Goal: Task Accomplishment & Management: Complete application form

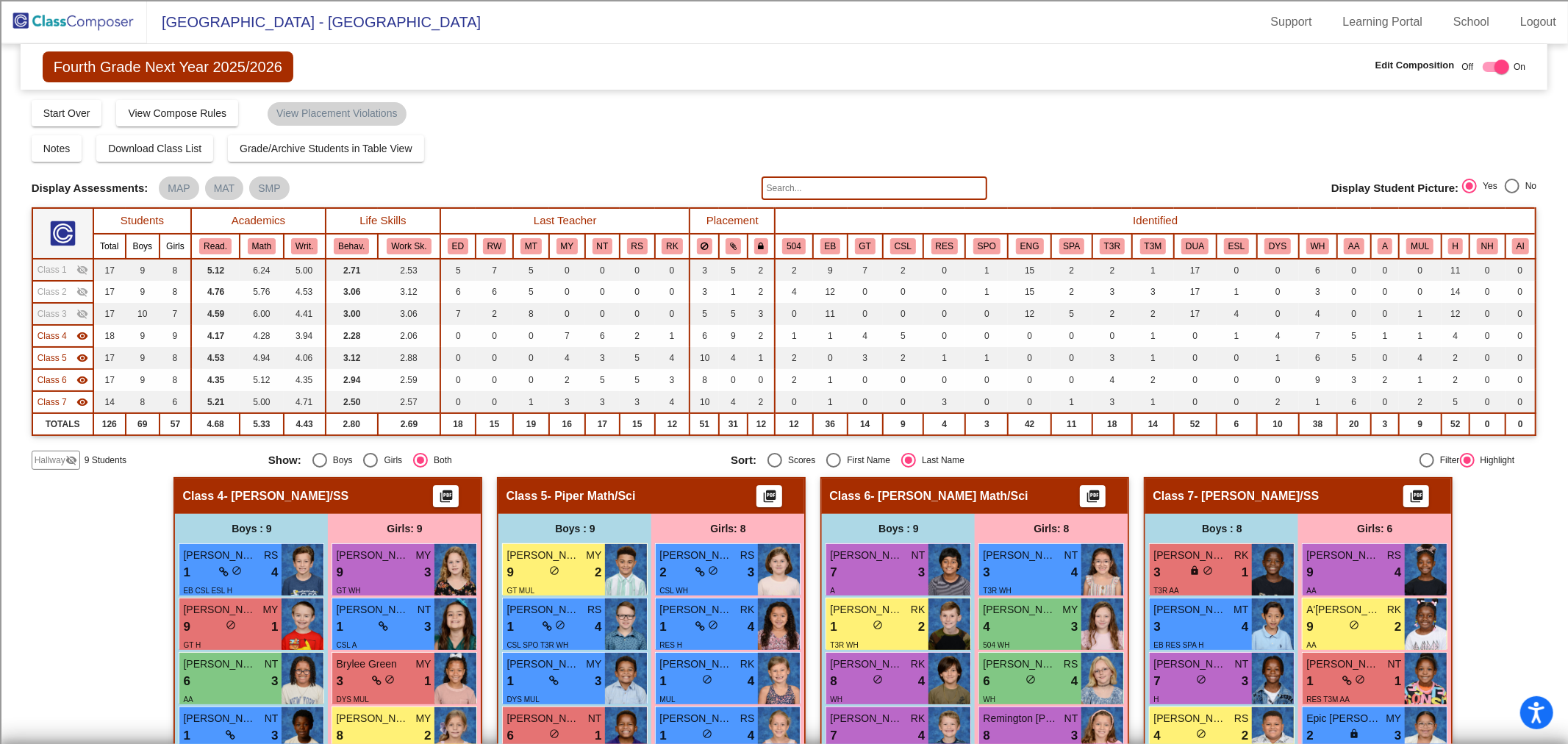
click at [80, 10] on img at bounding box center [73, 22] width 147 height 44
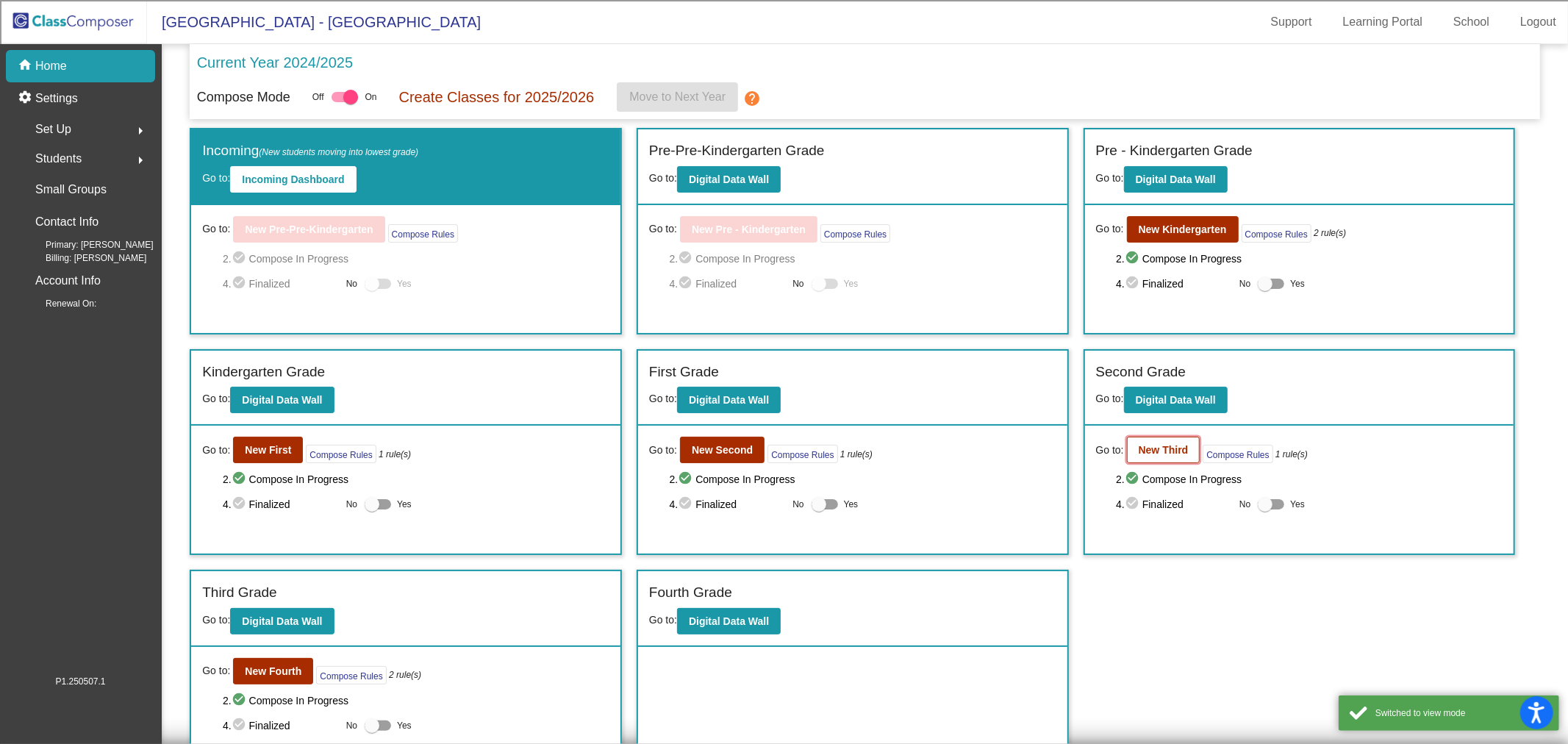
click at [1157, 444] on b "New Third" at bounding box center [1163, 449] width 50 height 11
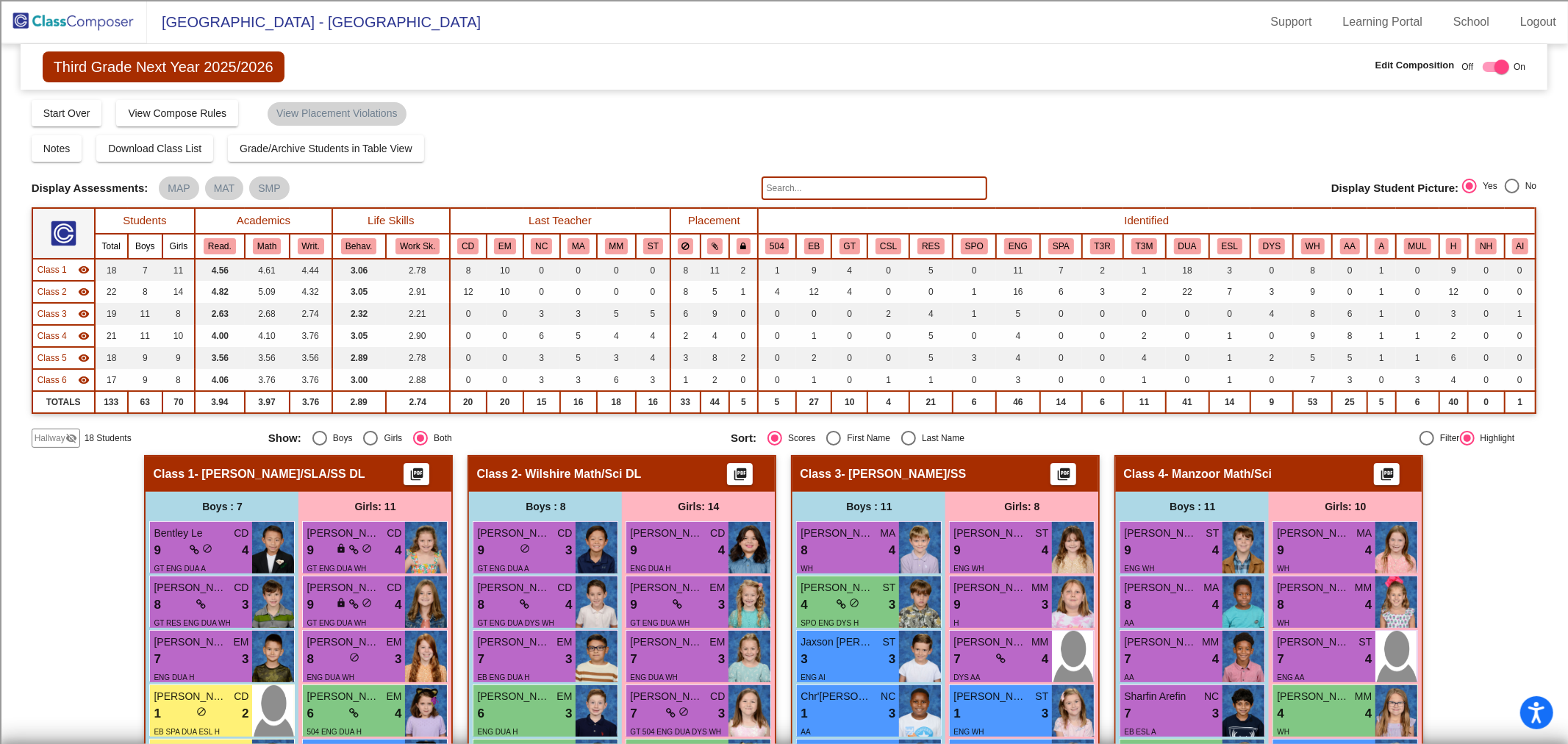
click at [62, 373] on span "Class 6" at bounding box center [52, 379] width 30 height 13
click at [65, 351] on span "Class 5" at bounding box center [52, 358] width 30 height 13
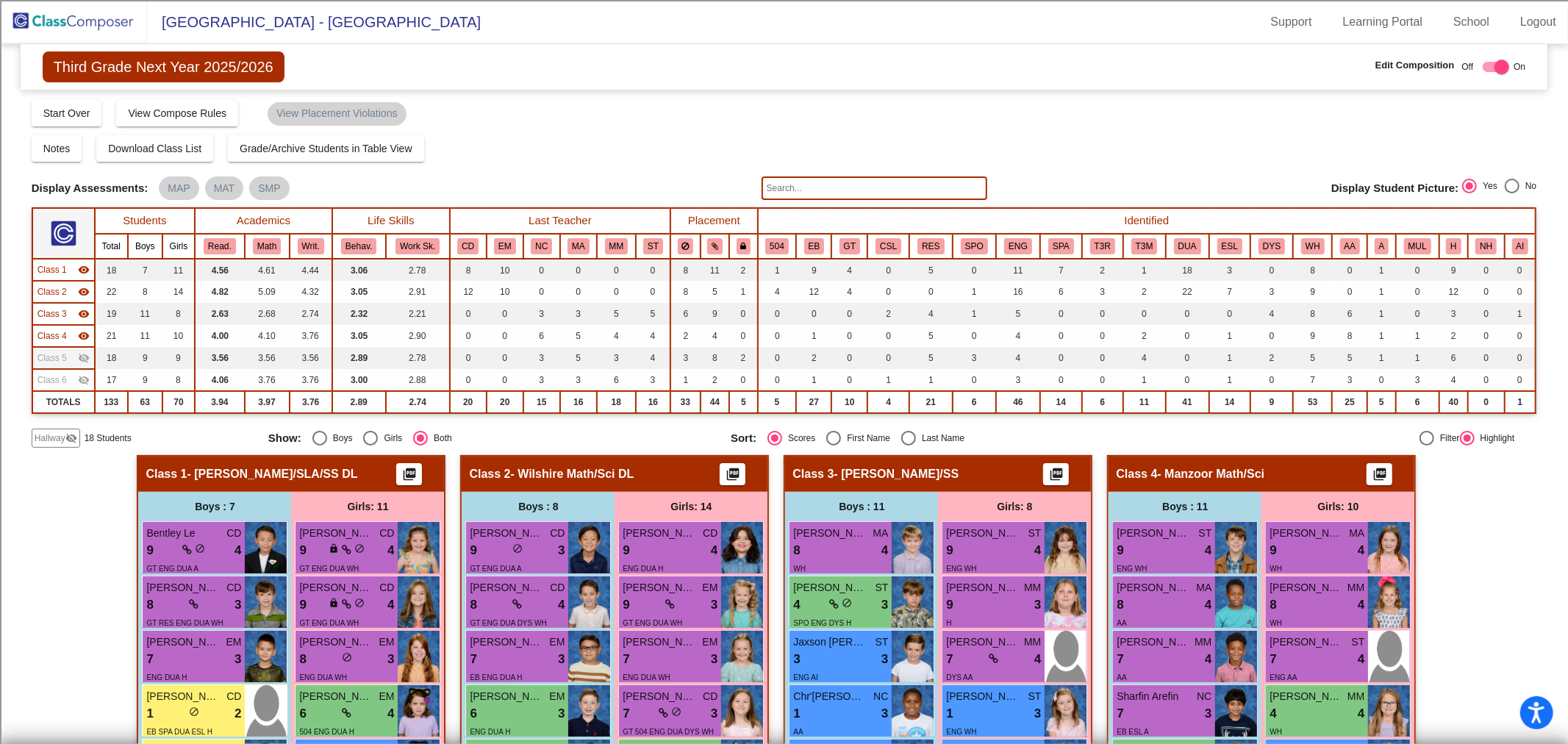
click at [63, 338] on span "Class 4" at bounding box center [52, 336] width 30 height 13
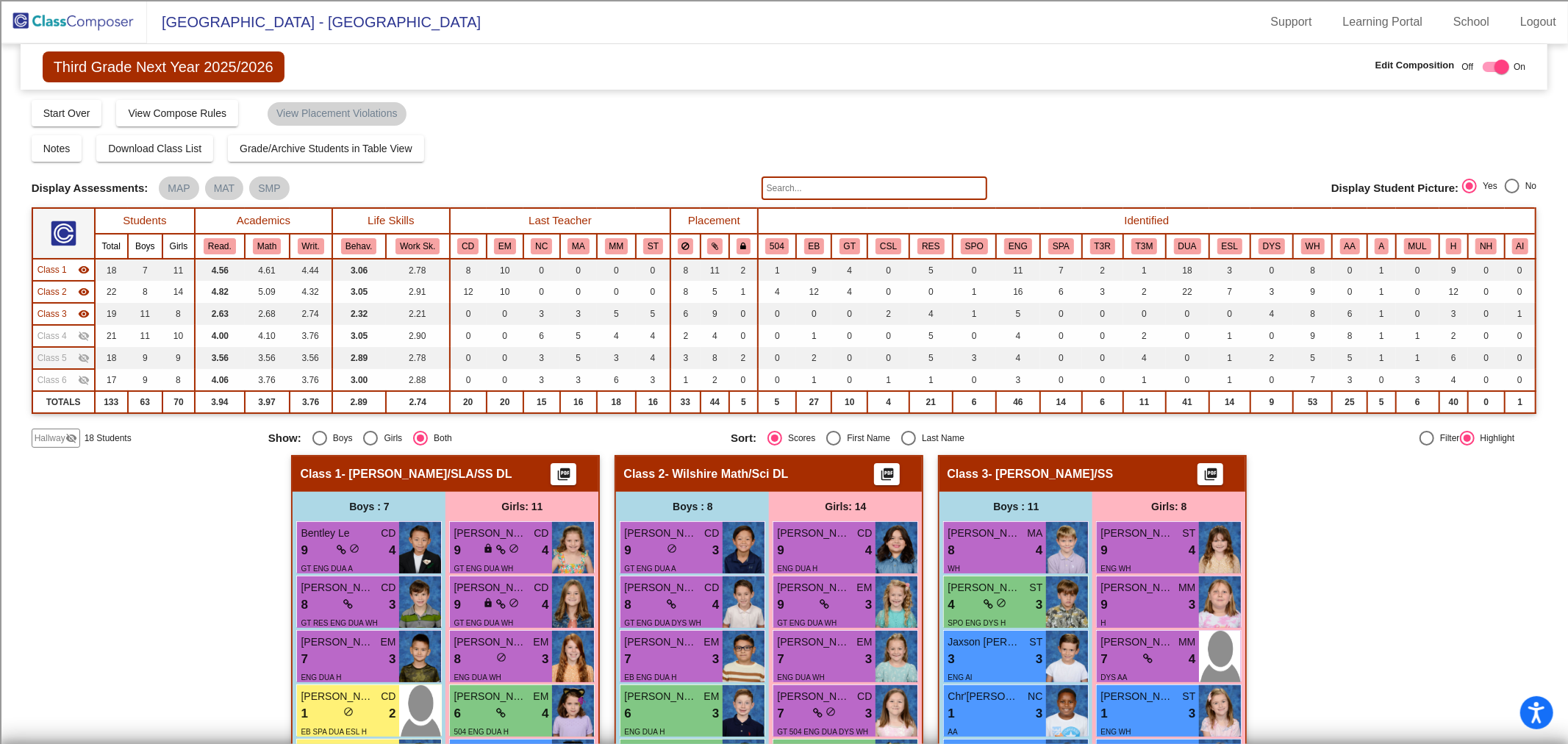
click at [62, 313] on span "Class 3" at bounding box center [52, 313] width 30 height 13
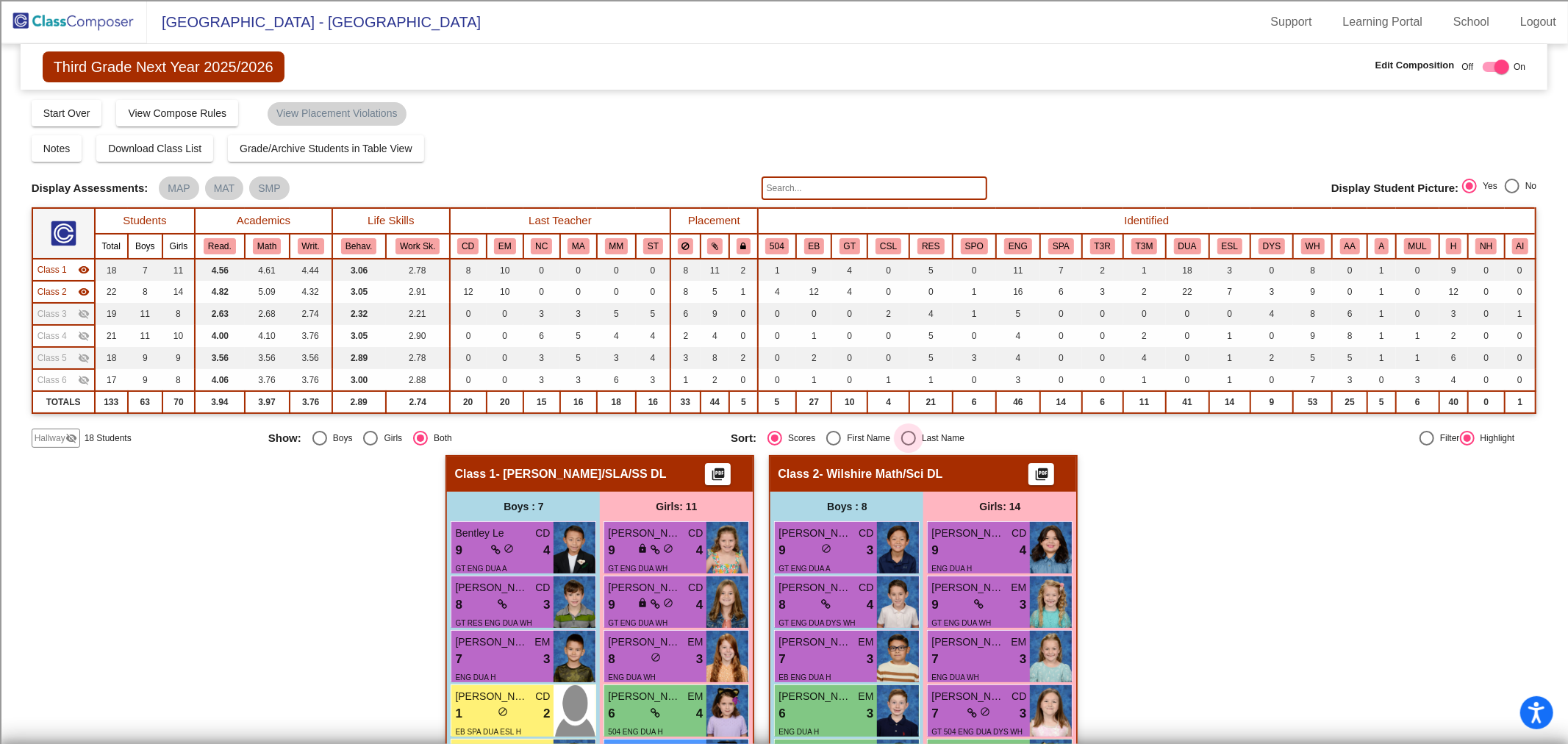
click at [907, 432] on div "Select an option" at bounding box center [908, 438] width 15 height 15
click at [908, 445] on input "Last Name" at bounding box center [908, 445] width 1 height 1
radio input "true"
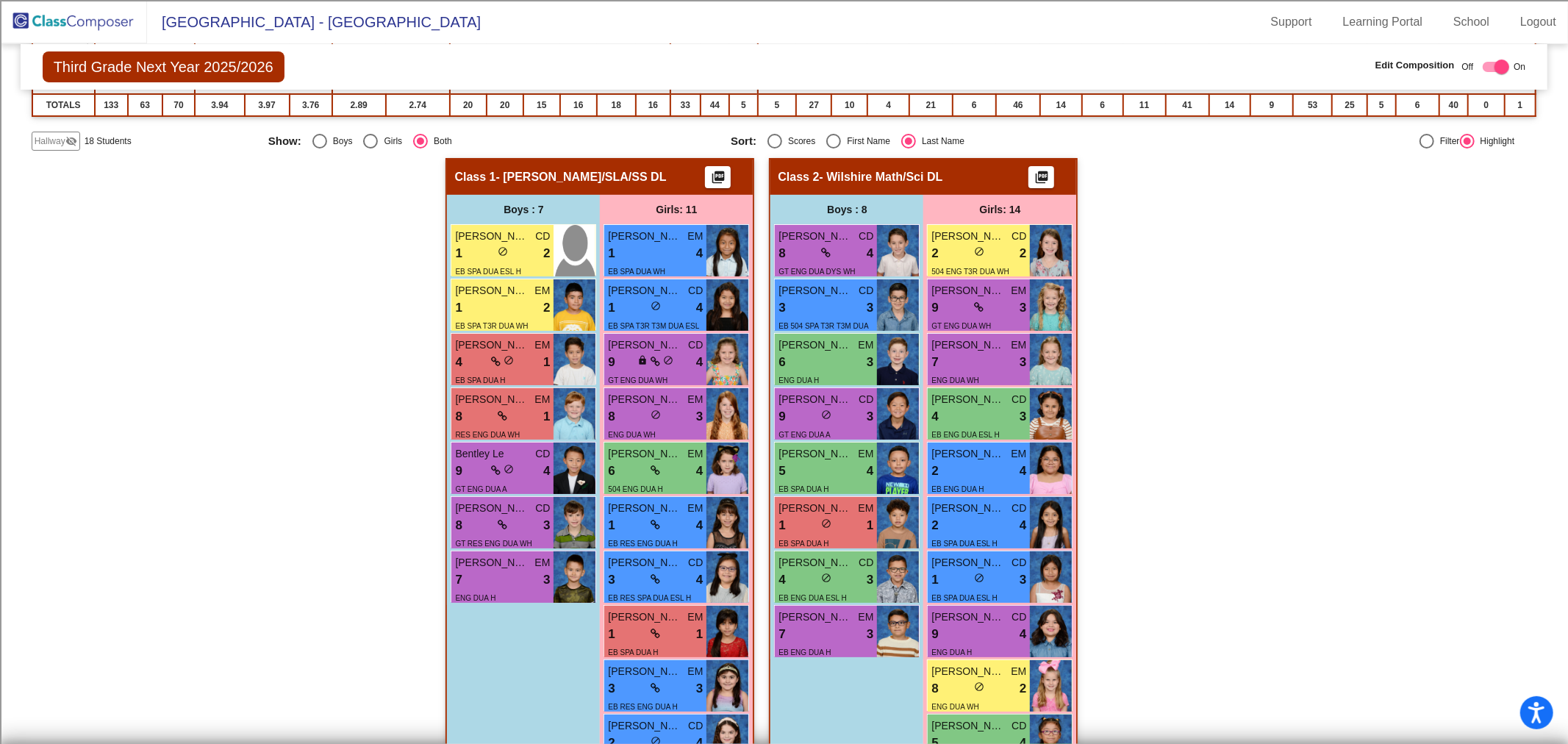
scroll to position [326, 0]
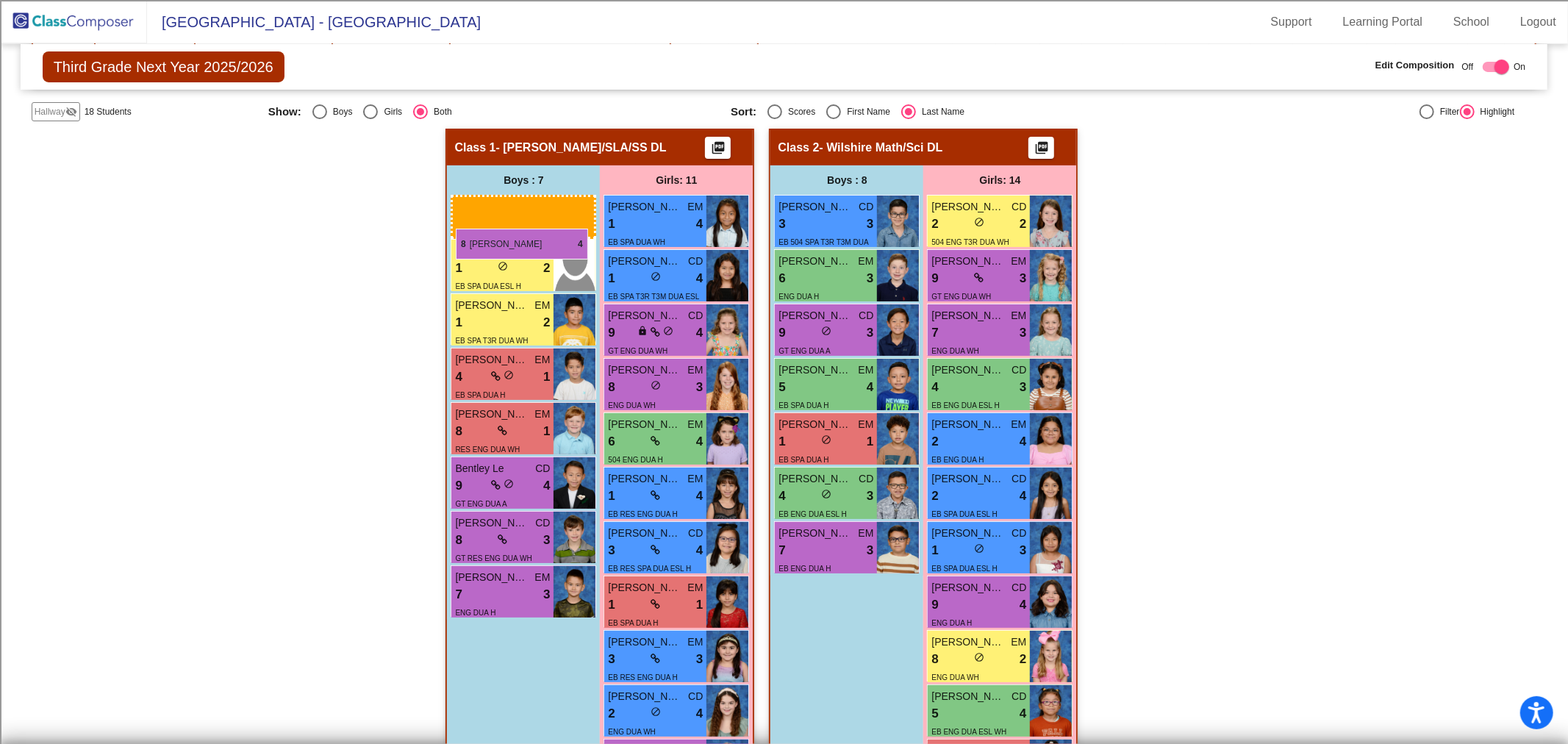
drag, startPoint x: 831, startPoint y: 222, endPoint x: 456, endPoint y: 228, distance: 375.0
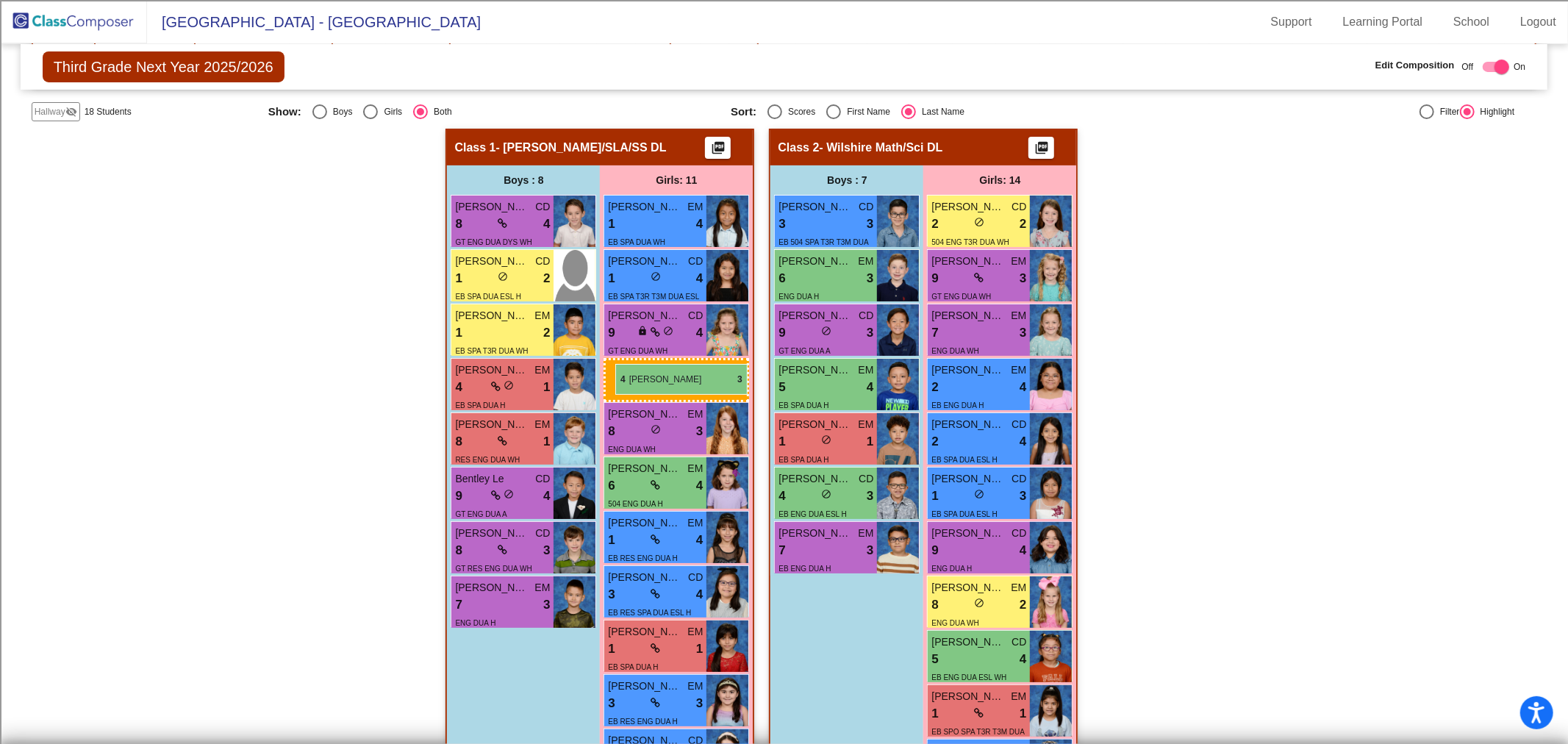
drag, startPoint x: 978, startPoint y: 377, endPoint x: 615, endPoint y: 364, distance: 363.2
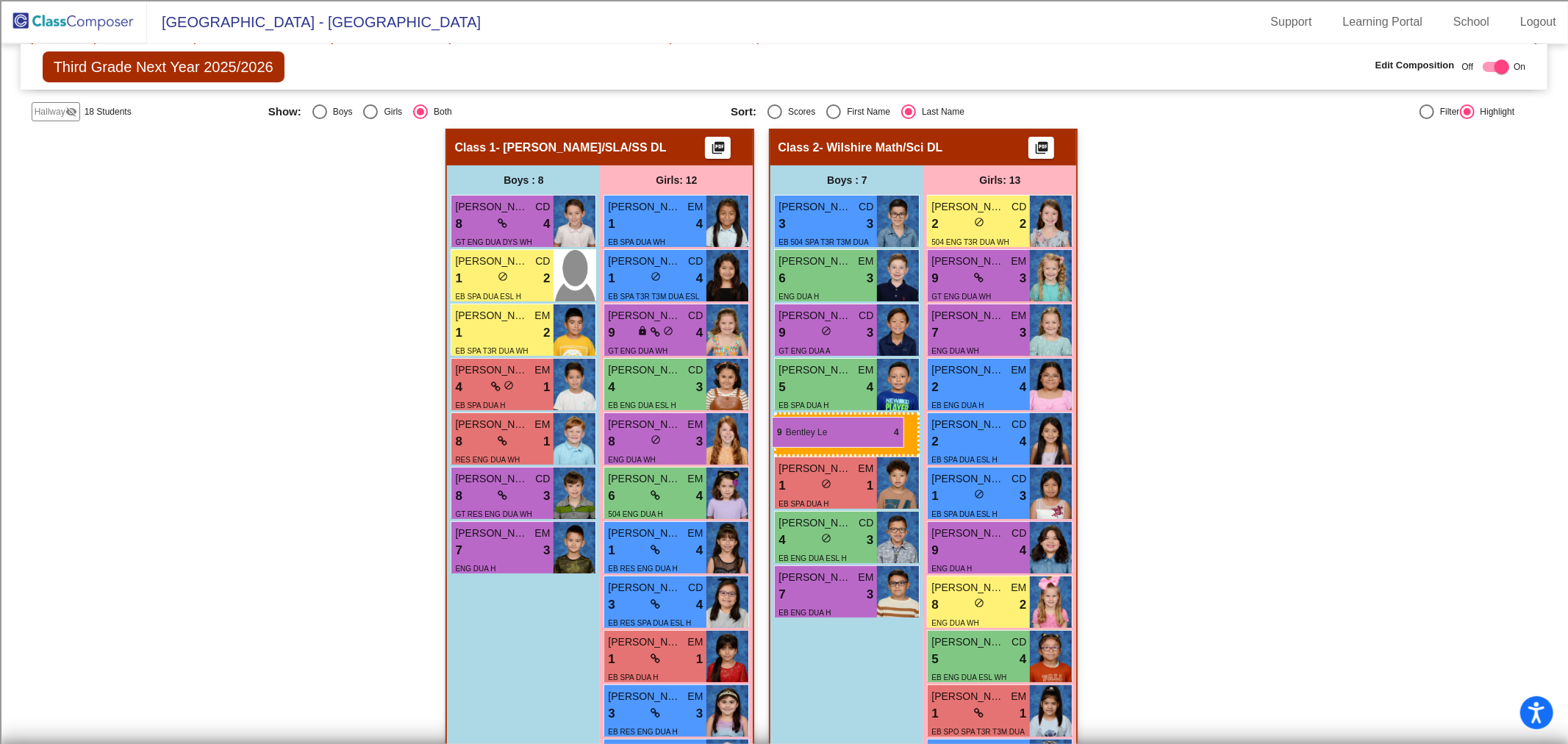
drag, startPoint x: 606, startPoint y: 475, endPoint x: 771, endPoint y: 417, distance: 174.9
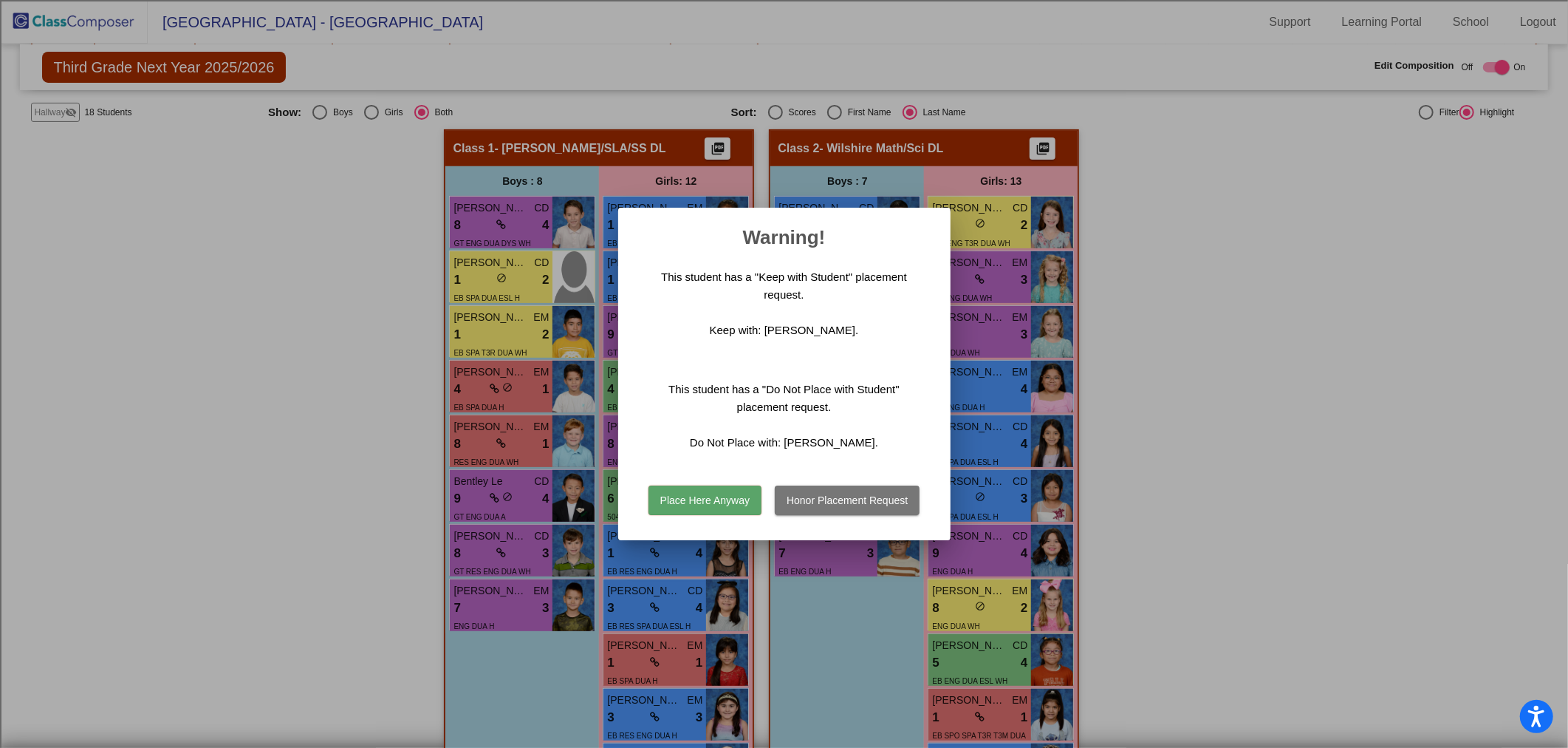
click at [692, 483] on div "Place Here Anyway Honor Placement Request" at bounding box center [785, 496] width 297 height 52
click at [713, 508] on button "Place Here Anyway" at bounding box center [705, 500] width 113 height 30
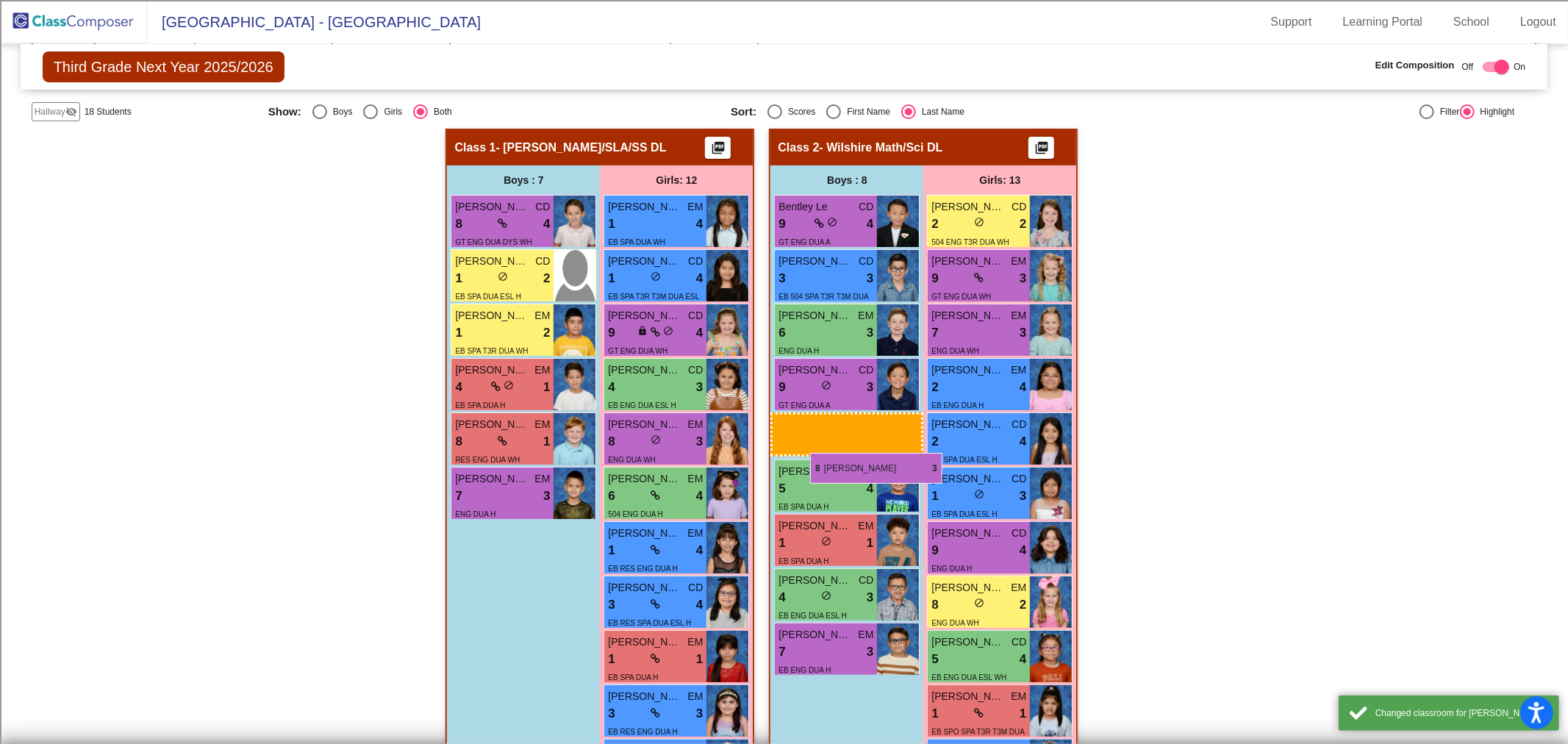
drag, startPoint x: 504, startPoint y: 486, endPoint x: 810, endPoint y: 453, distance: 307.8
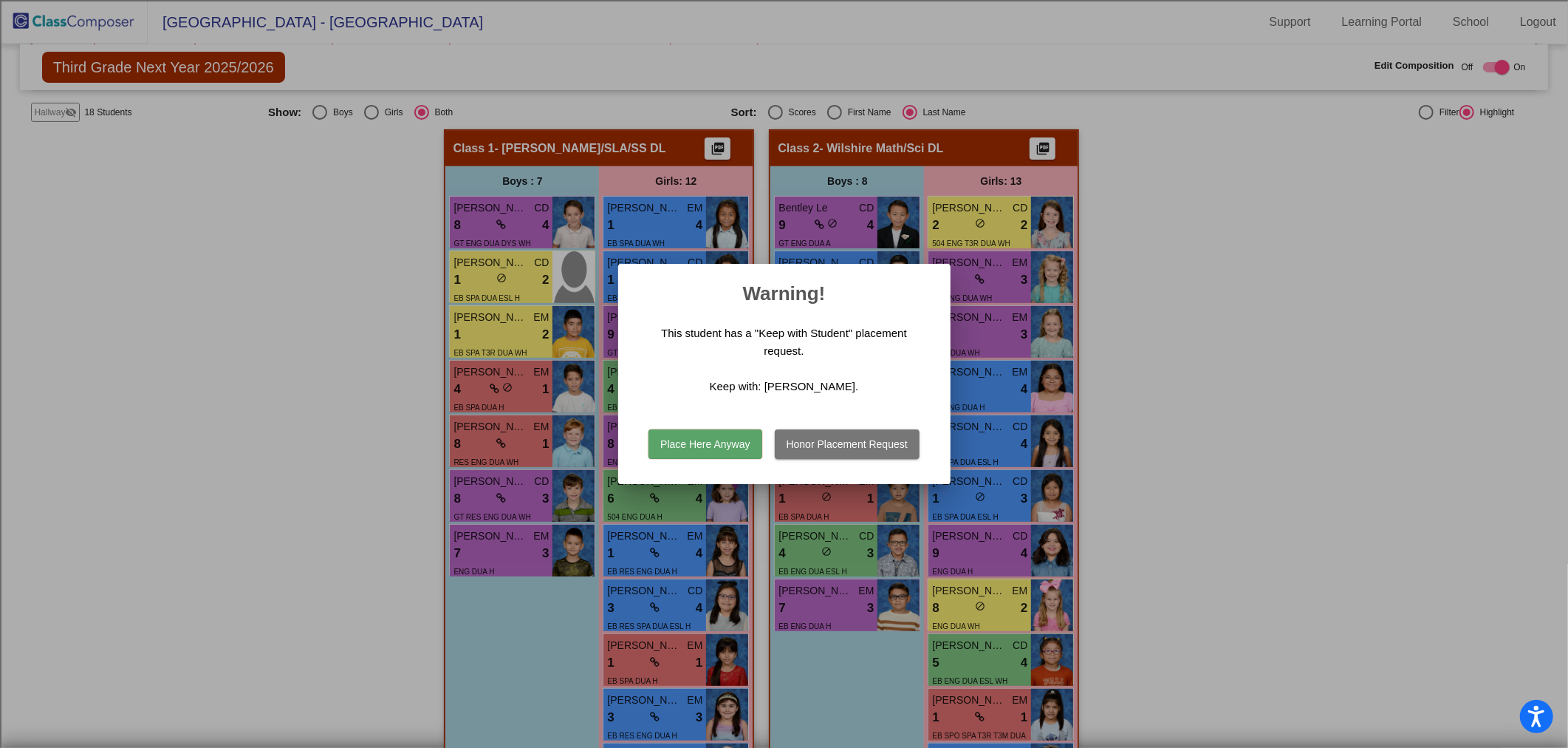
click at [709, 440] on button "Place Here Anyway" at bounding box center [705, 444] width 113 height 30
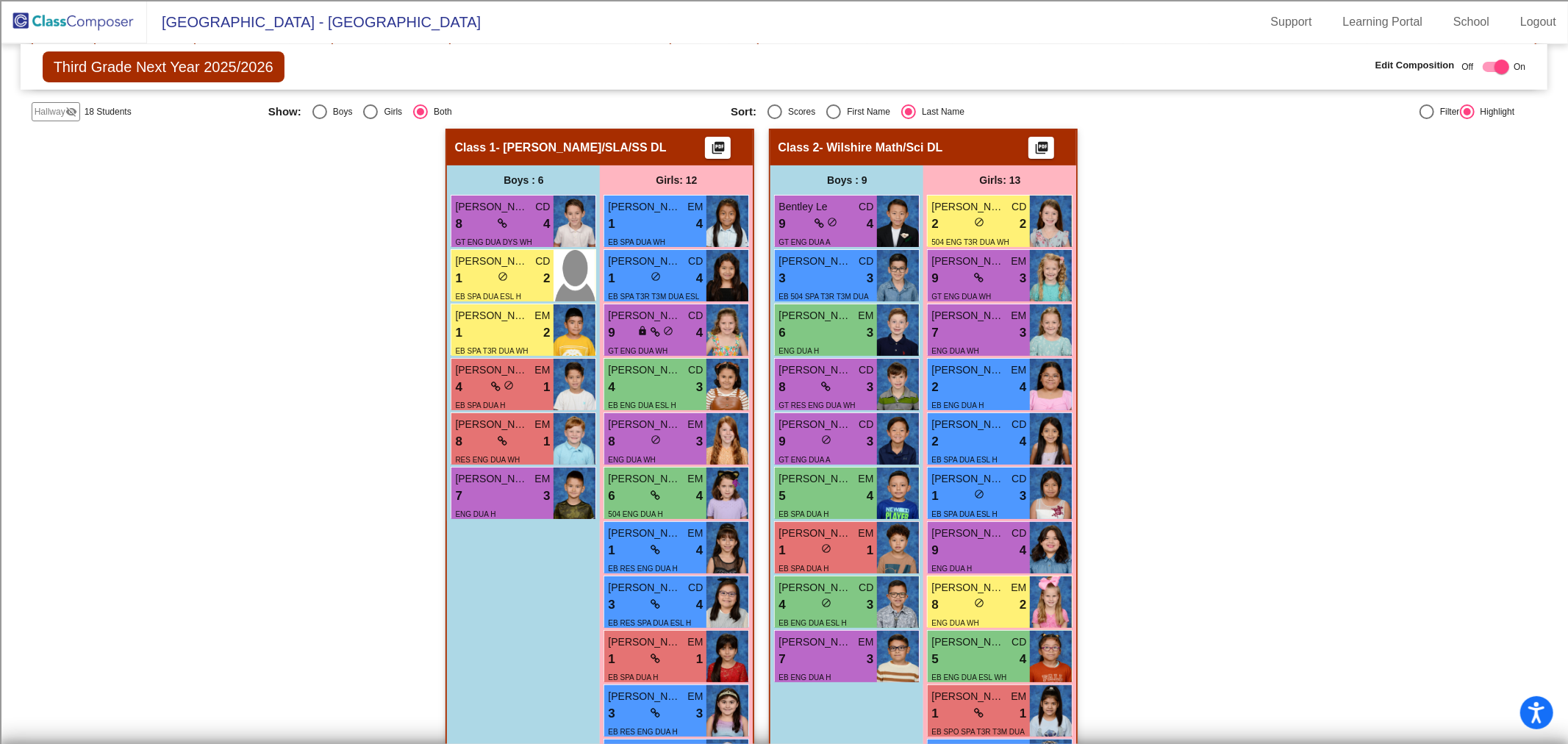
scroll to position [407, 0]
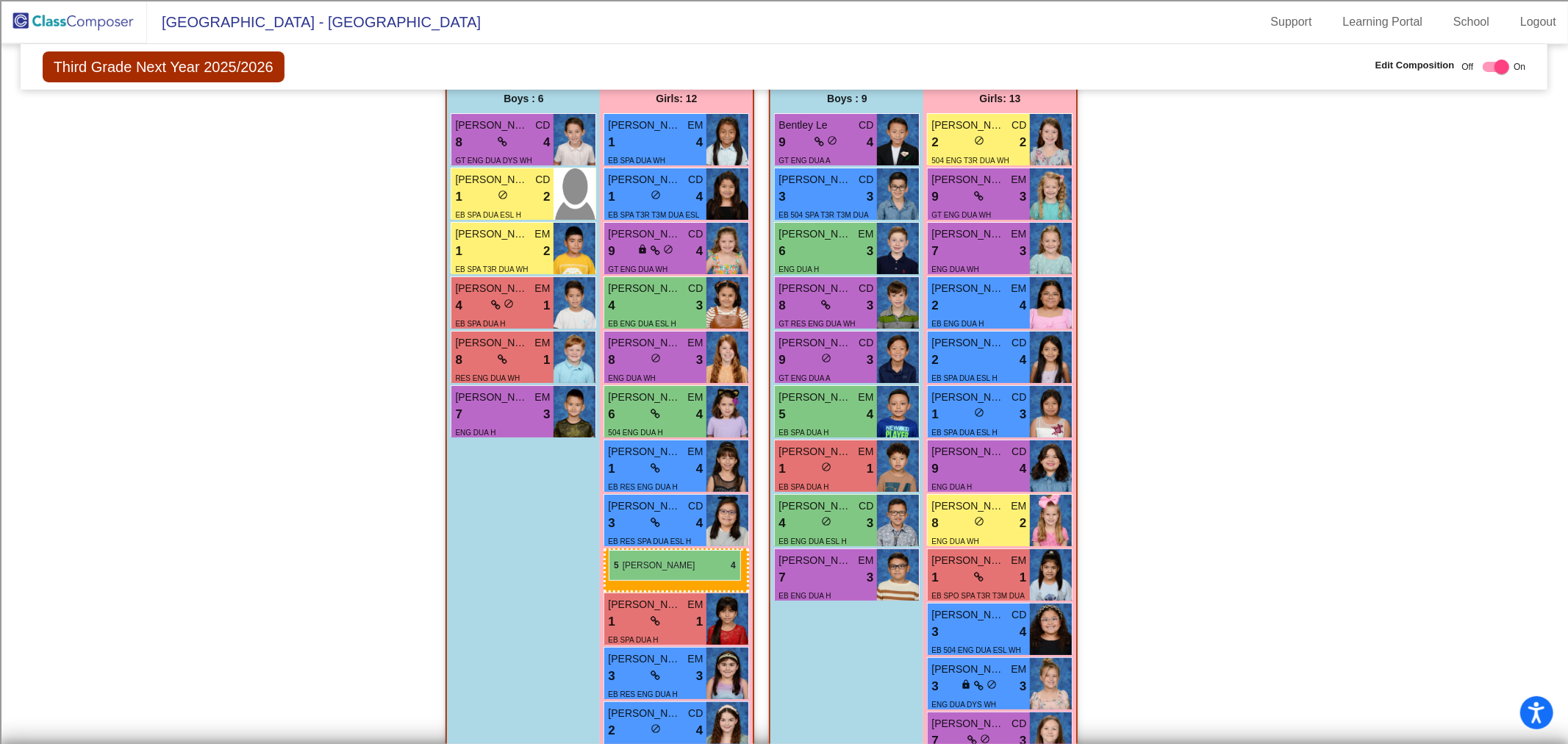
drag, startPoint x: 1015, startPoint y: 568, endPoint x: 609, endPoint y: 550, distance: 406.4
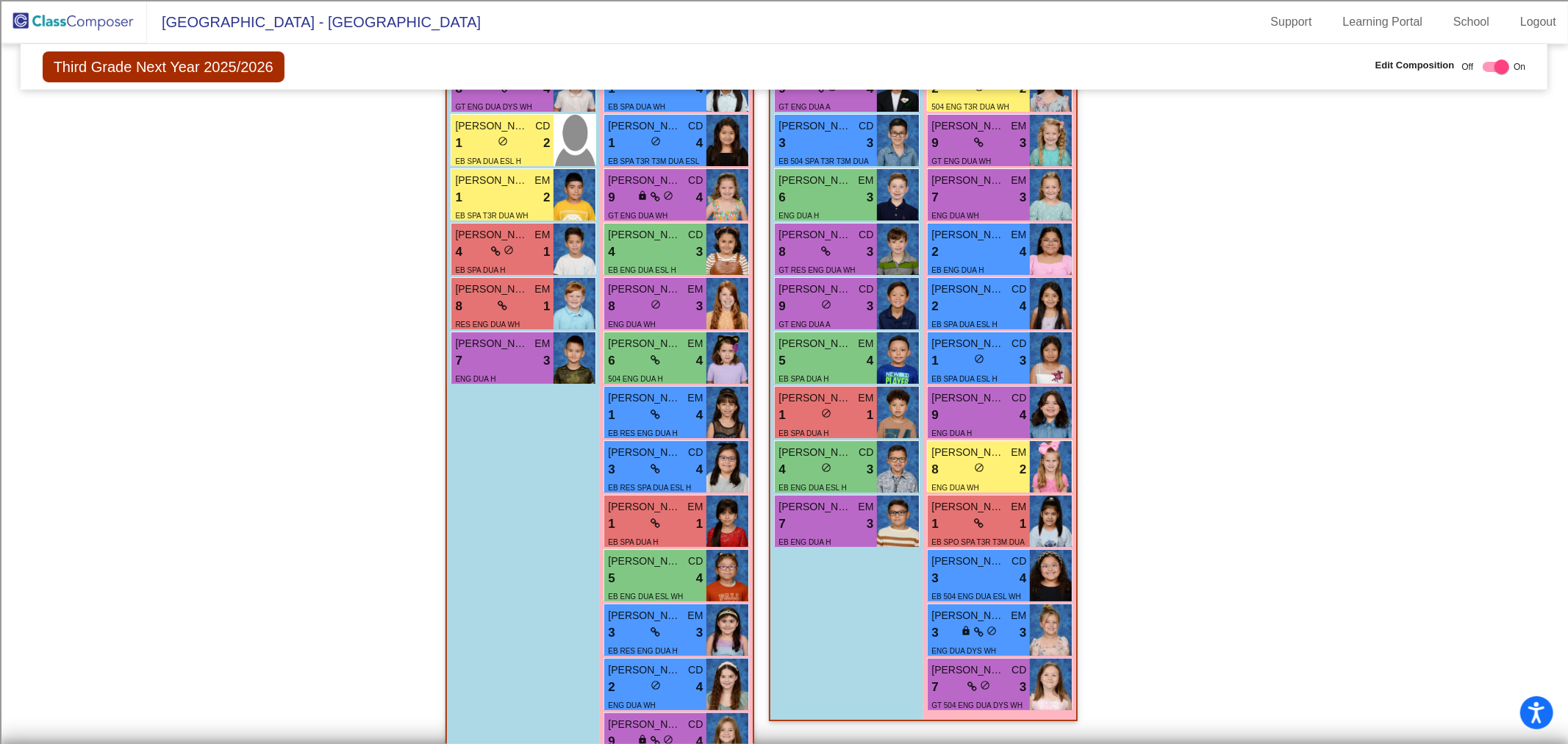
scroll to position [490, 0]
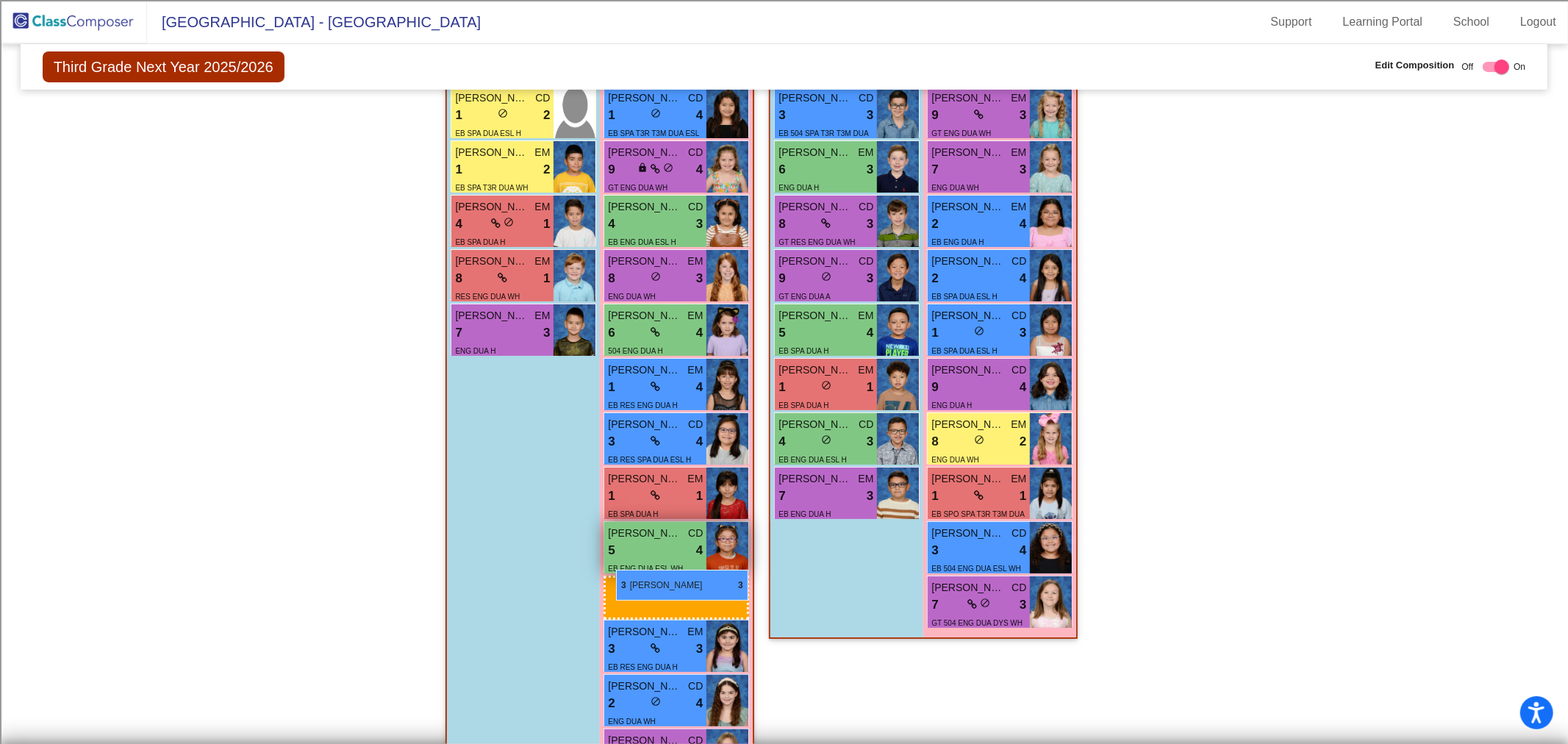
drag, startPoint x: 1002, startPoint y: 590, endPoint x: 616, endPoint y: 569, distance: 386.6
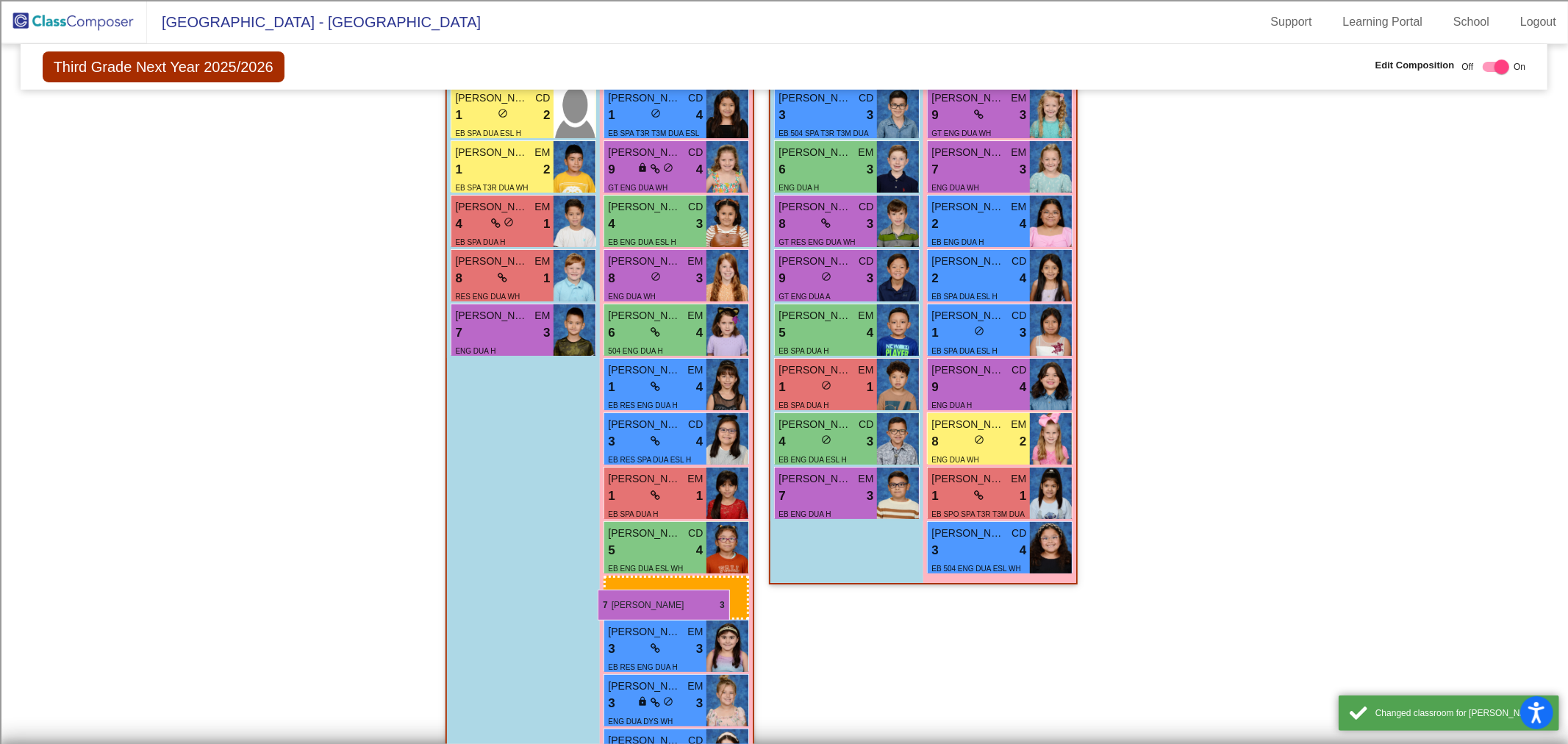
drag, startPoint x: 973, startPoint y: 606, endPoint x: 607, endPoint y: 586, distance: 366.5
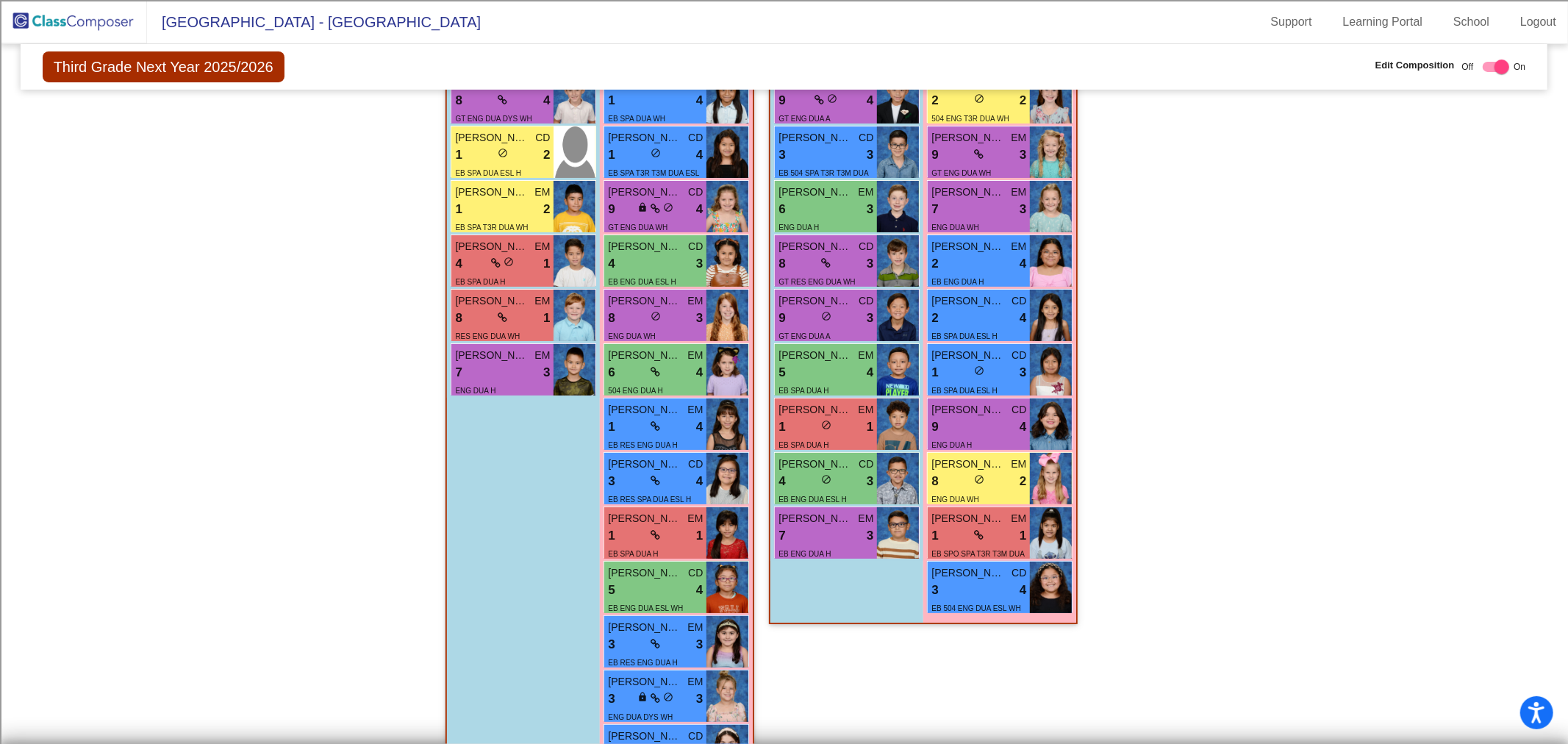
scroll to position [368, 0]
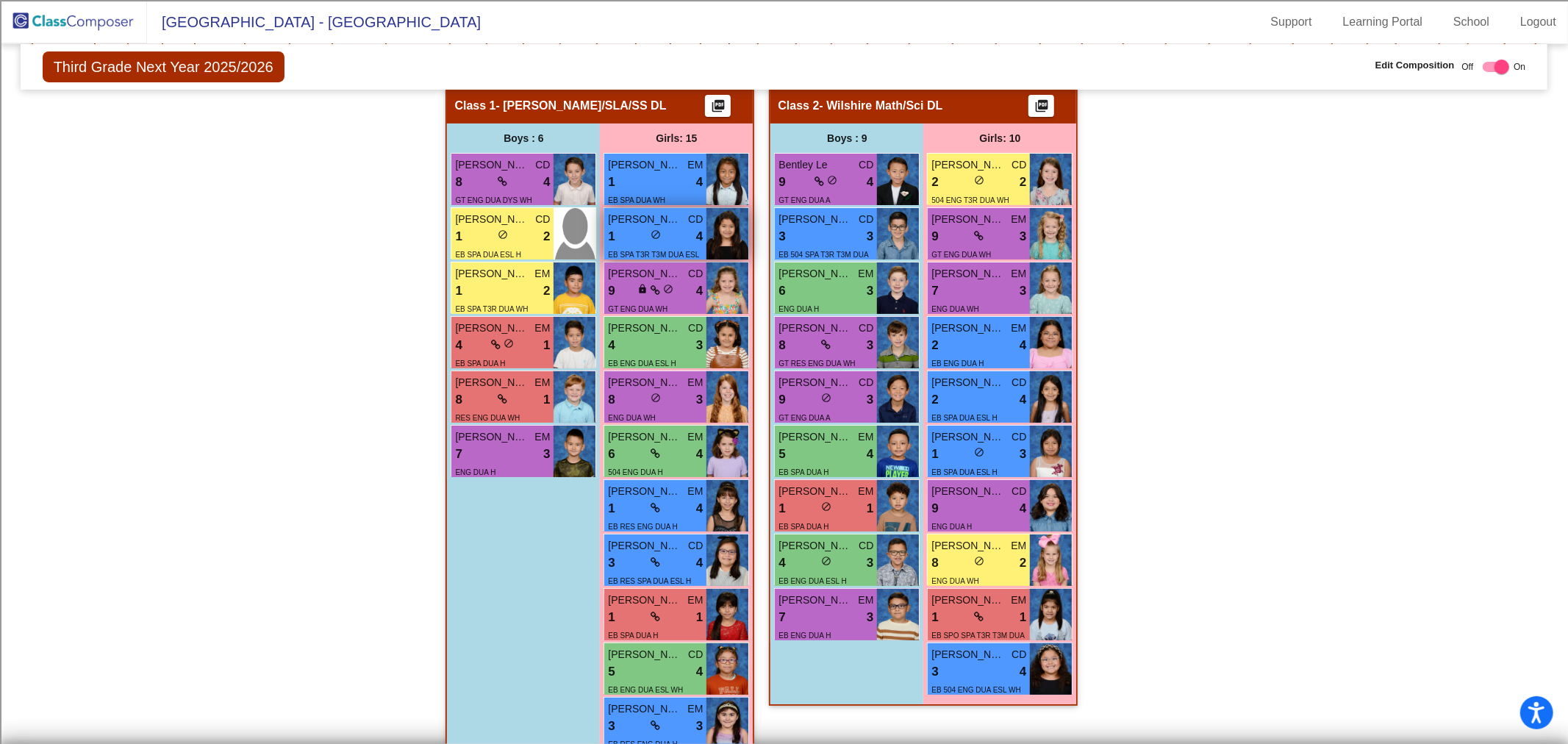
click at [661, 239] on div "1 lock do_not_disturb_alt 4" at bounding box center [655, 237] width 94 height 19
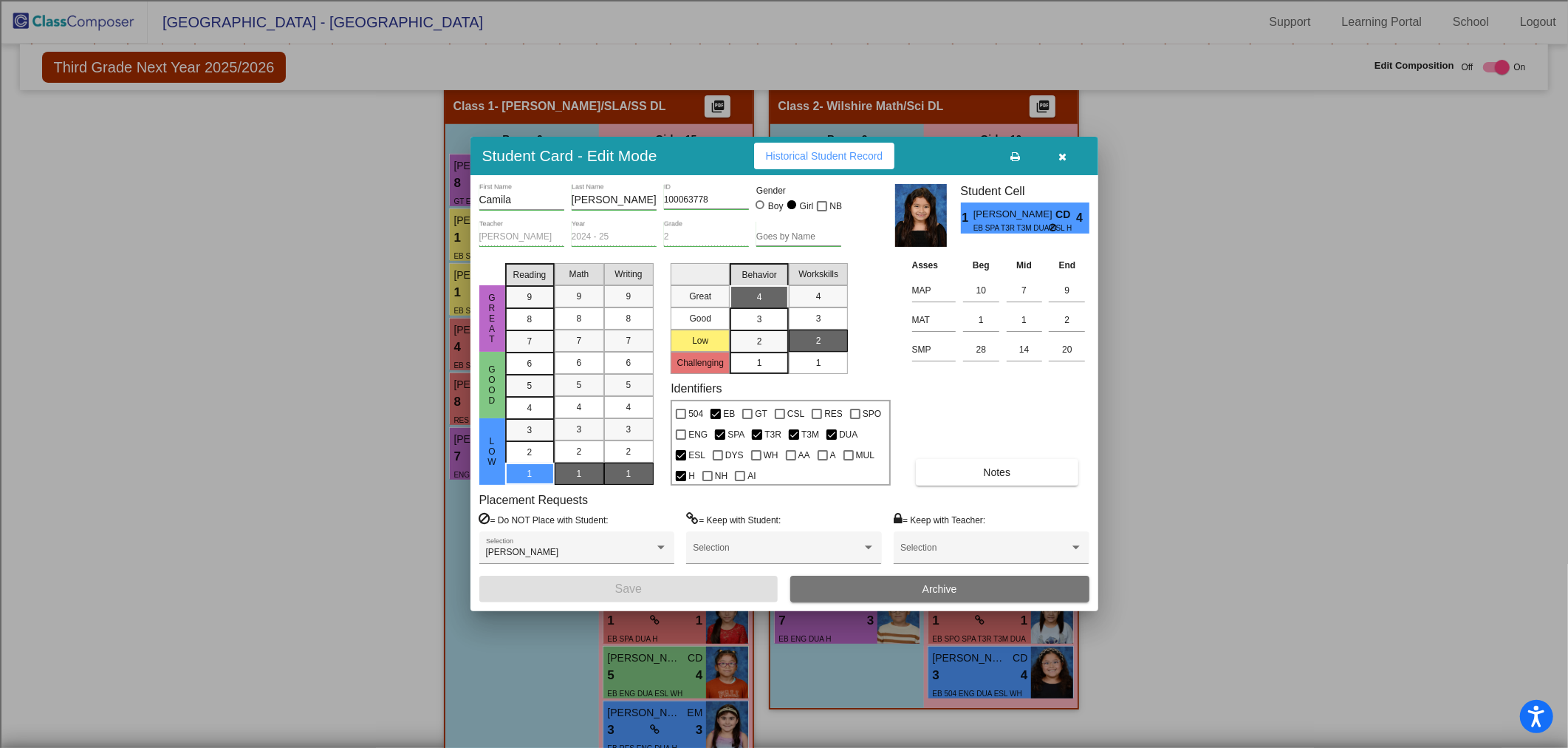
click at [1067, 155] on button "button" at bounding box center [1063, 156] width 47 height 26
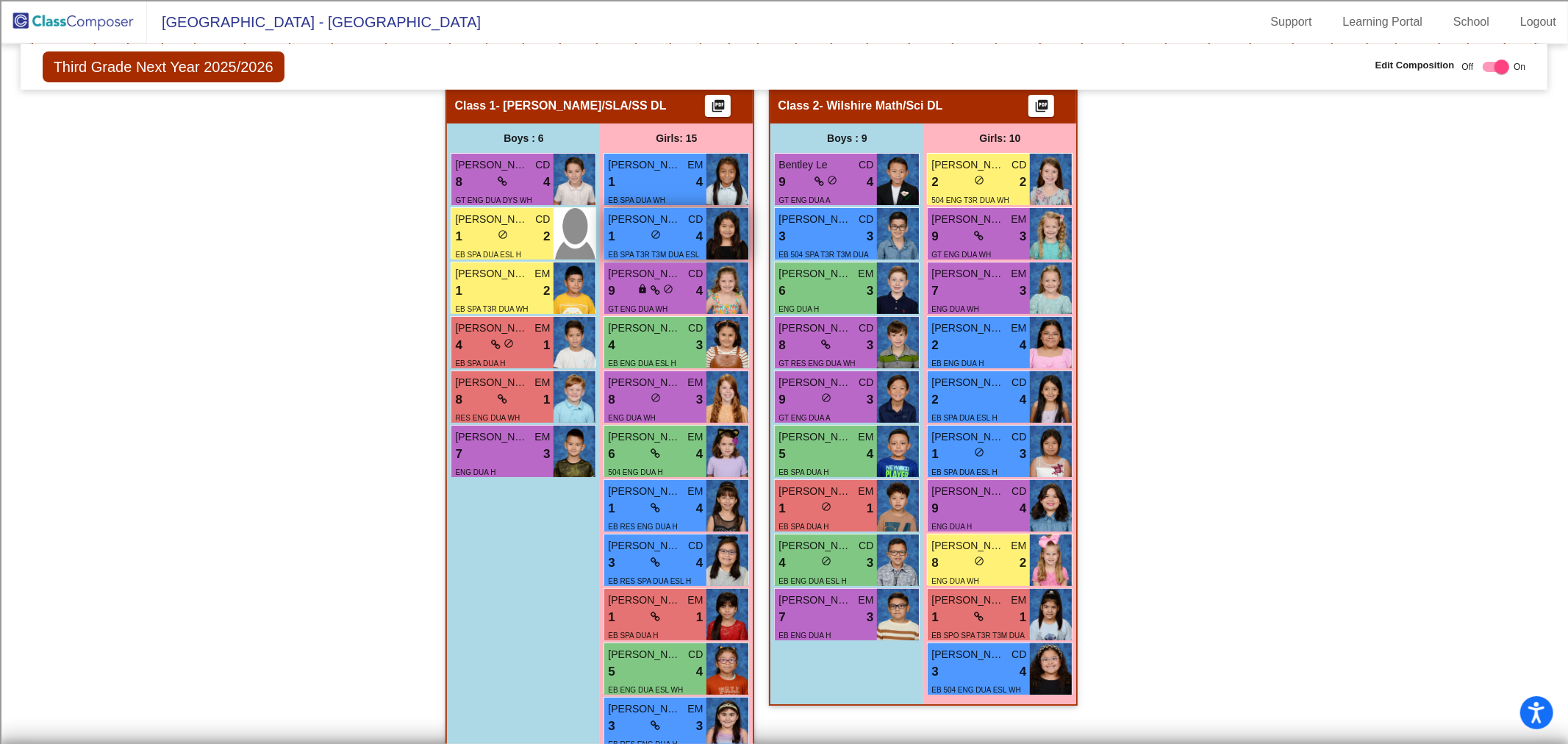
click at [714, 239] on img at bounding box center [728, 233] width 42 height 52
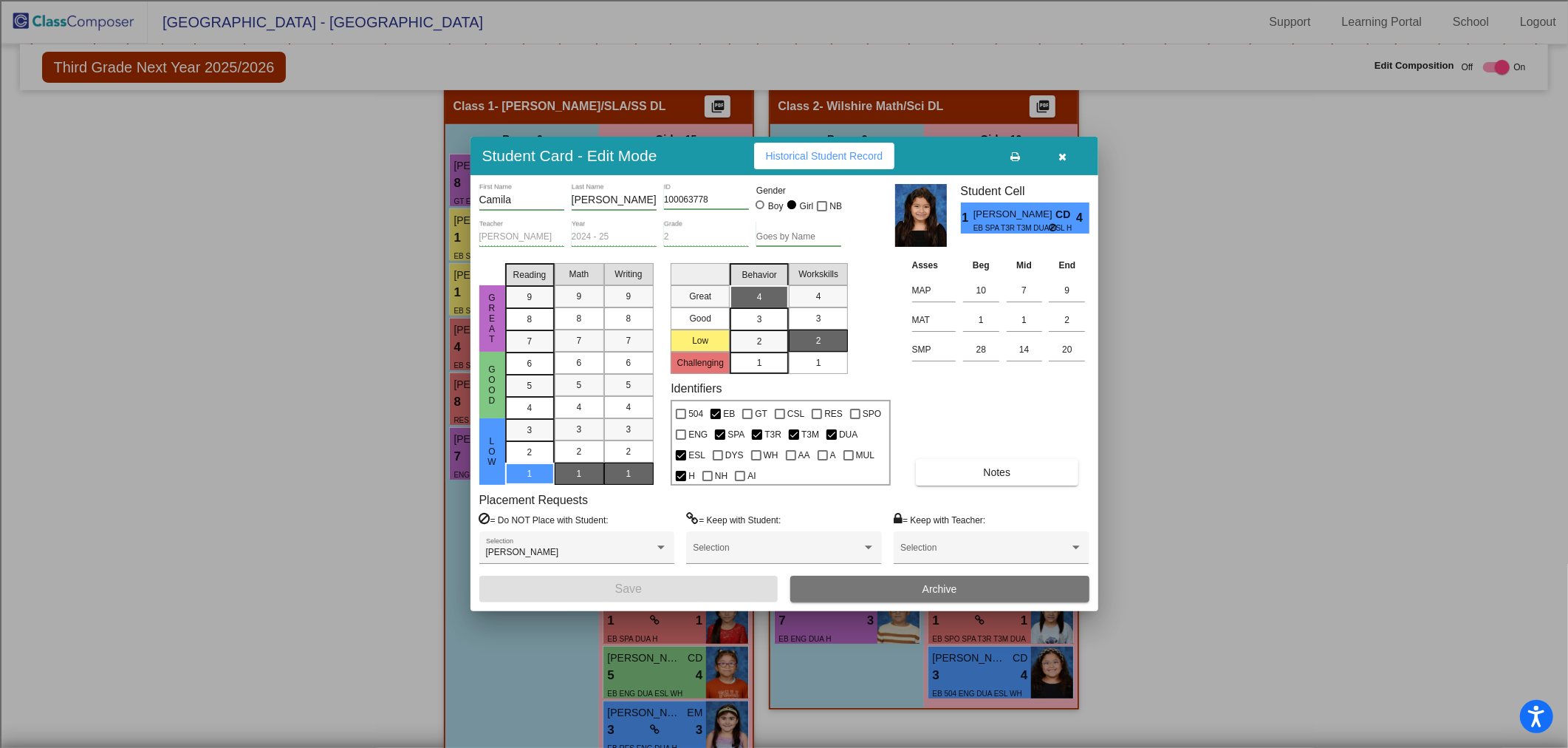
click at [1063, 155] on icon "button" at bounding box center [1062, 156] width 8 height 11
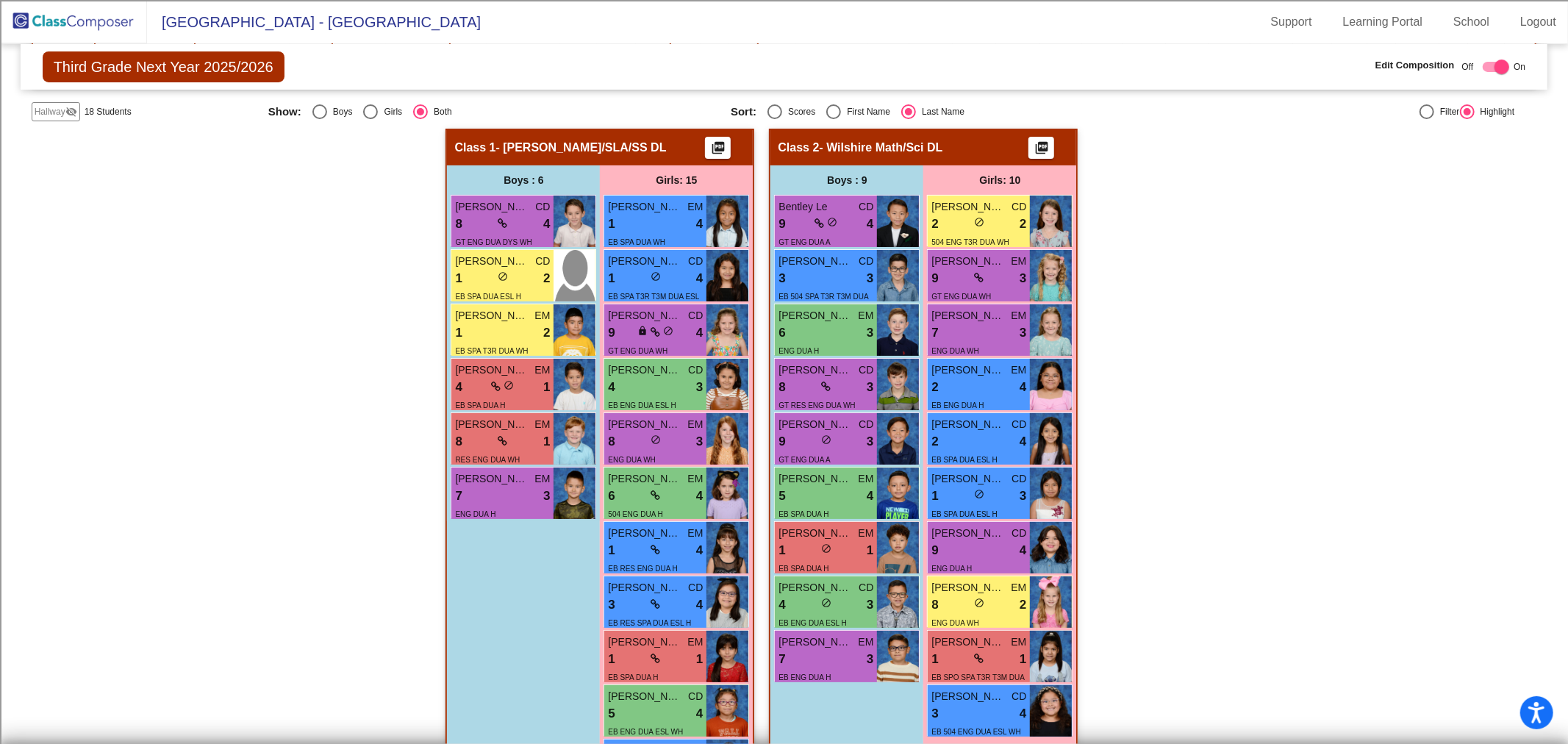
scroll to position [122, 0]
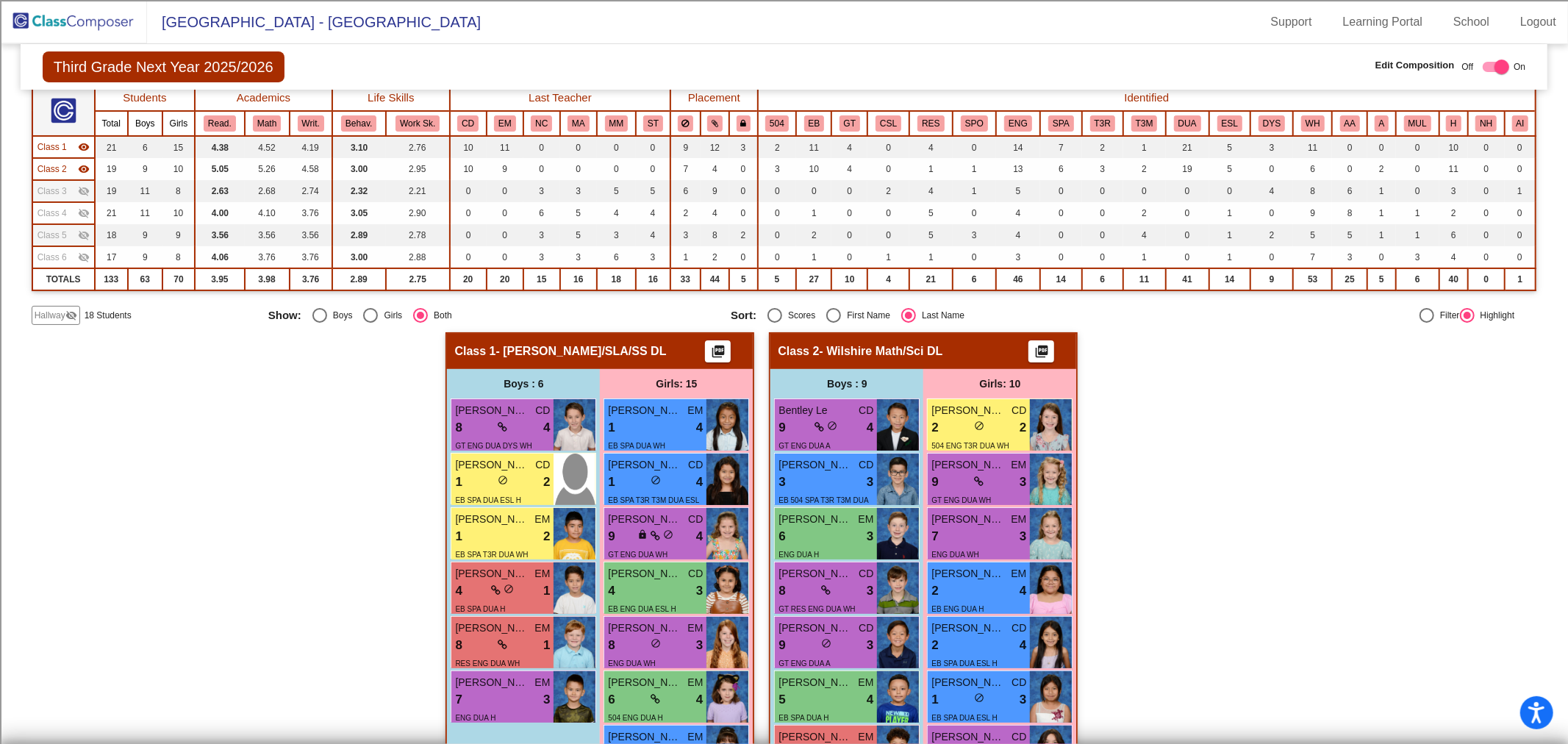
click at [52, 17] on img at bounding box center [73, 22] width 147 height 44
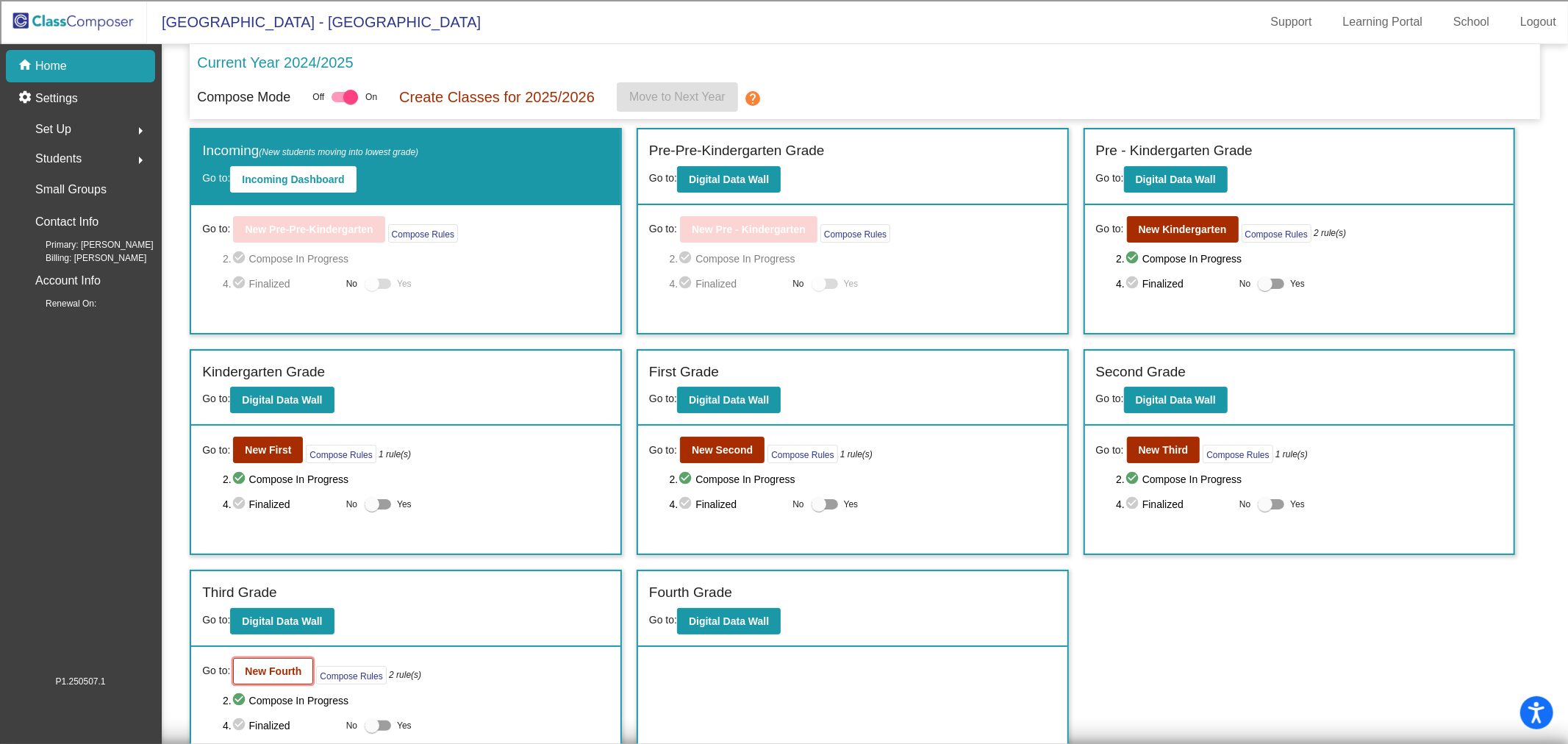
click at [251, 666] on b "New Fourth" at bounding box center [273, 671] width 57 height 11
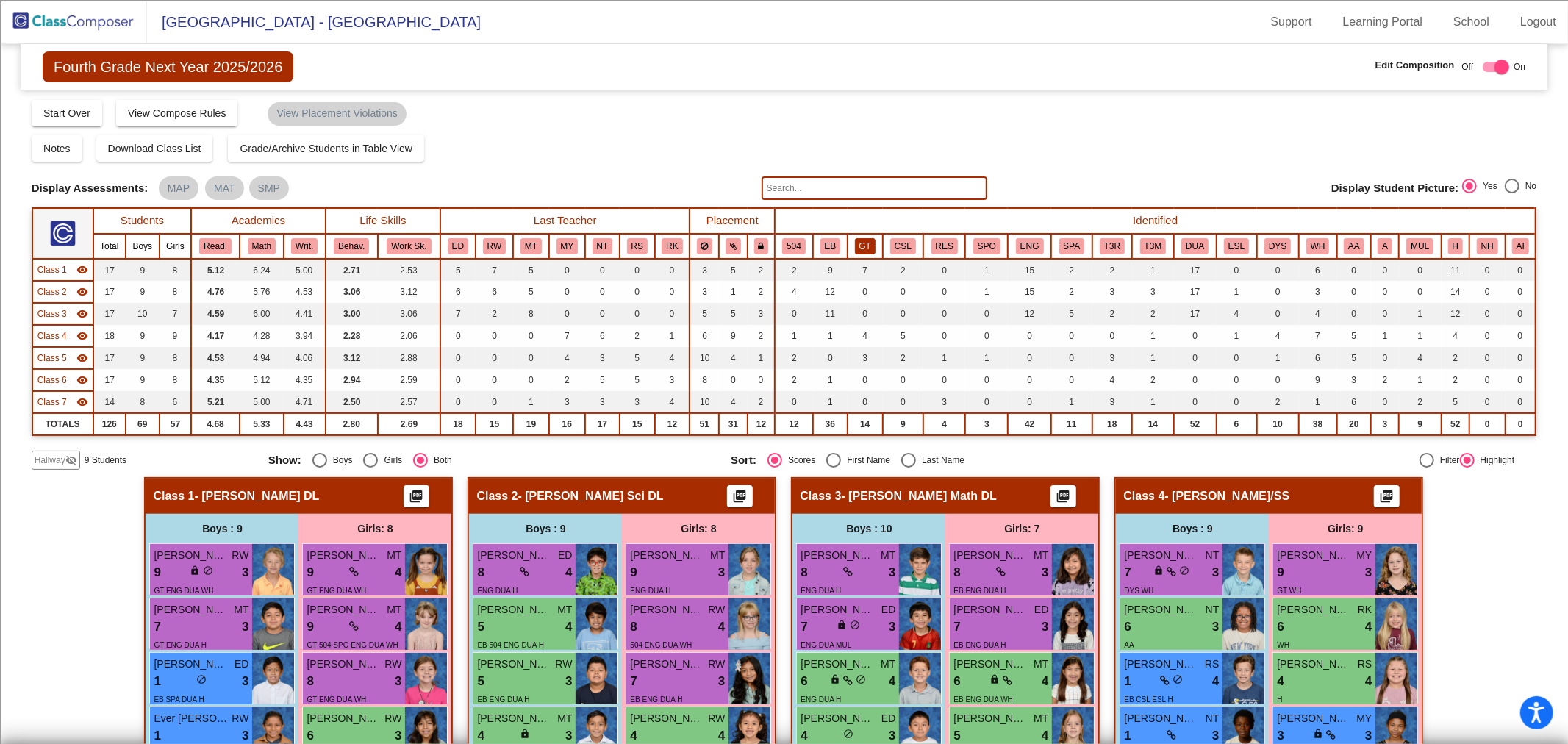
click at [862, 238] on button "GT" at bounding box center [865, 246] width 21 height 16
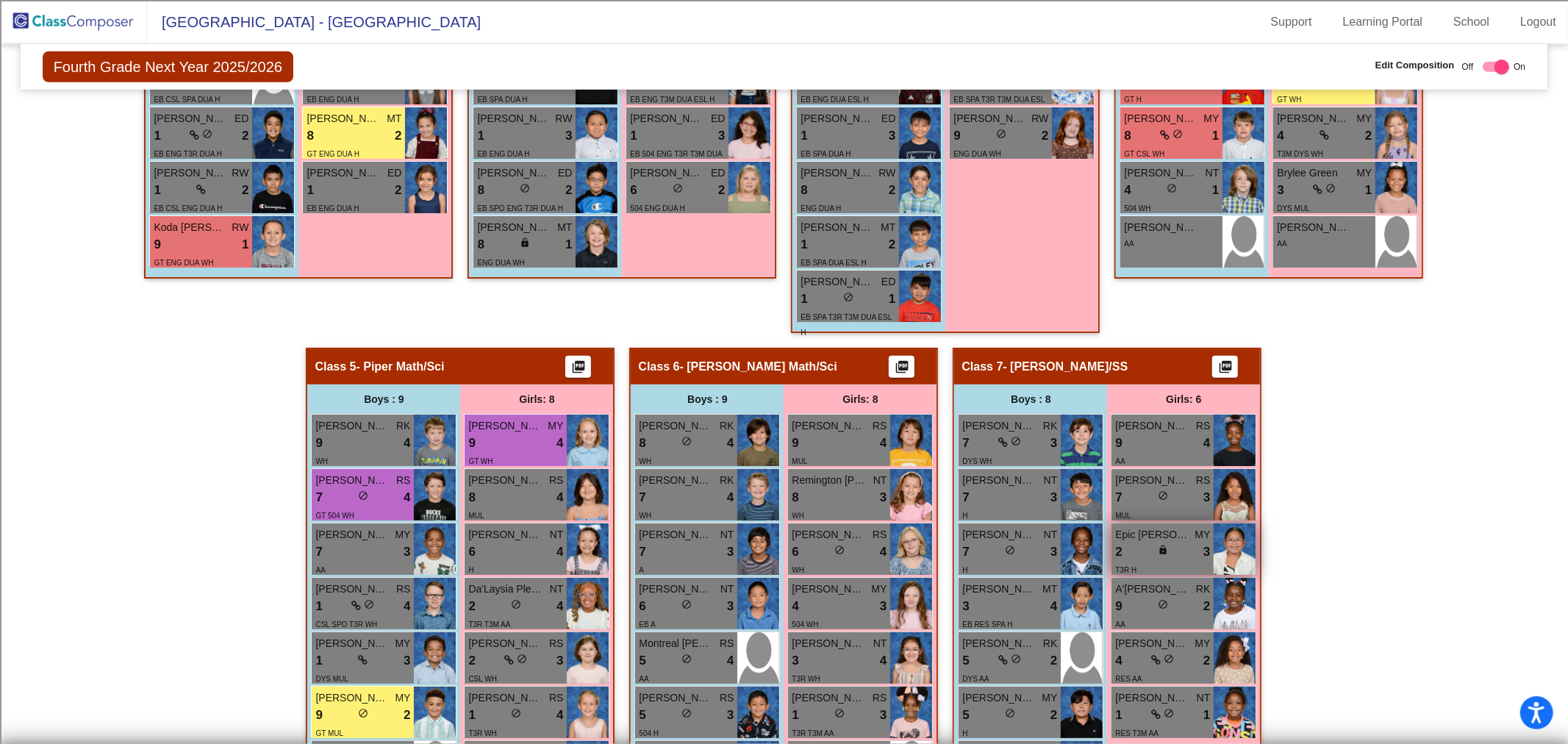
scroll to position [734, 0]
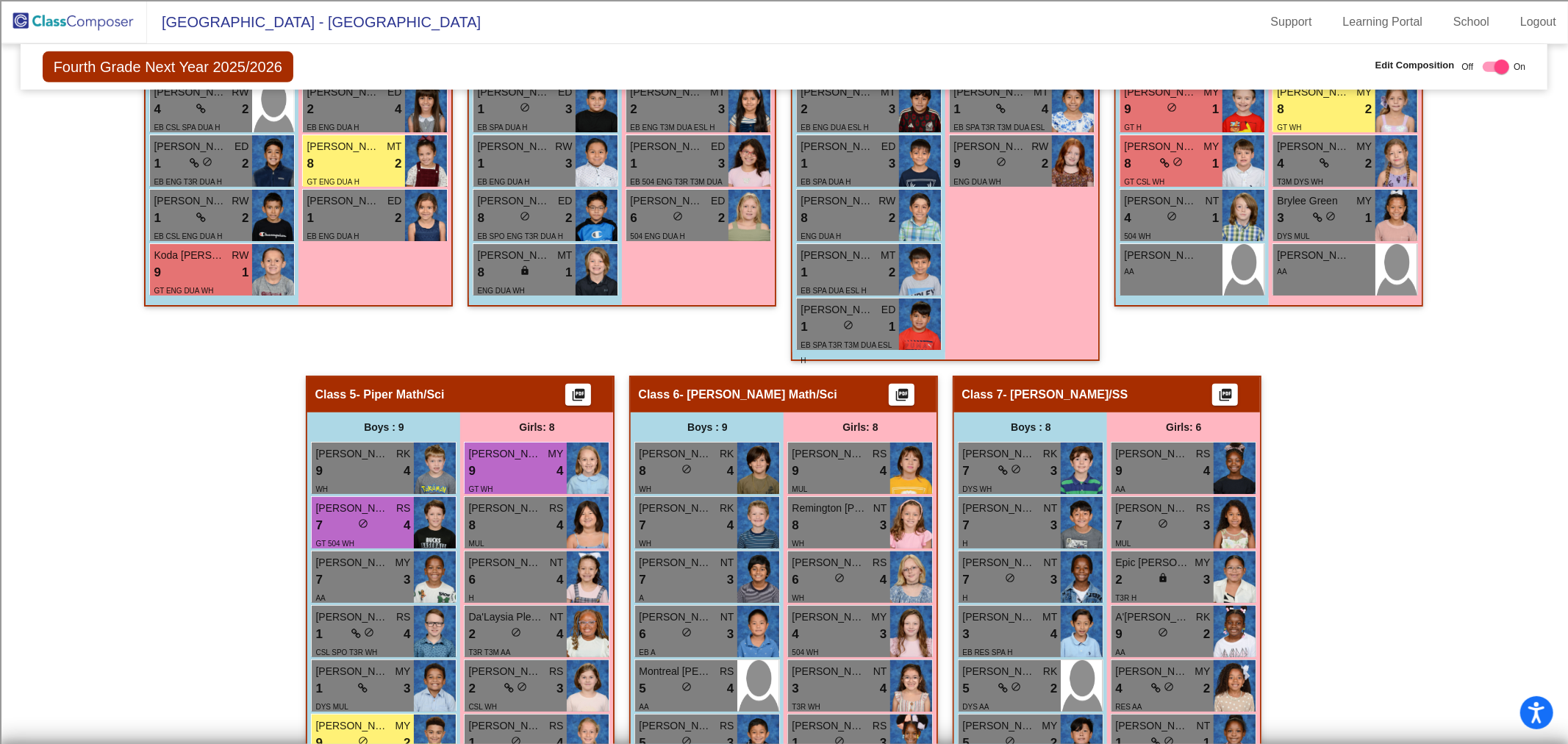
click at [1339, 465] on div "Hallway - Hallway Class picture_as_pdf Add Student First Name Last Name Student…" at bounding box center [784, 348] width 1505 height 1213
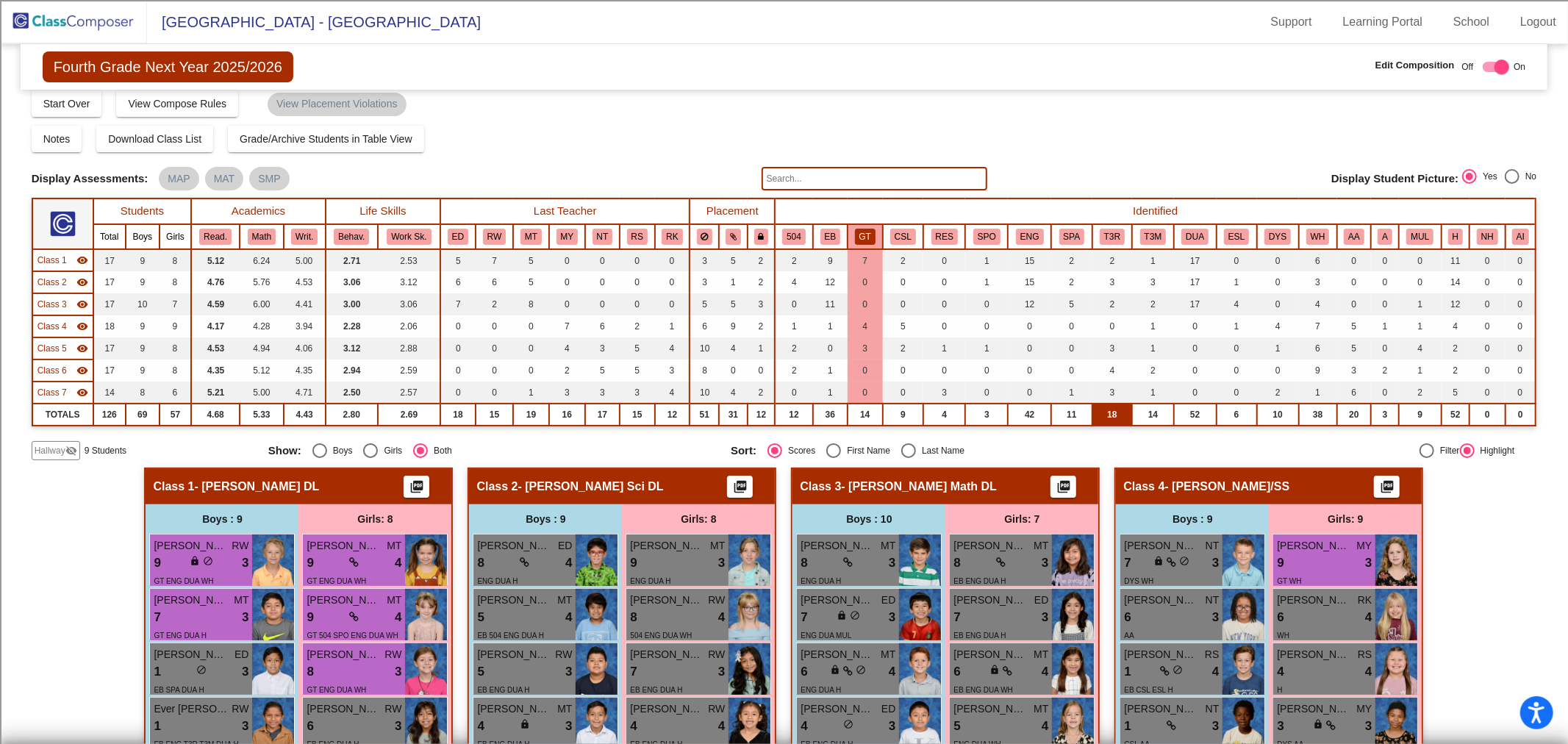
scroll to position [0, 0]
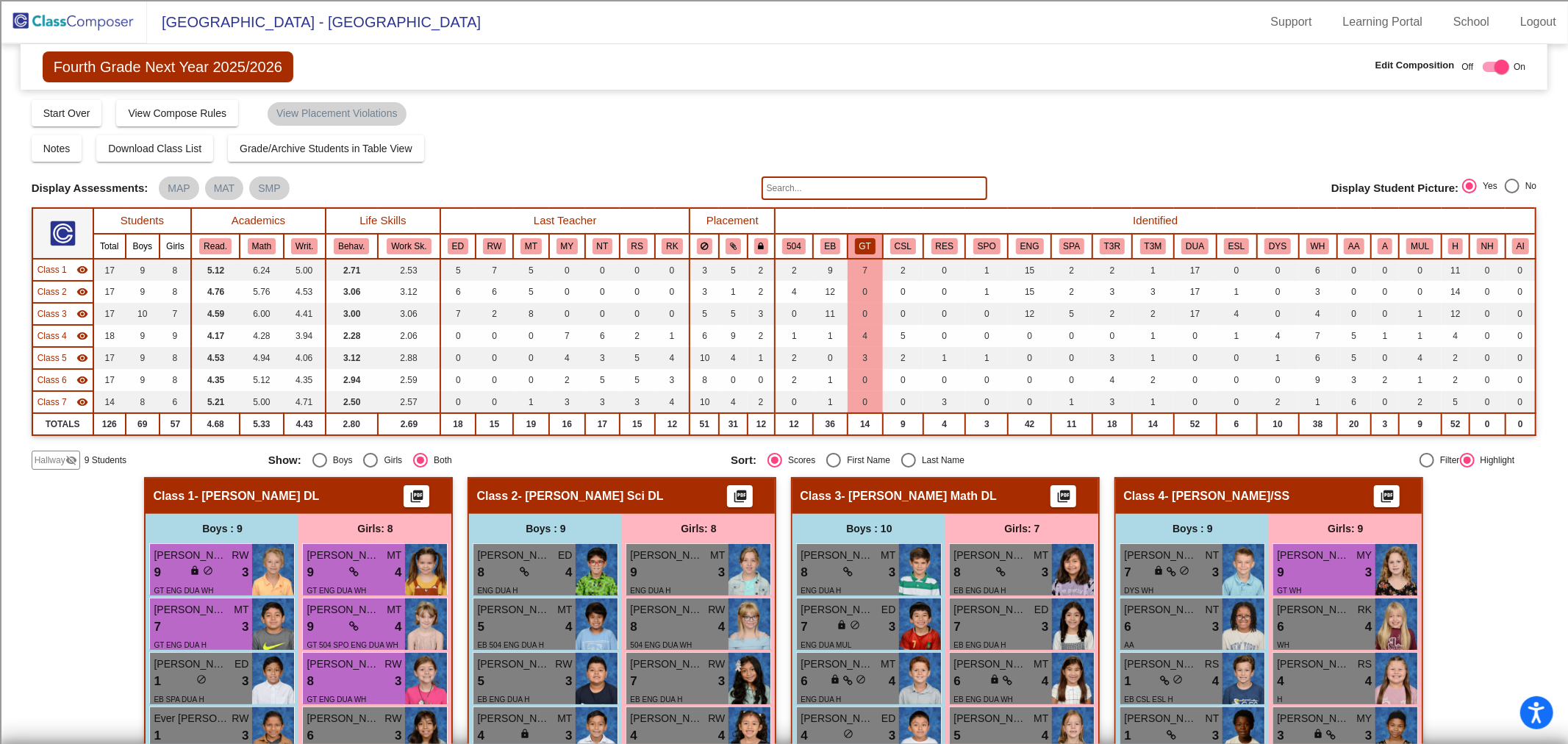
click at [872, 238] on button "GT" at bounding box center [865, 246] width 21 height 16
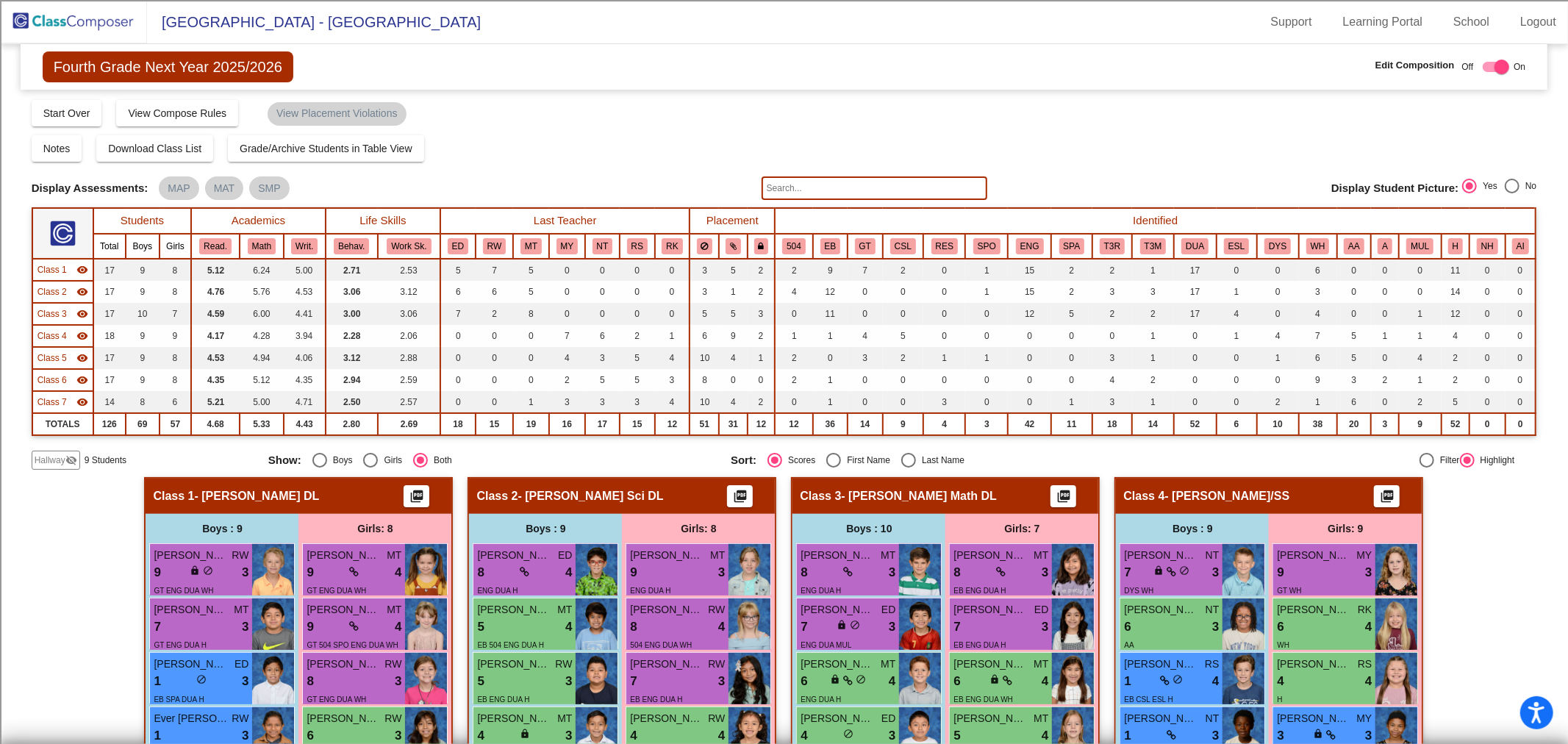
drag, startPoint x: 104, startPoint y: 21, endPoint x: 137, endPoint y: 21, distance: 33.0
click at [104, 21] on img at bounding box center [73, 22] width 147 height 44
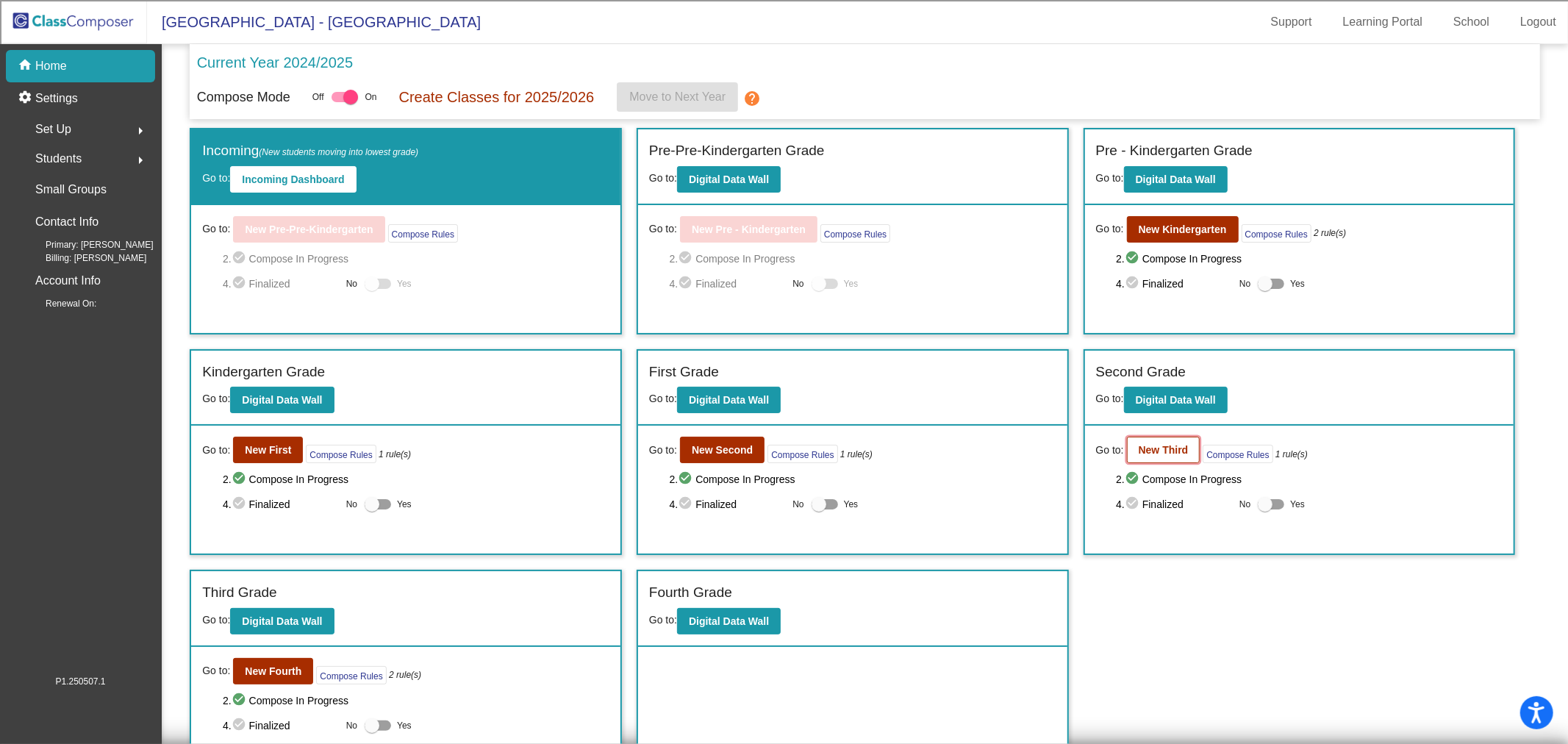
click at [1173, 449] on b "New Third" at bounding box center [1163, 449] width 50 height 11
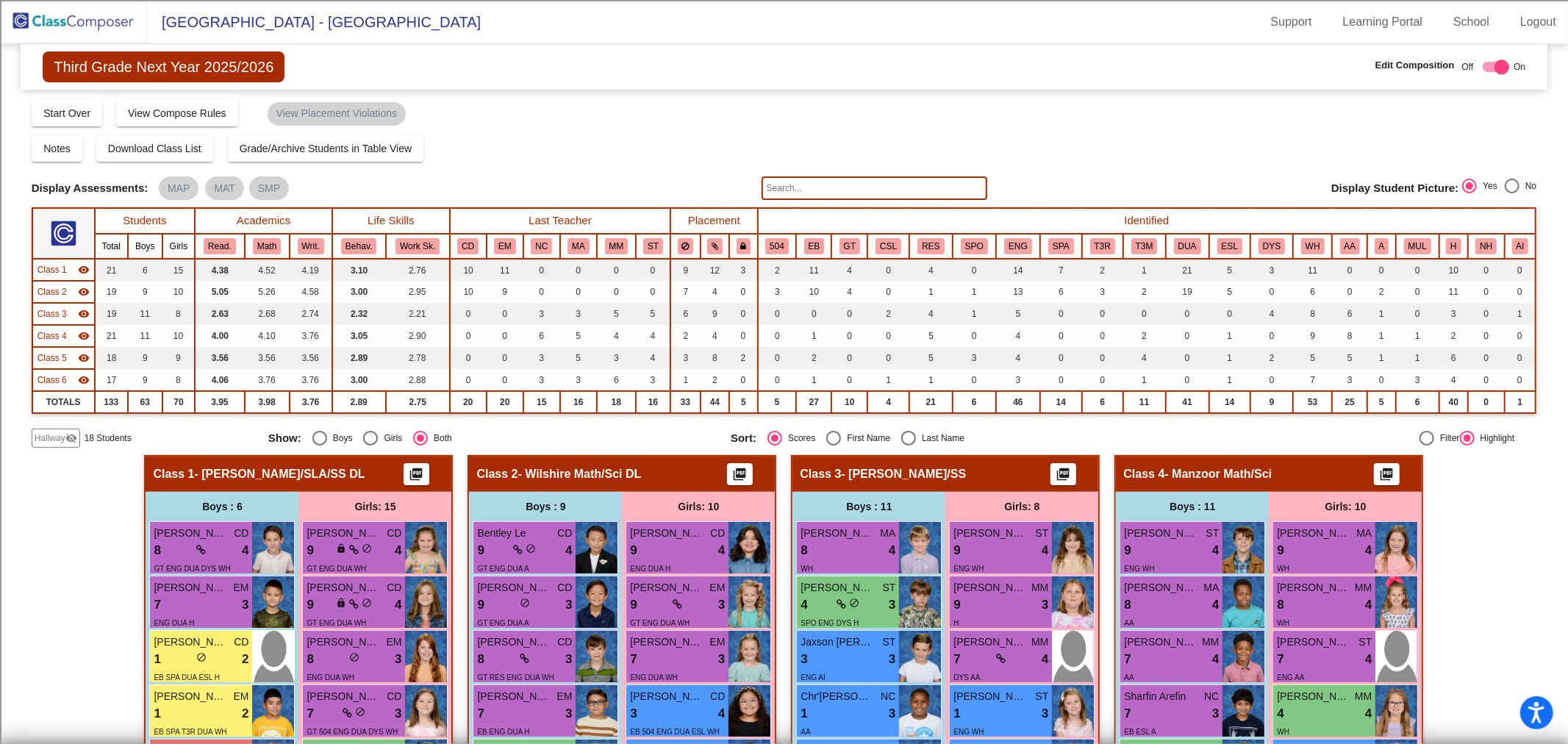
click at [47, 425] on div "Display Scores for Years: [DATE] - [DATE] [DATE] - [DATE] Grade/Archive Student…" at bounding box center [784, 273] width 1505 height 349
click at [48, 428] on div "Hallway visibility_off" at bounding box center [55, 438] width 48 height 19
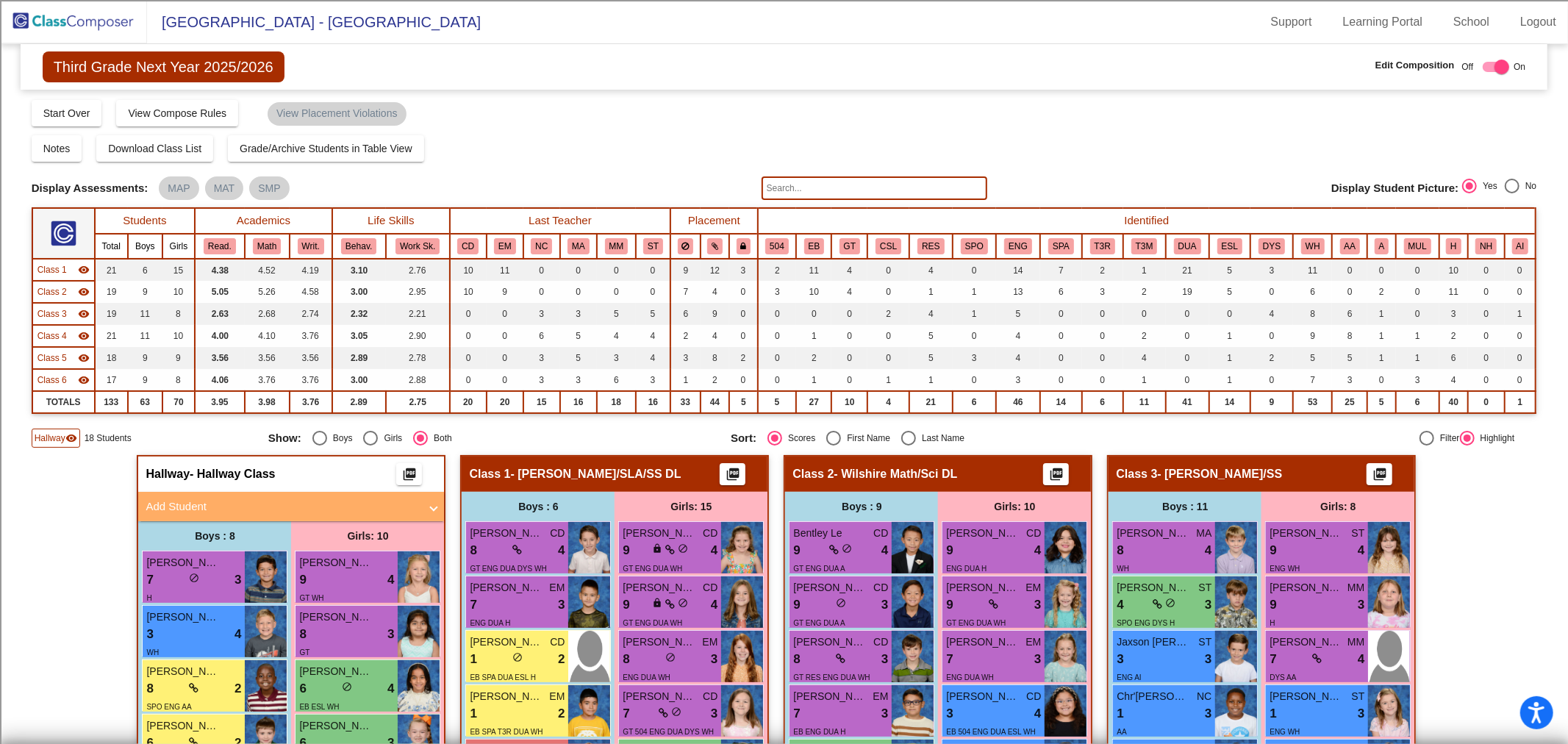
click at [326, 494] on mat-expansion-panel-header "Add Student" at bounding box center [291, 506] width 306 height 30
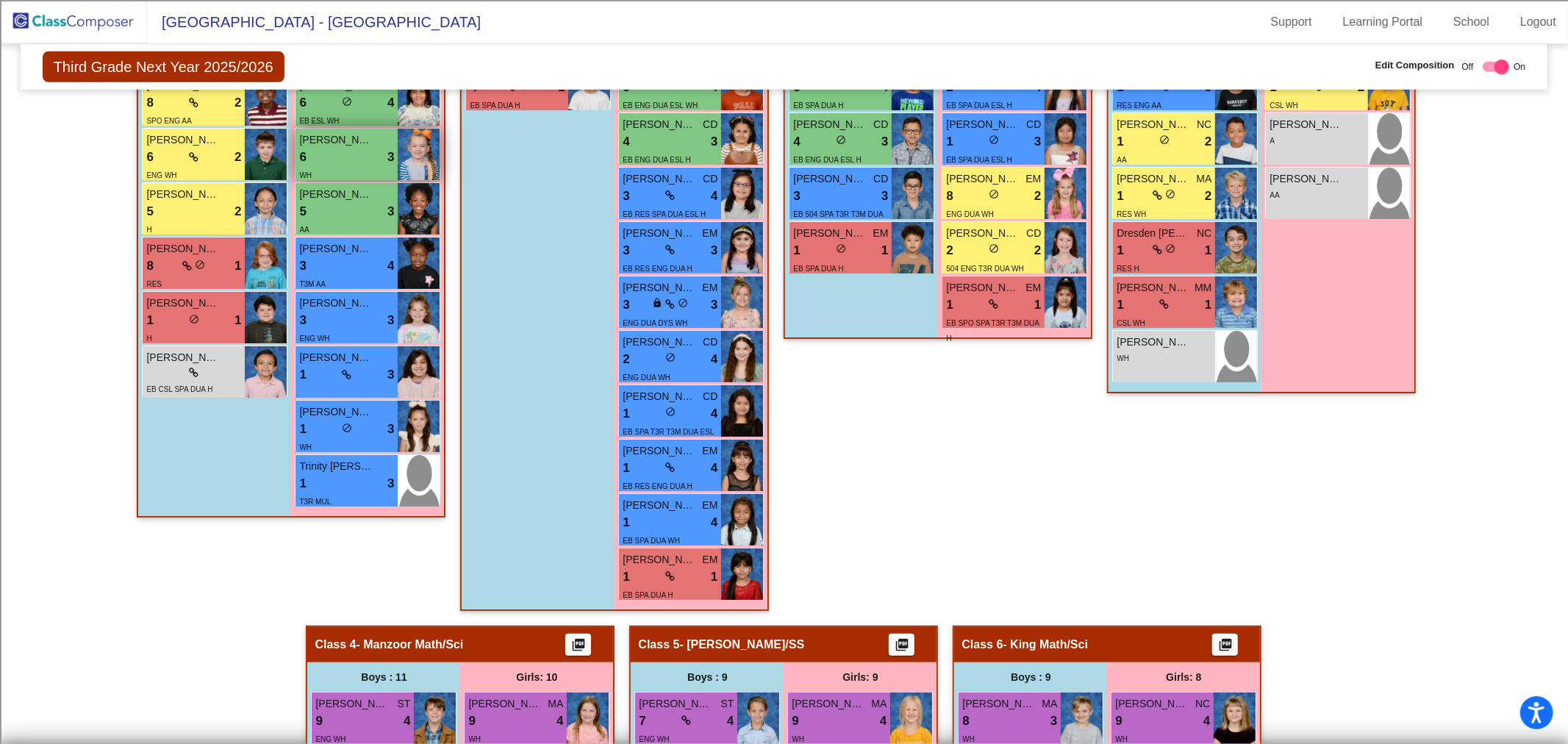
scroll to position [163, 0]
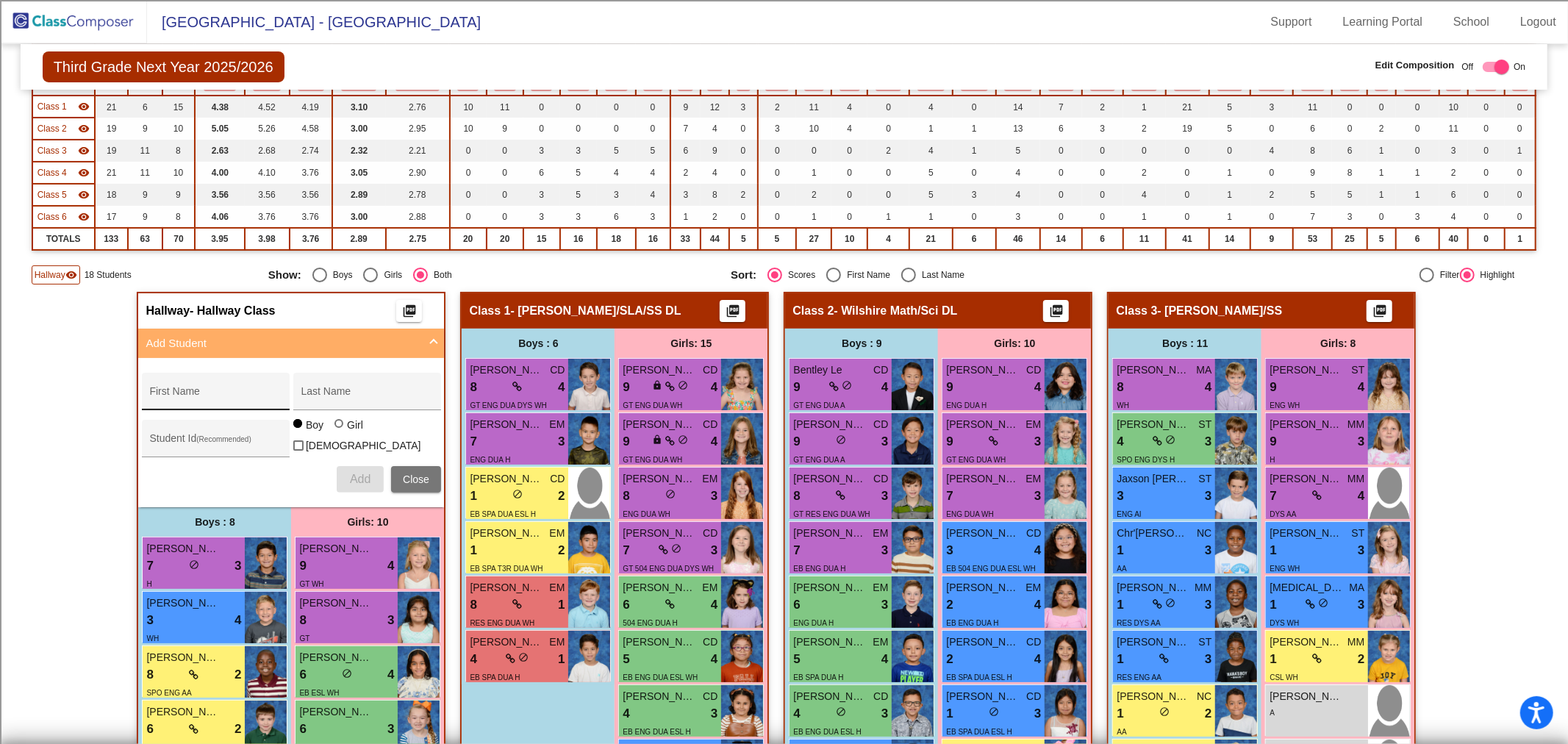
click at [162, 385] on div "First Name" at bounding box center [215, 395] width 132 height 30
type input "[GEOGRAPHIC_DATA]"
type input "Tajiboy"
type input "100064761"
click at [329, 432] on mat-radio-group "Boy Girl" at bounding box center [330, 426] width 73 height 11
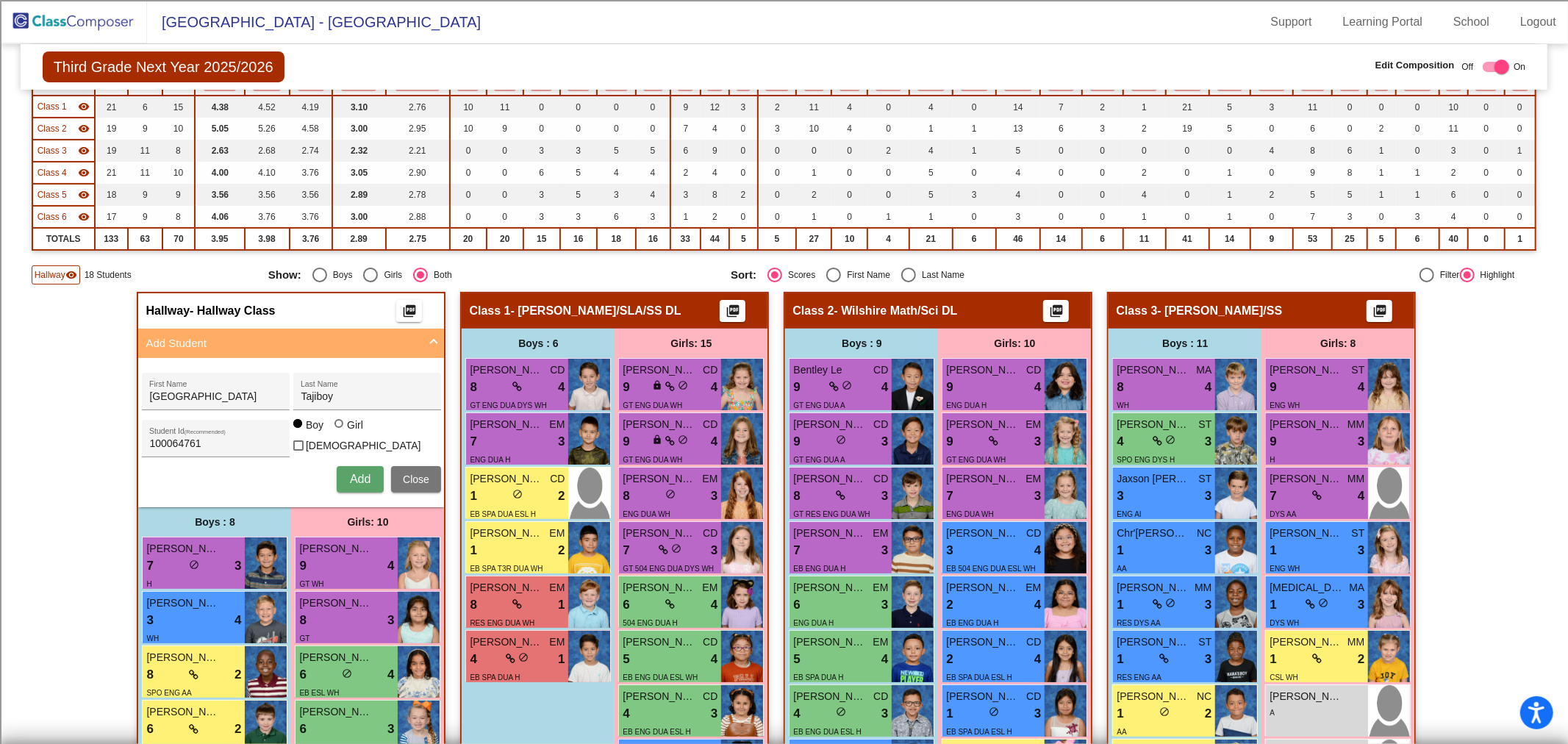
click at [334, 428] on div at bounding box center [338, 423] width 9 height 9
click at [339, 431] on input "Girl" at bounding box center [339, 431] width 1 height 1
radio input "true"
click at [350, 472] on span "Add" at bounding box center [360, 478] width 21 height 12
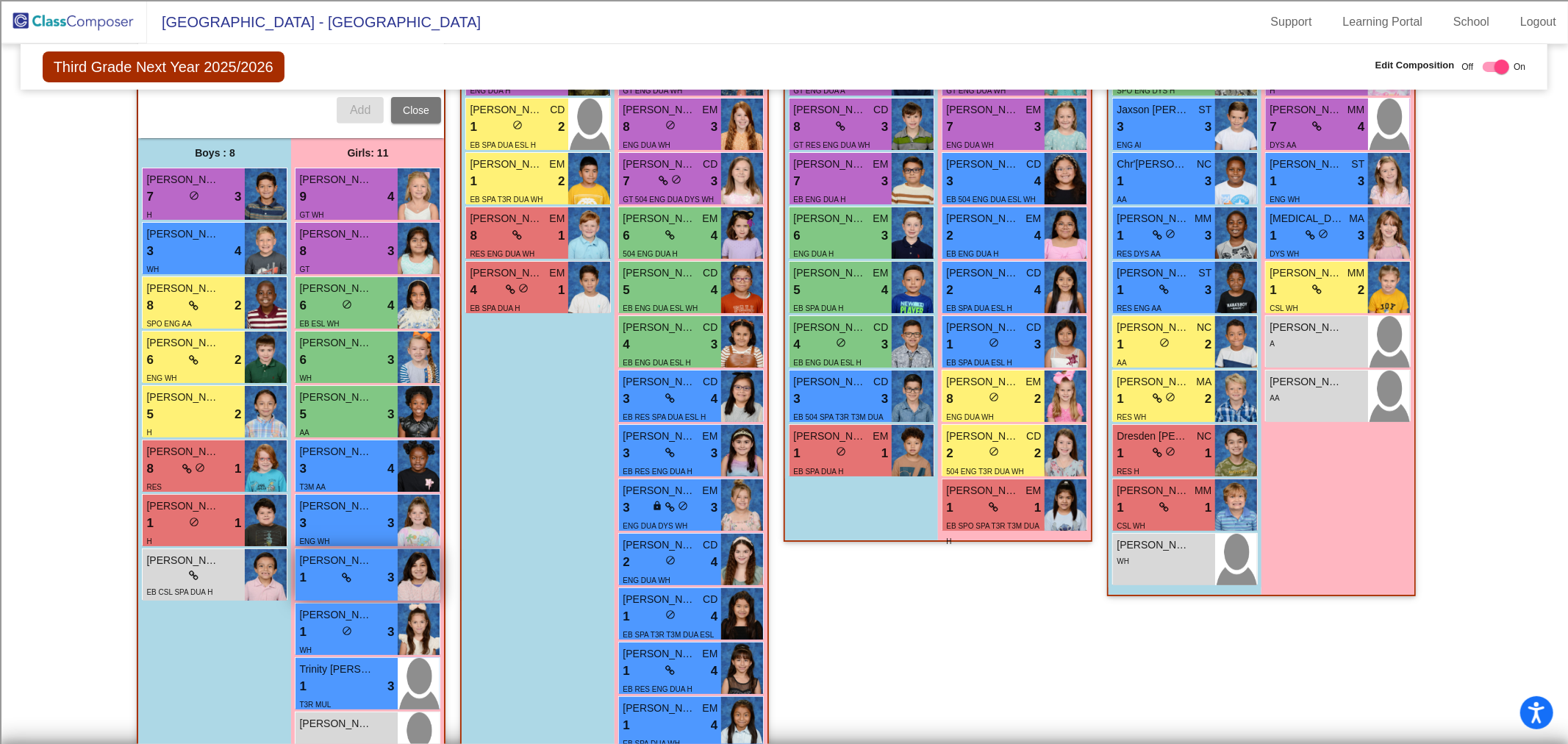
scroll to position [571, 0]
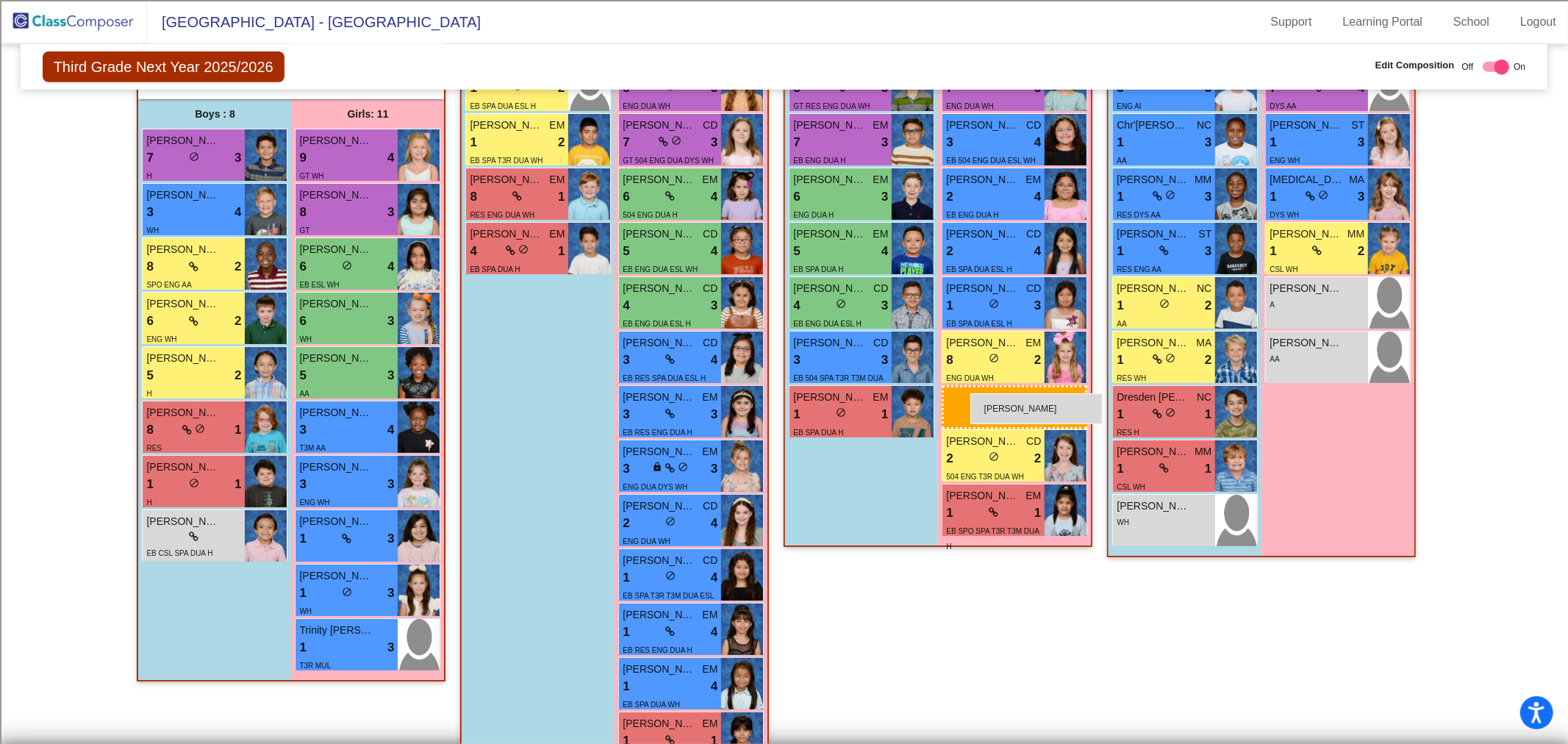
drag, startPoint x: 334, startPoint y: 687, endPoint x: 970, endPoint y: 393, distance: 700.7
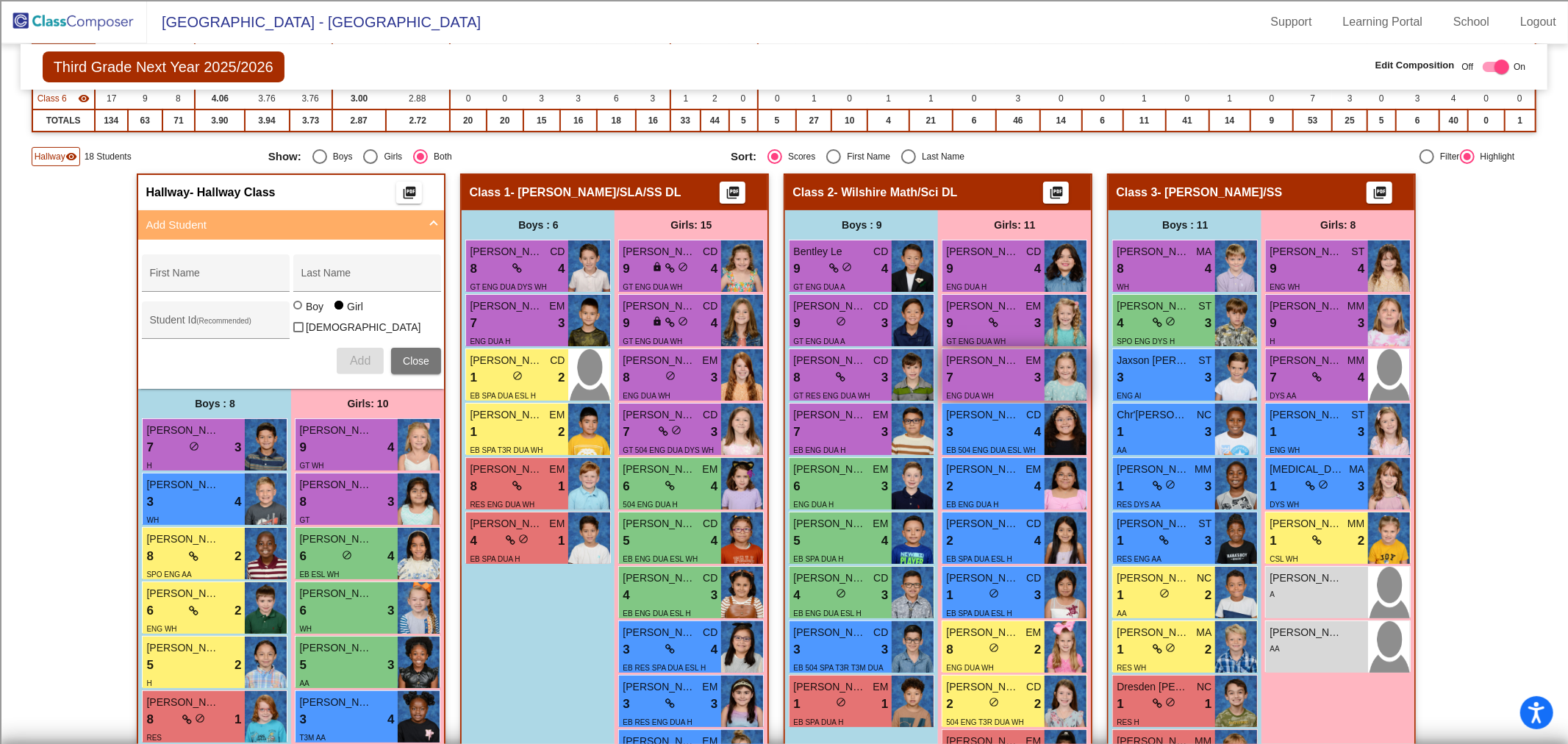
scroll to position [163, 0]
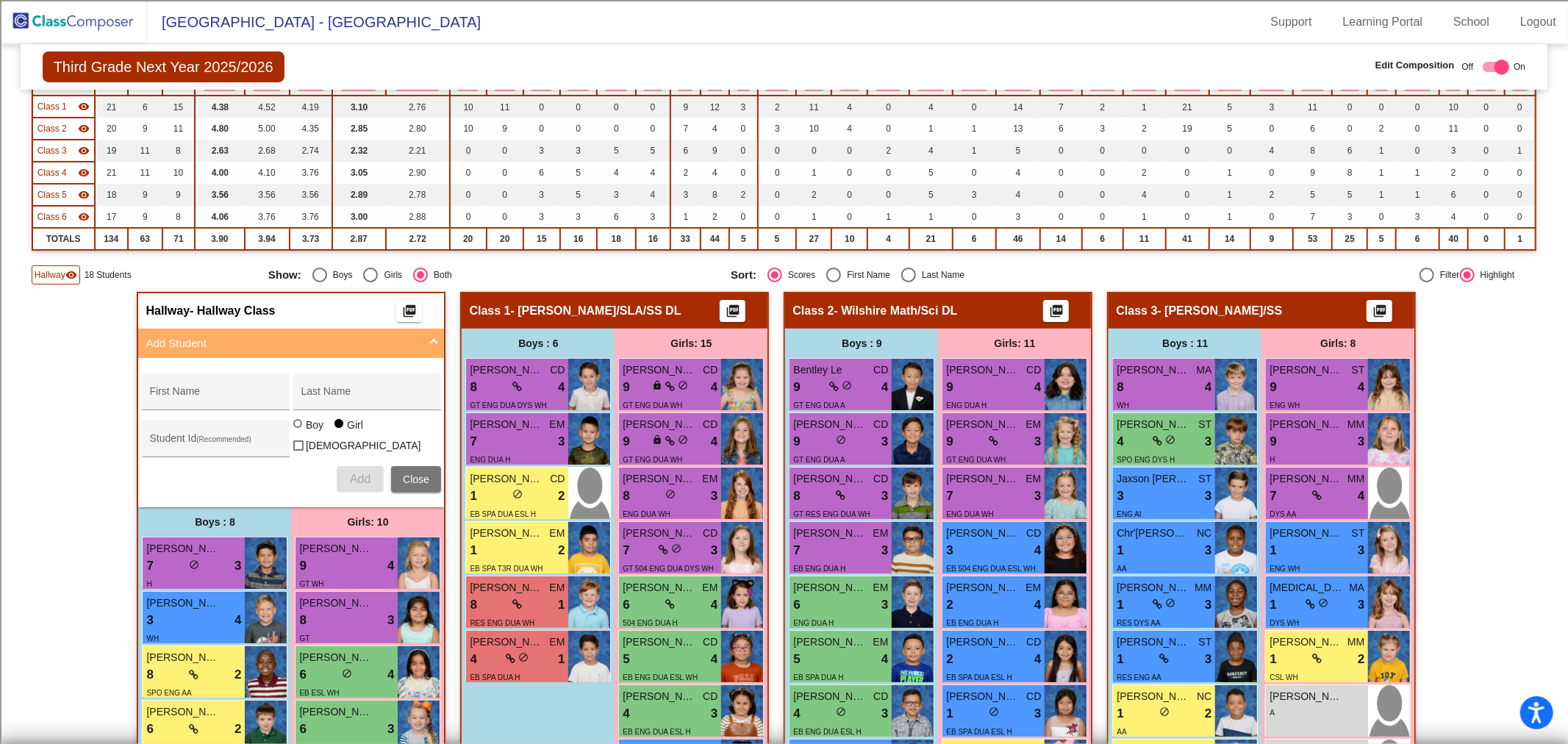
click at [901, 276] on div "Select an option" at bounding box center [908, 275] width 15 height 15
click at [908, 282] on input "Last Name" at bounding box center [908, 282] width 1 height 1
radio input "true"
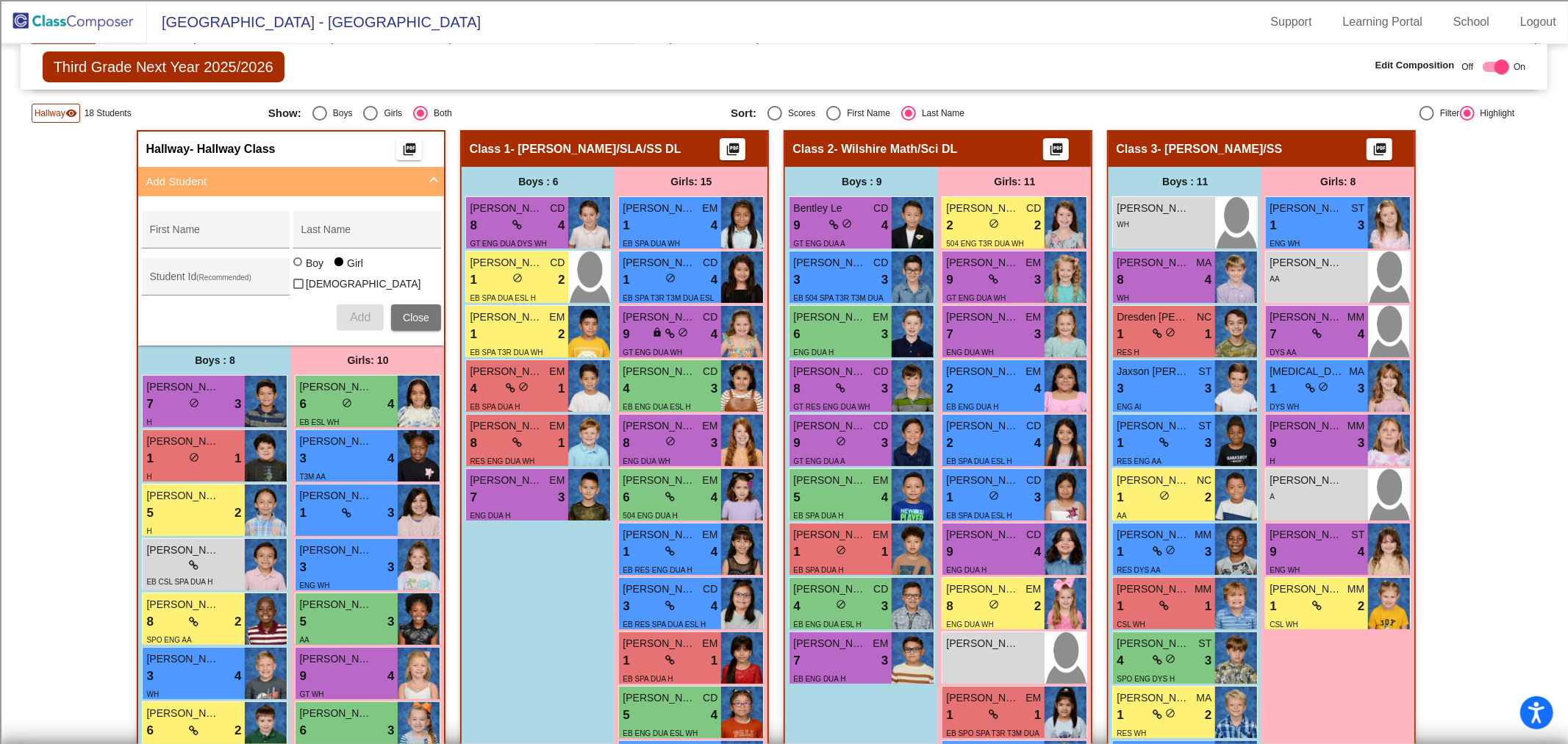
scroll to position [0, 0]
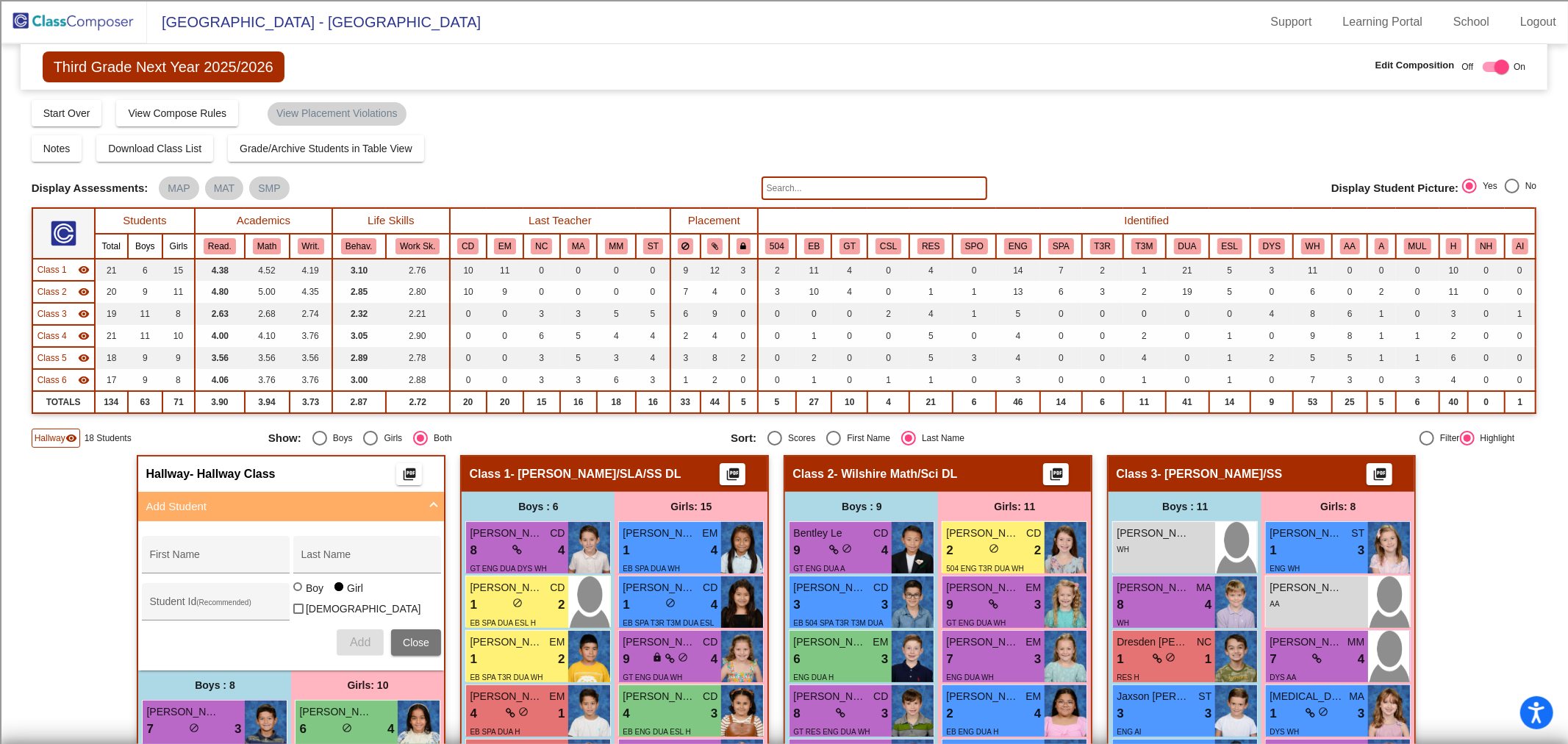
click at [52, 263] on span "Class 1" at bounding box center [52, 269] width 30 height 13
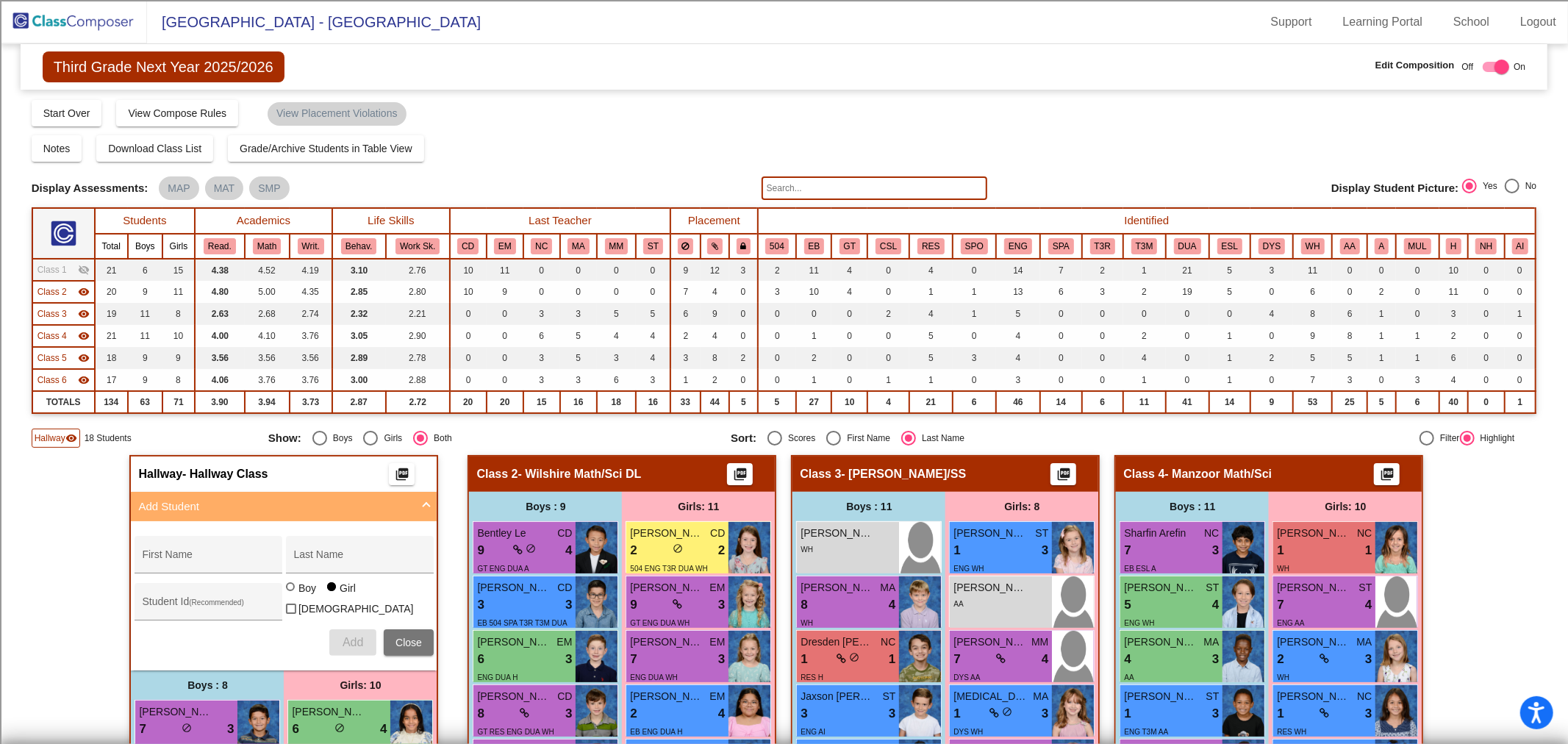
click at [52, 289] on span "Class 2" at bounding box center [52, 291] width 30 height 13
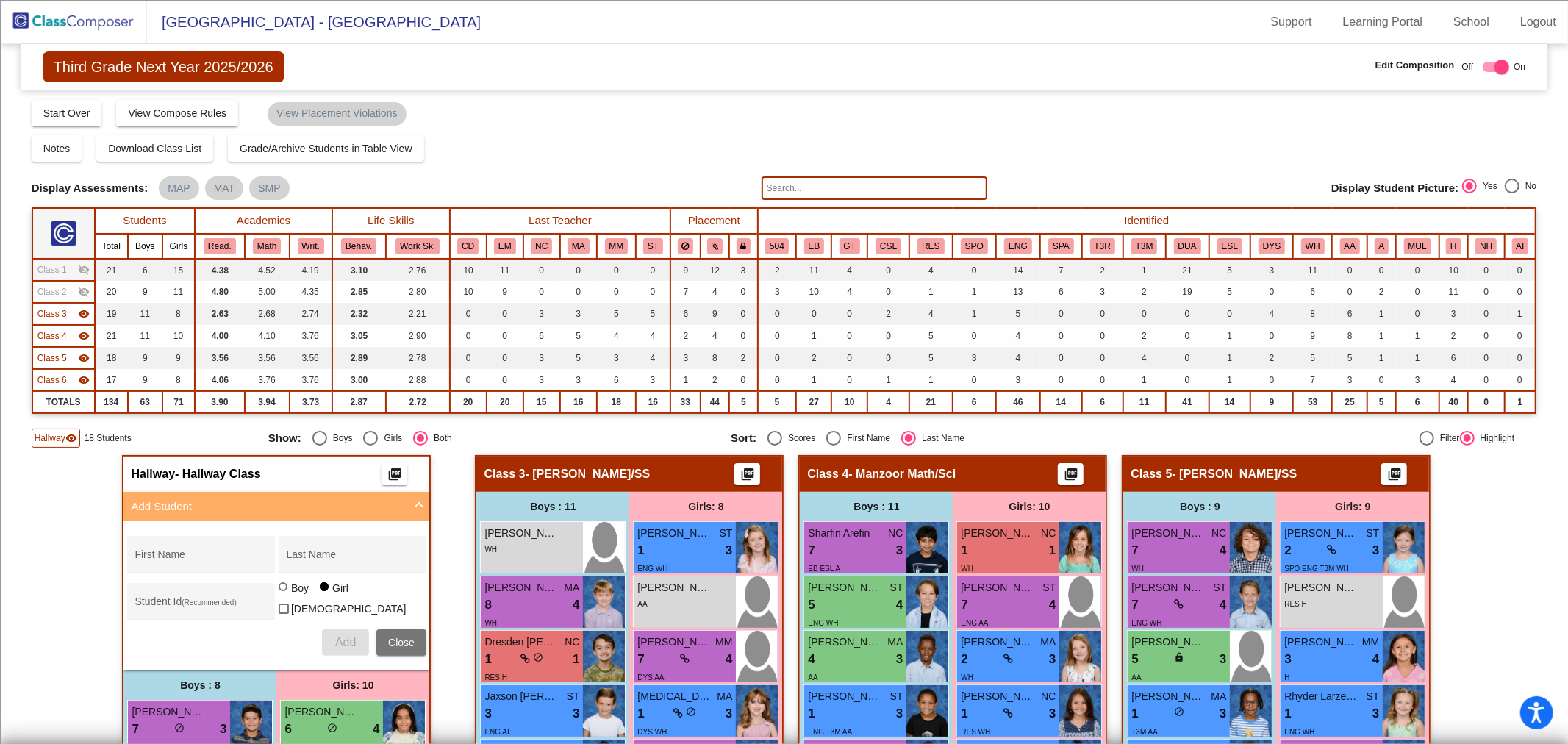
click at [62, 434] on span "Hallway" at bounding box center [50, 437] width 31 height 13
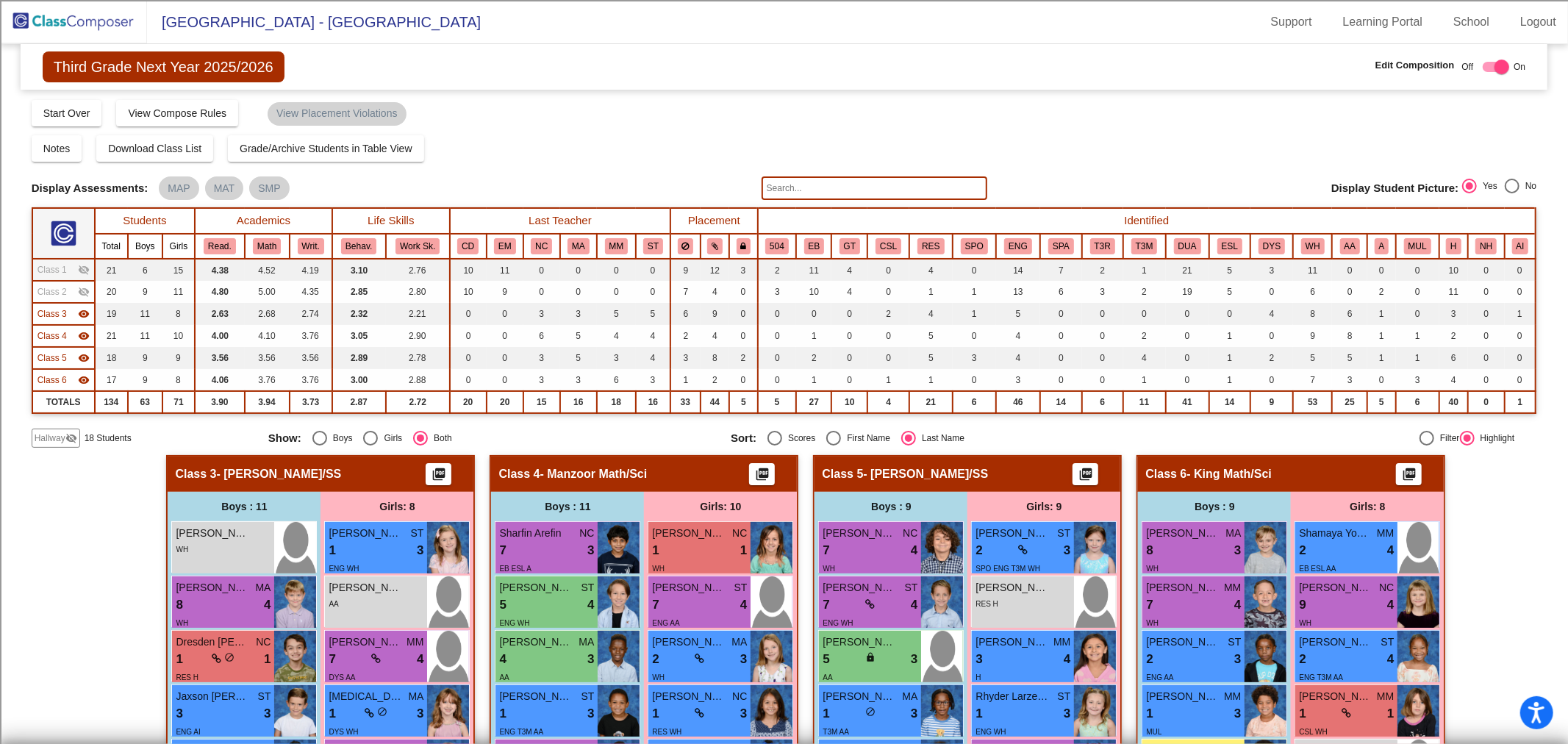
click at [801, 192] on input "text" at bounding box center [875, 188] width 226 height 24
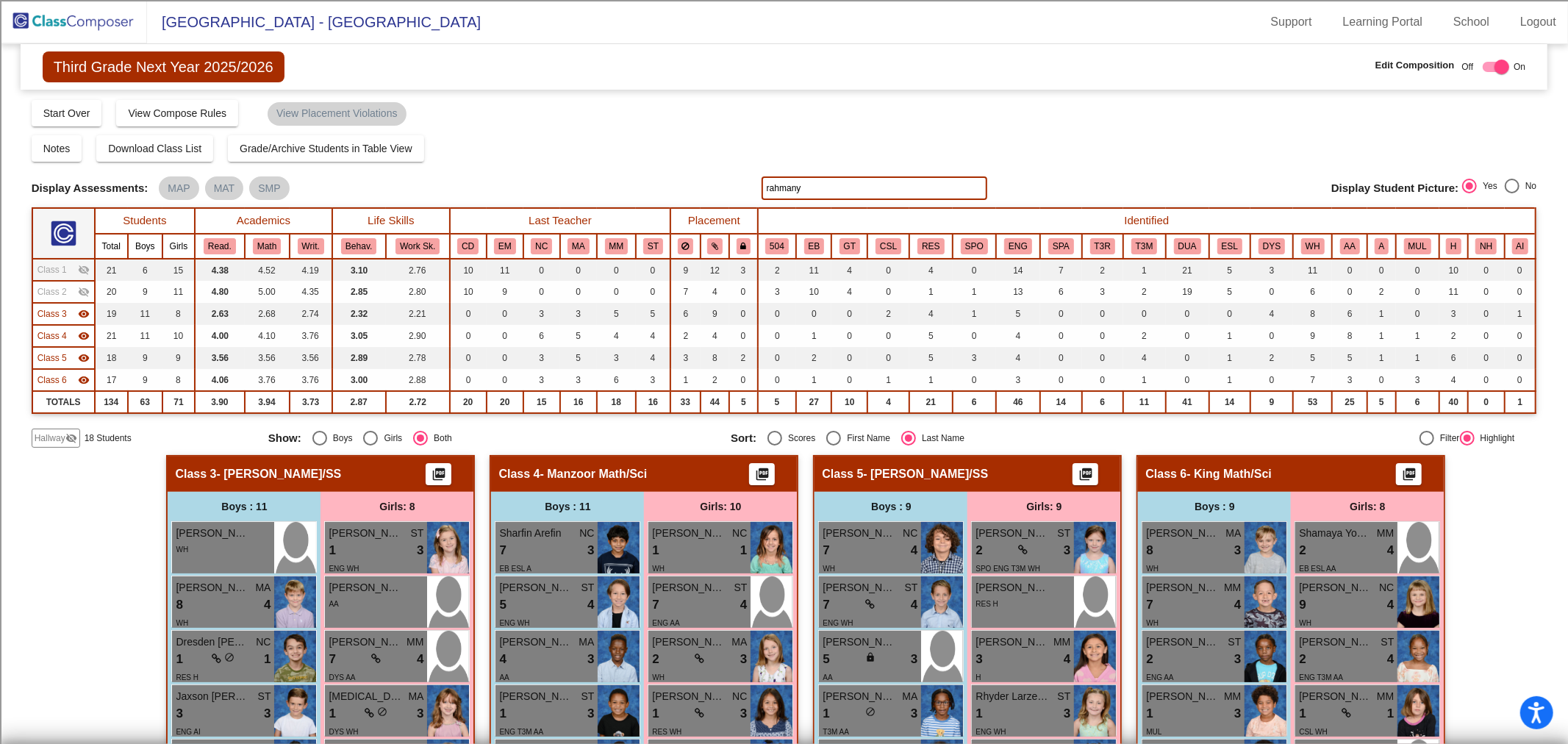
type input "rahmany"
click at [52, 442] on span "Hallway" at bounding box center [50, 437] width 31 height 13
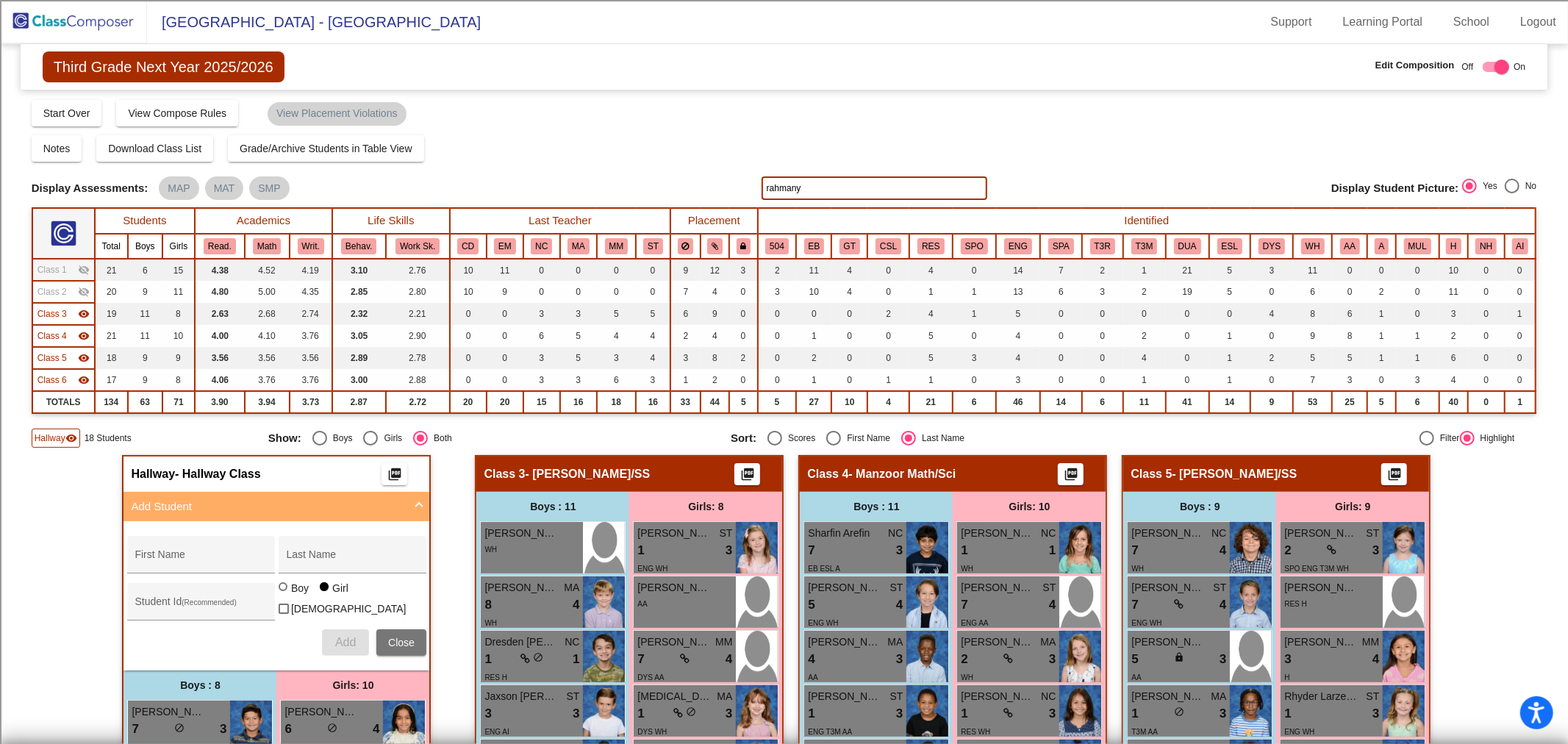
drag, startPoint x: 804, startPoint y: 186, endPoint x: 658, endPoint y: 208, distance: 147.6
click at [658, 208] on div "Display Scores for Years: [DATE] - [DATE] [DATE] - [DATE] Grade/Archive Student…" at bounding box center [784, 273] width 1505 height 349
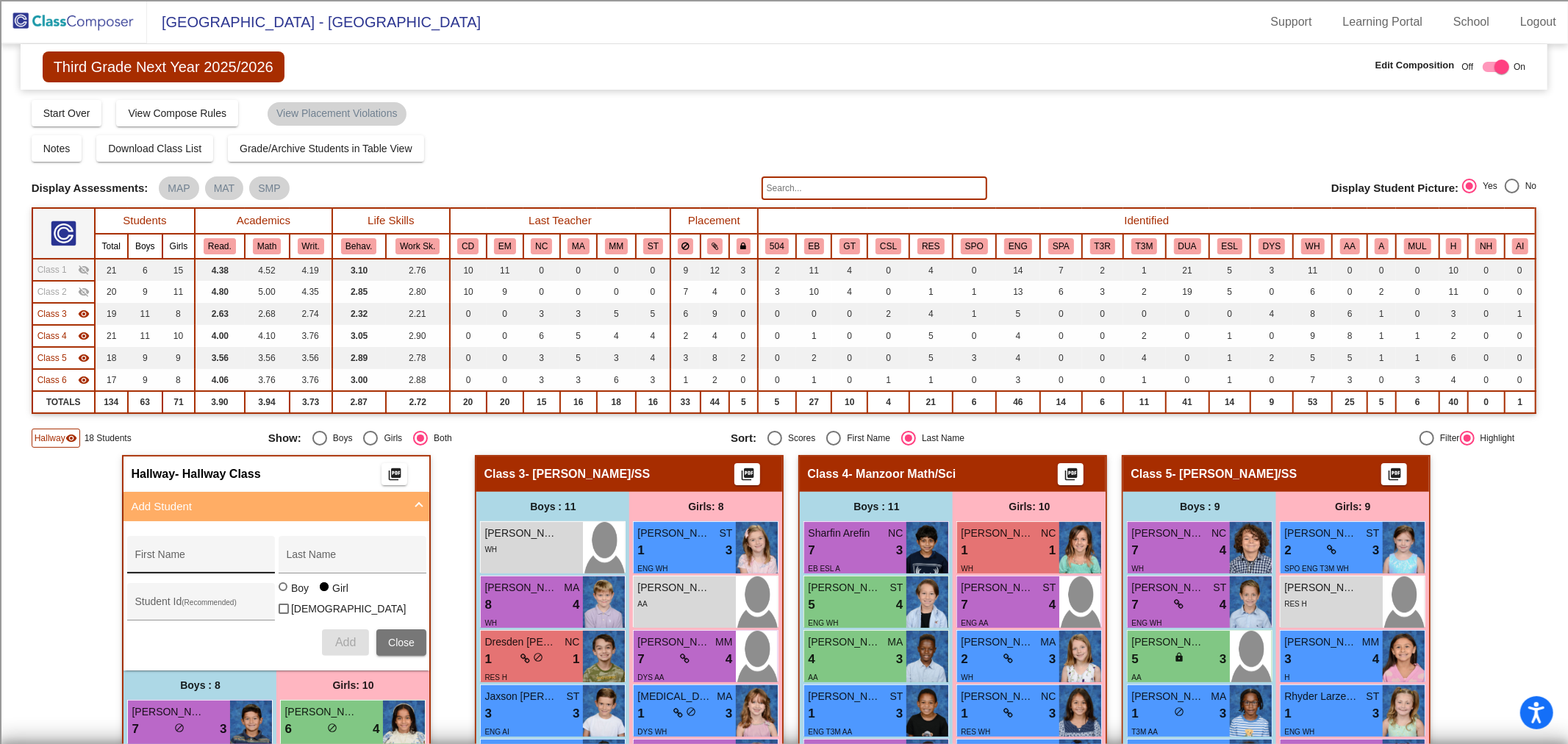
click at [178, 564] on div "First Name" at bounding box center [200, 559] width 132 height 30
type input "Sapehr"
type input "Rahmany"
type input "100064201"
drag, startPoint x: 277, startPoint y: 590, endPoint x: 289, endPoint y: 607, distance: 20.8
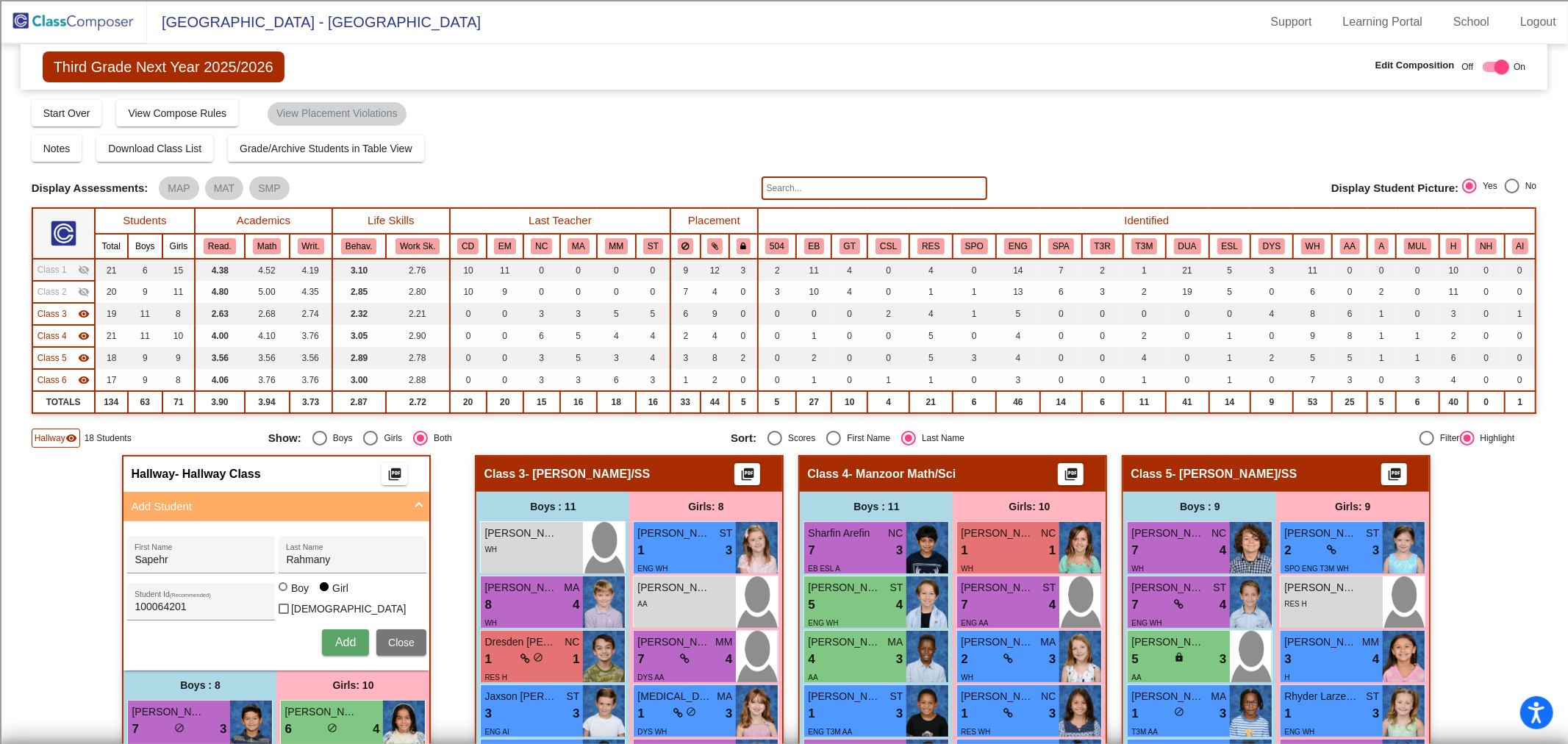
click at [279, 590] on div at bounding box center [283, 587] width 9 height 9
click at [283, 594] on input "Boy" at bounding box center [283, 594] width 1 height 1
radio input "true"
click at [346, 636] on span "Add" at bounding box center [345, 642] width 21 height 12
click at [787, 190] on input "text" at bounding box center [875, 188] width 226 height 24
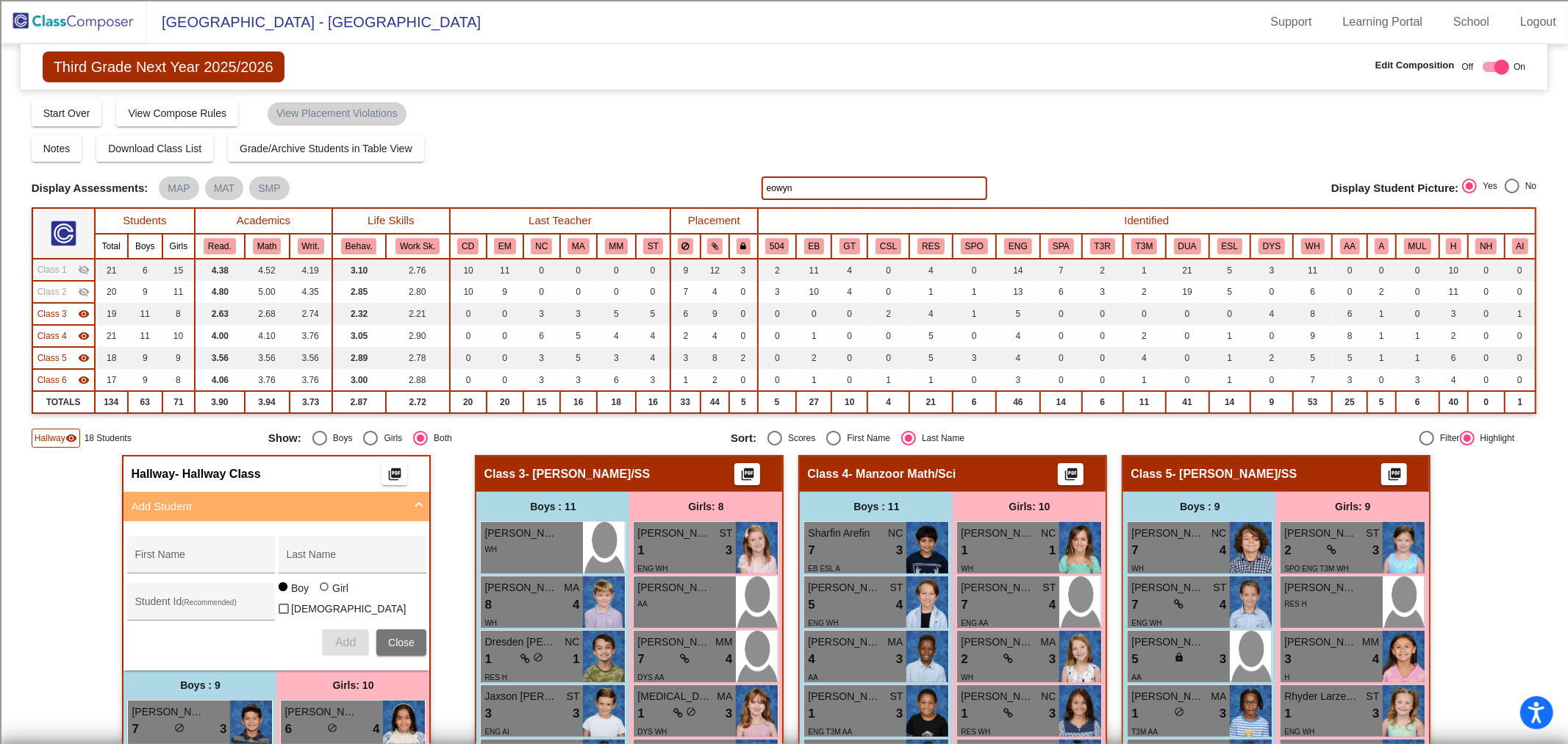
type input "eowyn"
drag, startPoint x: 798, startPoint y: 193, endPoint x: 682, endPoint y: 201, distance: 116.3
click at [682, 201] on div "Display Scores for Years: [DATE] - [DATE] [DATE] - [DATE] Grade/Archive Student…" at bounding box center [784, 273] width 1505 height 349
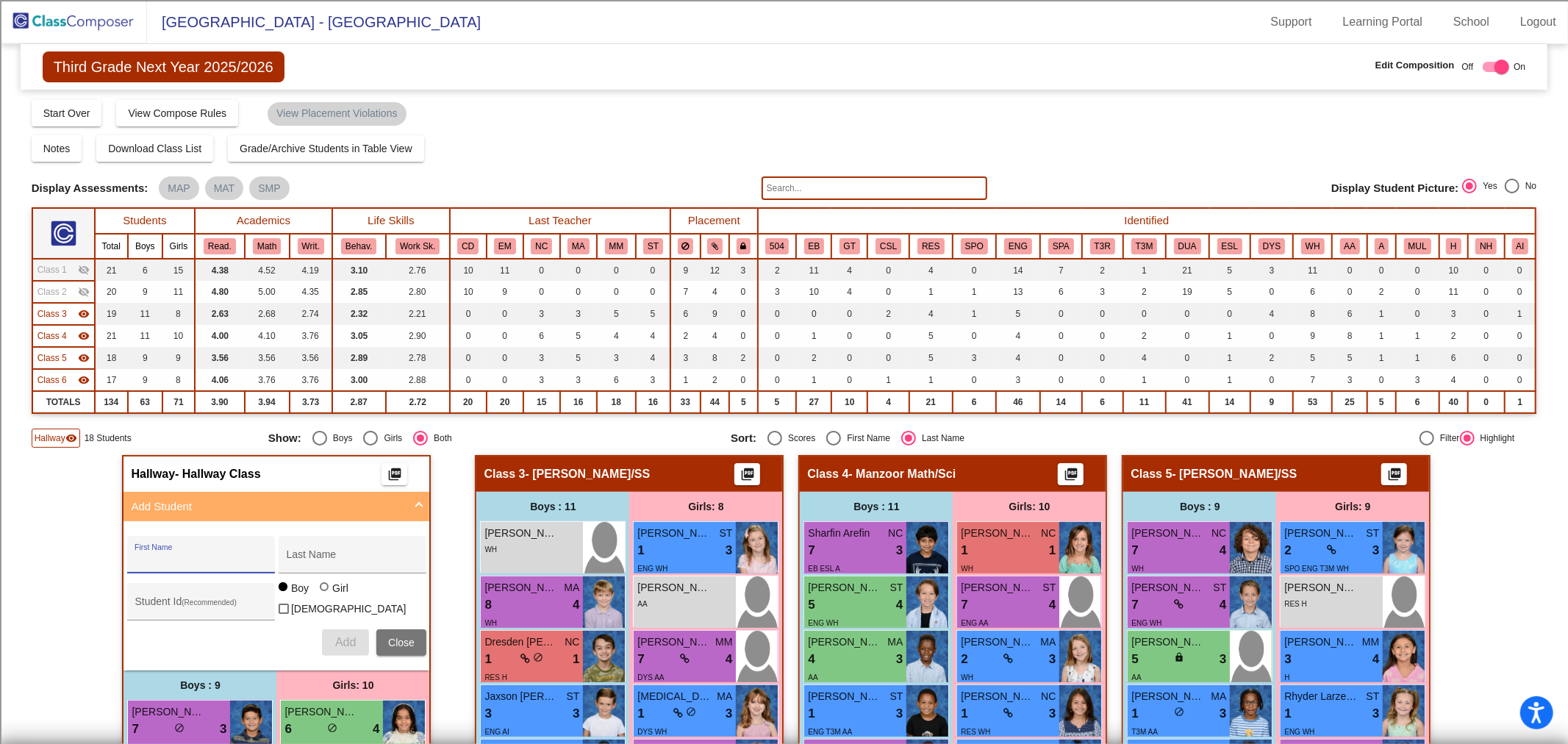
click at [172, 560] on input "First Name" at bounding box center [200, 560] width 132 height 11
type input "Eowyn"
type input "[PERSON_NAME]"
type input "100072314"
click at [320, 594] on div at bounding box center [325, 588] width 11 height 11
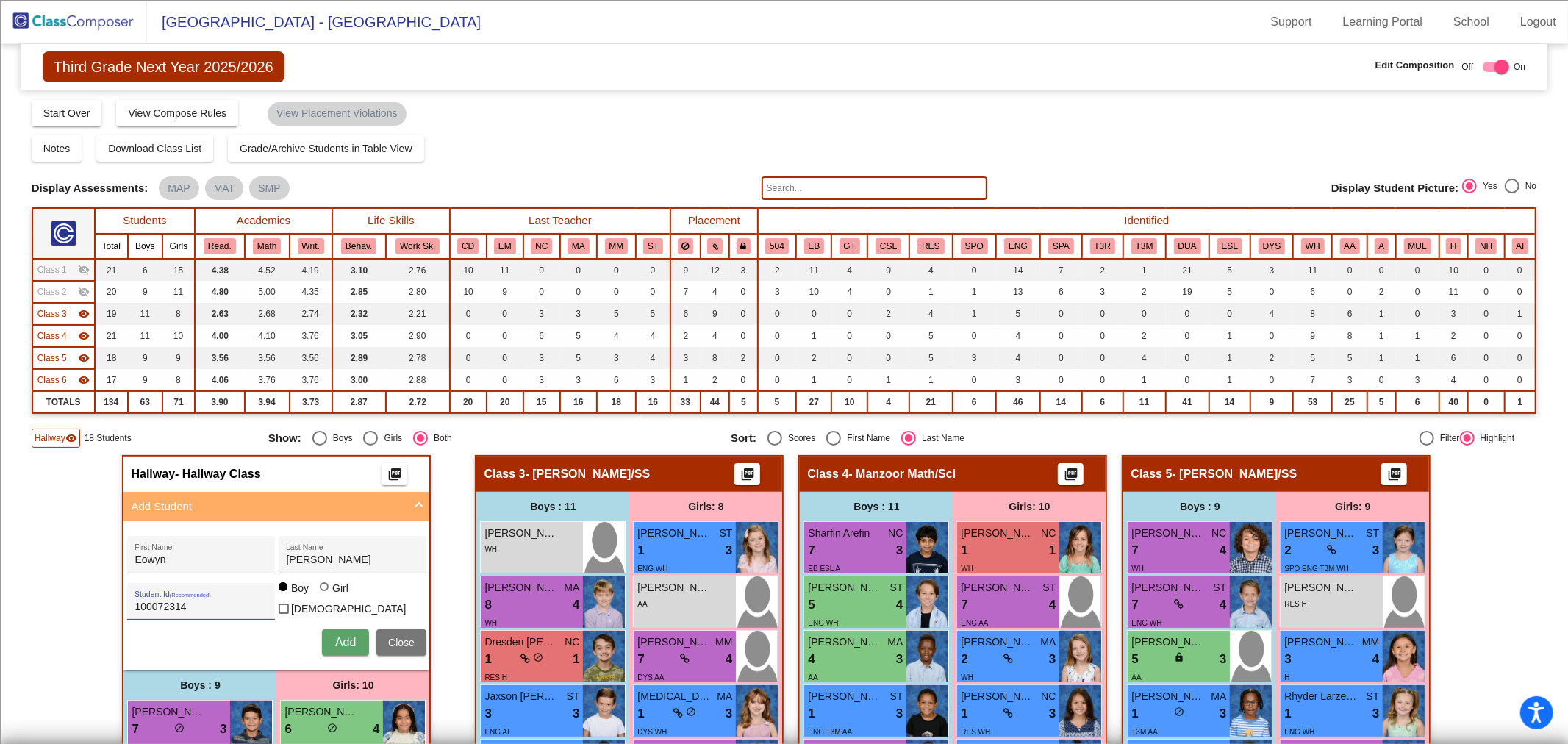
click at [324, 595] on input "Girl" at bounding box center [324, 594] width 1 height 1
radio input "true"
click at [335, 636] on span "Add" at bounding box center [345, 642] width 21 height 12
click at [201, 554] on input "First Name" at bounding box center [200, 560] width 132 height 11
type input "Armani"
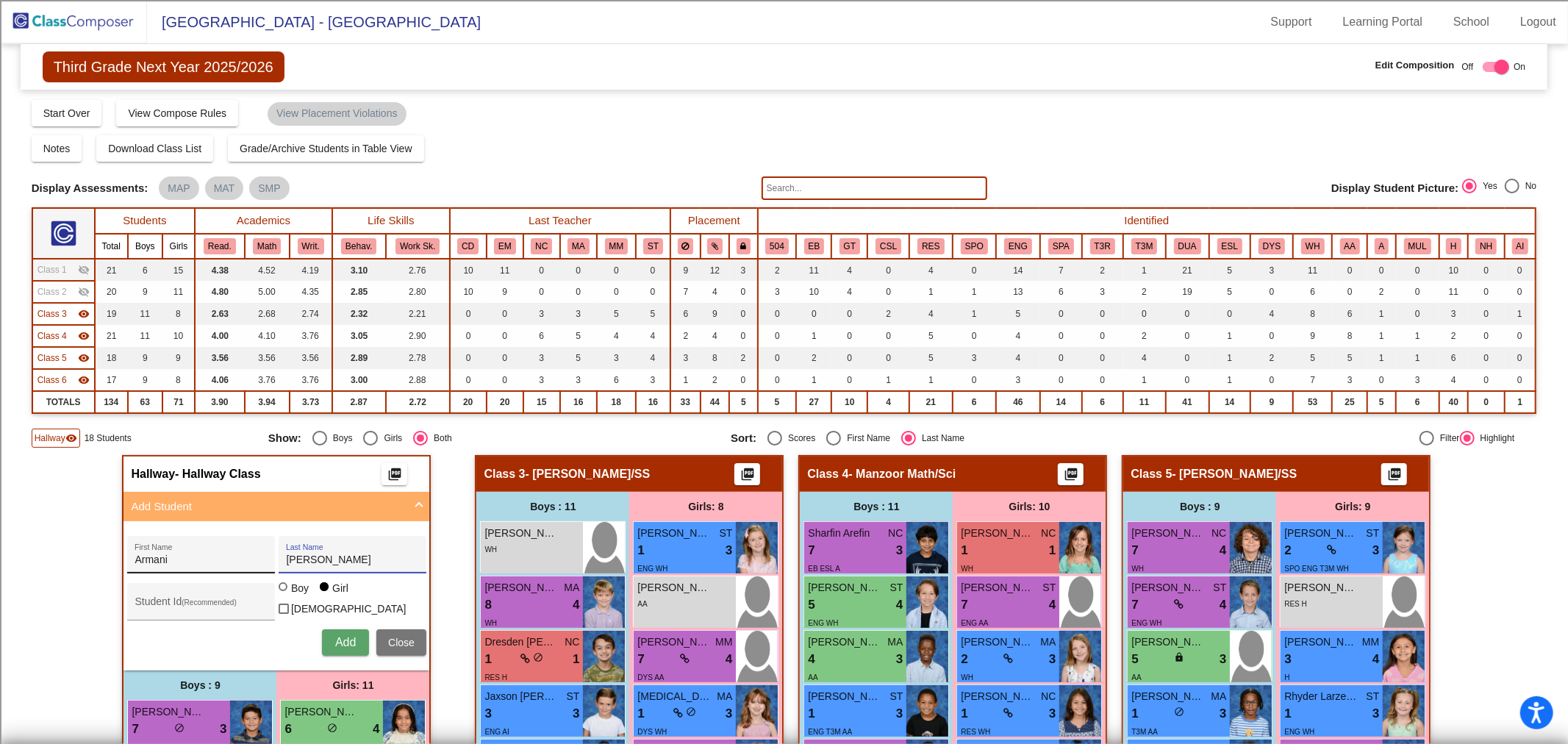
type input "[PERSON_NAME]"
type input "100073308"
click at [340, 636] on span "Add" at bounding box center [345, 642] width 21 height 12
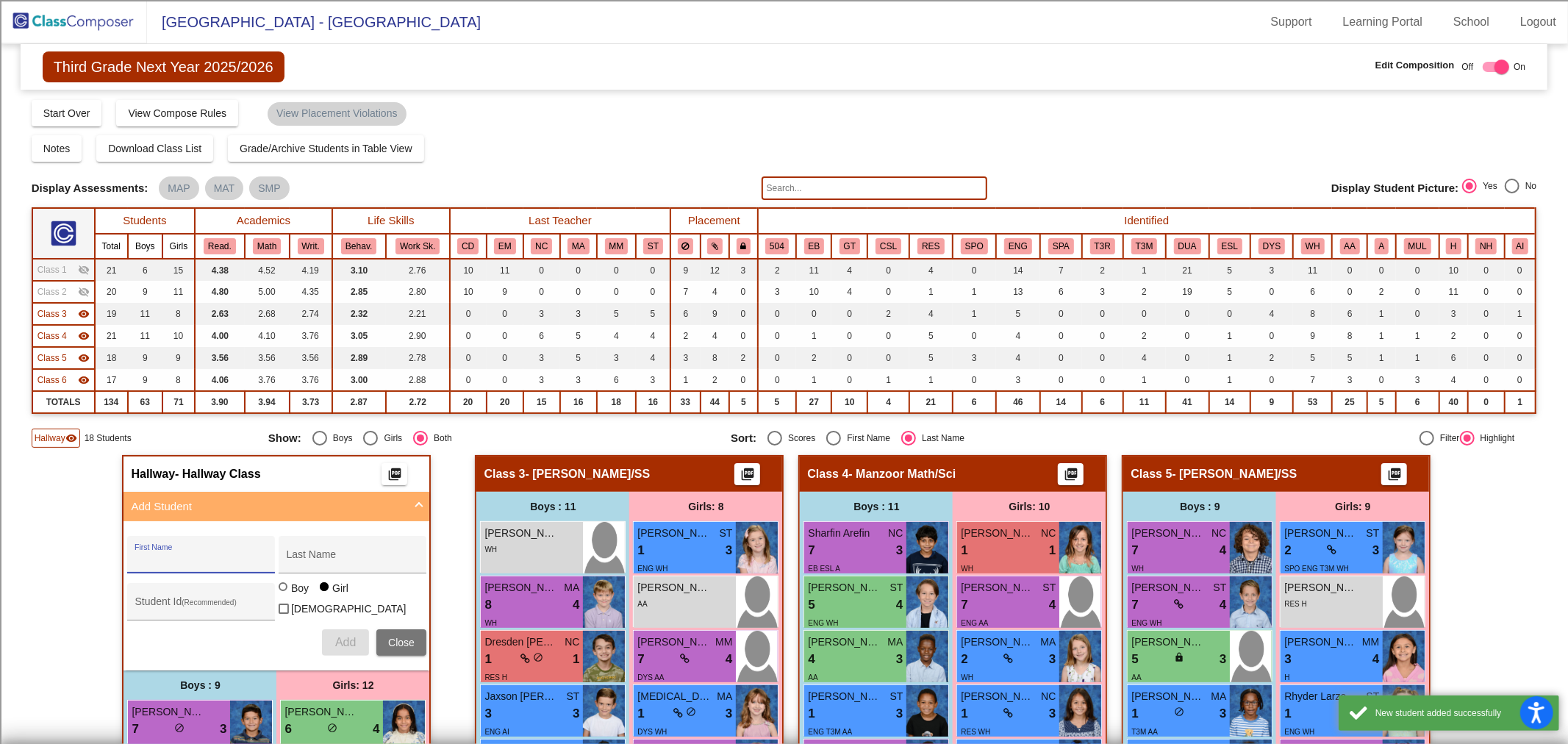
click at [205, 554] on input "First Name" at bounding box center [200, 560] width 132 height 11
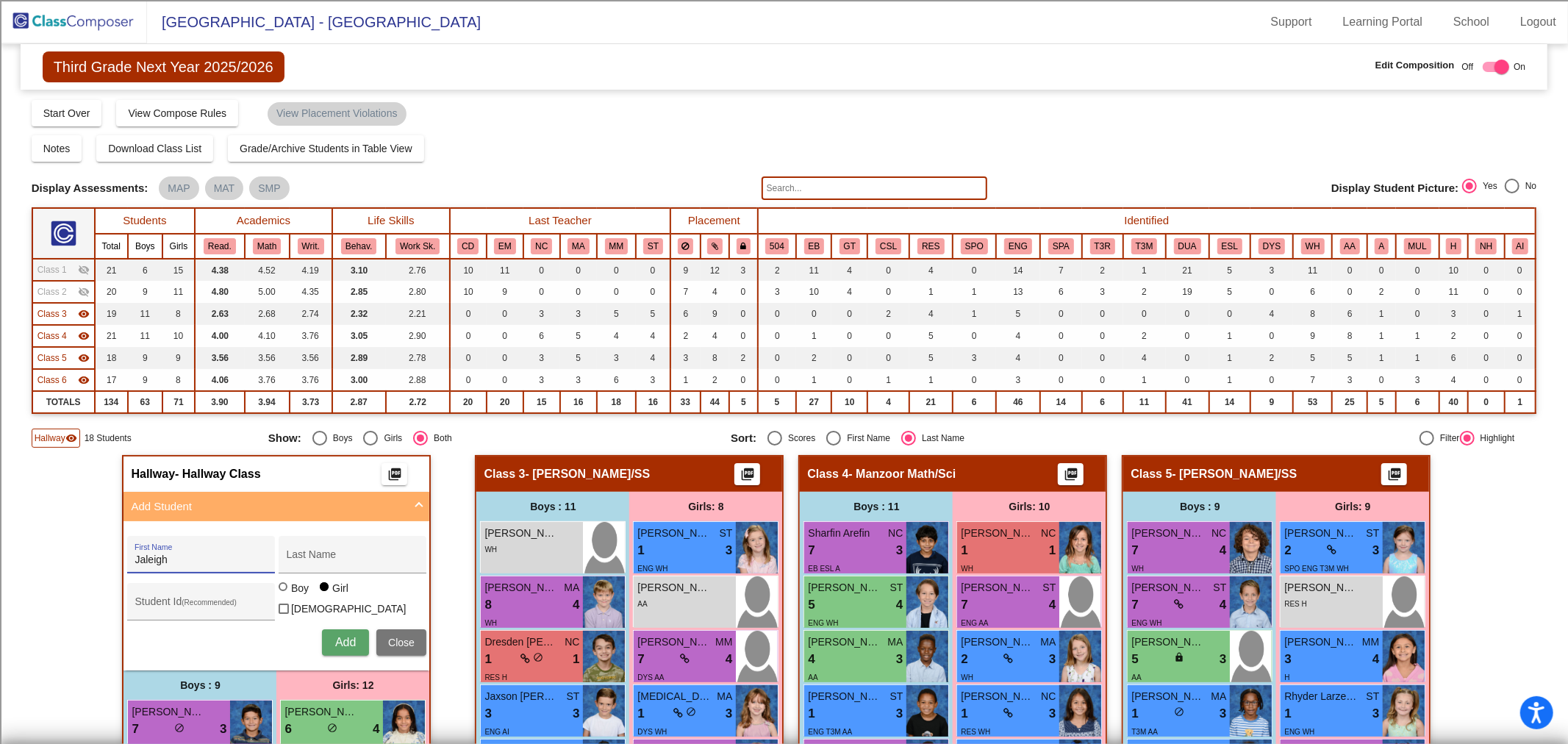
type input "Jaleigh"
type input "[PERSON_NAME]"
type input "100073332"
click at [327, 642] on button "Add" at bounding box center [345, 642] width 47 height 26
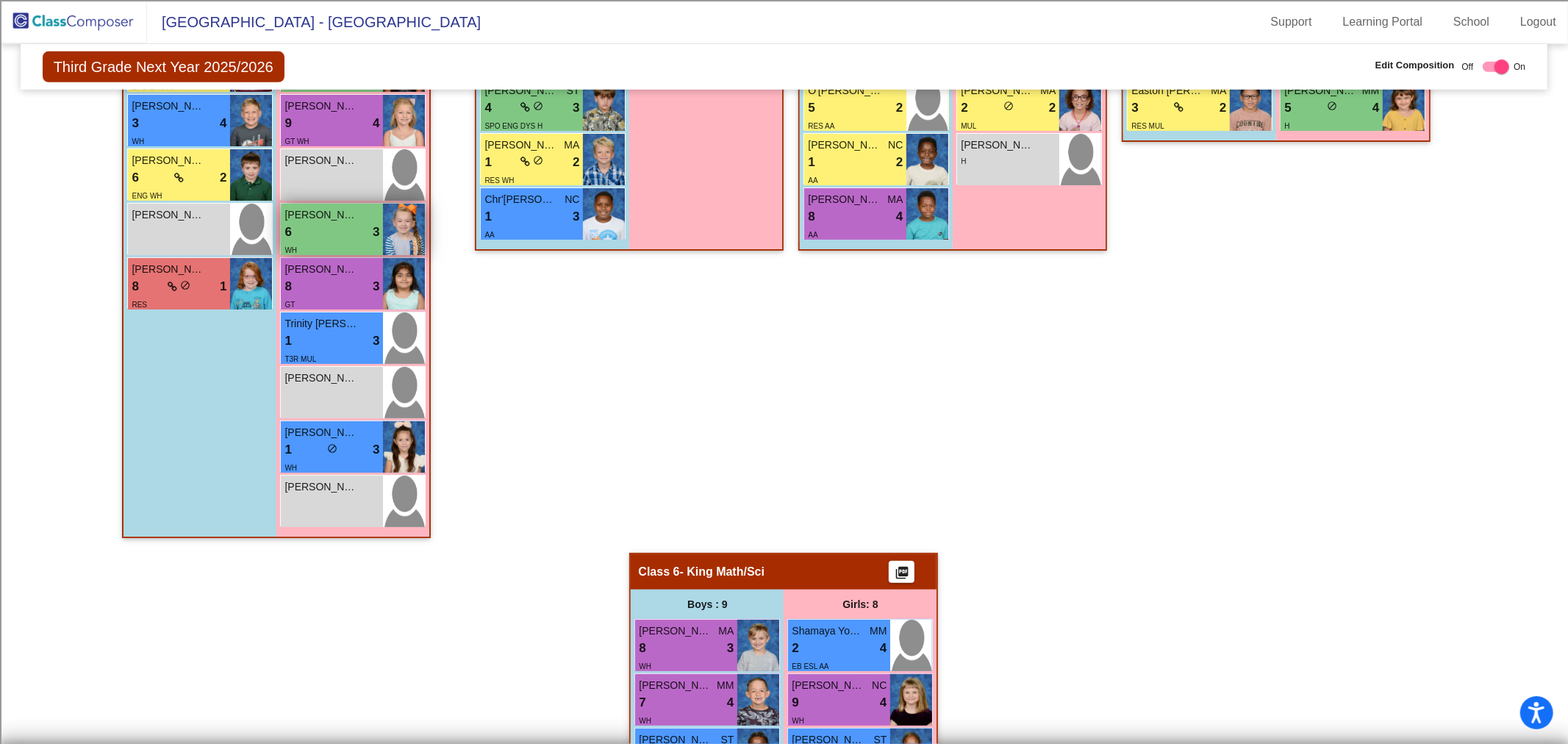
scroll to position [898, 0]
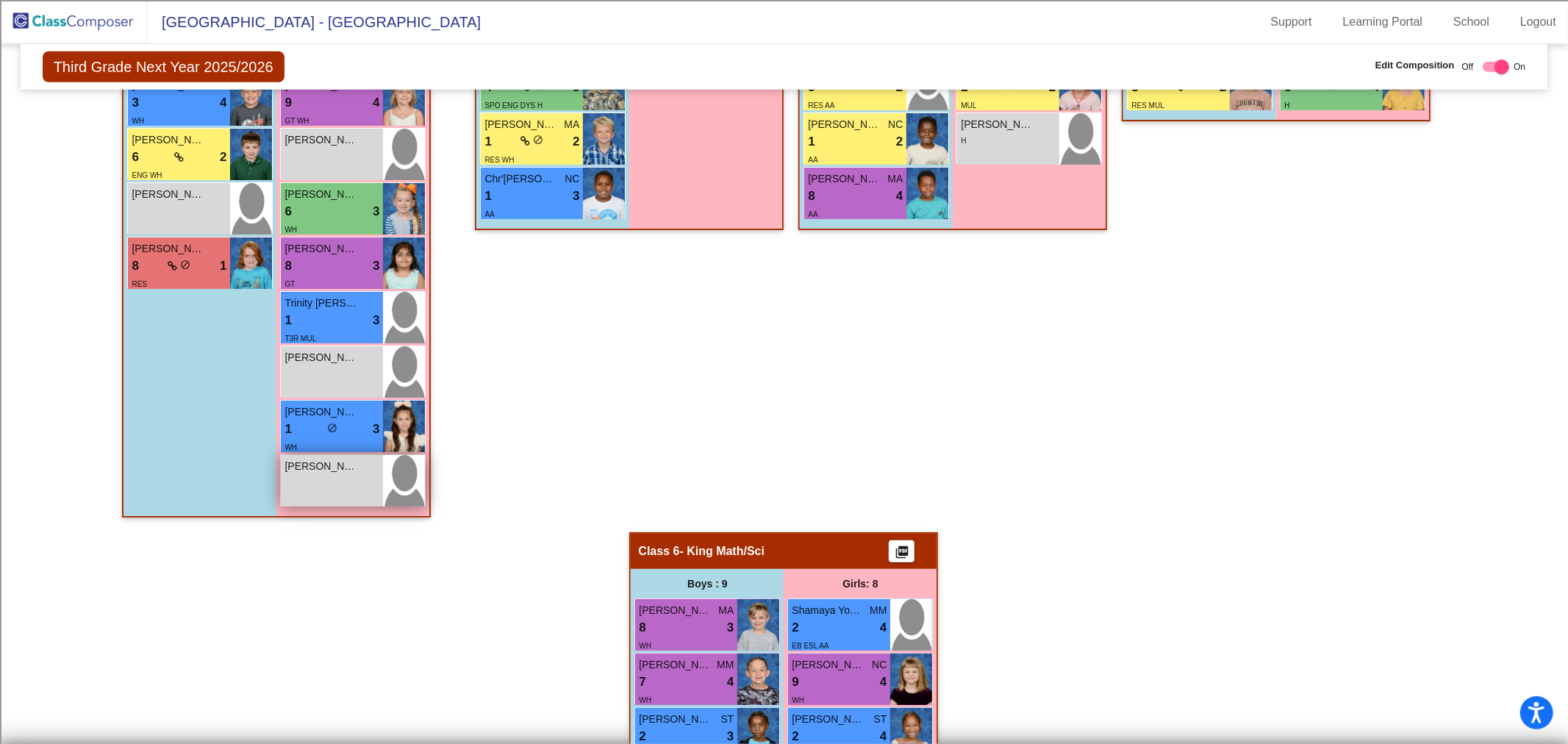
click at [345, 490] on div "[PERSON_NAME] lock do_not_disturb_alt" at bounding box center [331, 480] width 102 height 52
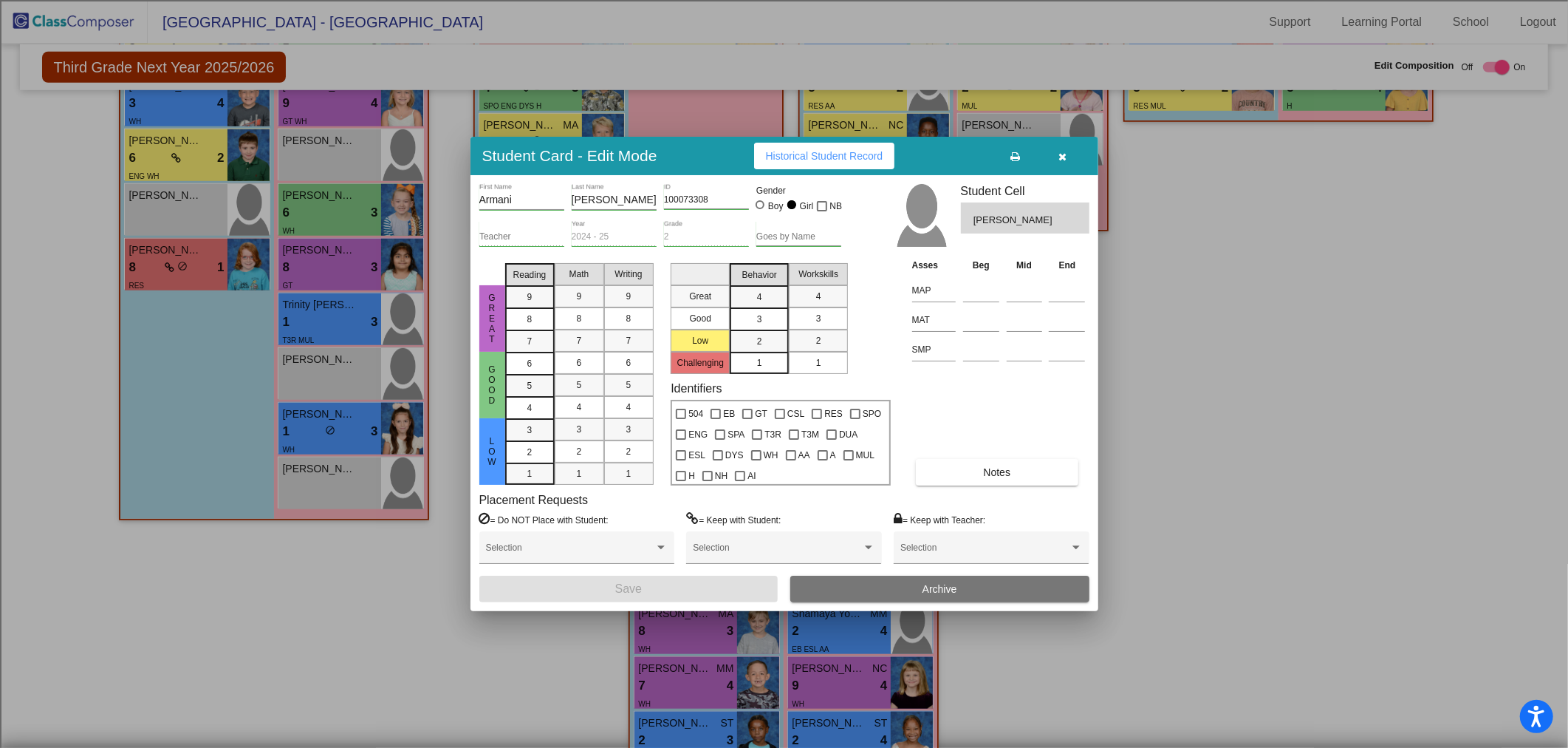
click at [764, 204] on div at bounding box center [760, 205] width 9 height 9
click at [761, 212] on input "Boy" at bounding box center [761, 212] width 1 height 1
radio input "true"
click at [613, 590] on button "Save" at bounding box center [628, 589] width 299 height 26
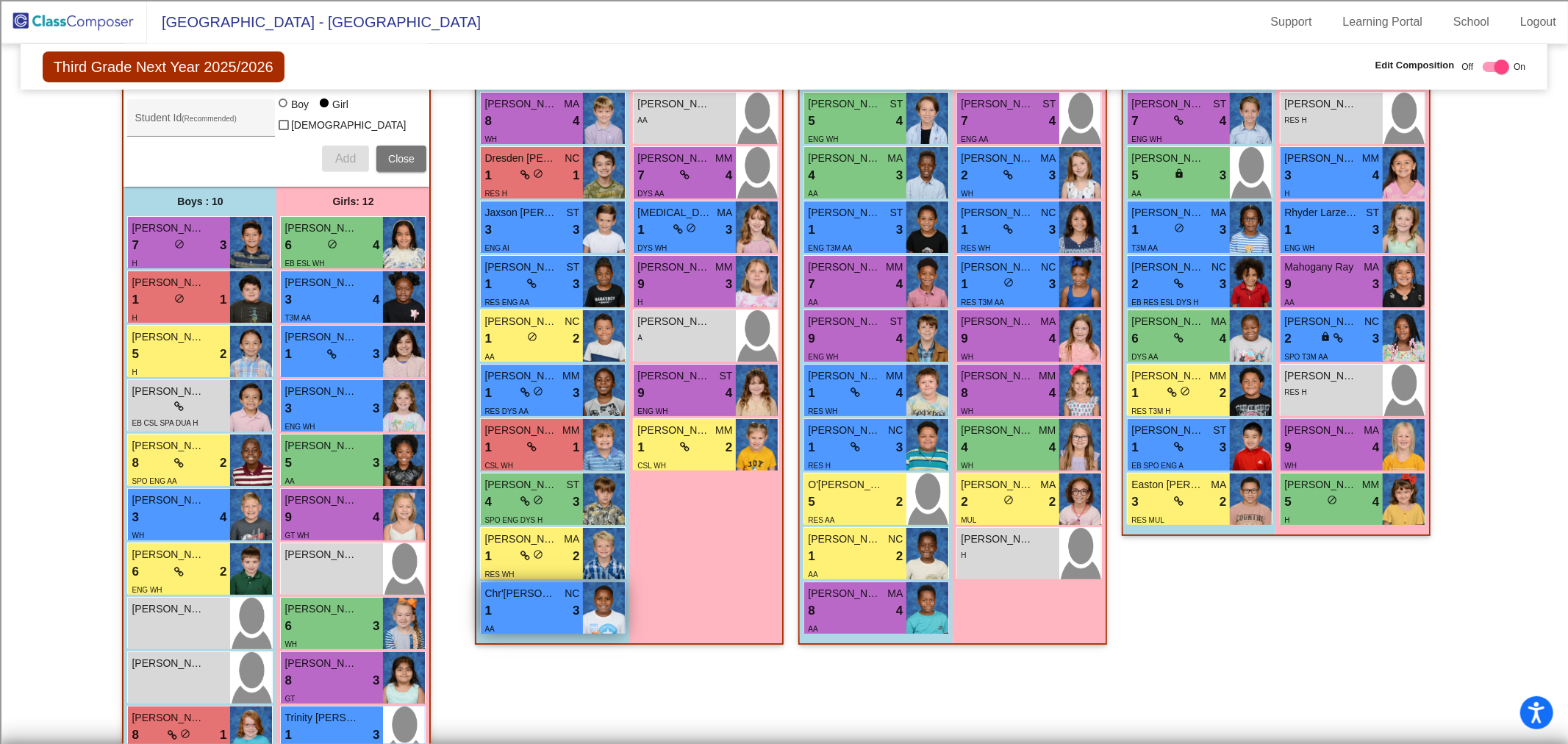
scroll to position [490, 0]
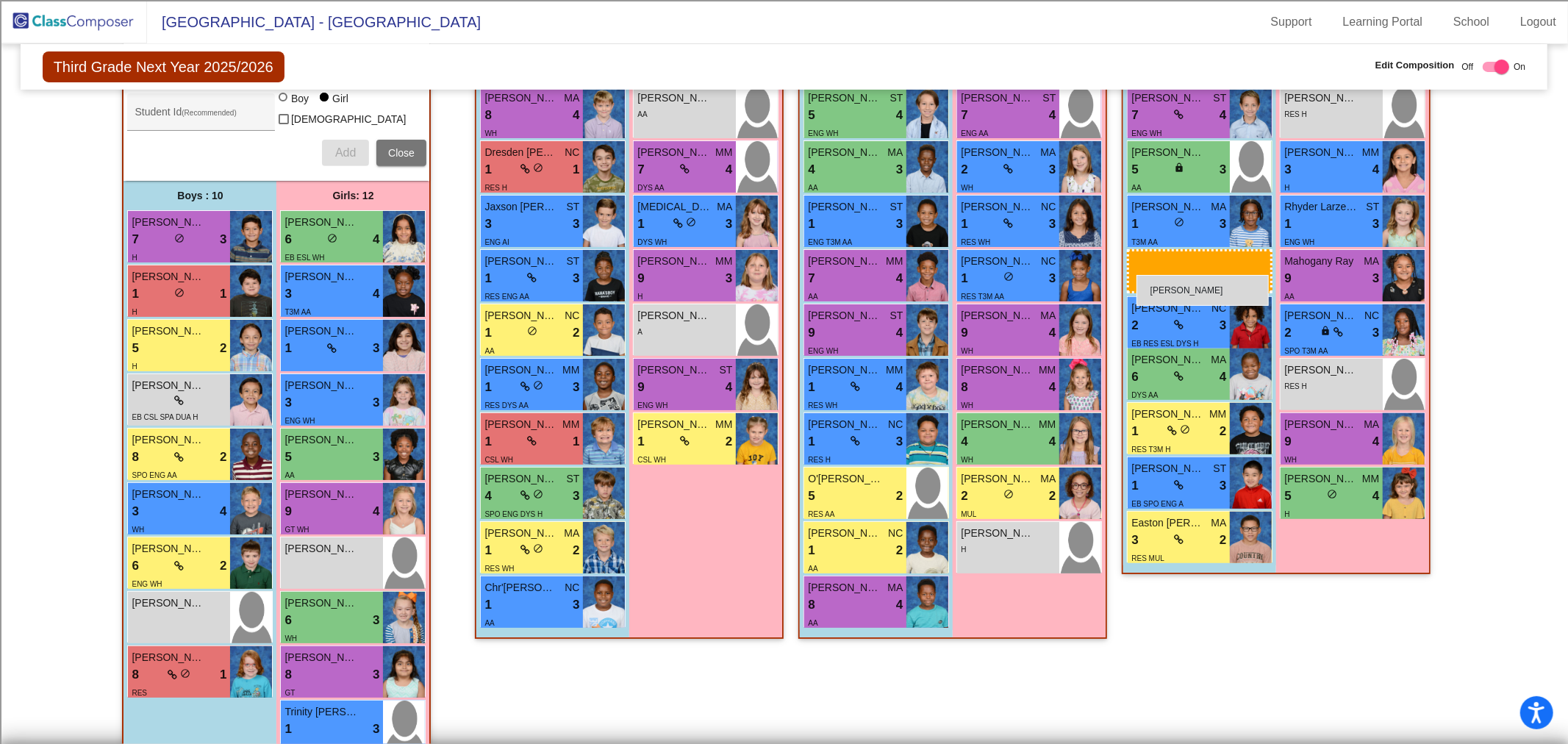
drag, startPoint x: 169, startPoint y: 608, endPoint x: 1136, endPoint y: 275, distance: 1022.7
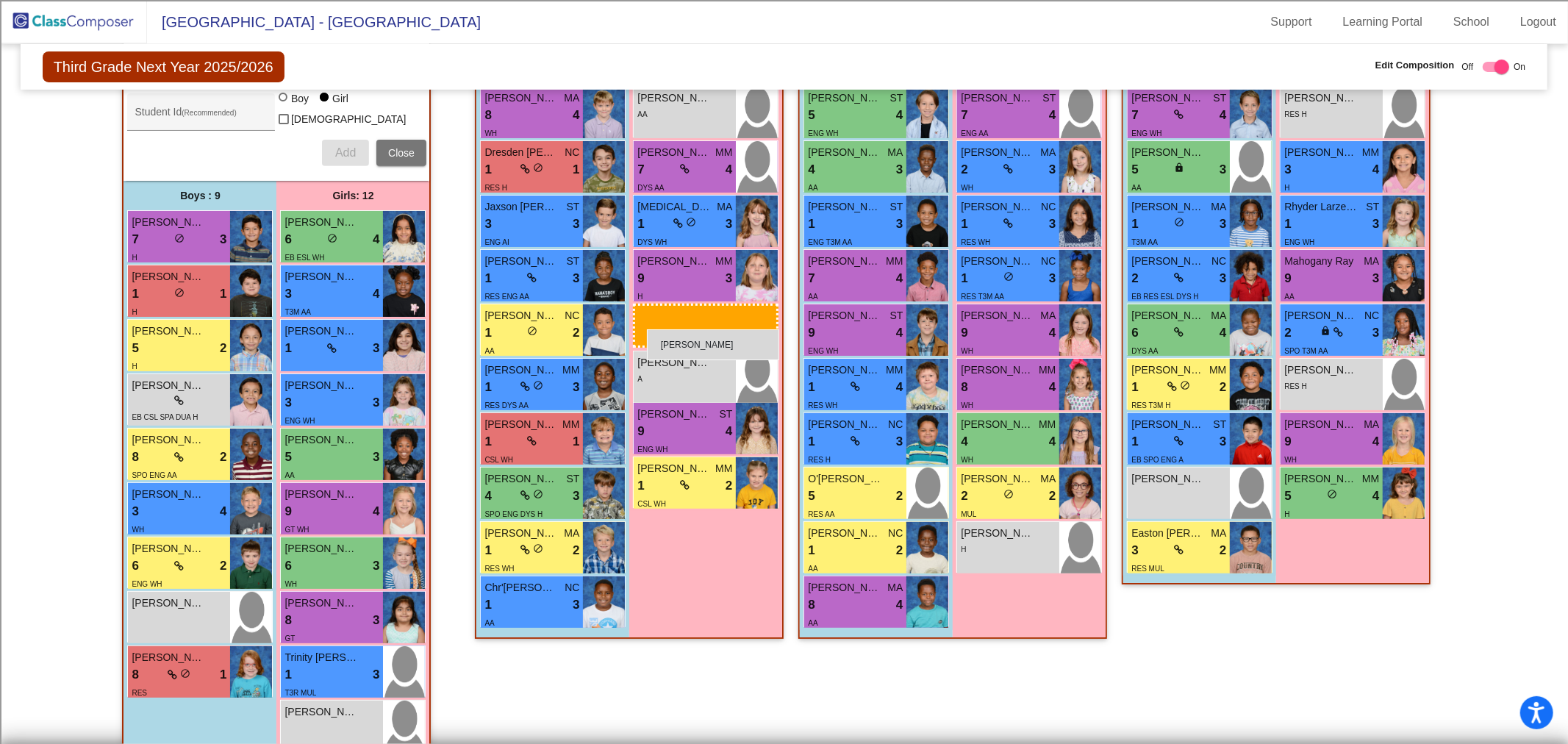
drag, startPoint x: 358, startPoint y: 549, endPoint x: 647, endPoint y: 330, distance: 362.6
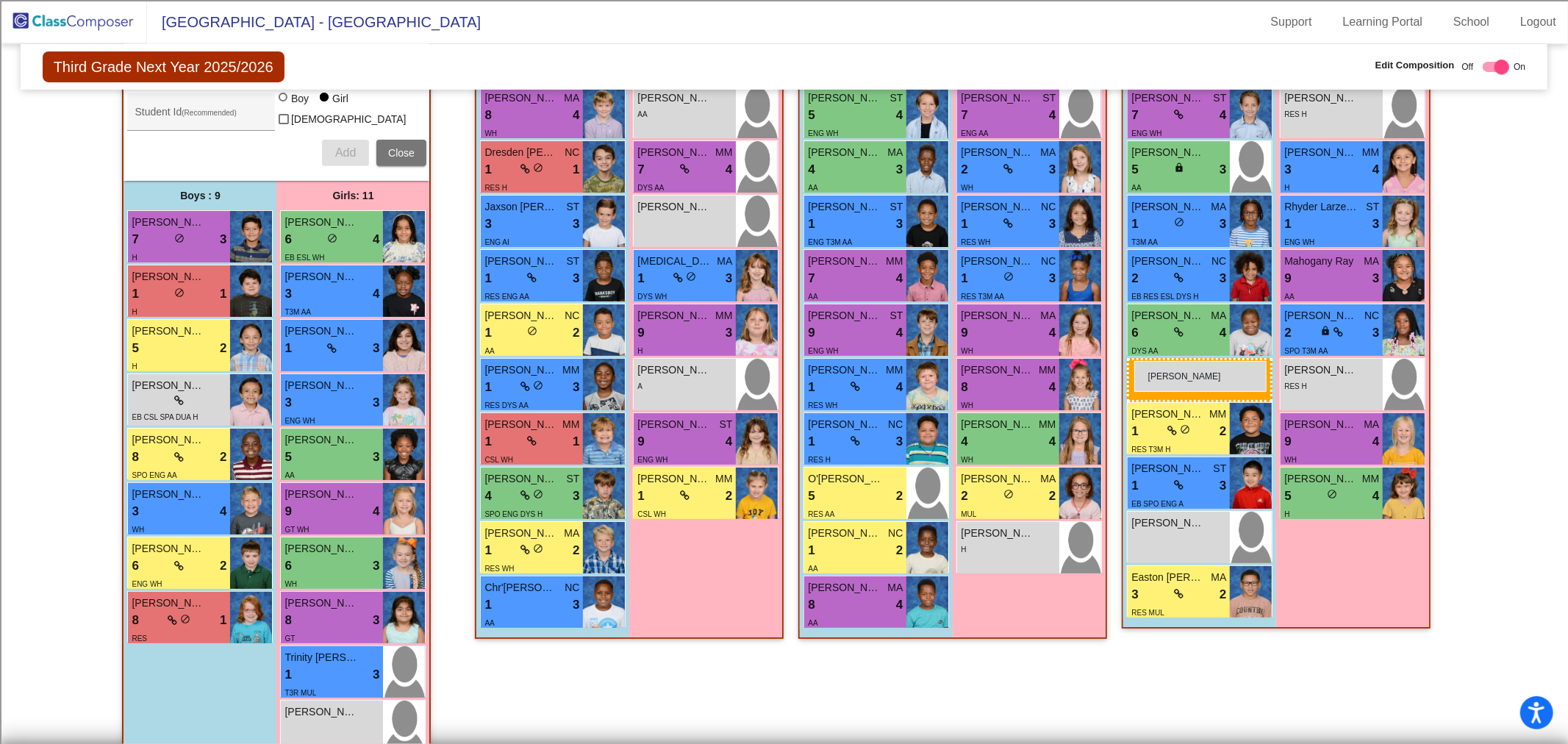
drag, startPoint x: 200, startPoint y: 604, endPoint x: 1134, endPoint y: 361, distance: 965.1
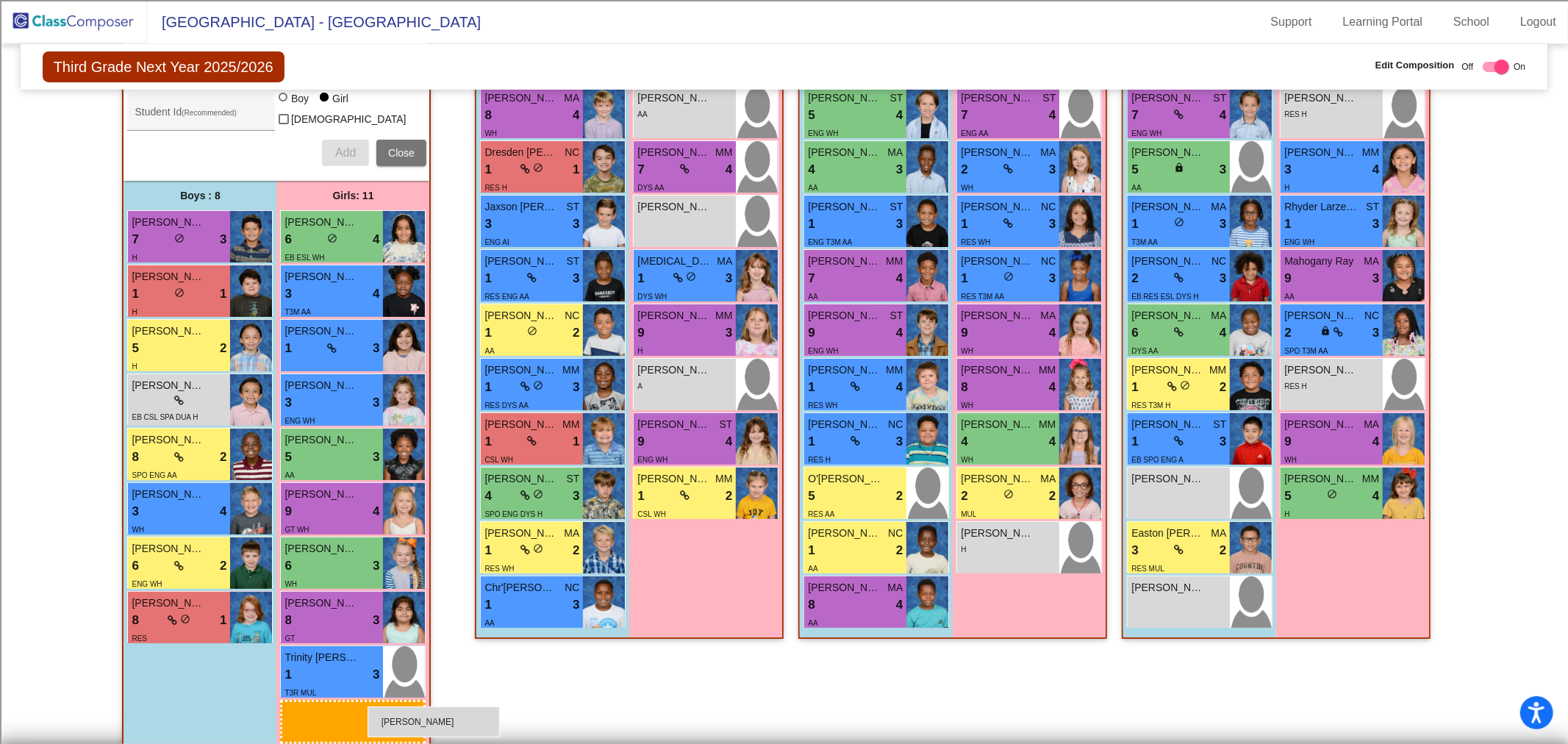
scroll to position [500, 0]
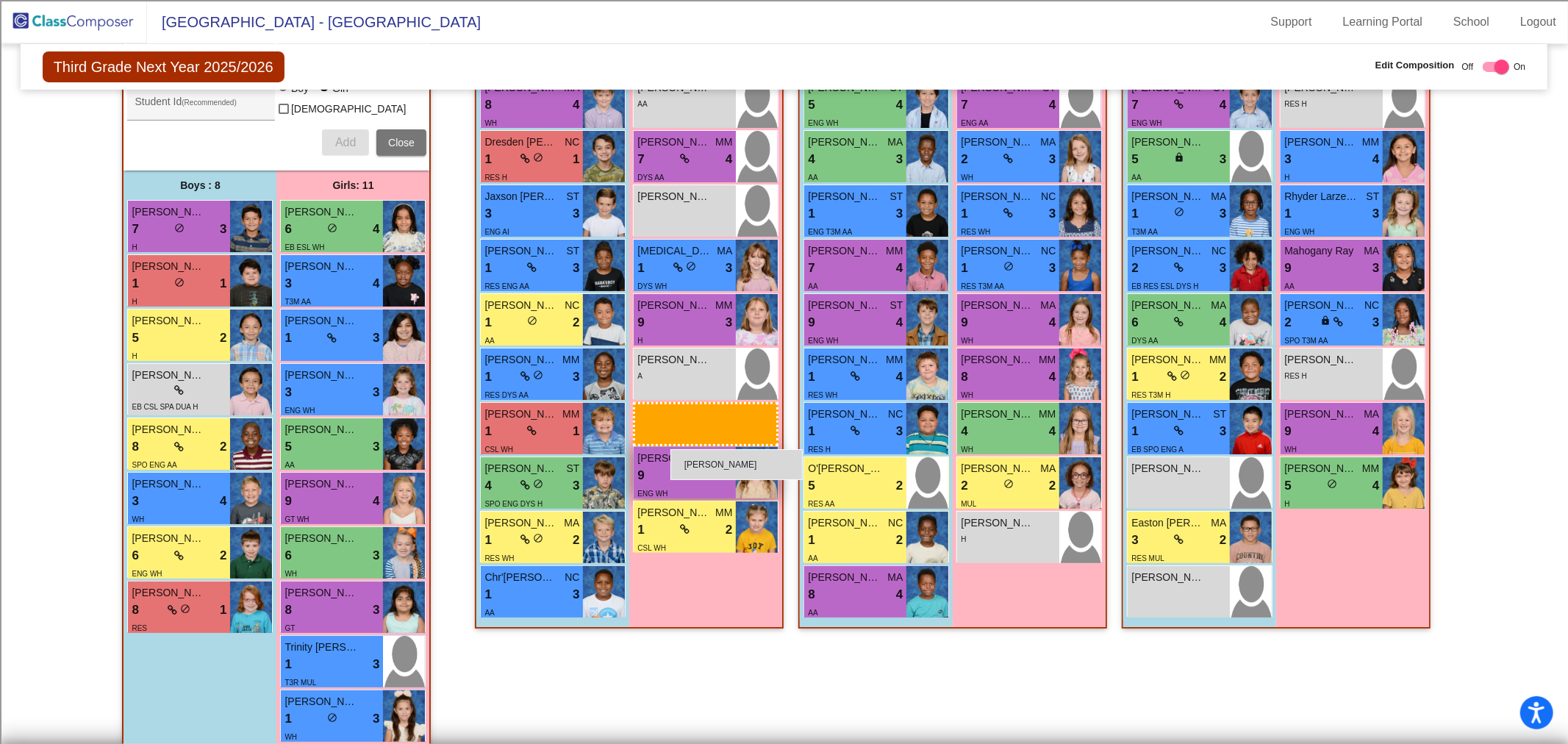
drag, startPoint x: 352, startPoint y: 725, endPoint x: 670, endPoint y: 449, distance: 421.1
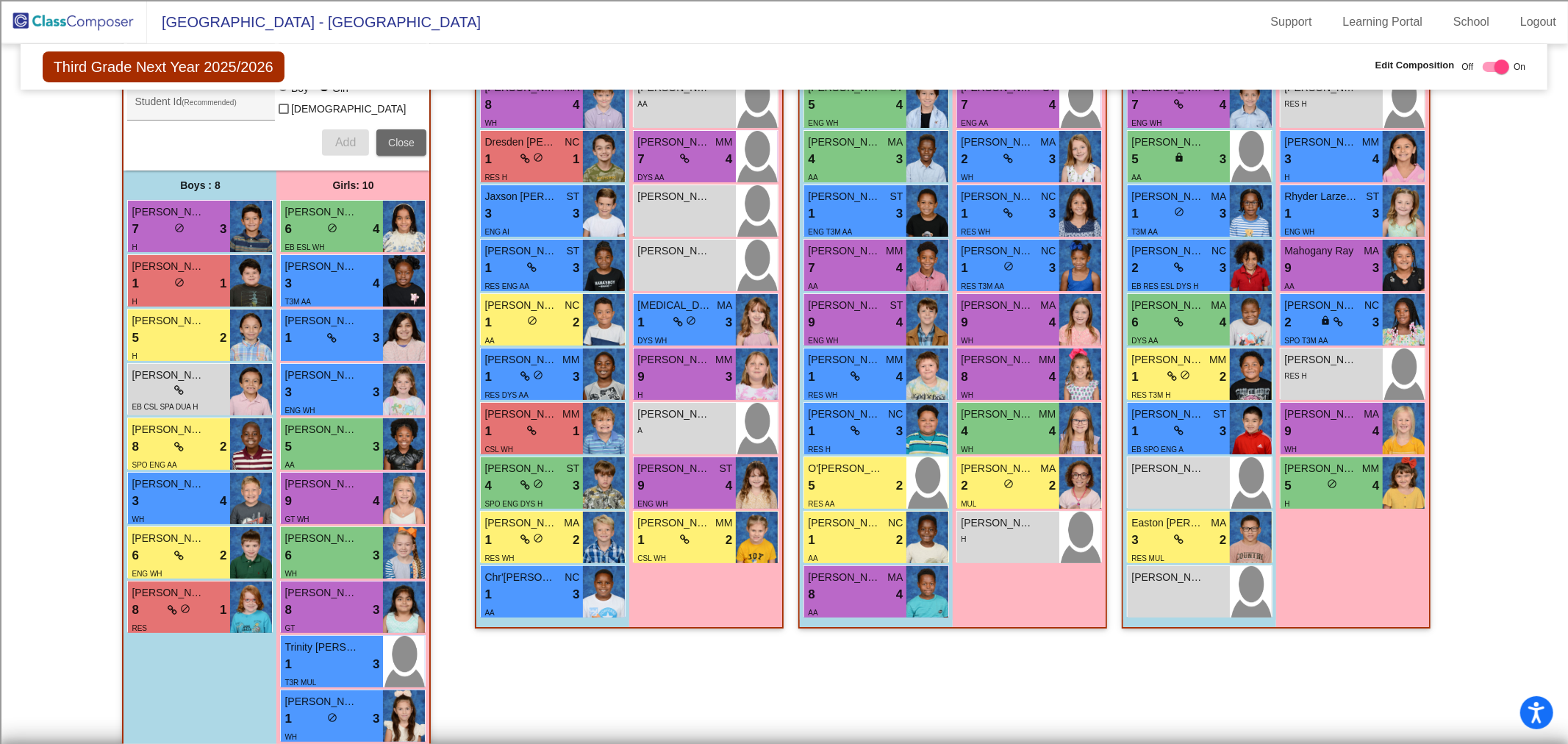
click at [388, 141] on span "Close" at bounding box center [401, 142] width 26 height 11
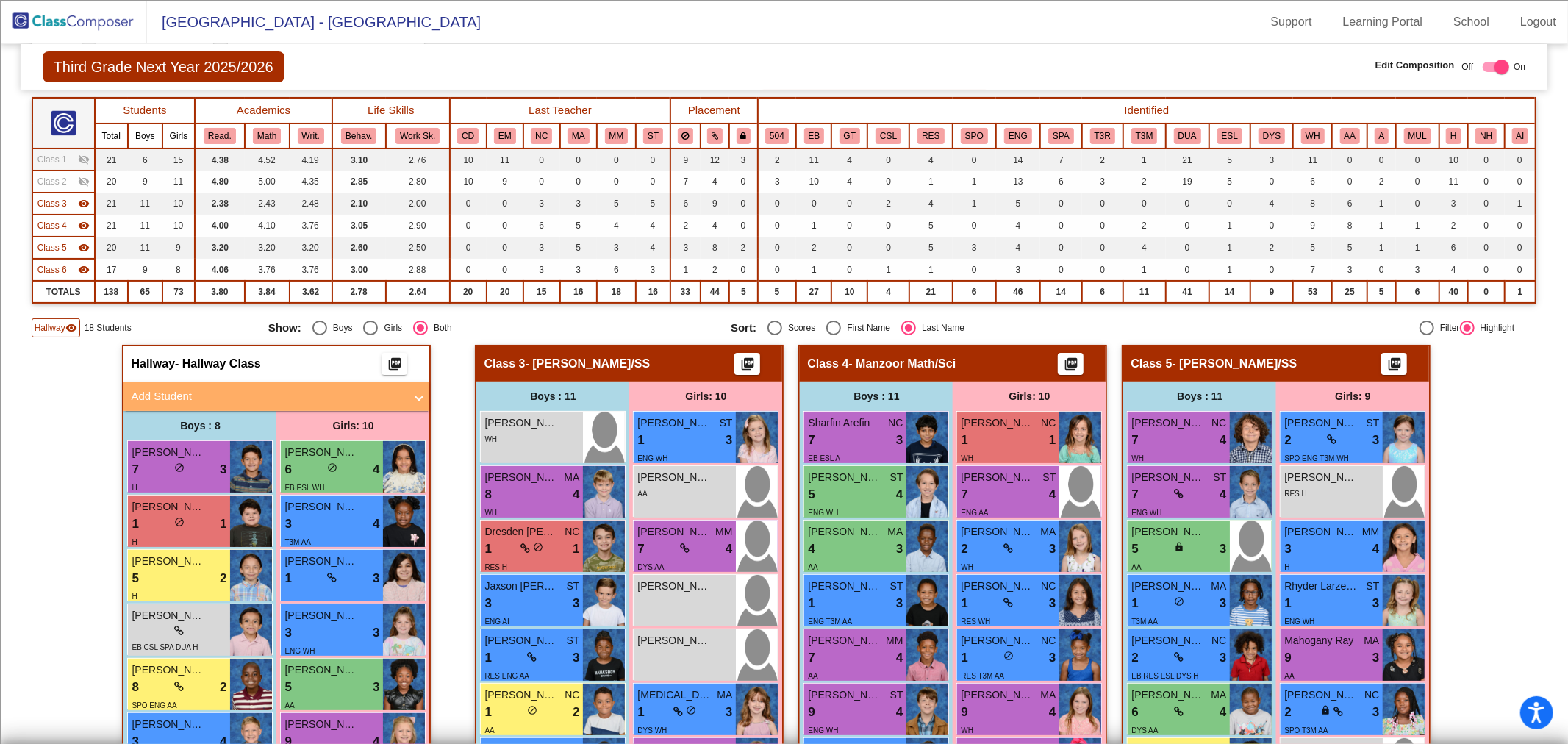
drag, startPoint x: 103, startPoint y: 22, endPoint x: 108, endPoint y: 40, distance: 18.7
click at [103, 21] on img at bounding box center [73, 22] width 147 height 44
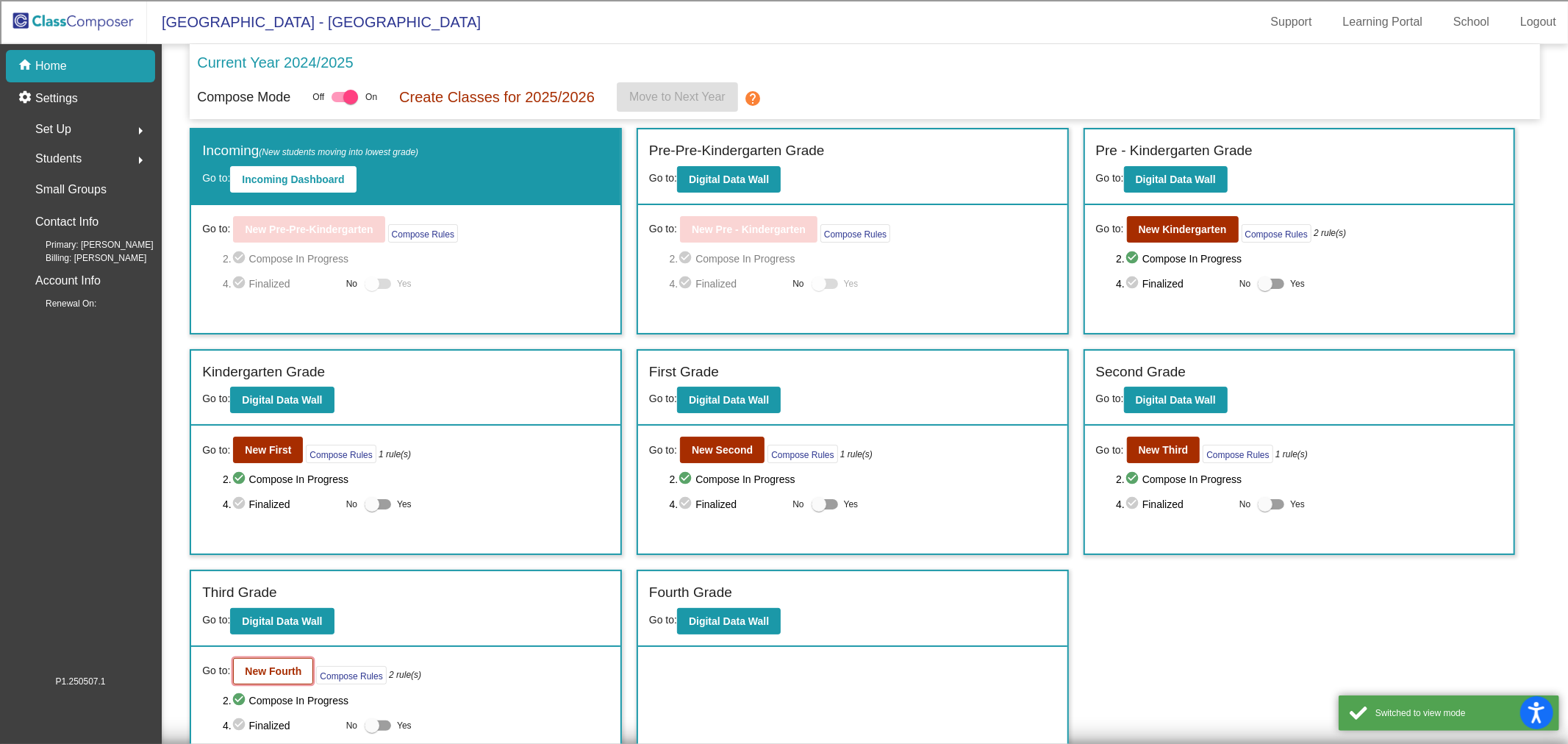
click at [283, 665] on b "New Fourth" at bounding box center [273, 671] width 57 height 11
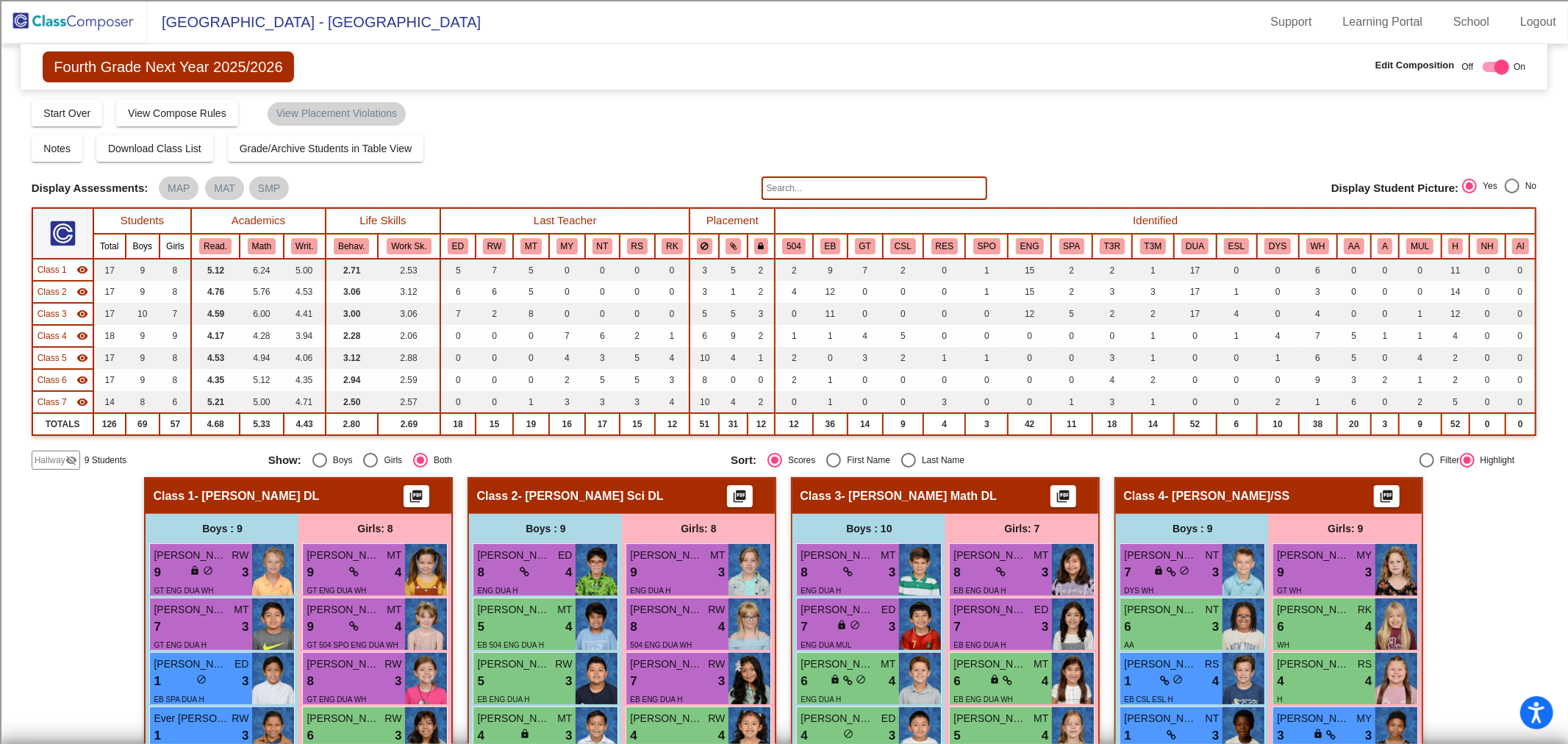
click at [832, 186] on input "text" at bounding box center [875, 188] width 226 height 24
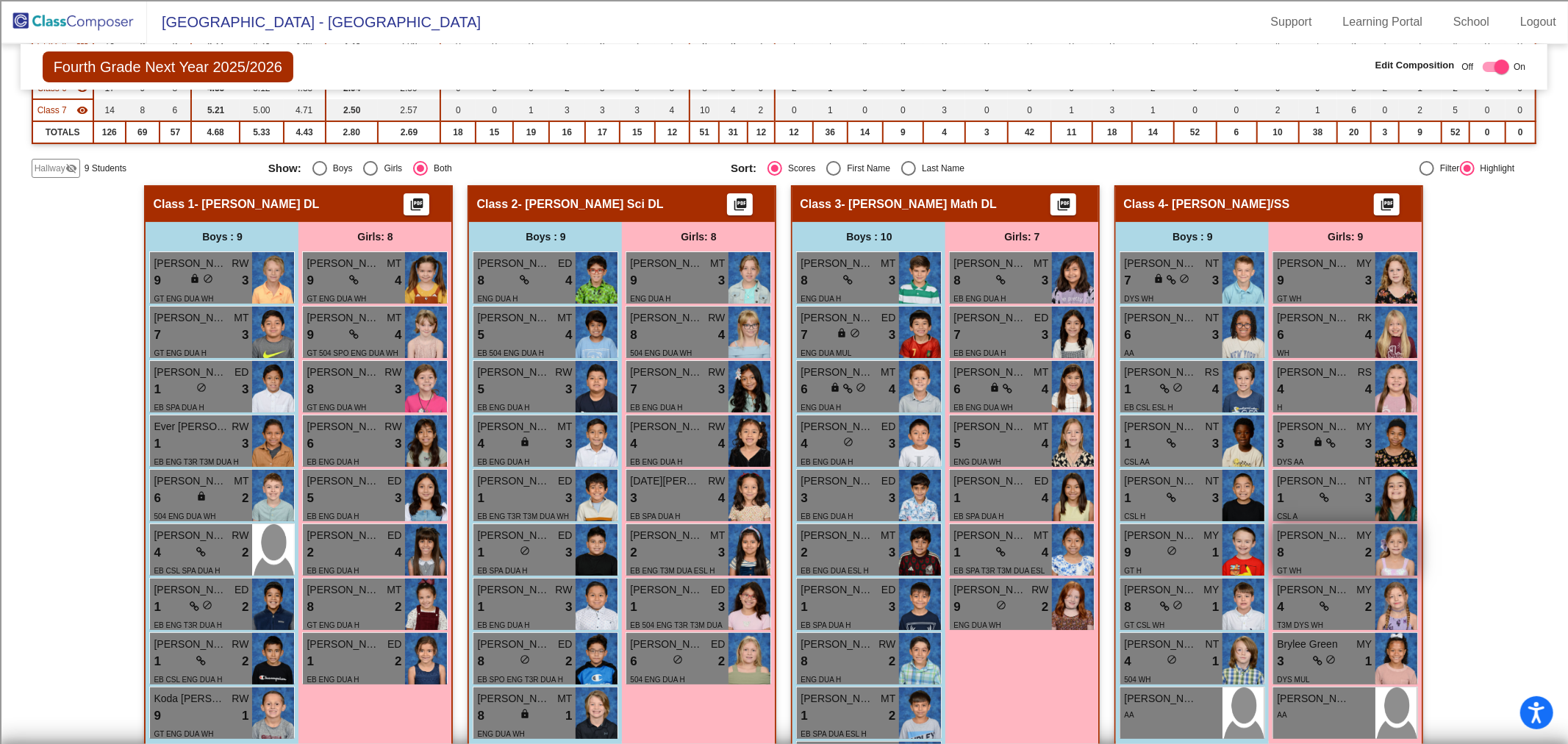
scroll to position [288, 0]
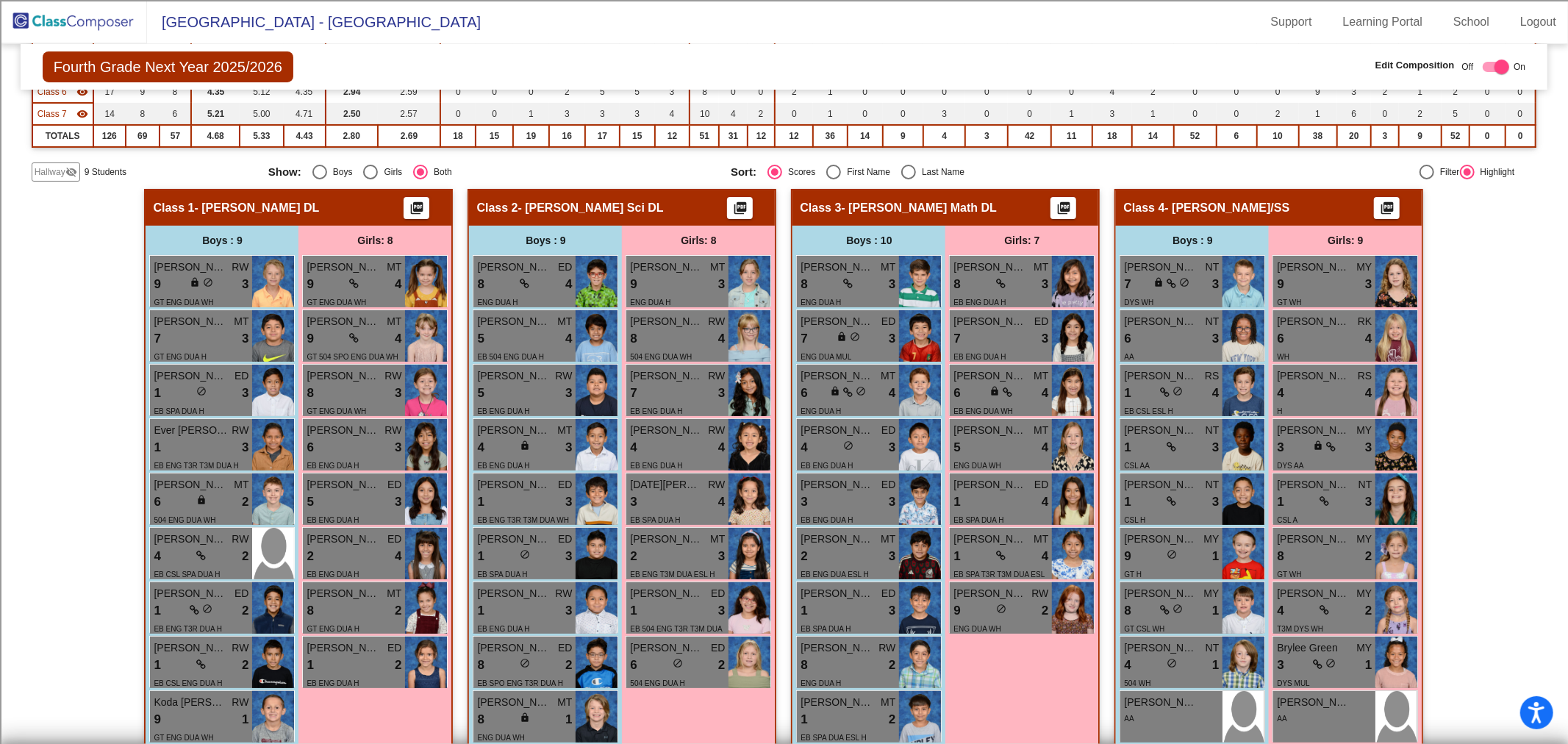
type input "[PERSON_NAME]"
click at [901, 170] on div "Select an option" at bounding box center [908, 171] width 15 height 15
click at [908, 179] on input "Last Name" at bounding box center [908, 179] width 1 height 1
radio input "true"
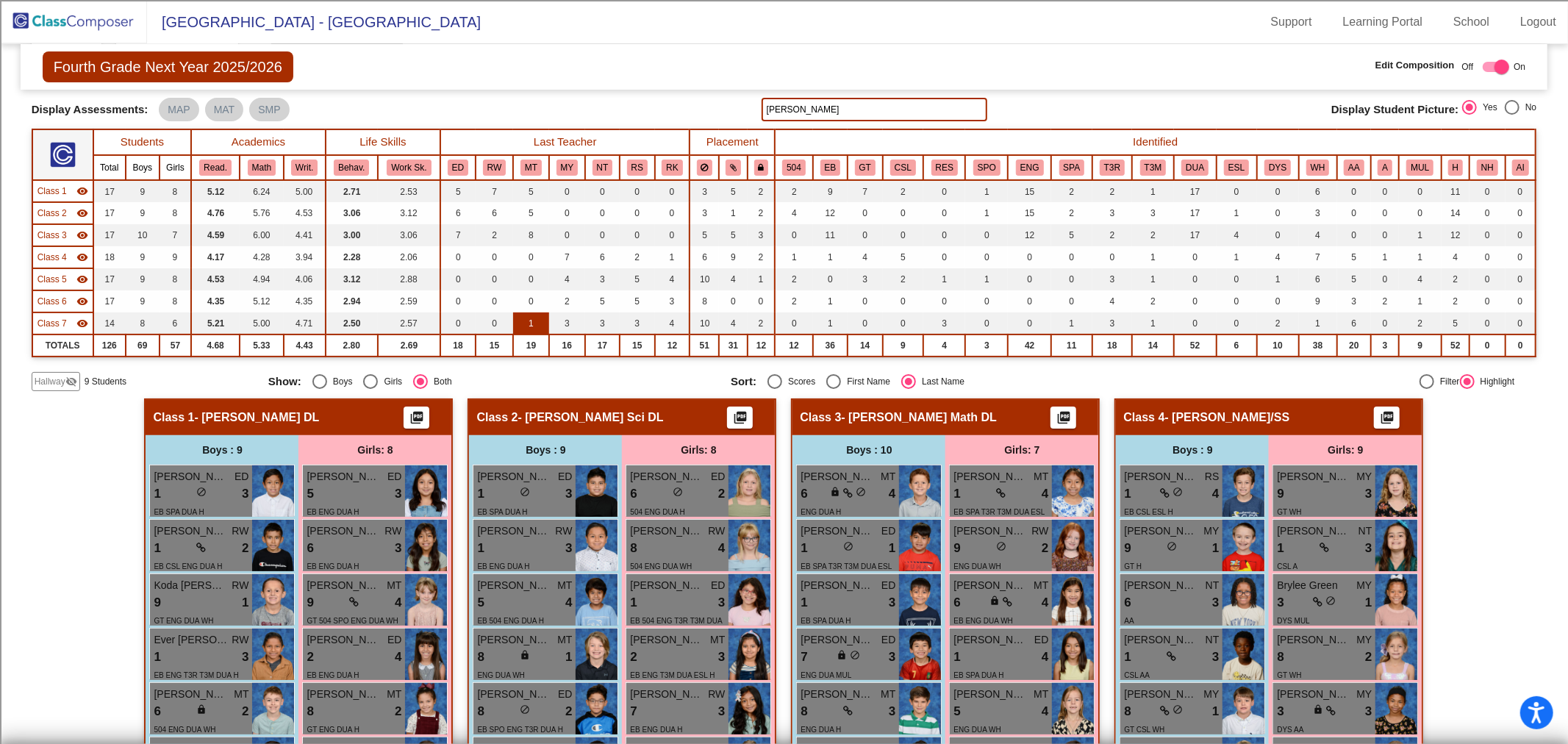
scroll to position [43, 0]
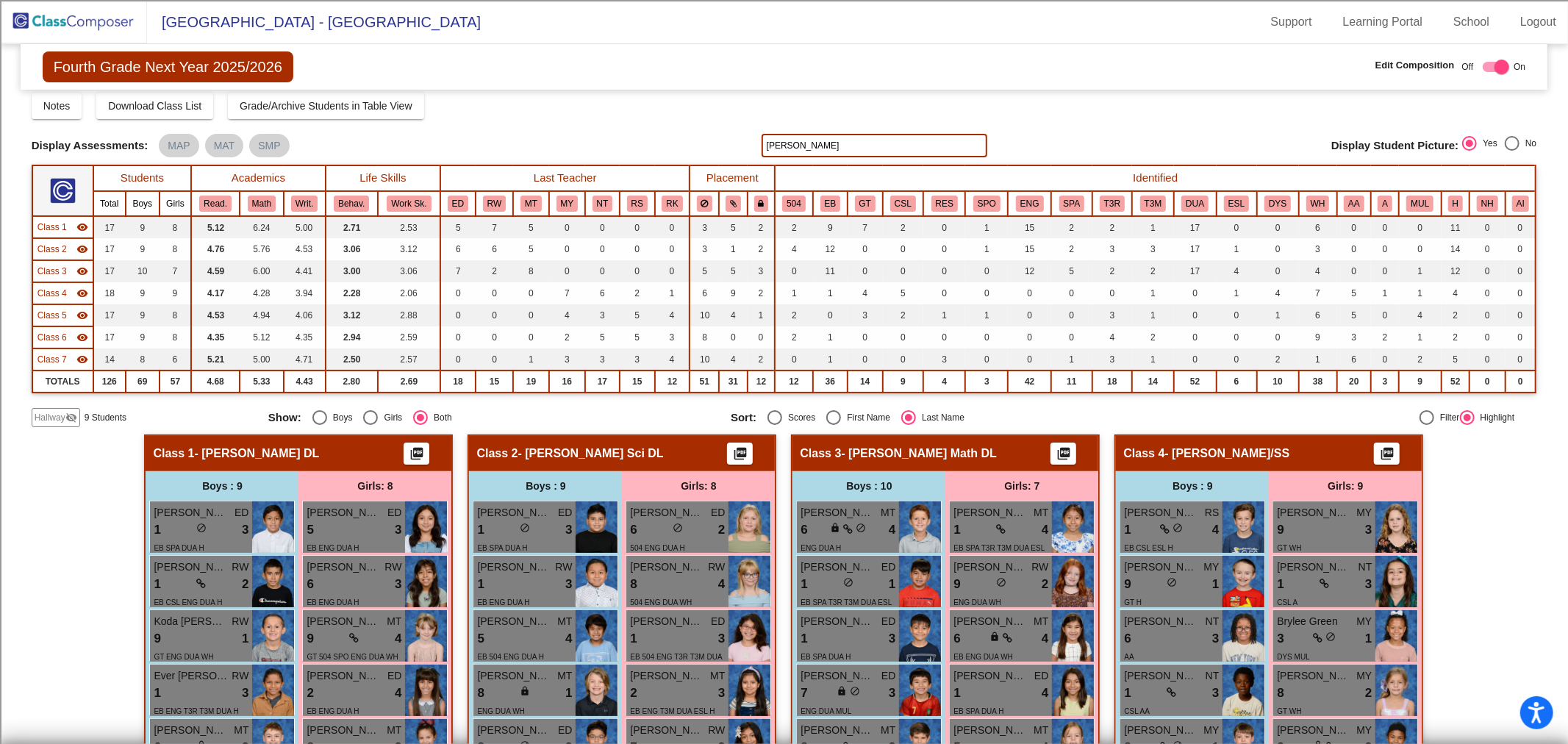
click at [63, 244] on span "Class 2" at bounding box center [52, 248] width 30 height 13
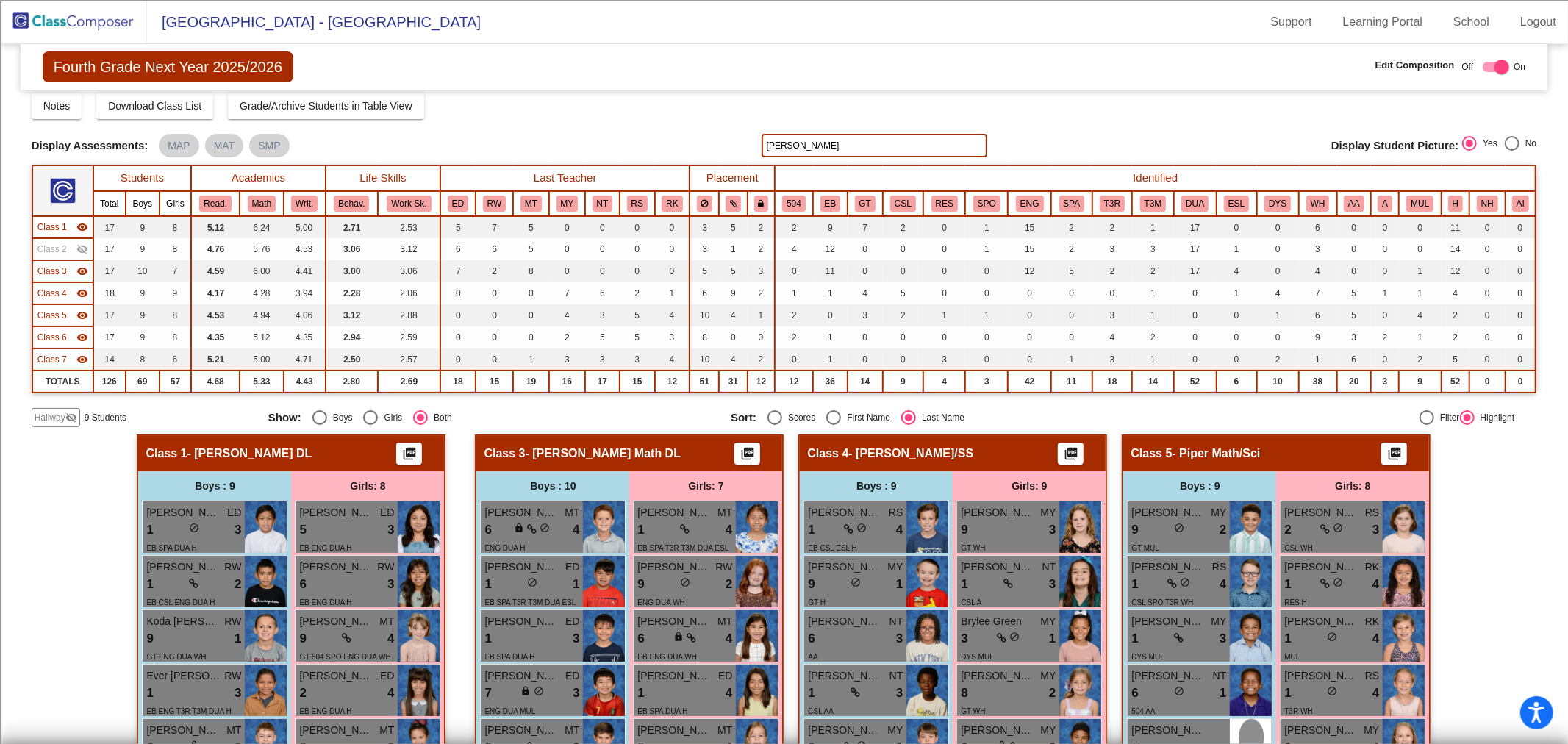
click at [59, 223] on span "Class 1" at bounding box center [52, 226] width 30 height 13
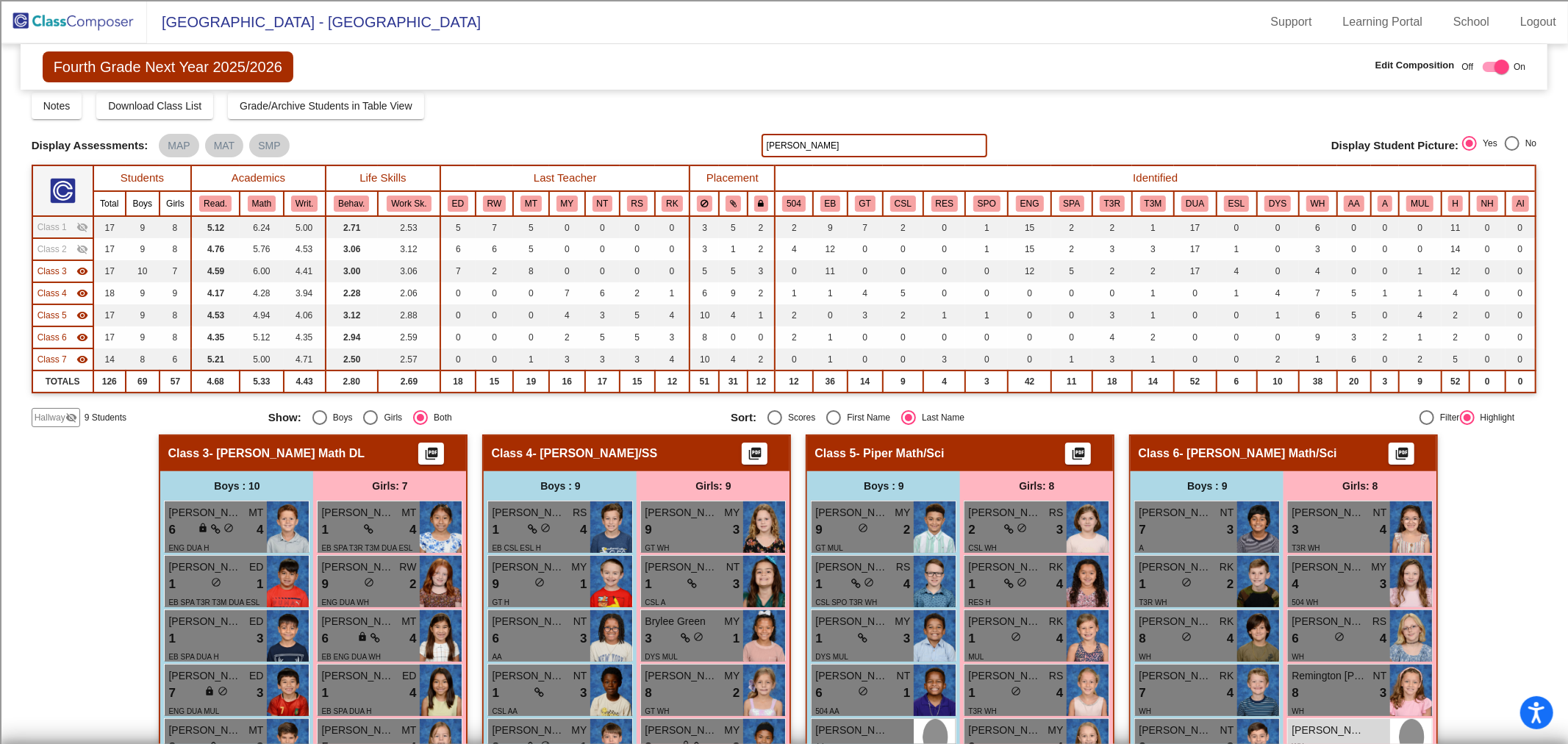
click at [68, 265] on div "Class 3 visibility" at bounding box center [63, 271] width 51 height 13
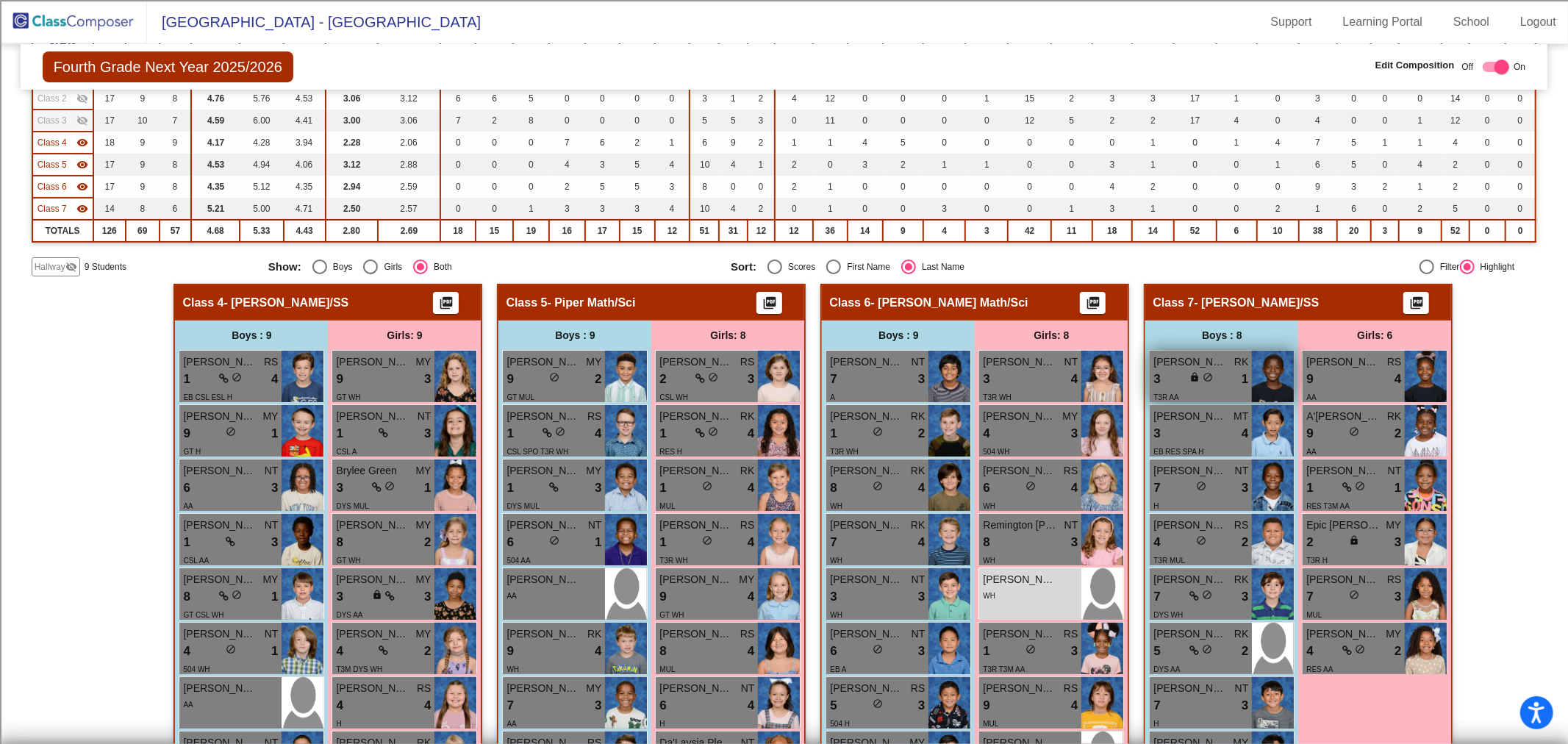
scroll to position [206, 0]
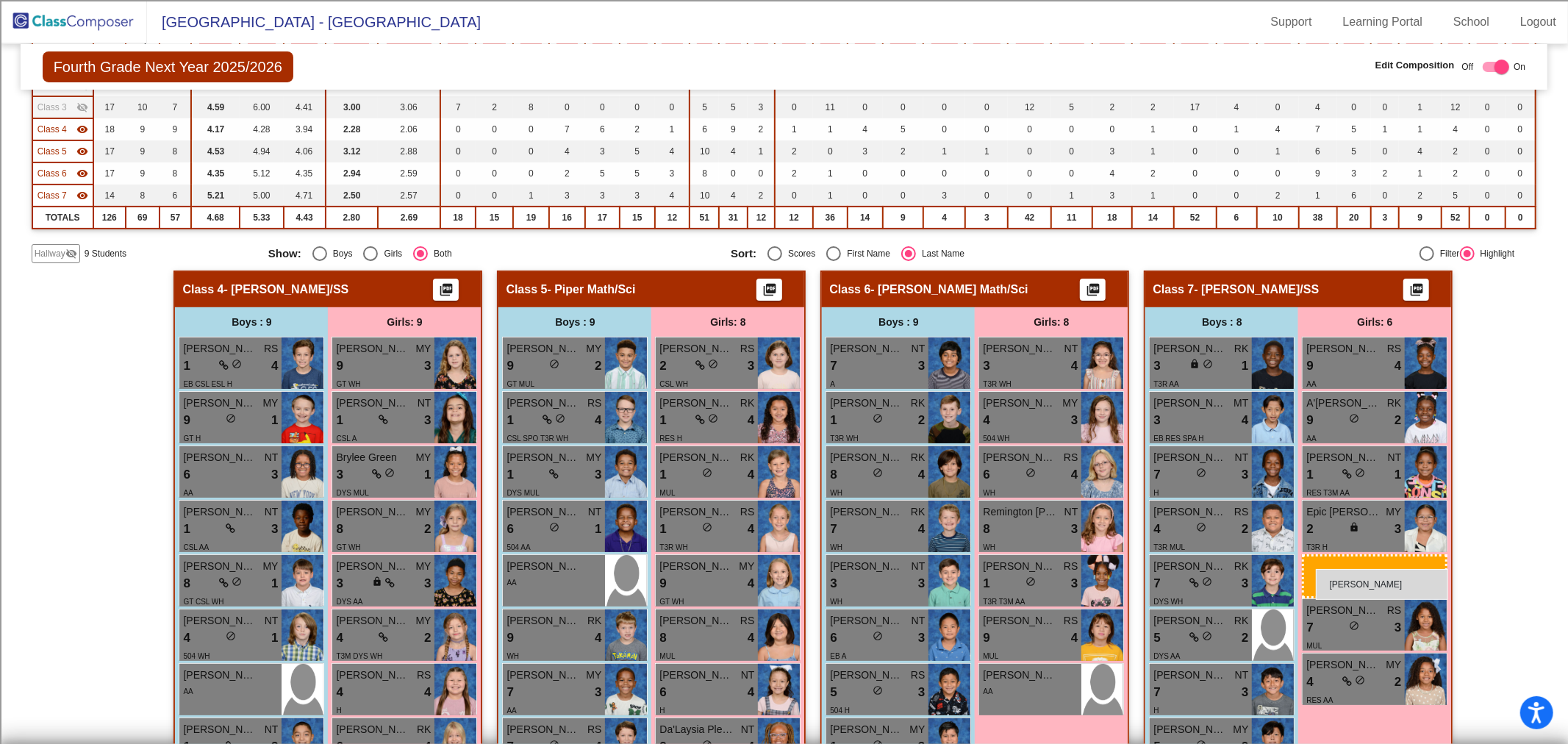
drag, startPoint x: 1034, startPoint y: 587, endPoint x: 1315, endPoint y: 569, distance: 281.6
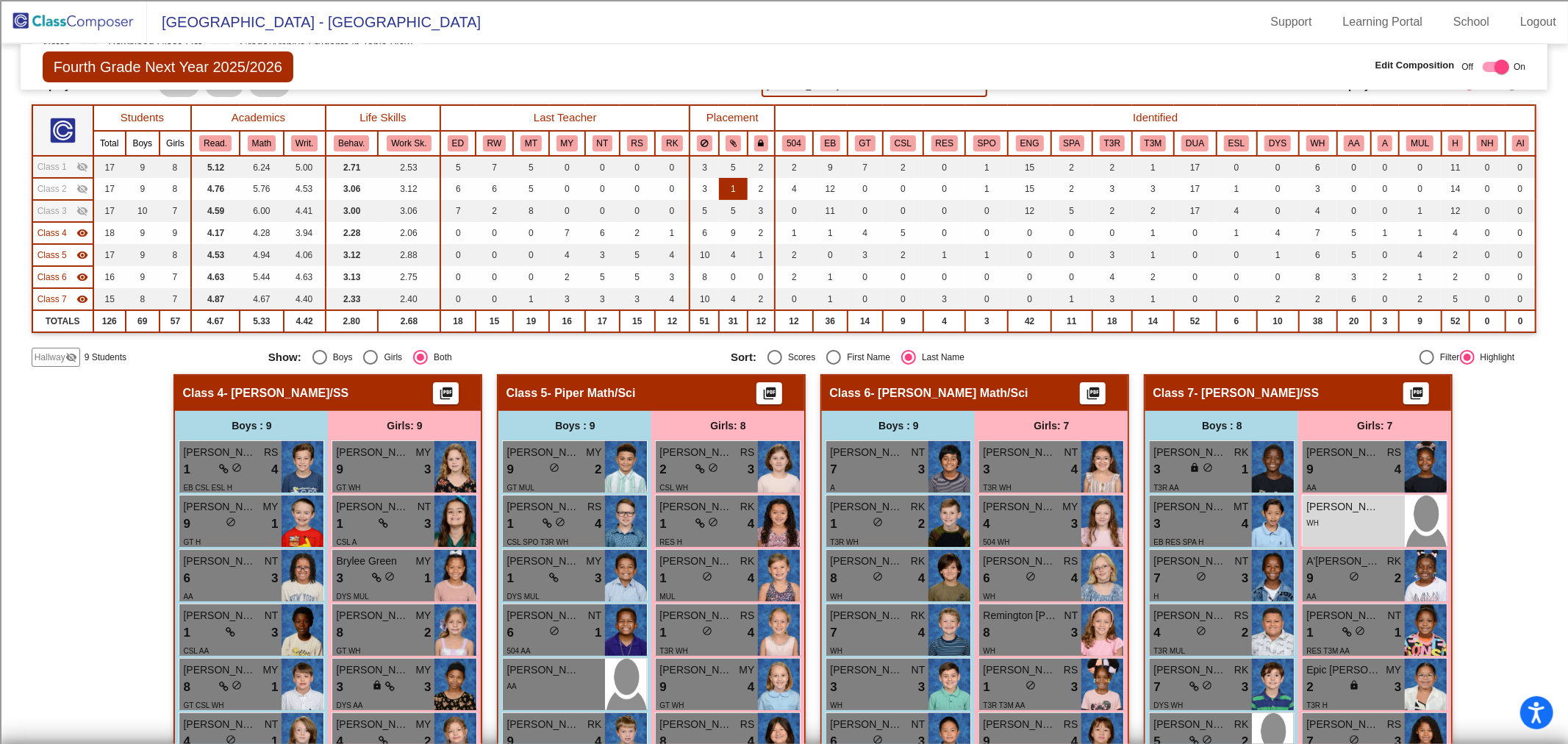
scroll to position [0, 0]
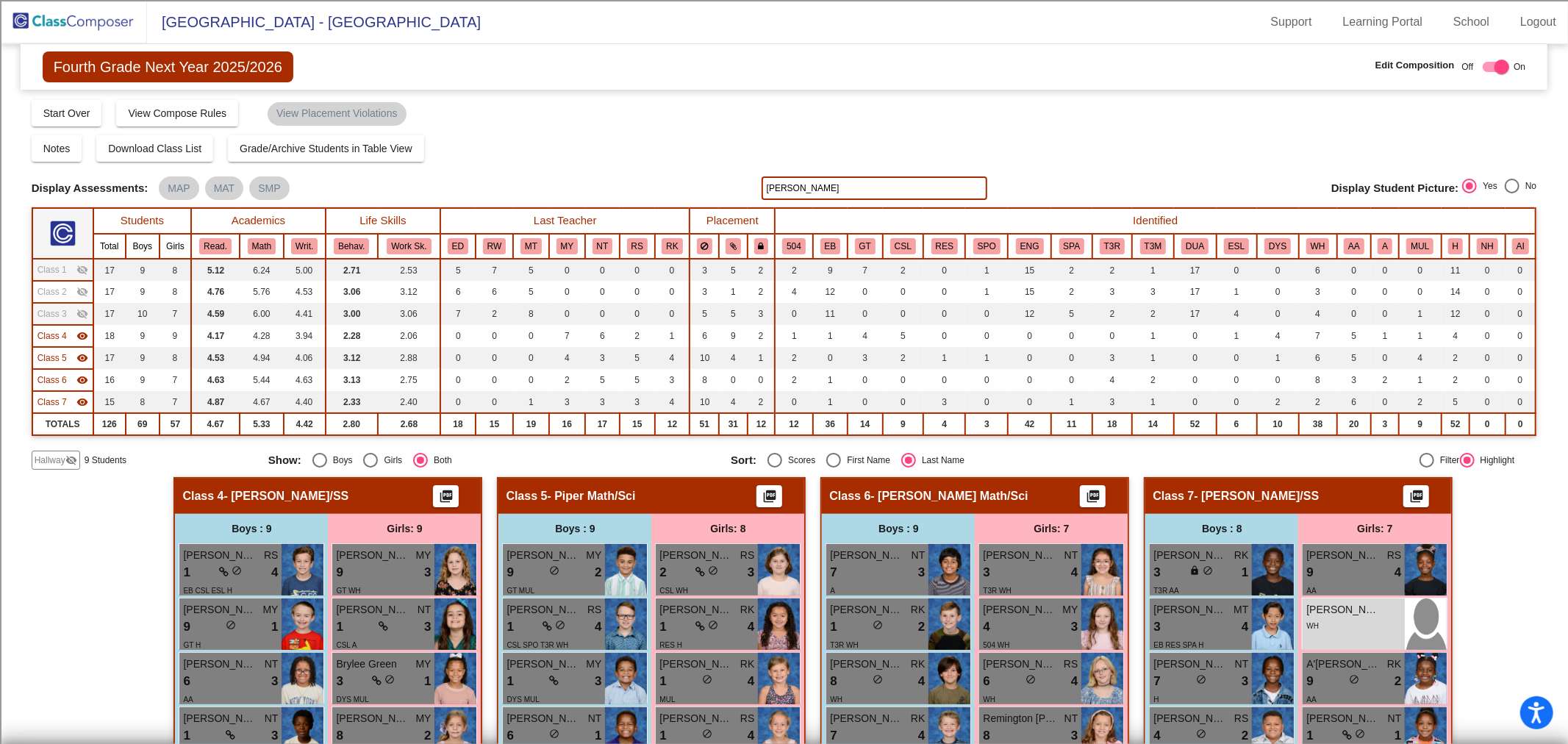
drag, startPoint x: 813, startPoint y: 192, endPoint x: 333, endPoint y: 204, distance: 480.1
click at [333, 204] on div "Display Scores for Years: [DATE] - [DATE] [DATE] - [DATE] Grade/Archive Student…" at bounding box center [784, 284] width 1505 height 371
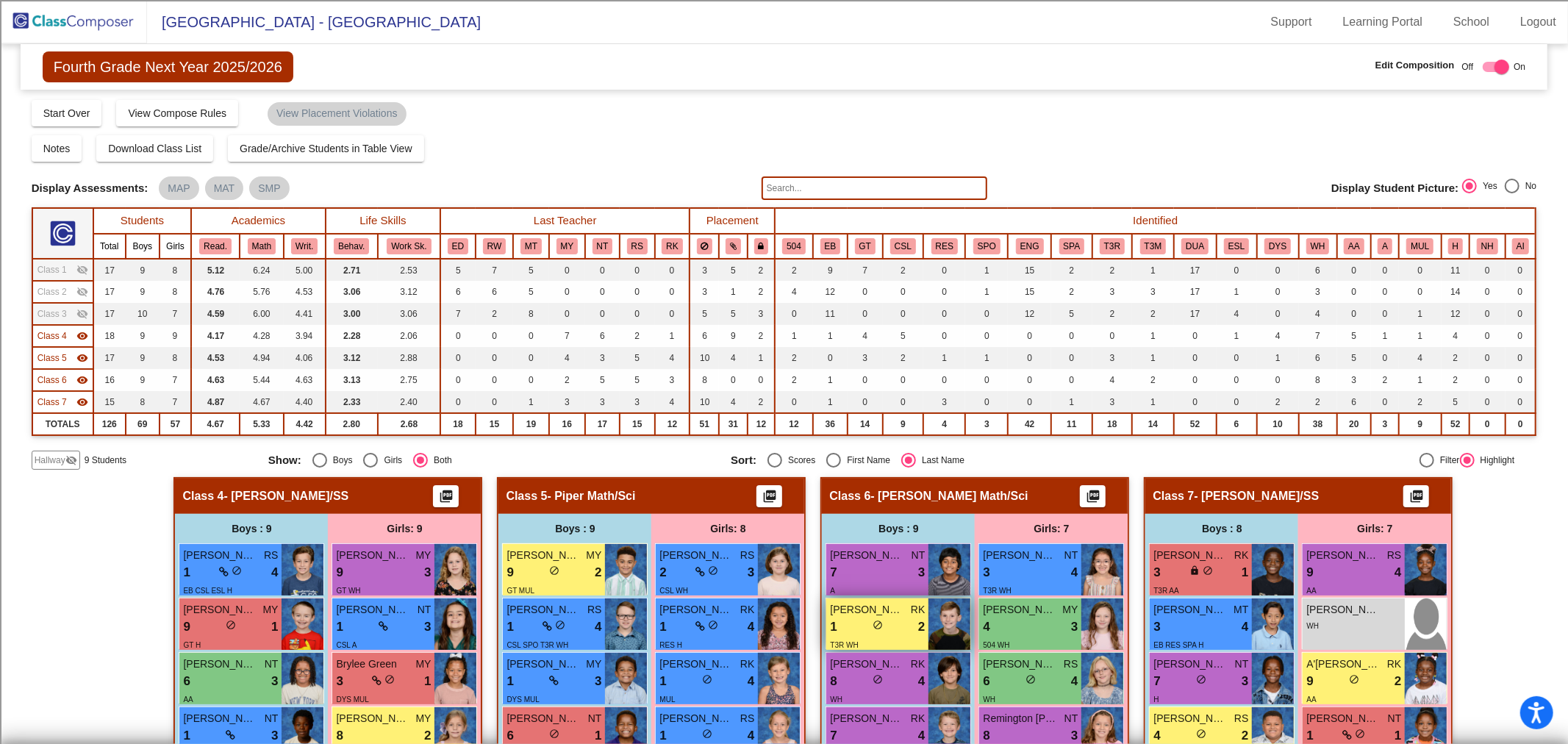
scroll to position [309, 0]
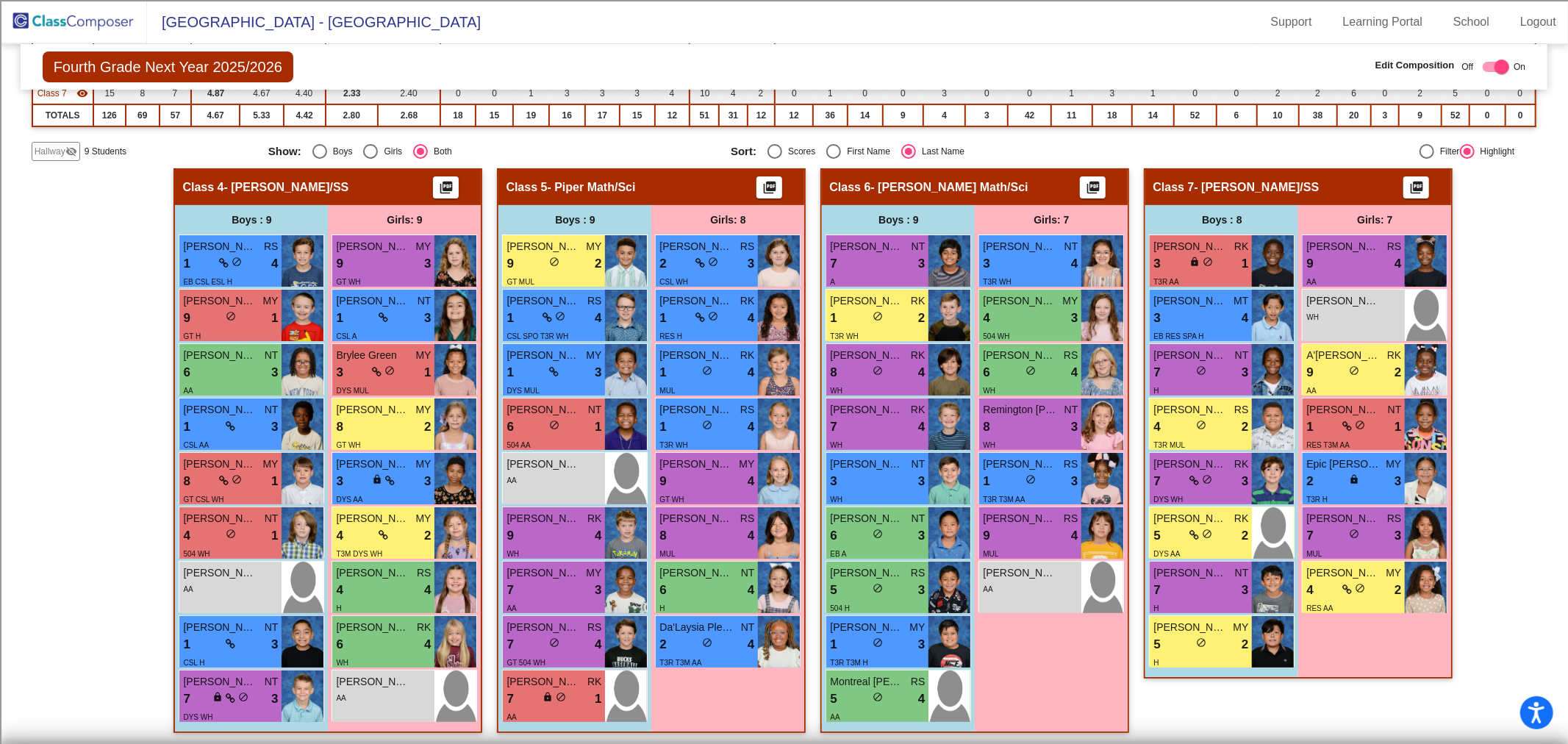
click at [58, 148] on span "Hallway" at bounding box center [50, 151] width 31 height 13
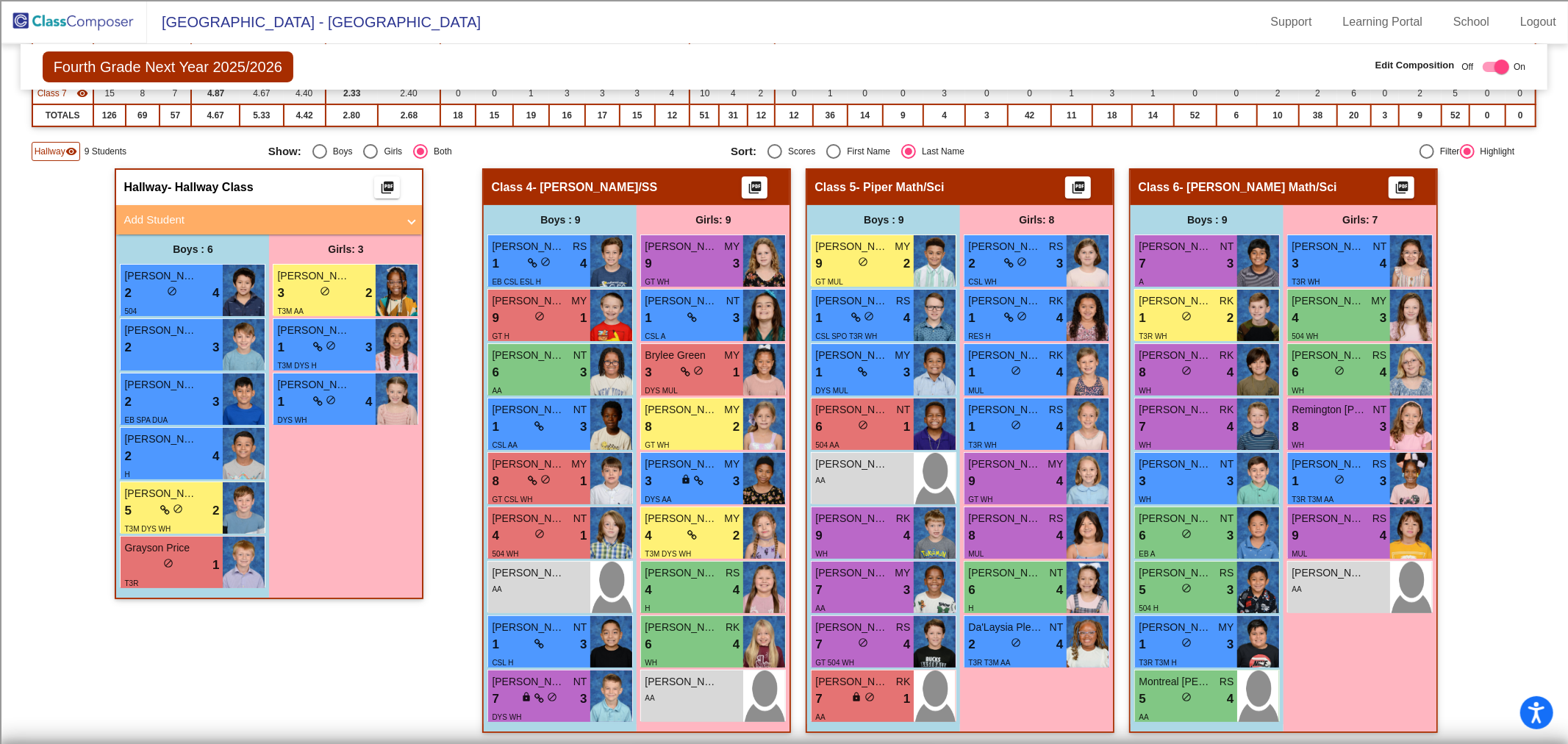
click at [245, 207] on mat-expansion-panel-header "Add Student" at bounding box center [269, 219] width 306 height 30
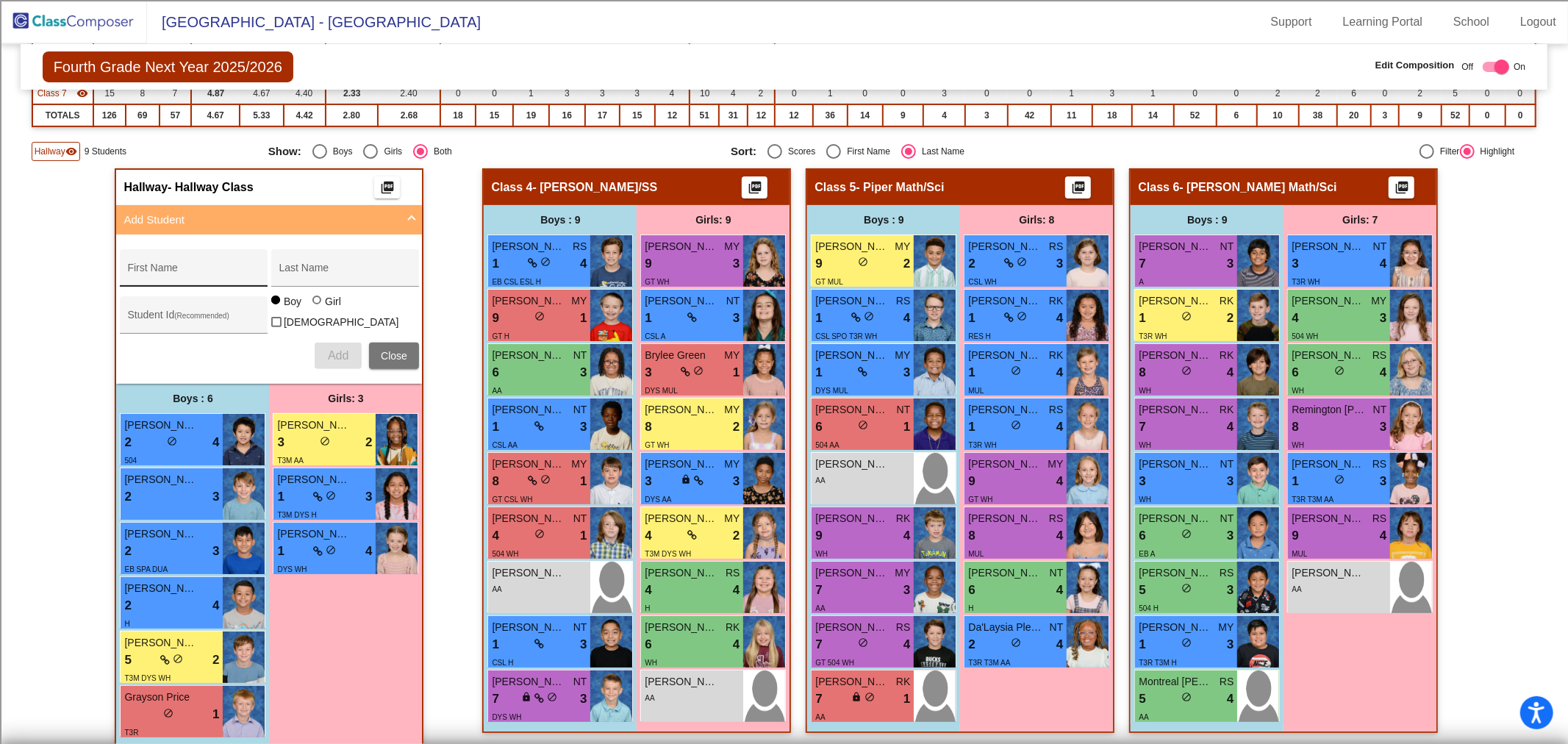
click at [199, 261] on div "First Name" at bounding box center [192, 272] width 132 height 30
type input "[PERSON_NAME]"
type input "100065633"
click at [312, 304] on div at bounding box center [317, 300] width 9 height 9
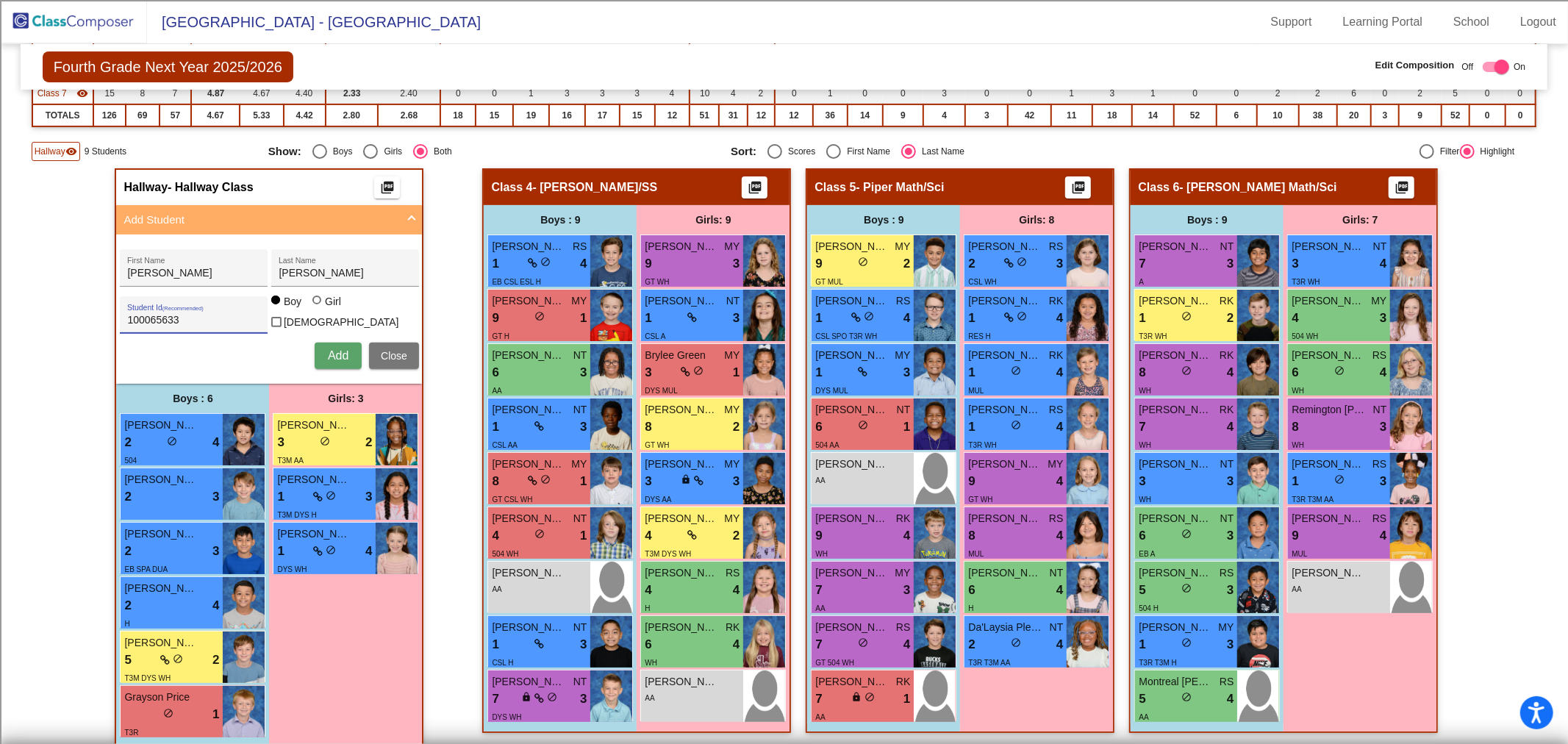
click at [317, 307] on input "Girl" at bounding box center [317, 307] width 1 height 1
radio input "true"
click at [328, 349] on span "Add" at bounding box center [338, 355] width 21 height 12
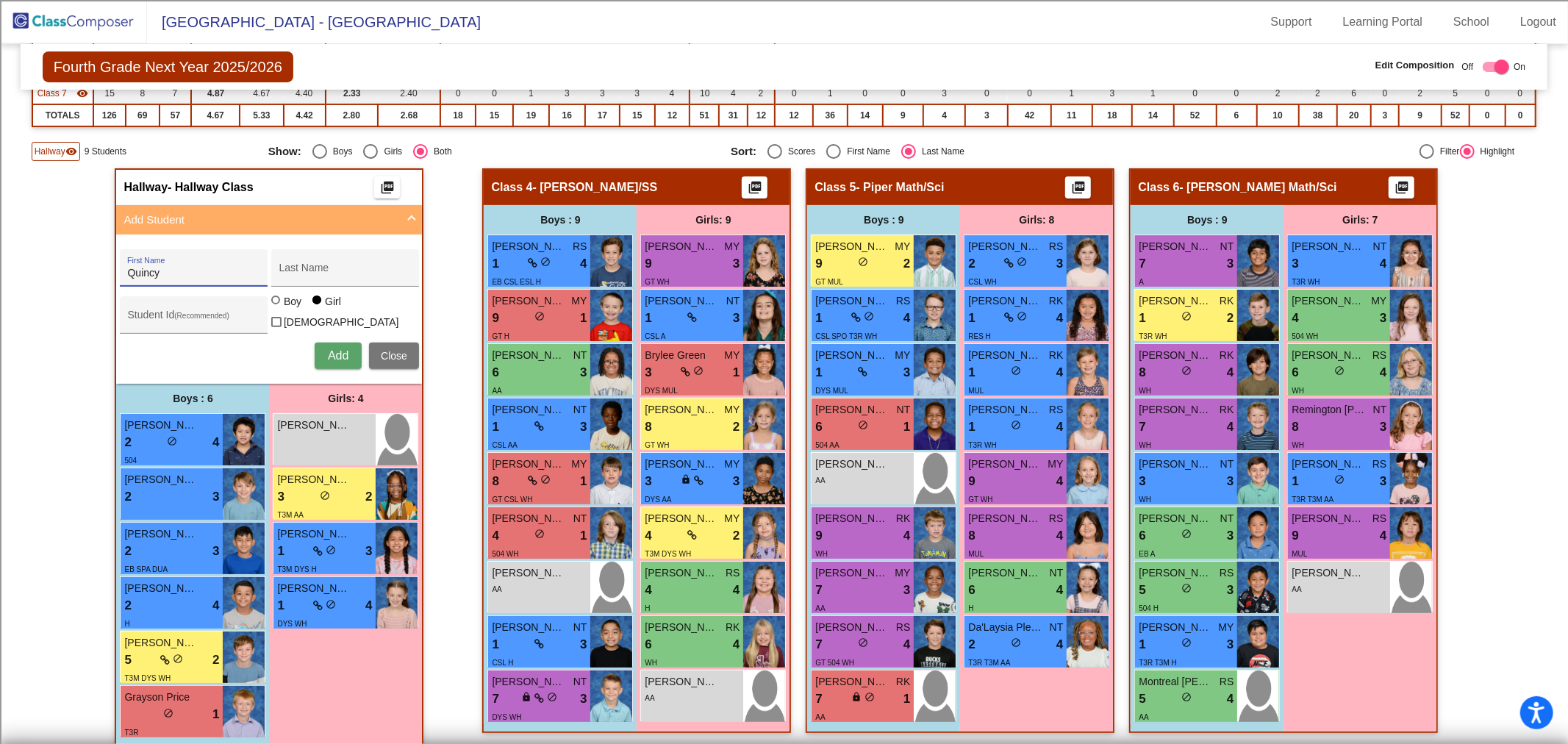
type input "Quincy"
type input "[PERSON_NAME]"
type input "100073294"
click at [271, 303] on div at bounding box center [275, 300] width 9 height 9
click at [276, 307] on input "Boy" at bounding box center [276, 307] width 1 height 1
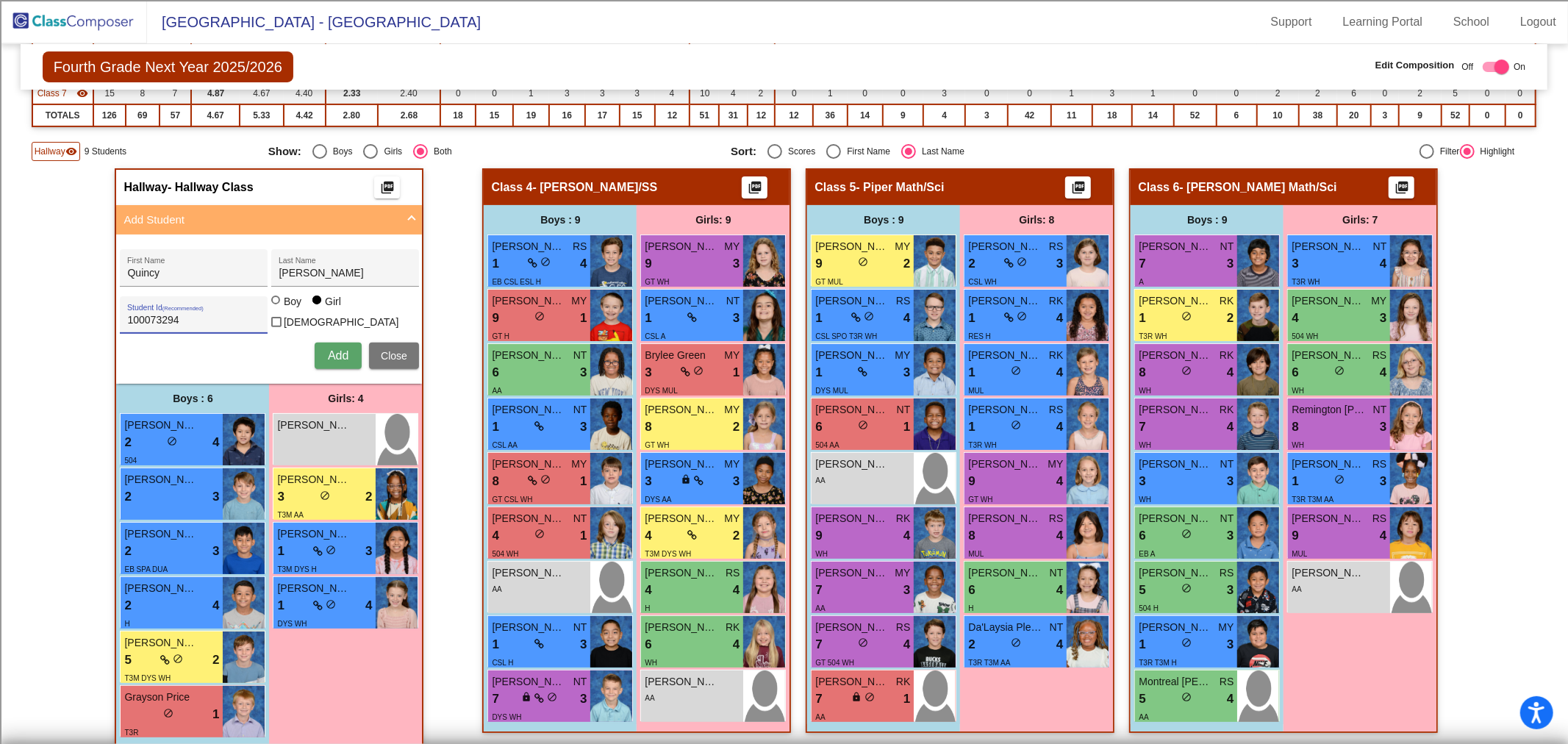
radio input "true"
click at [338, 343] on button "Add" at bounding box center [338, 356] width 47 height 26
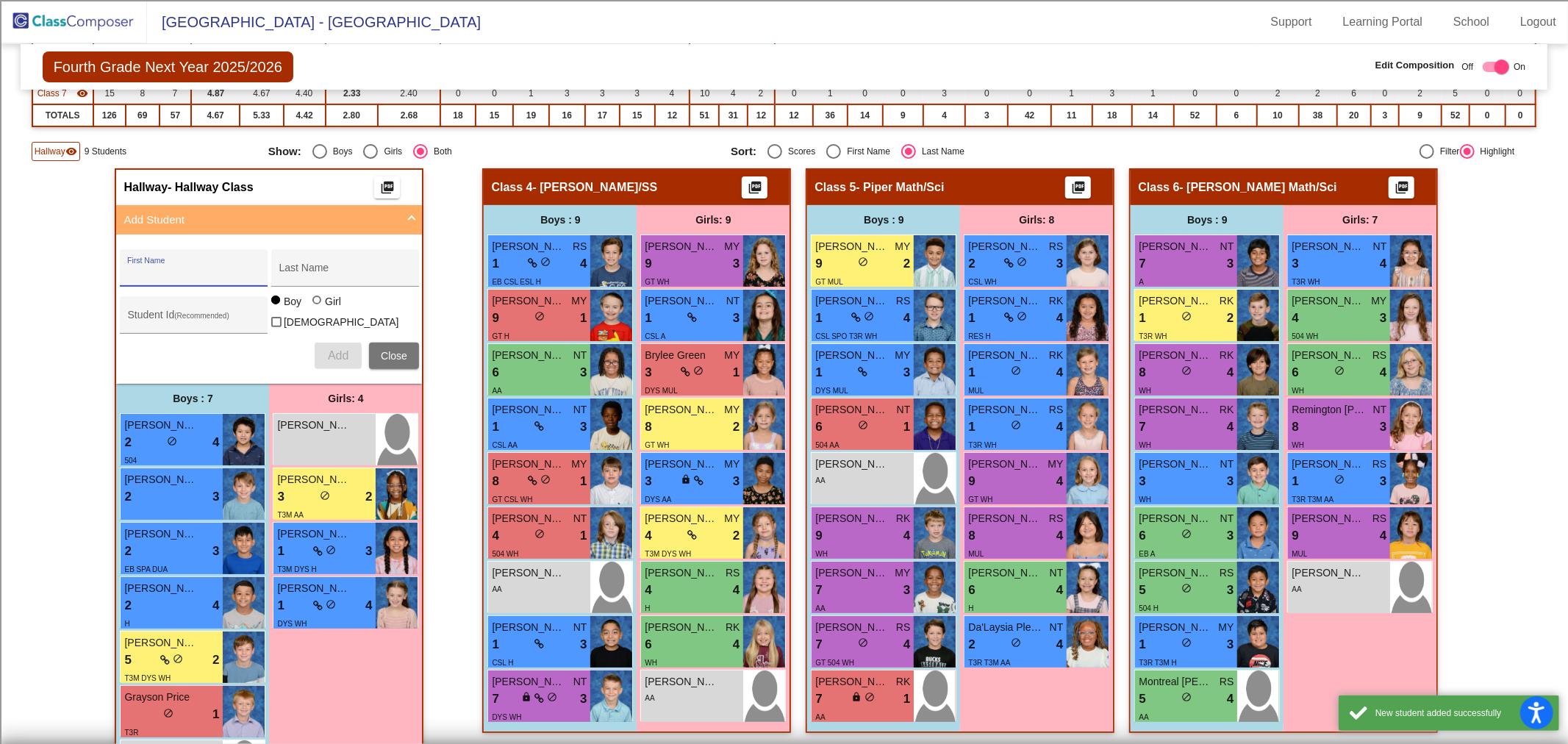
click at [151, 269] on input "First Name" at bounding box center [192, 273] width 132 height 11
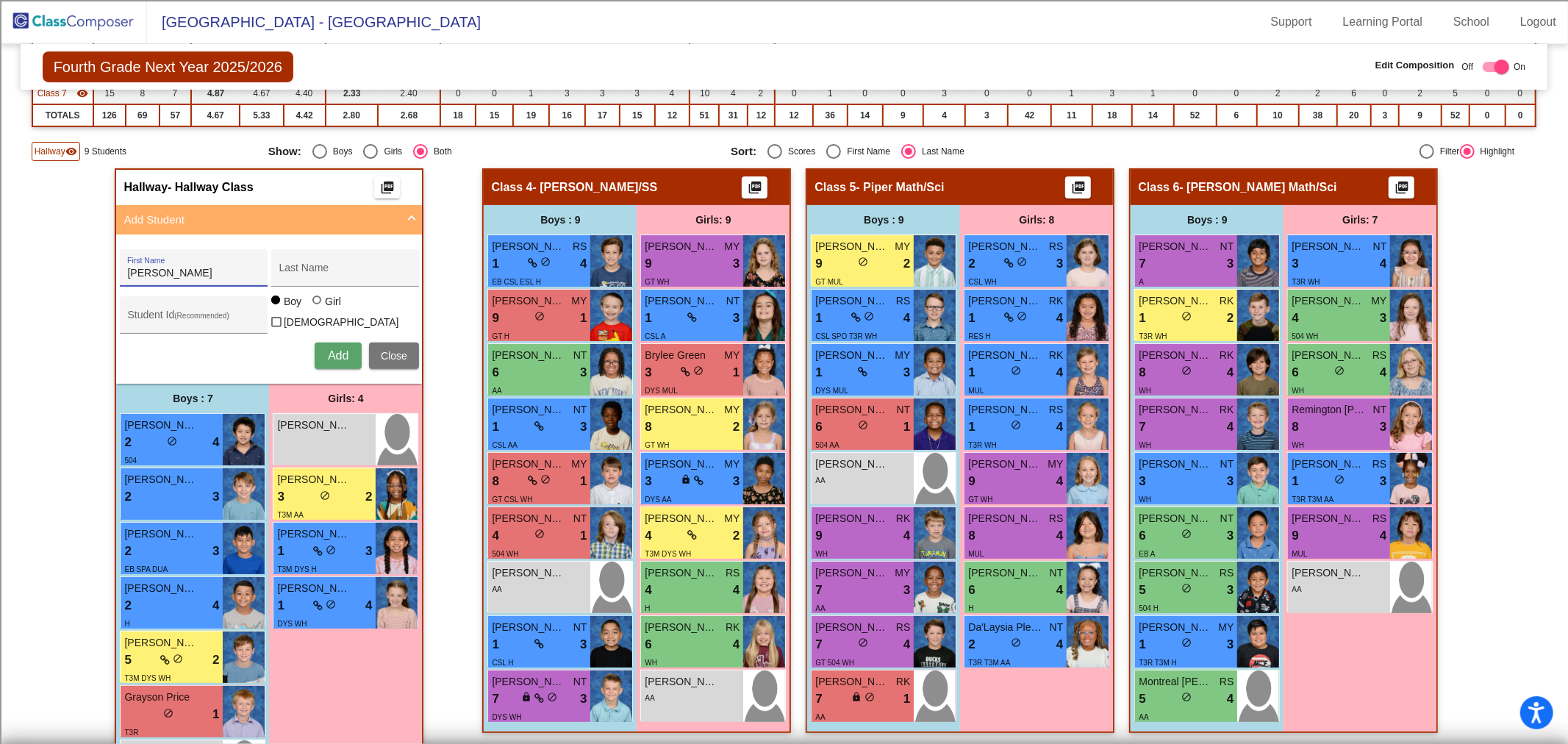
type input "[PERSON_NAME]"
type input "100068358"
click at [315, 343] on button "Add" at bounding box center [338, 356] width 47 height 26
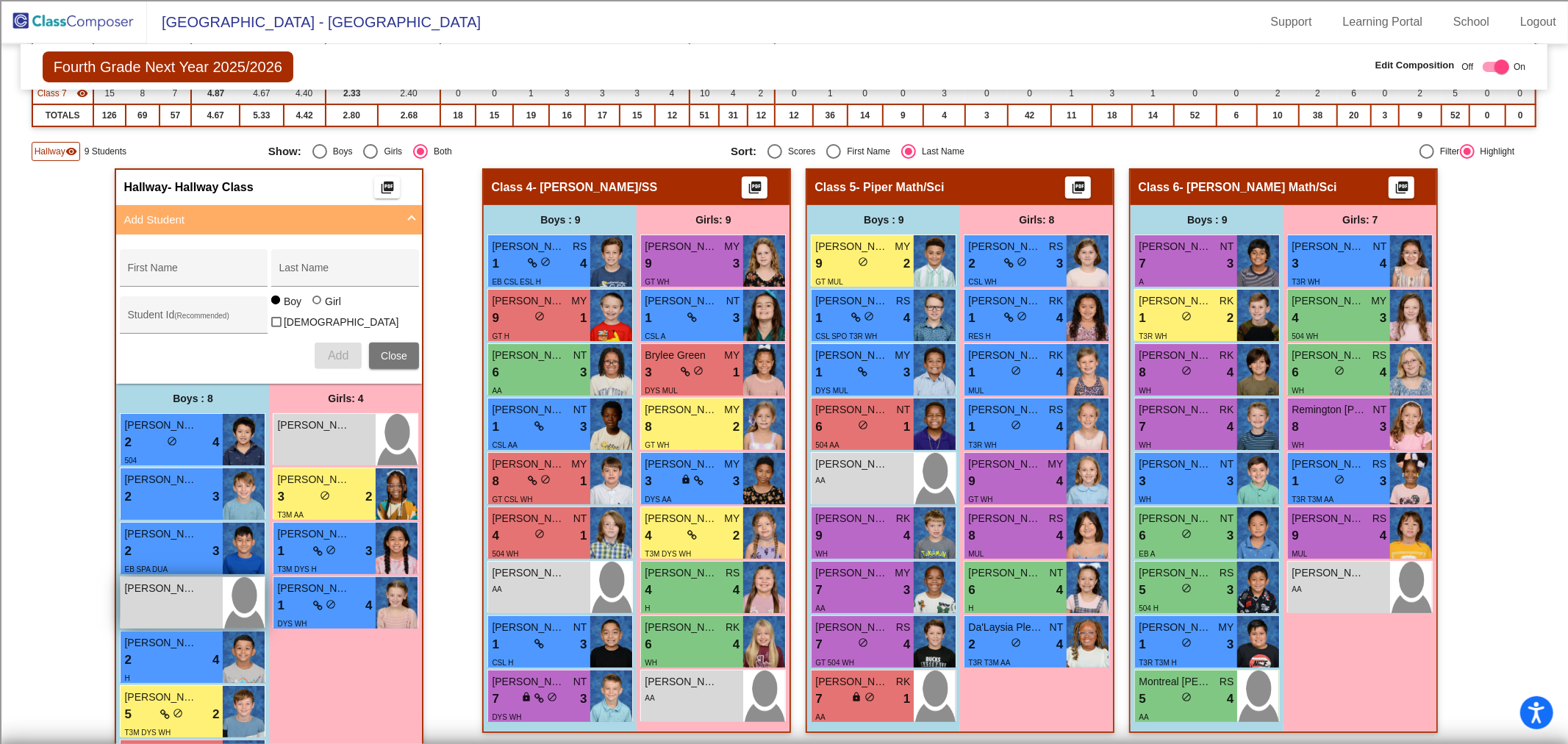
click at [151, 601] on div "[PERSON_NAME] lock do_not_disturb_alt" at bounding box center [171, 602] width 102 height 52
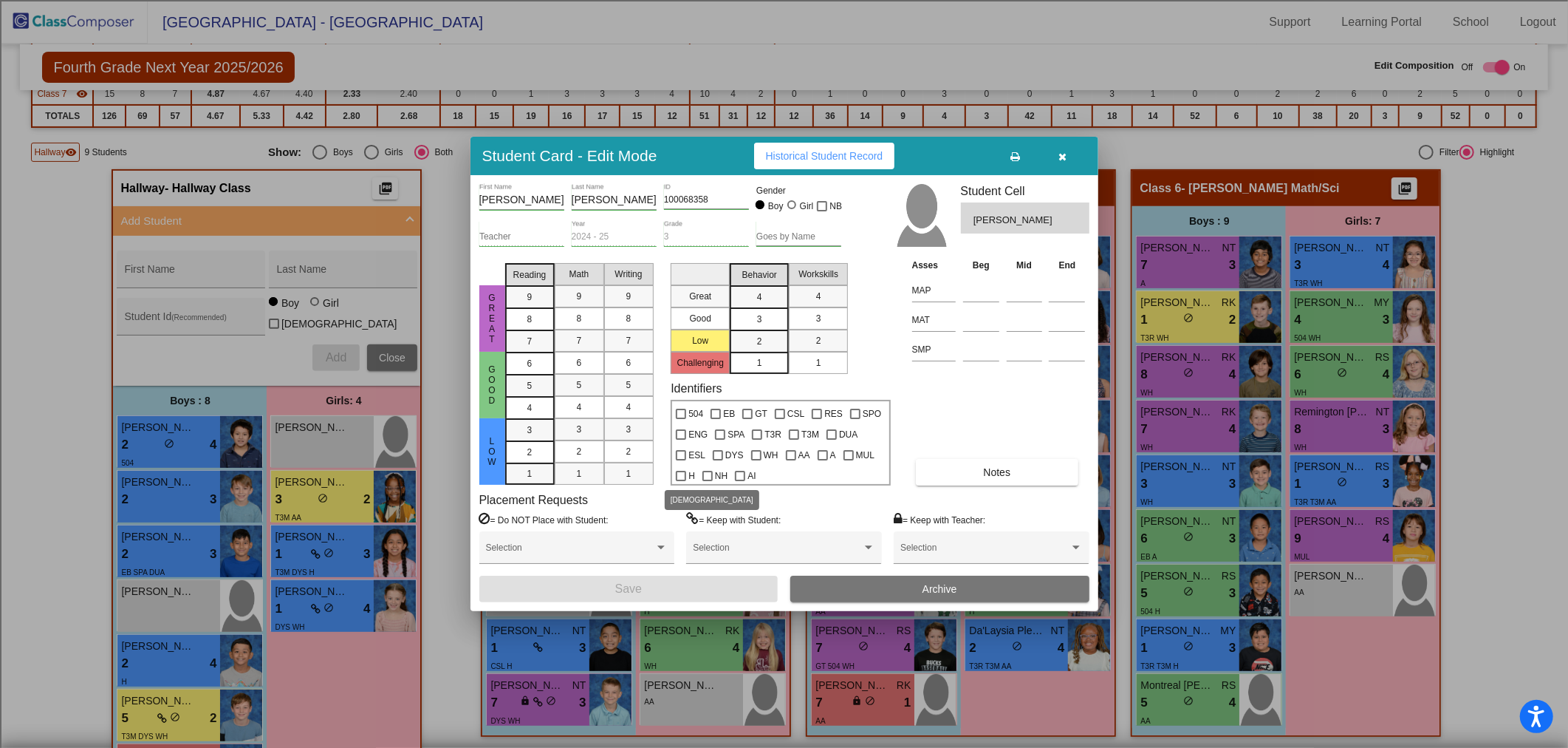
click at [679, 477] on div at bounding box center [681, 476] width 11 height 11
click at [680, 481] on input "H" at bounding box center [680, 481] width 1 height 1
checkbox input "true"
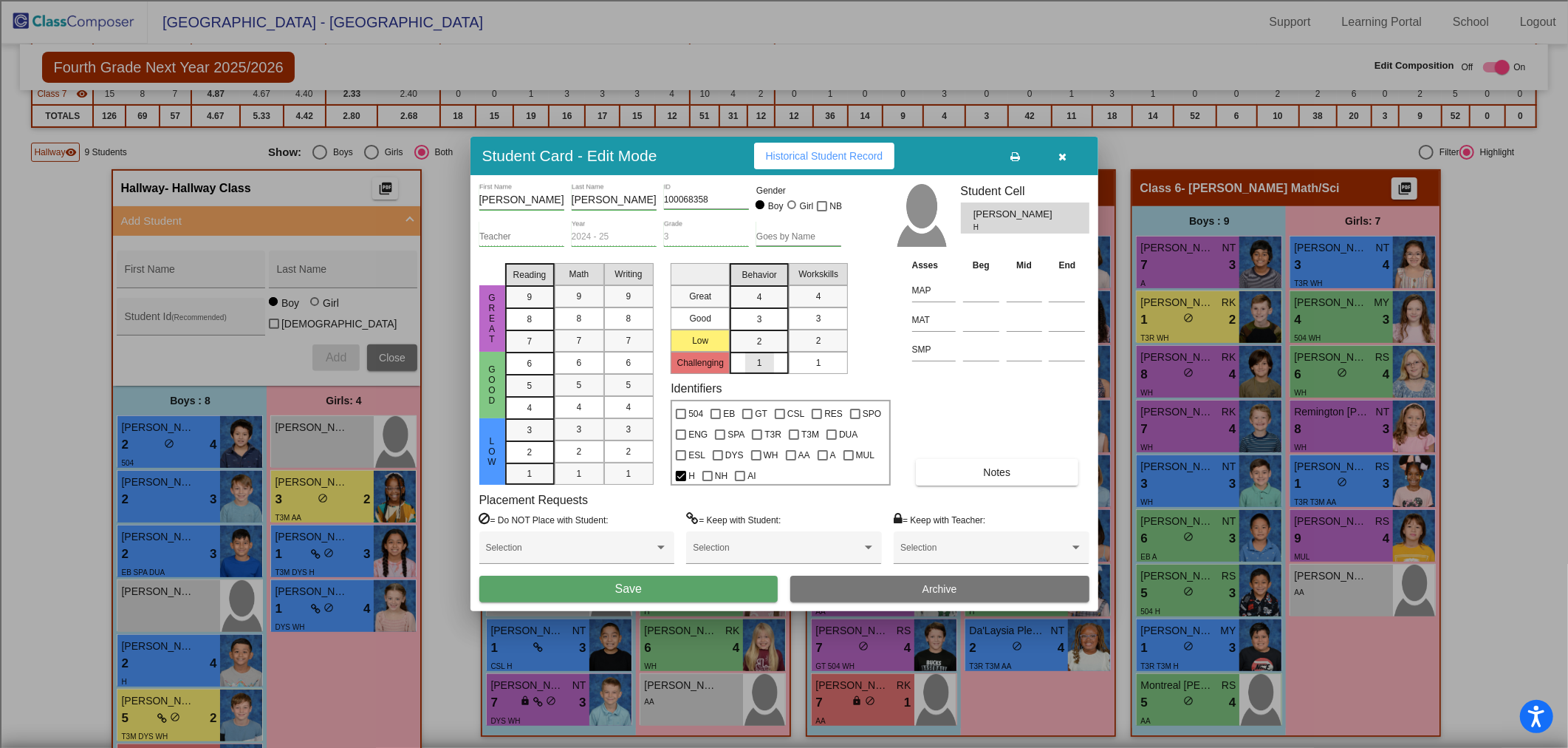
click at [750, 363] on div "1" at bounding box center [759, 362] width 29 height 22
click at [814, 344] on div "2" at bounding box center [818, 340] width 29 height 22
click at [661, 588] on button "Save" at bounding box center [628, 589] width 299 height 26
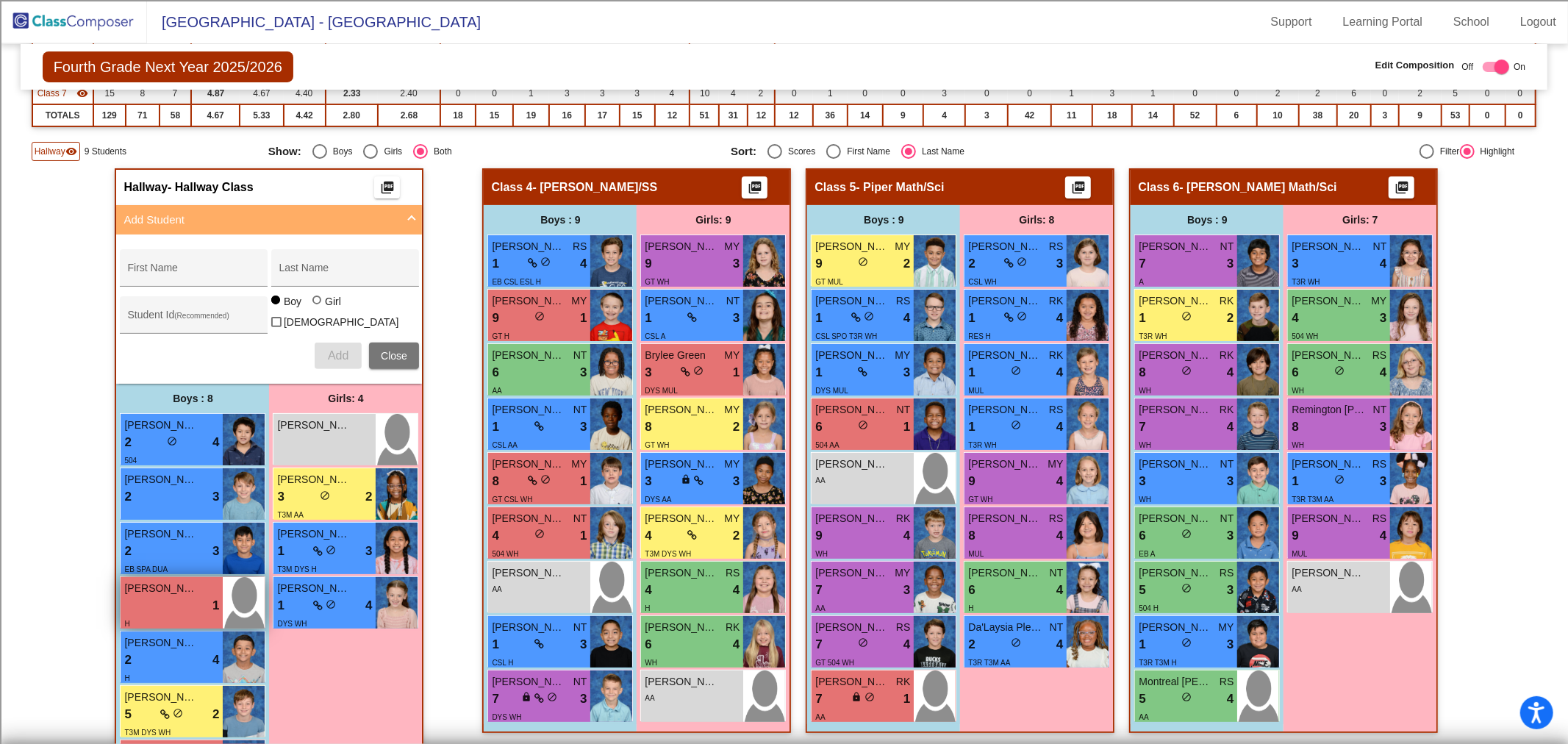
click at [165, 596] on div "lock do_not_disturb_alt 1" at bounding box center [171, 606] width 94 height 19
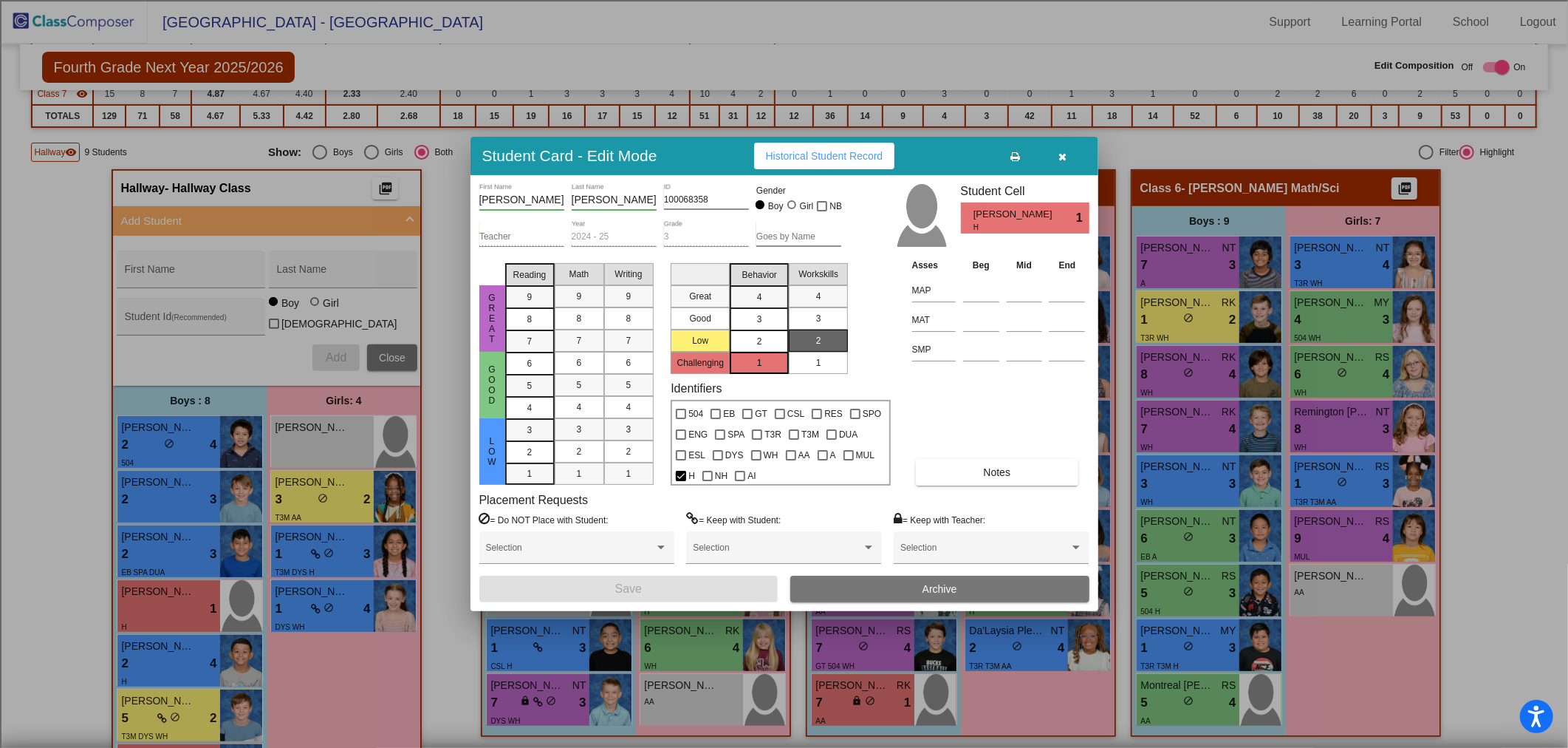
click at [764, 336] on div "2" at bounding box center [759, 341] width 29 height 22
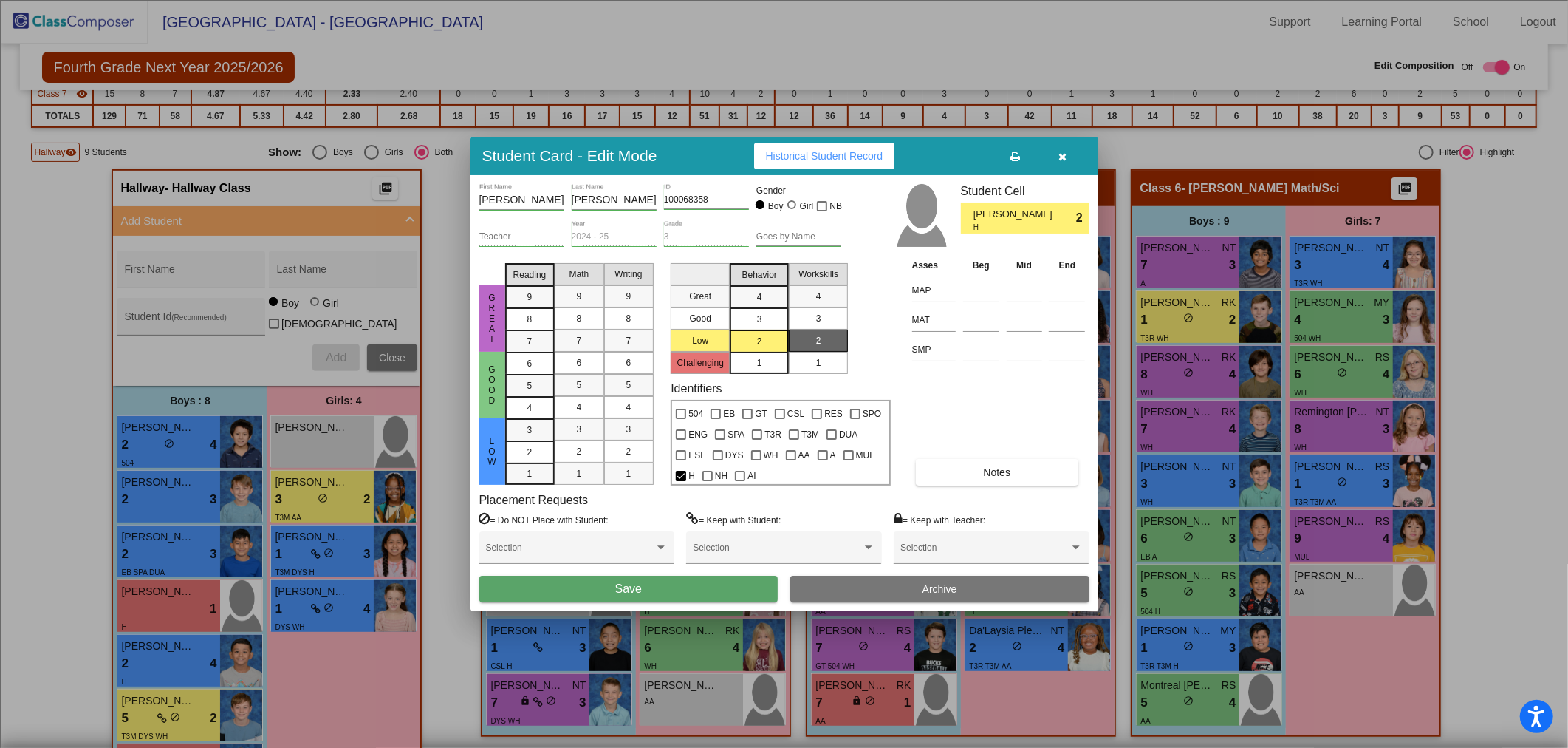
click at [713, 601] on button "Save" at bounding box center [628, 589] width 299 height 26
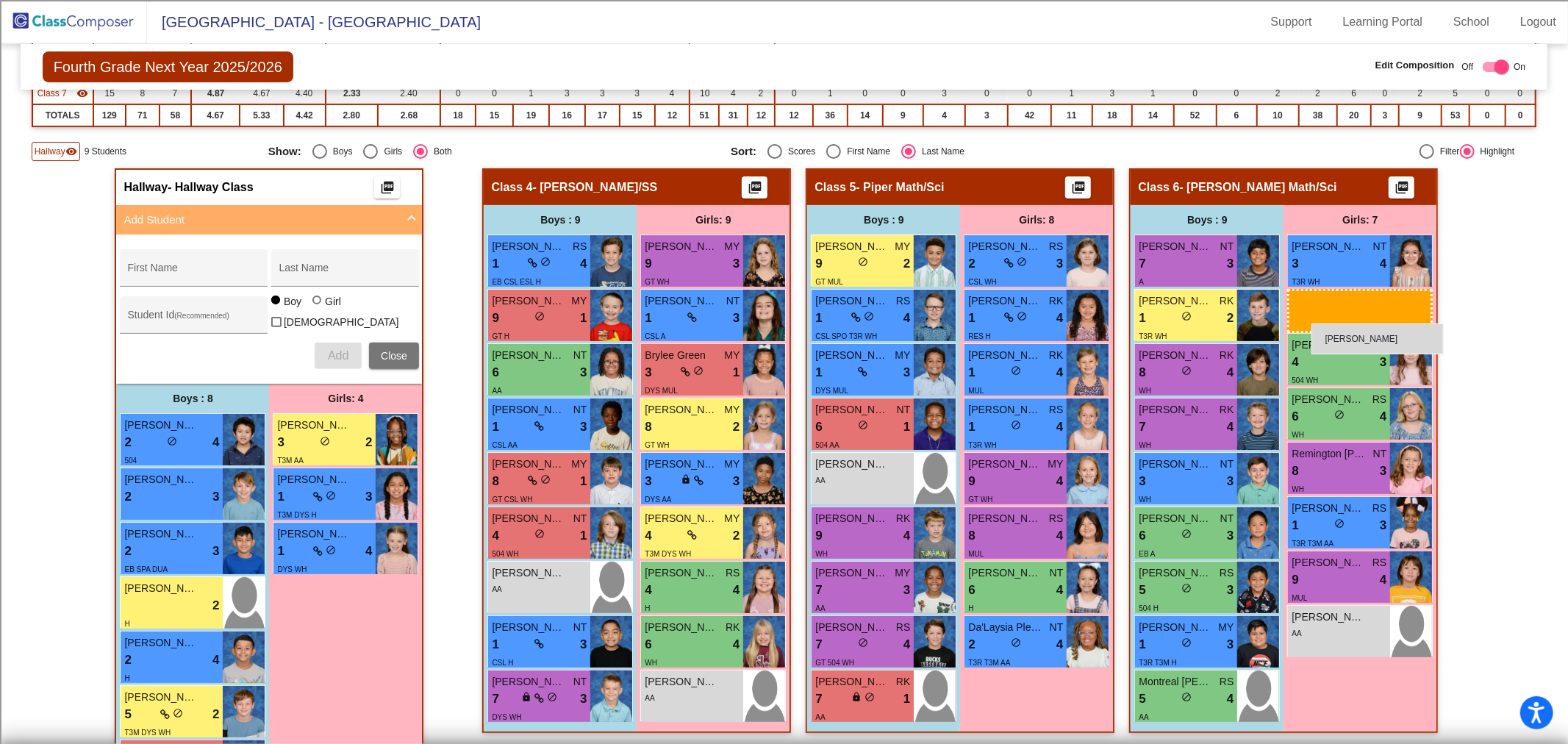
drag, startPoint x: 338, startPoint y: 435, endPoint x: 1311, endPoint y: 323, distance: 979.4
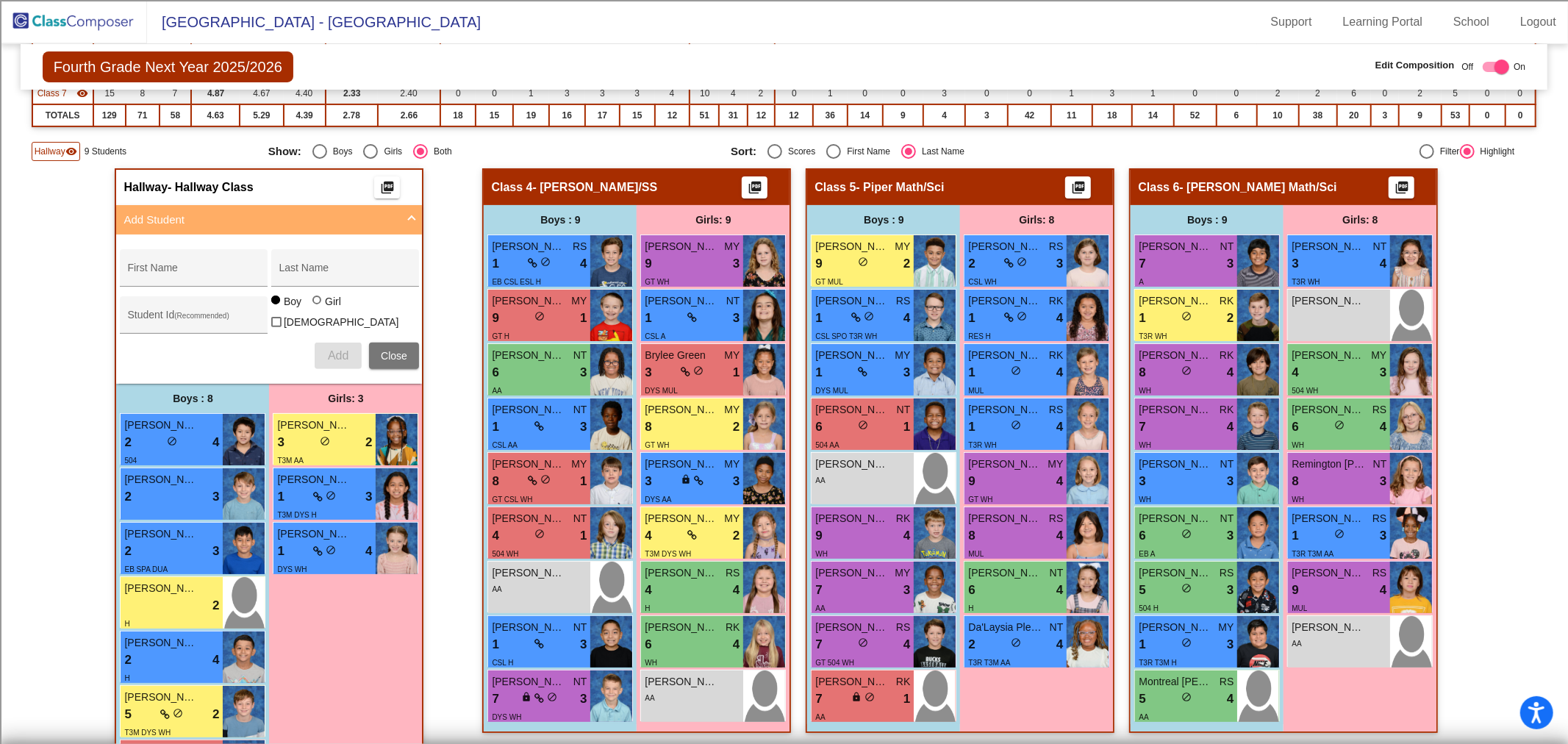
click at [393, 355] on span "Close" at bounding box center [394, 355] width 26 height 11
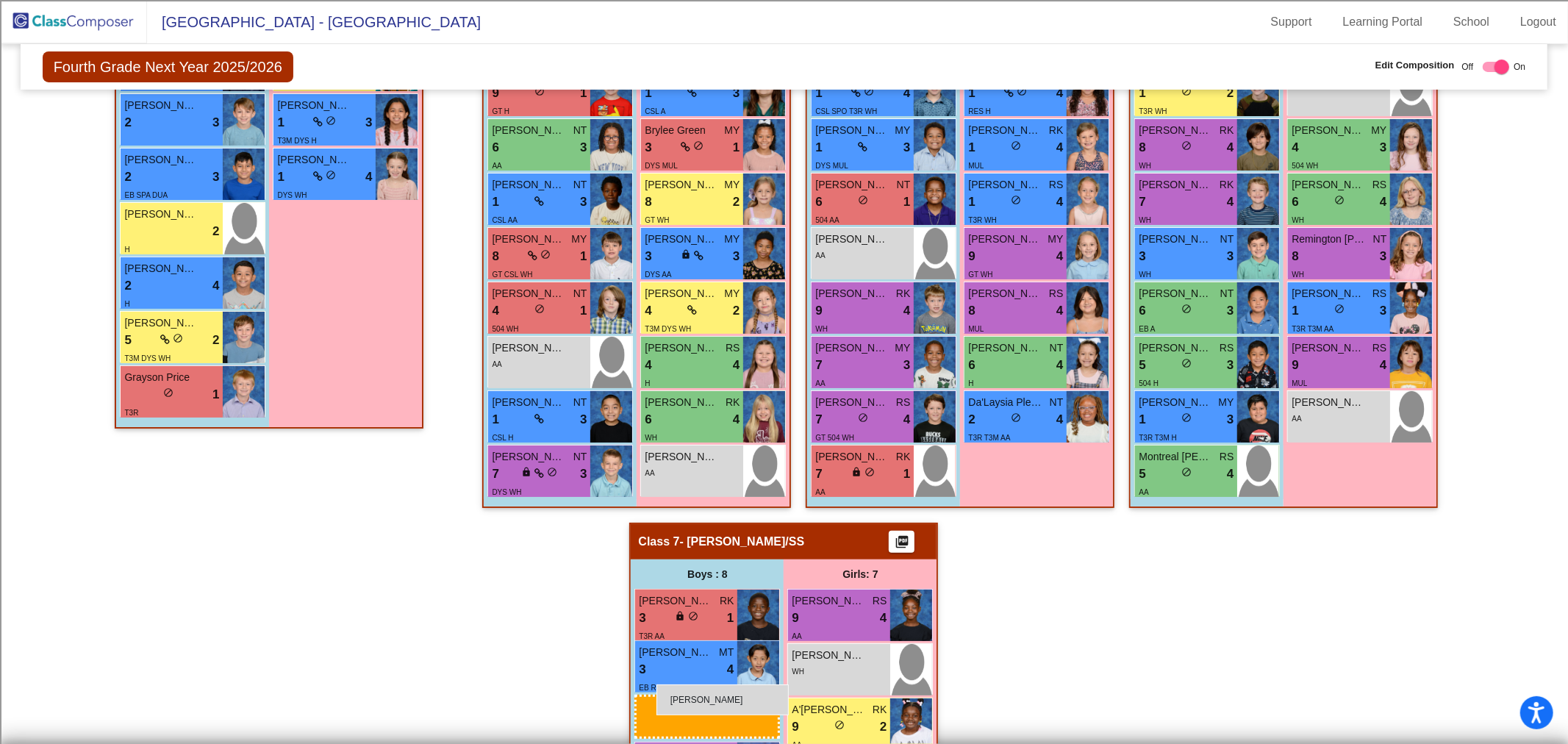
scroll to position [537, 0]
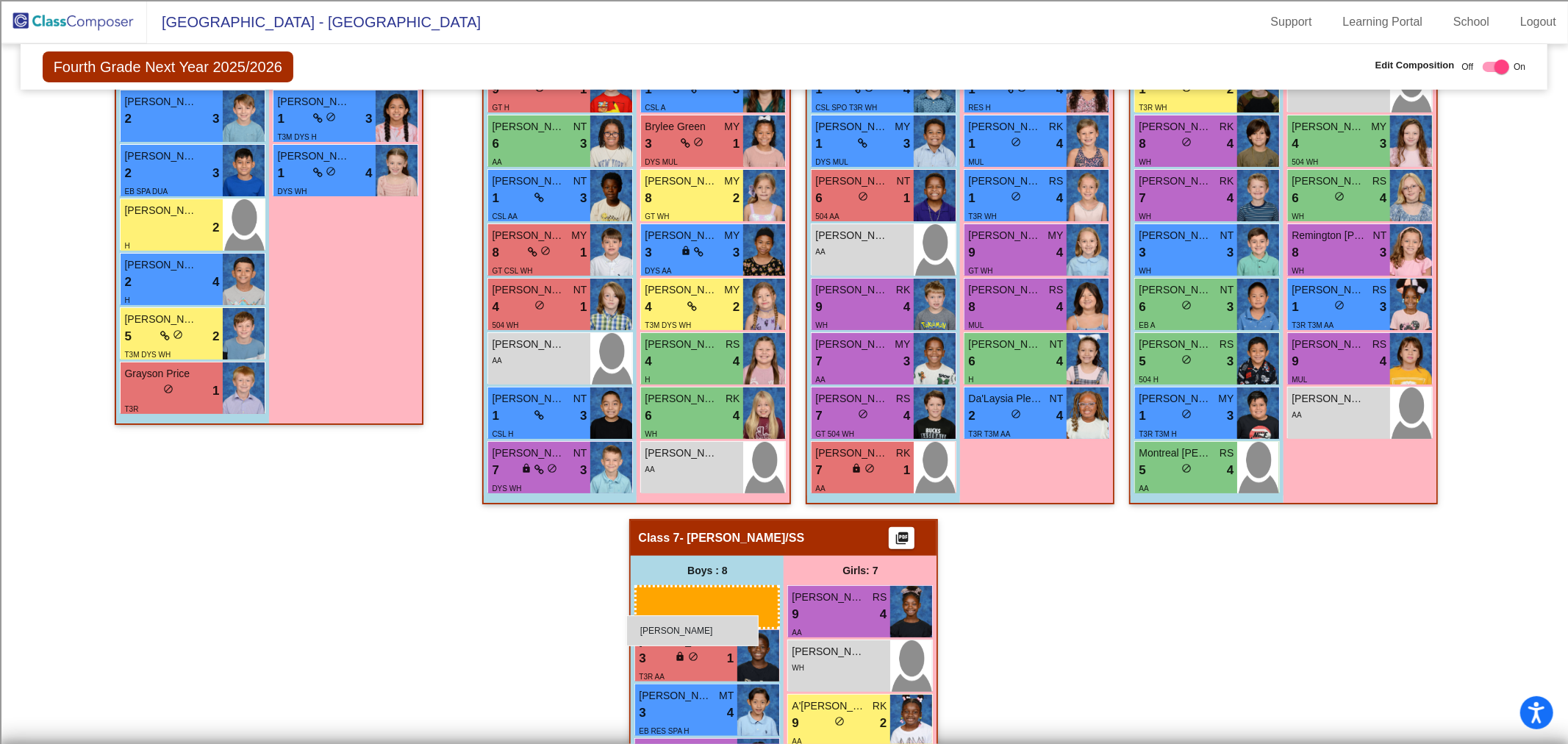
drag, startPoint x: 155, startPoint y: 500, endPoint x: 626, endPoint y: 615, distance: 484.8
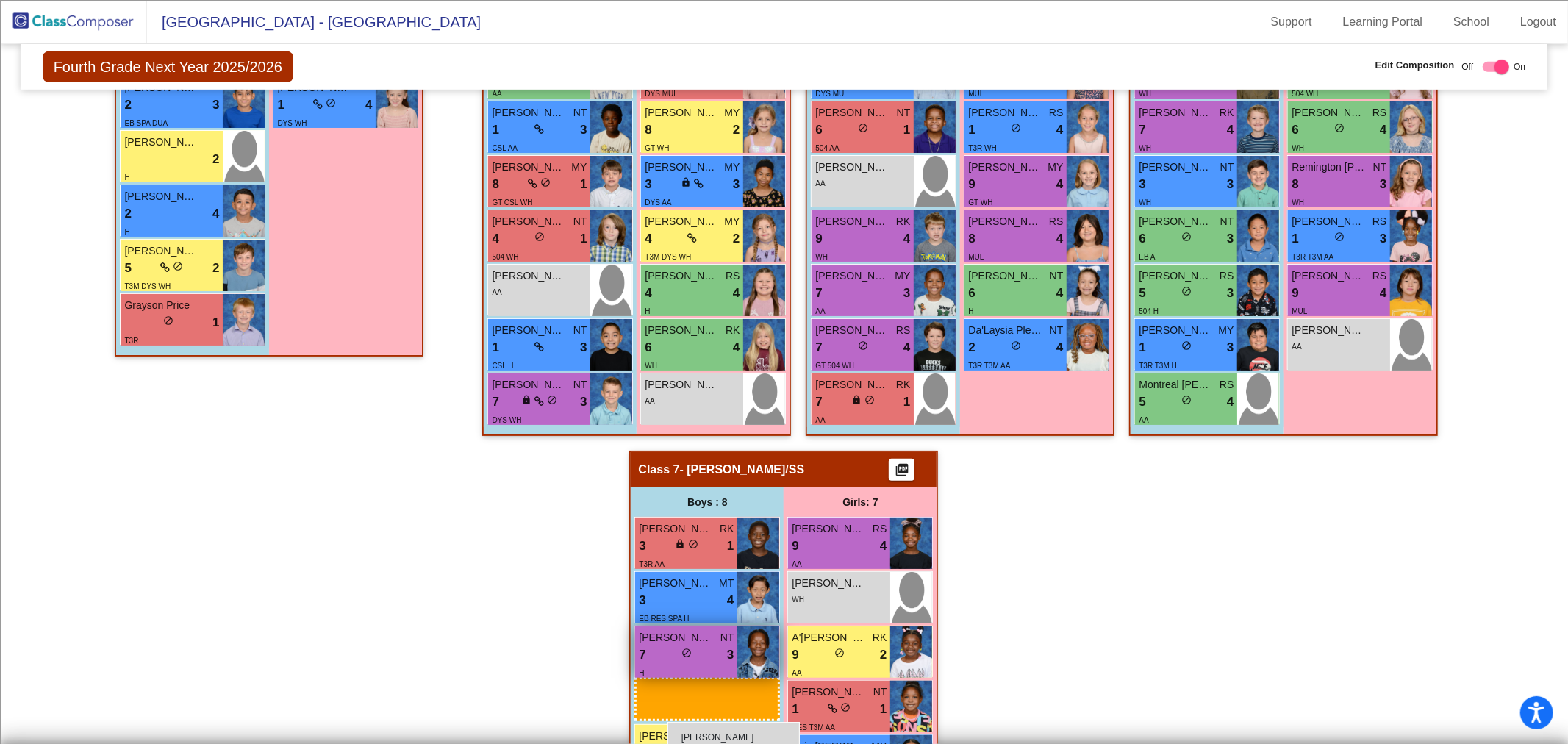
drag, startPoint x: 171, startPoint y: 432, endPoint x: 667, endPoint y: 721, distance: 574.1
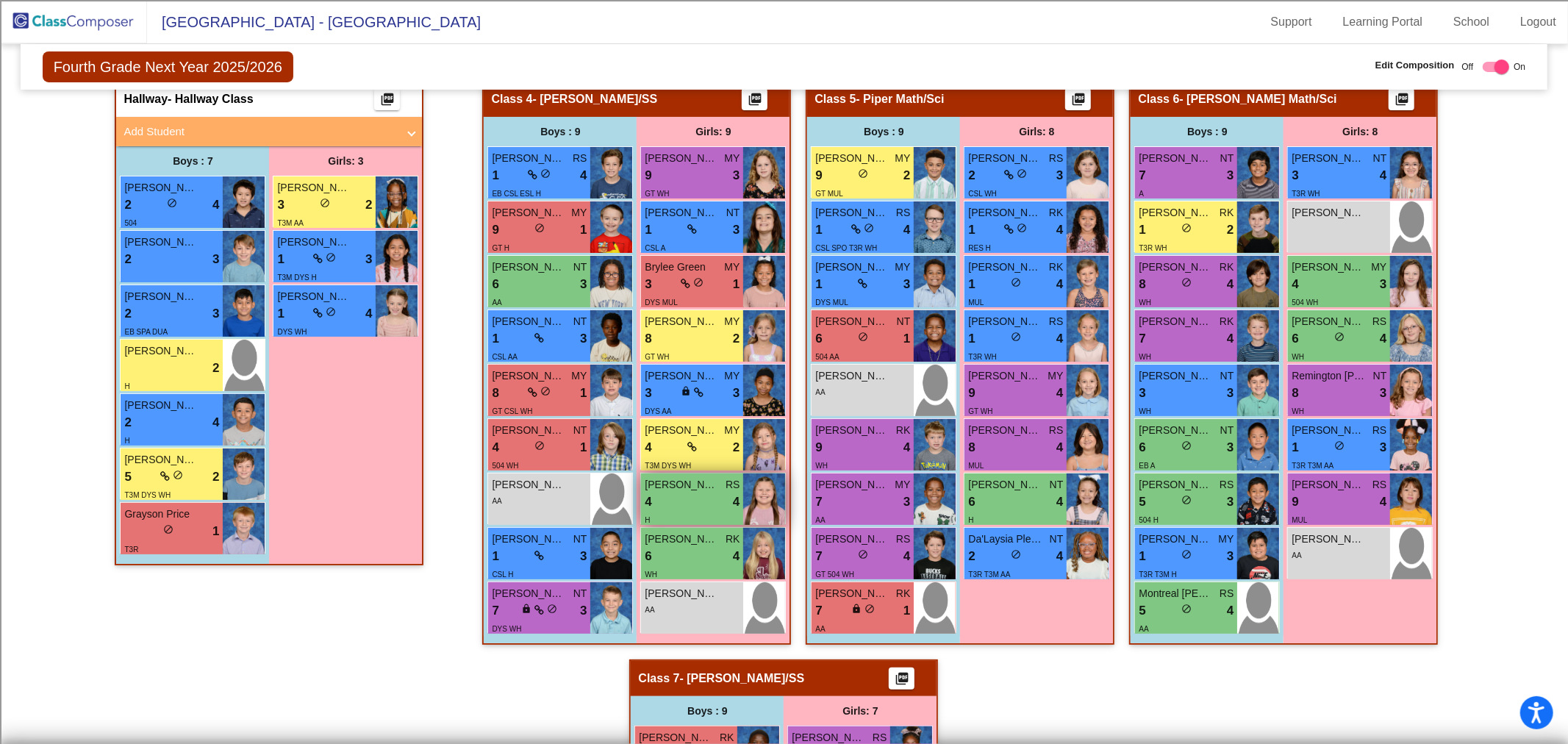
scroll to position [151, 0]
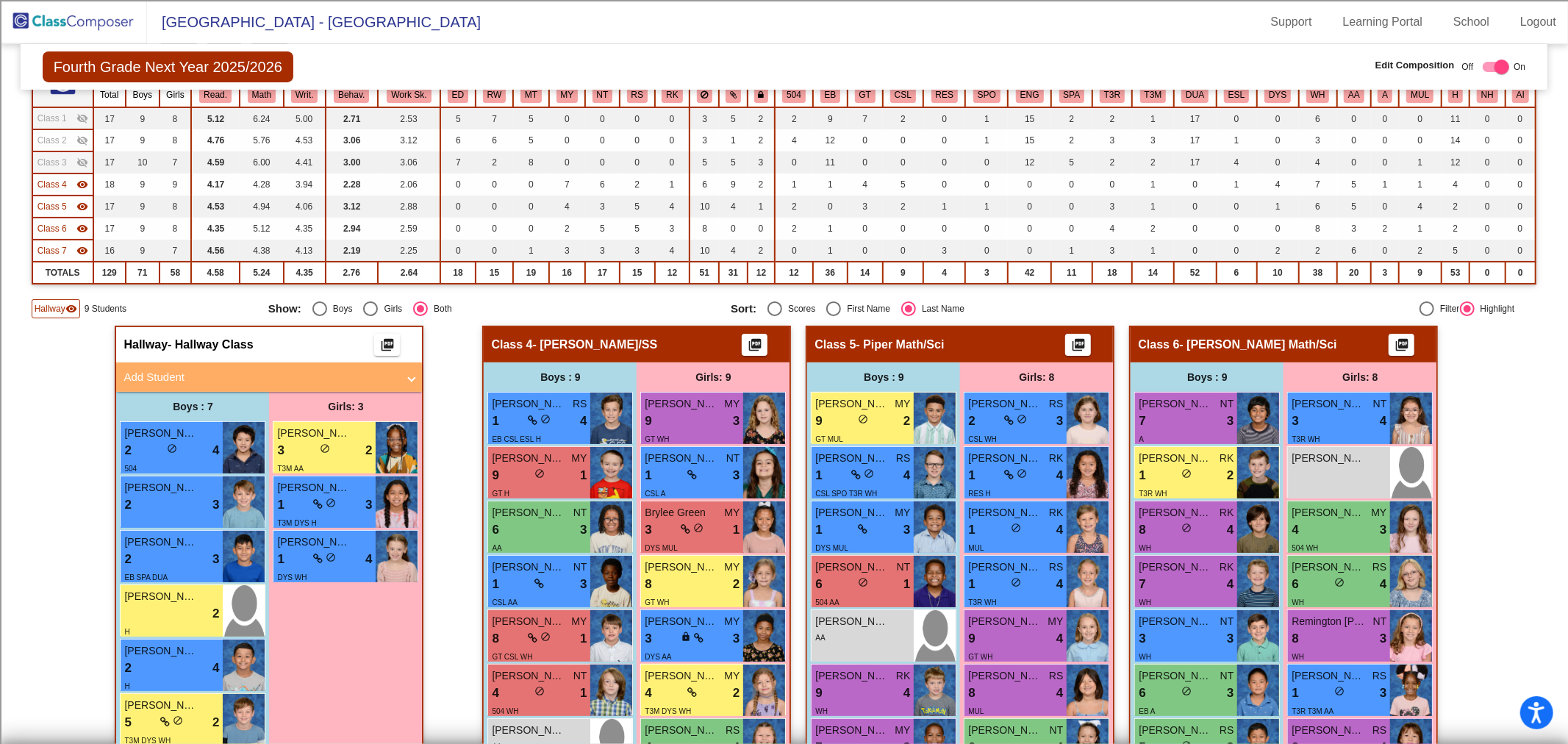
click at [344, 377] on mat-panel-title "Add Student" at bounding box center [260, 377] width 274 height 17
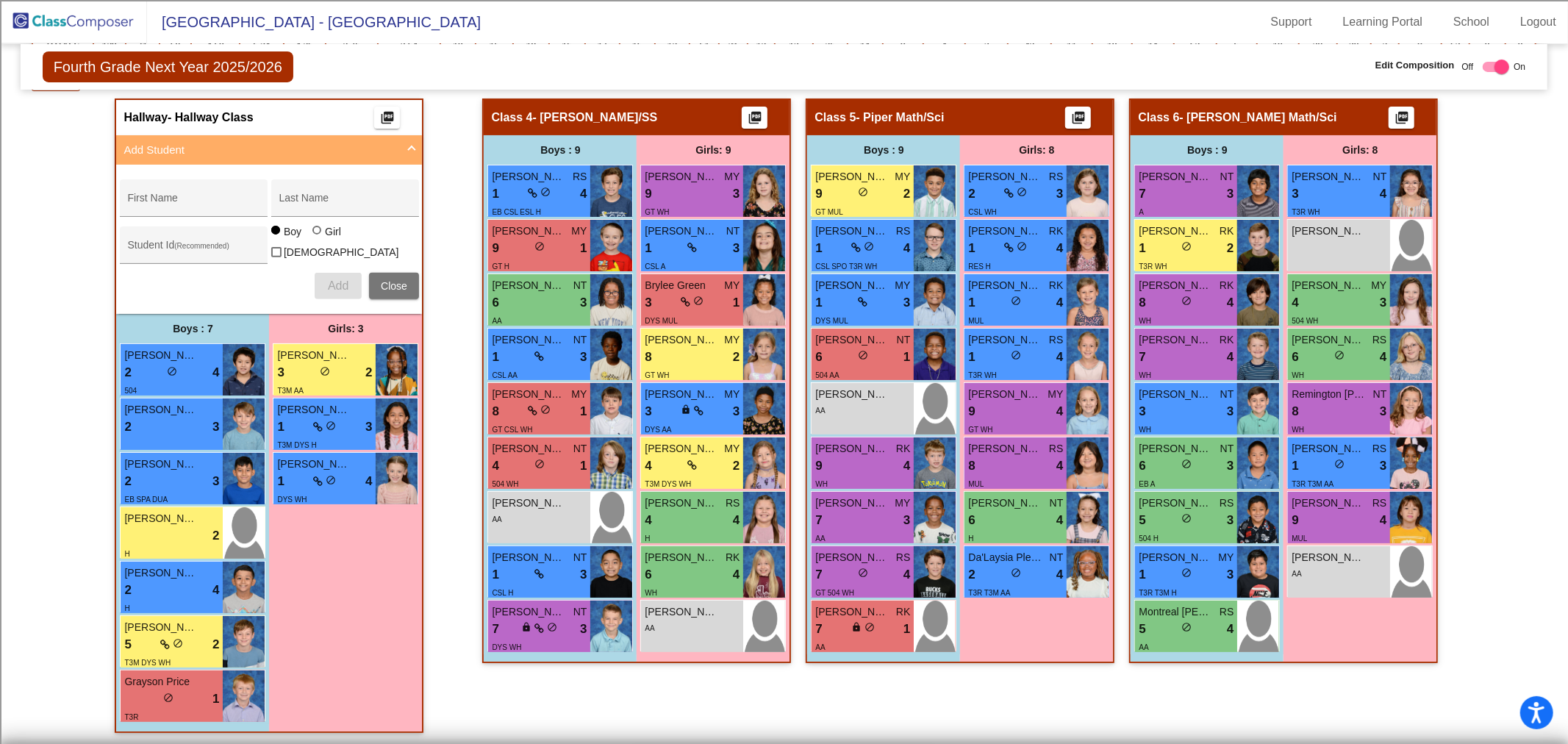
scroll to position [397, 0]
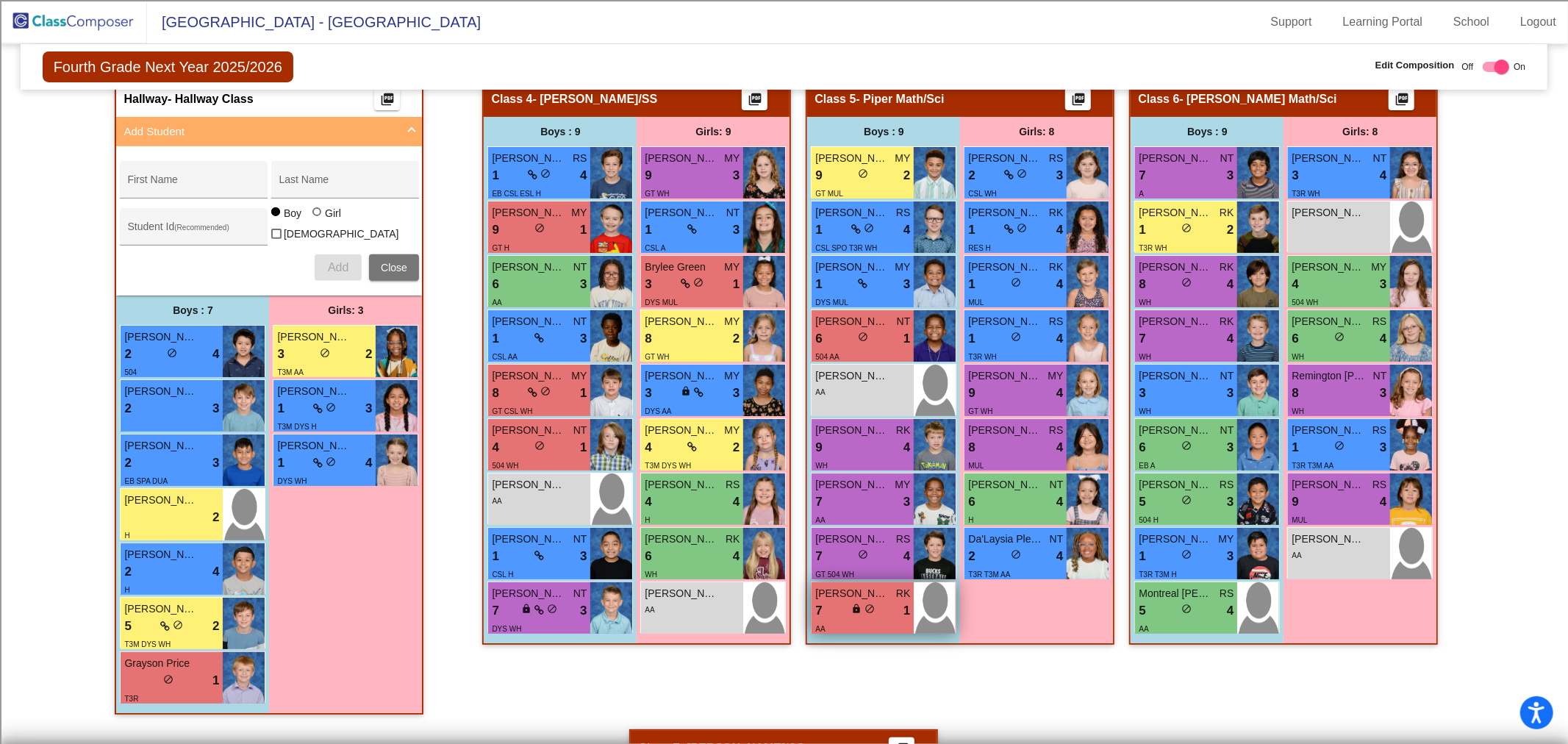
click at [848, 624] on div "AA" at bounding box center [862, 628] width 94 height 16
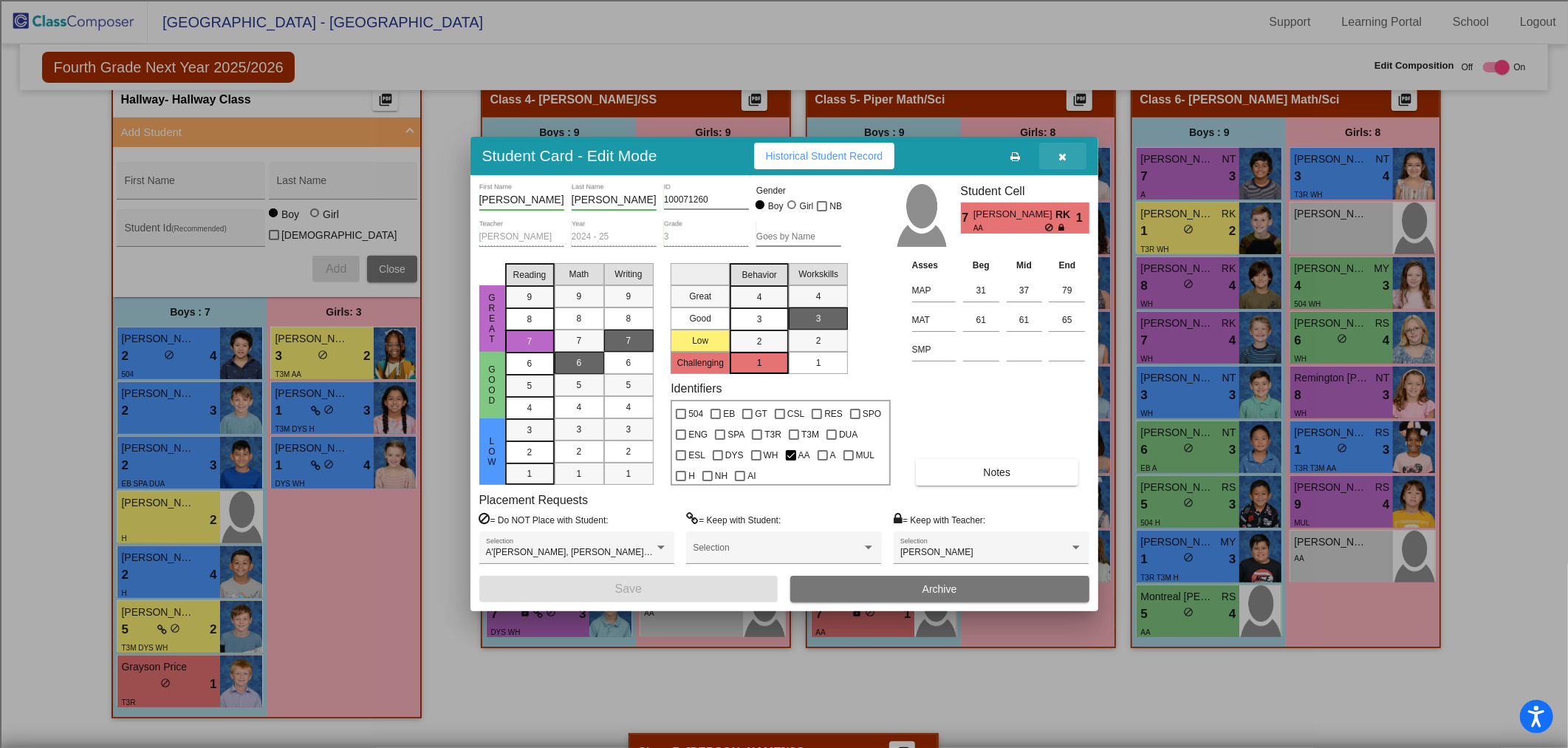
click at [1071, 159] on button "button" at bounding box center [1063, 156] width 47 height 26
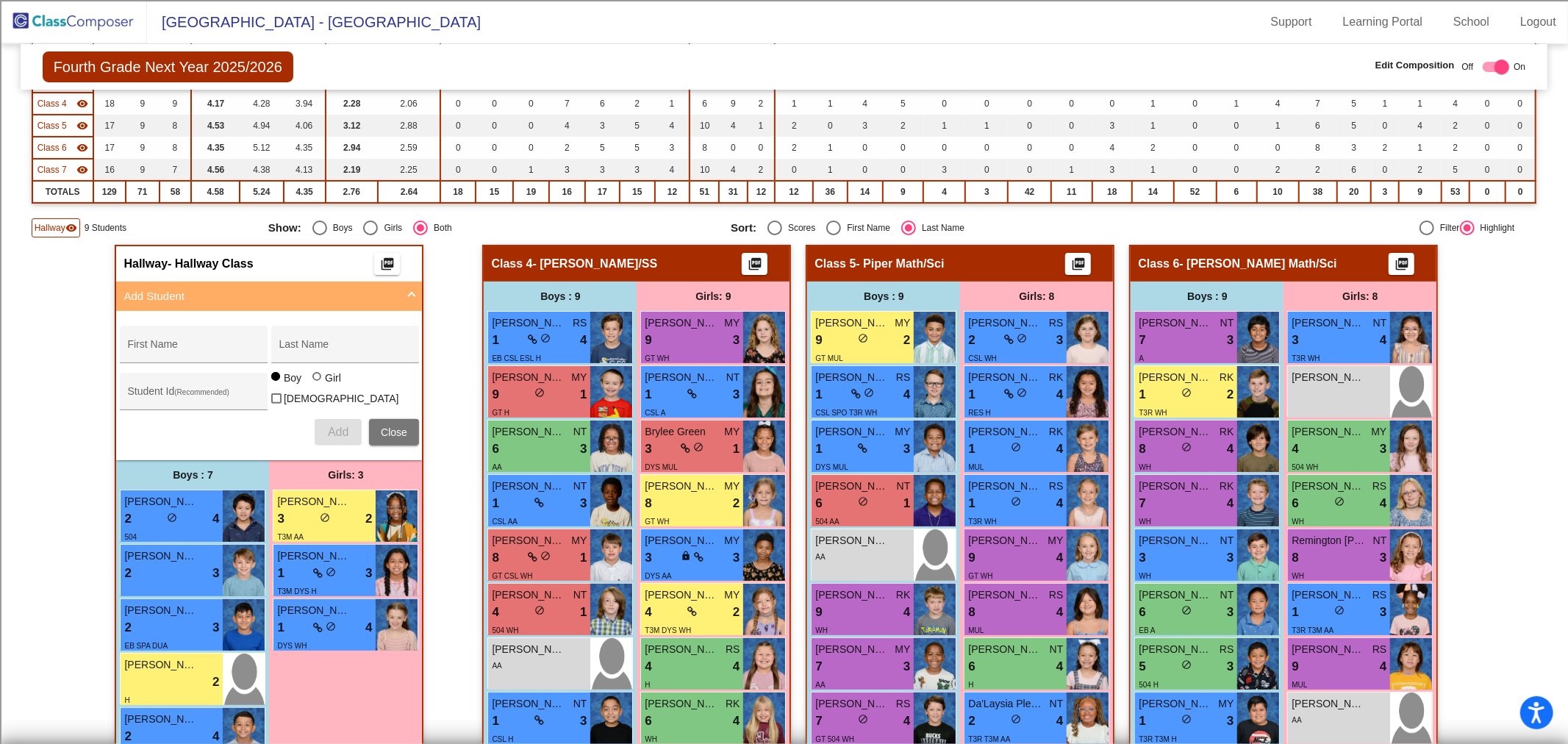
scroll to position [233, 0]
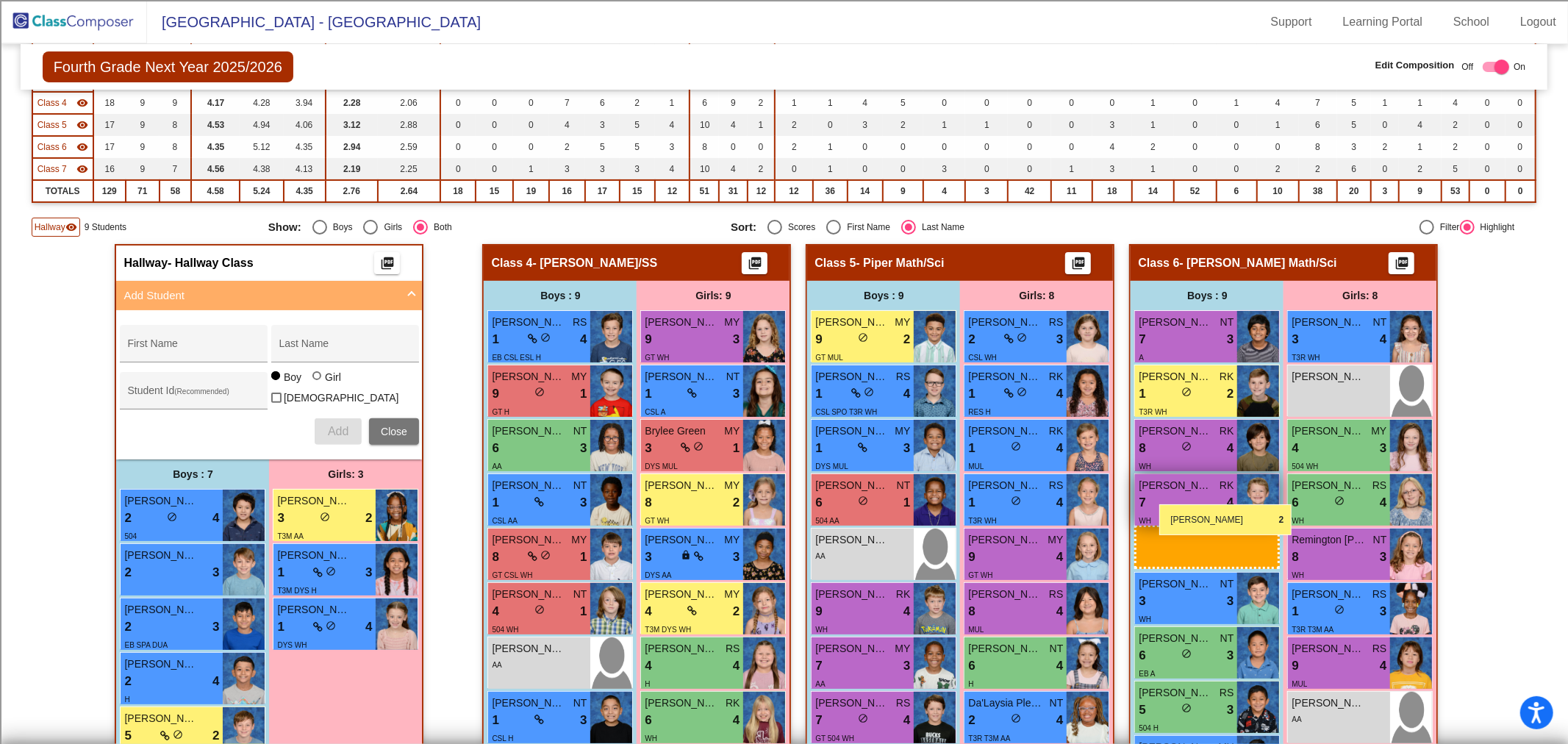
drag, startPoint x: 173, startPoint y: 685, endPoint x: 1159, endPoint y: 504, distance: 1002.5
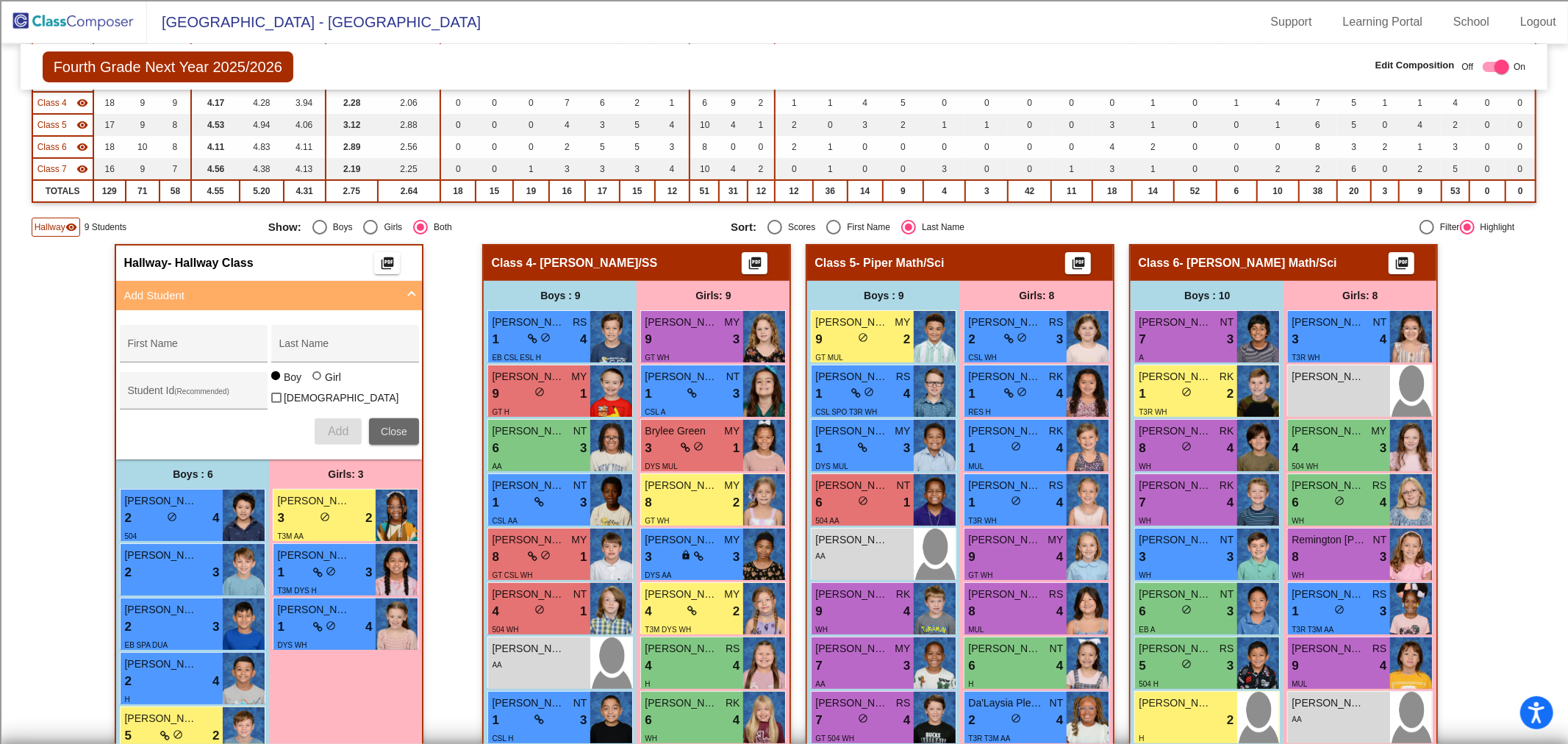
click at [380, 426] on span "Close" at bounding box center [394, 431] width 26 height 11
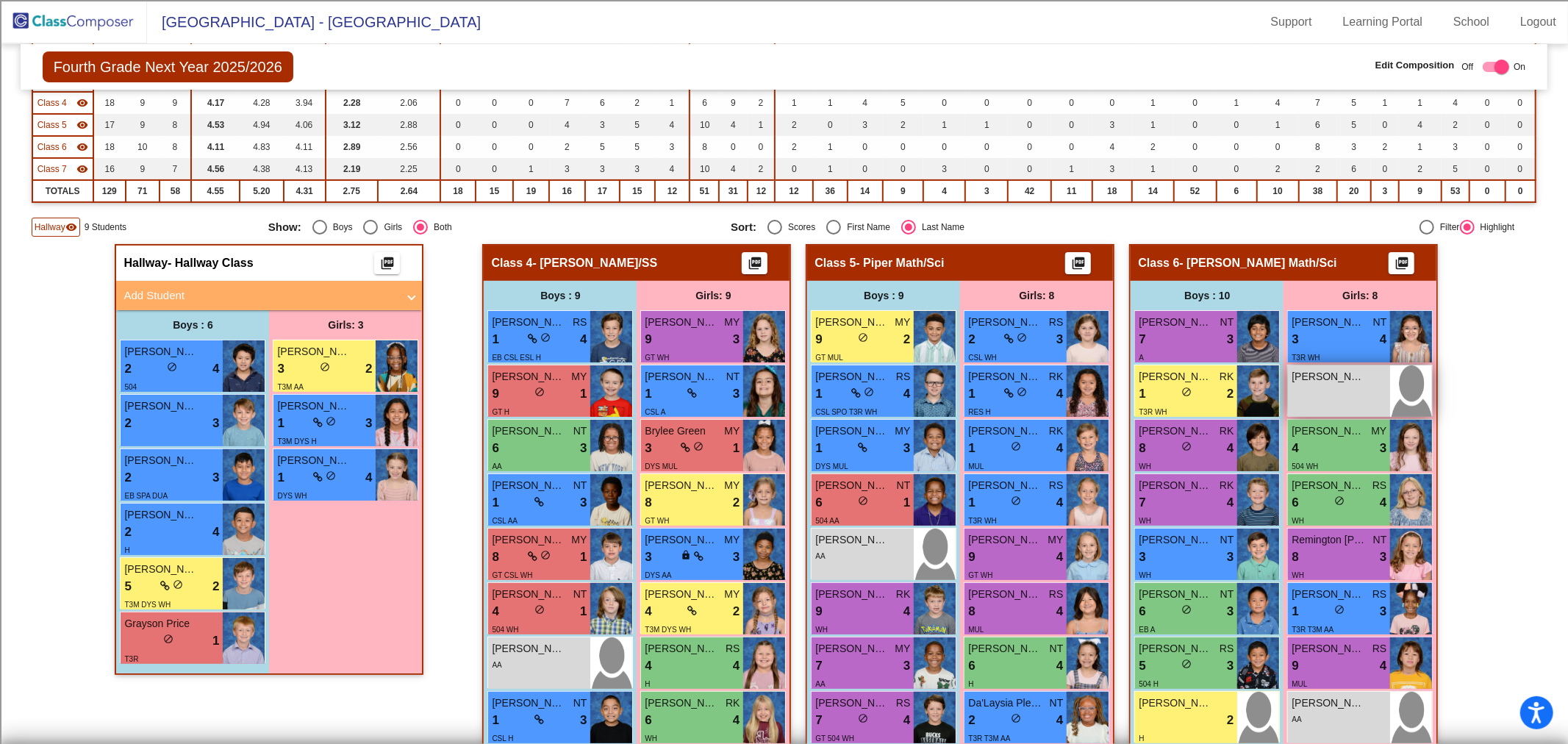
click at [1390, 407] on img at bounding box center [1411, 391] width 42 height 52
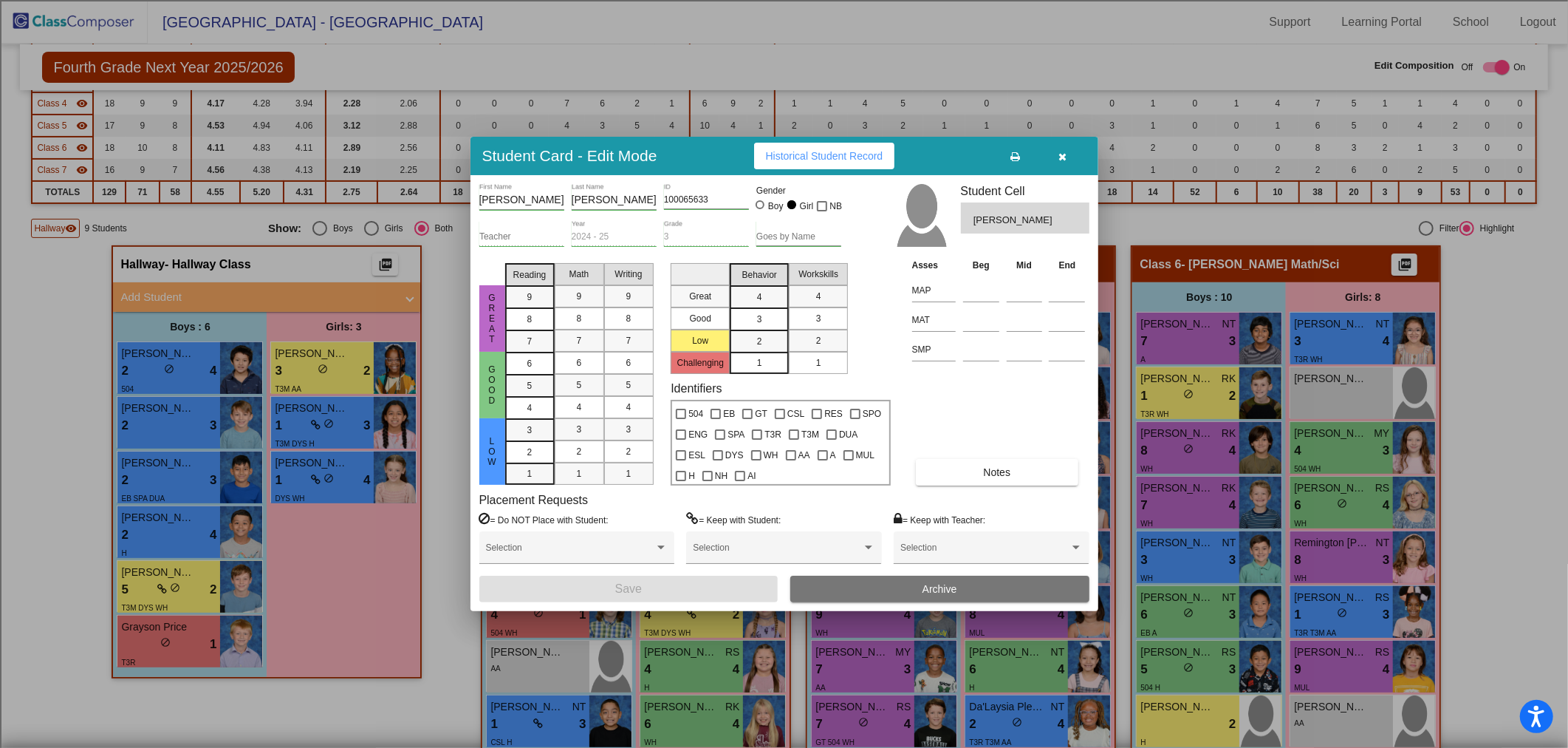
click at [1049, 585] on button "Archive" at bounding box center [940, 589] width 299 height 26
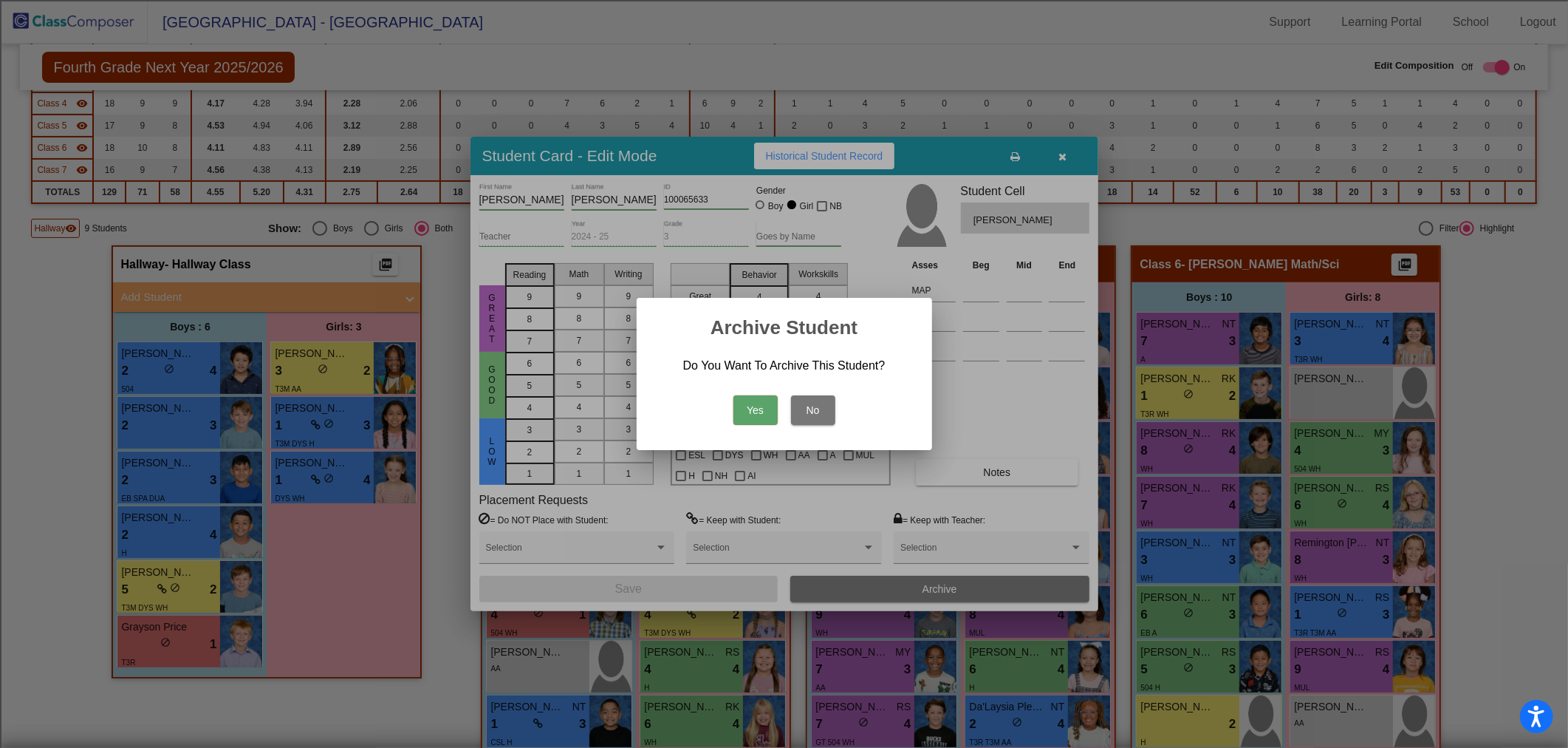
click at [762, 419] on button "Yes" at bounding box center [756, 410] width 44 height 30
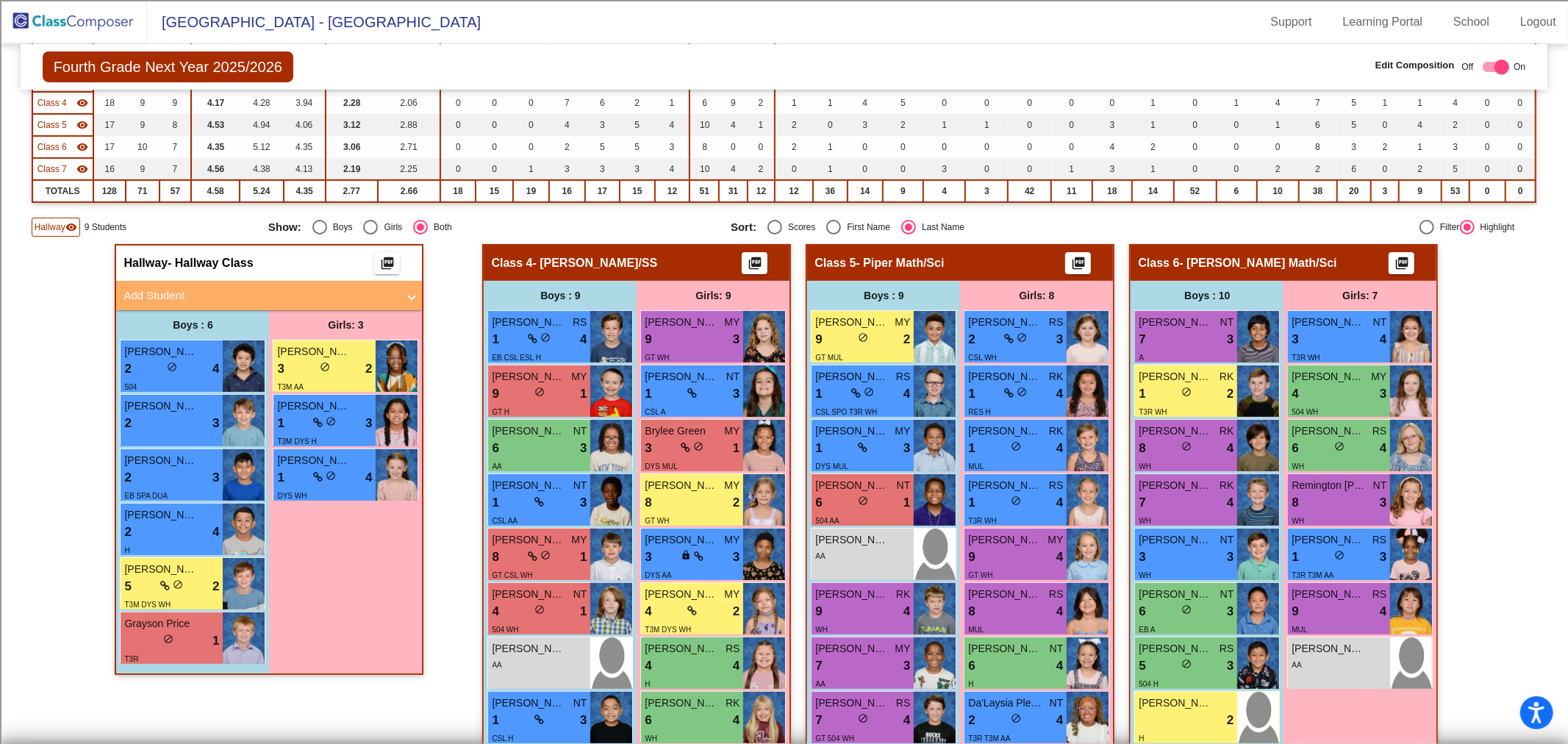
click at [107, 30] on img at bounding box center [73, 22] width 147 height 44
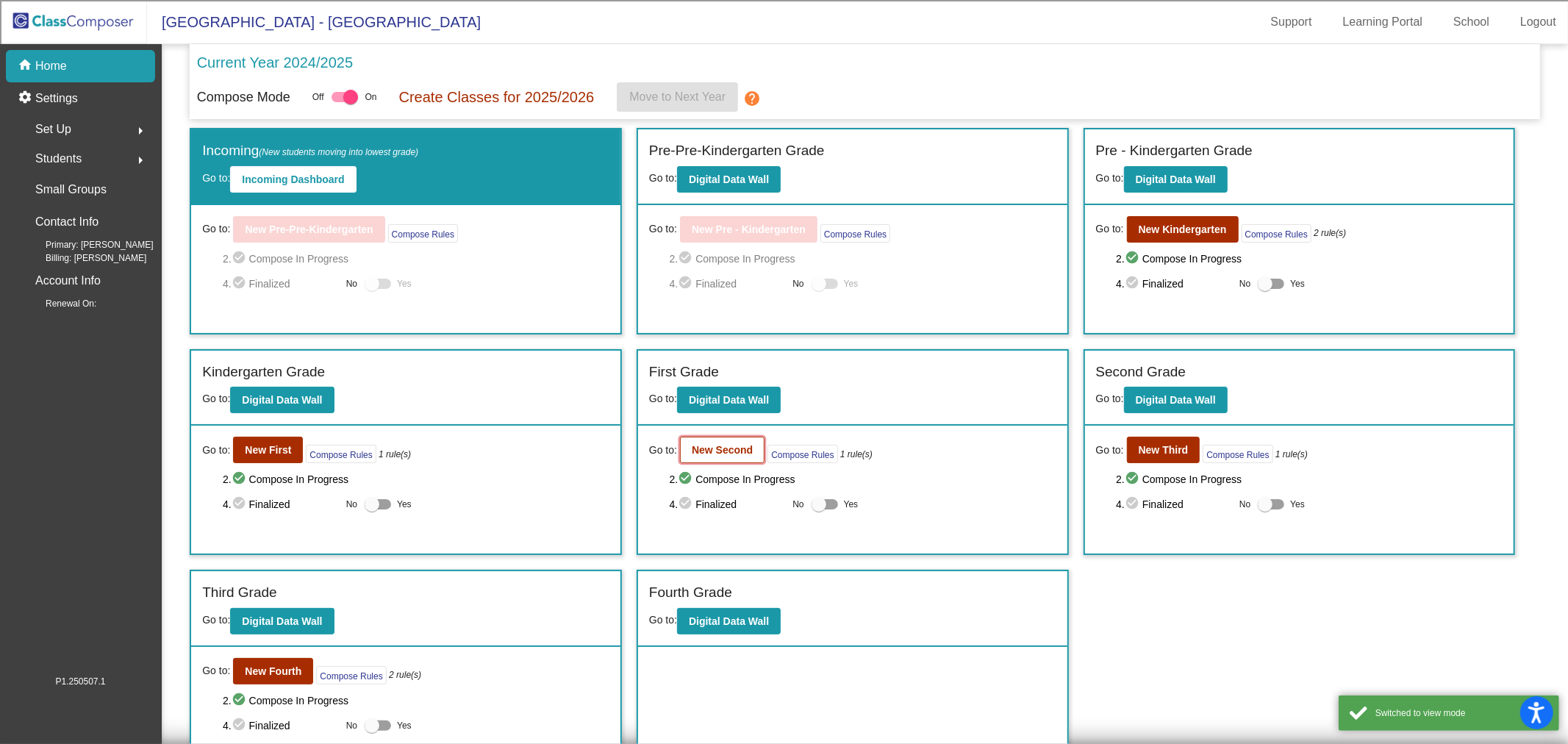
click at [701, 436] on button "New Second" at bounding box center [721, 449] width 85 height 26
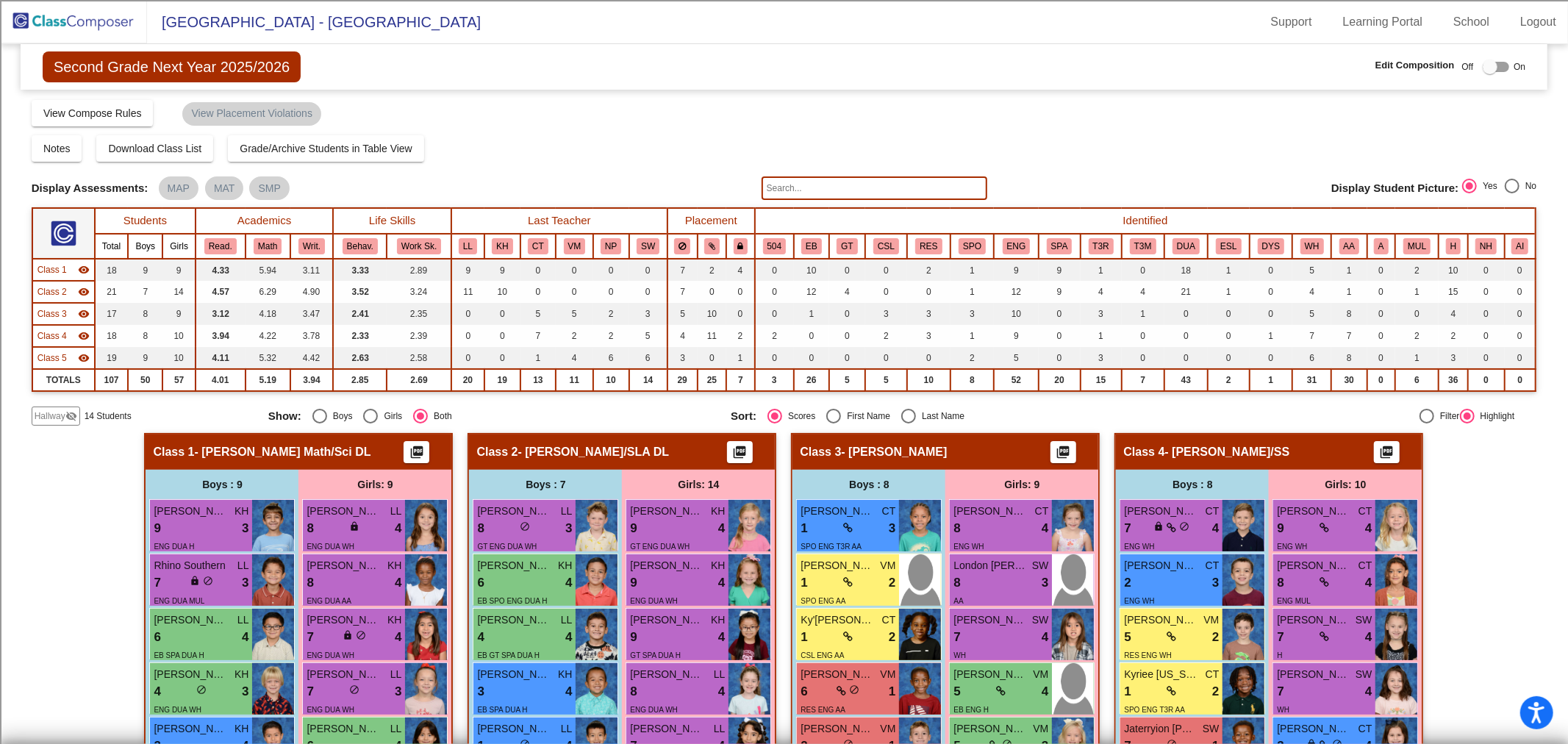
click at [55, 414] on span "Hallway" at bounding box center [50, 415] width 31 height 13
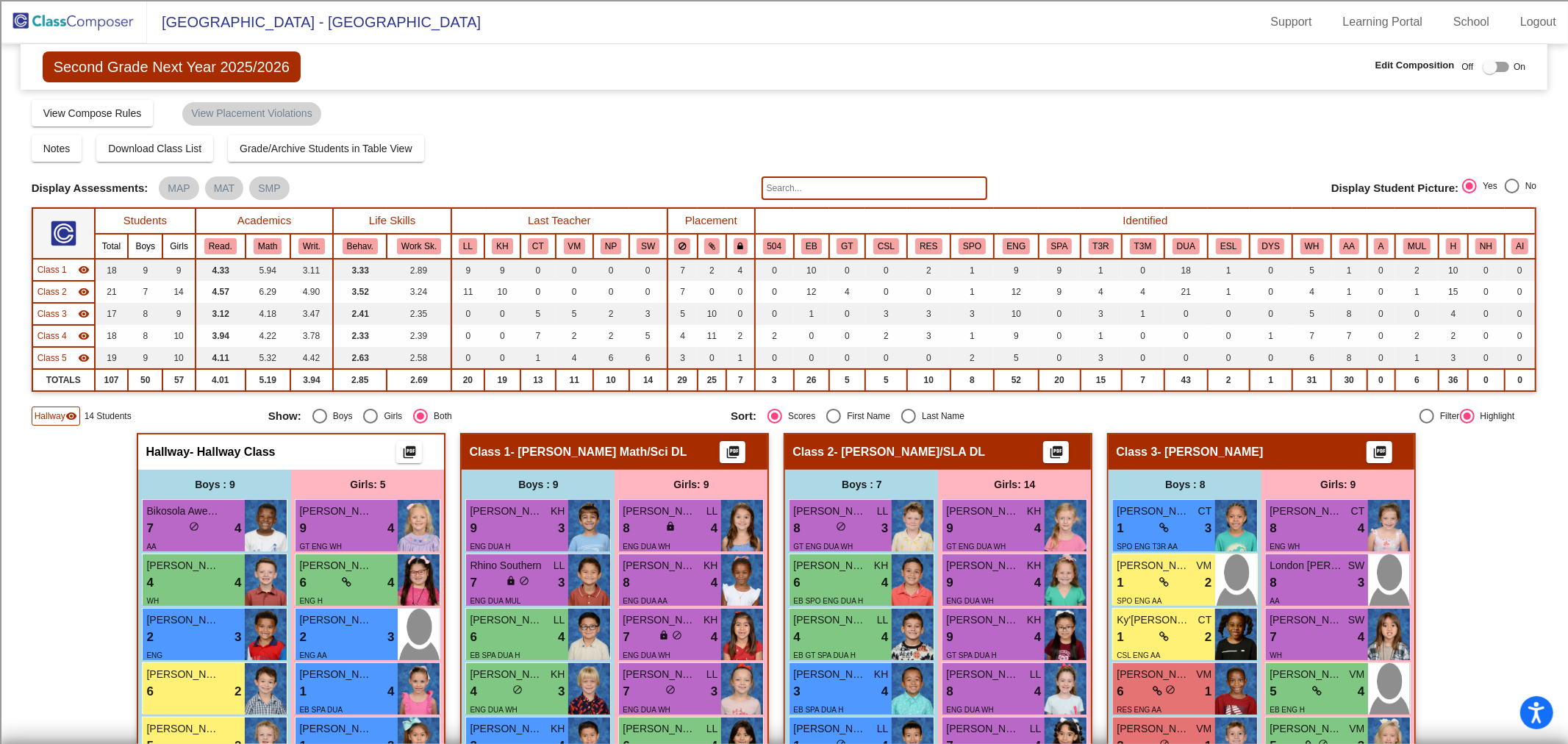
click at [296, 472] on div "Girls: 5" at bounding box center [367, 484] width 153 height 30
click at [1485, 73] on div at bounding box center [1489, 66] width 15 height 15
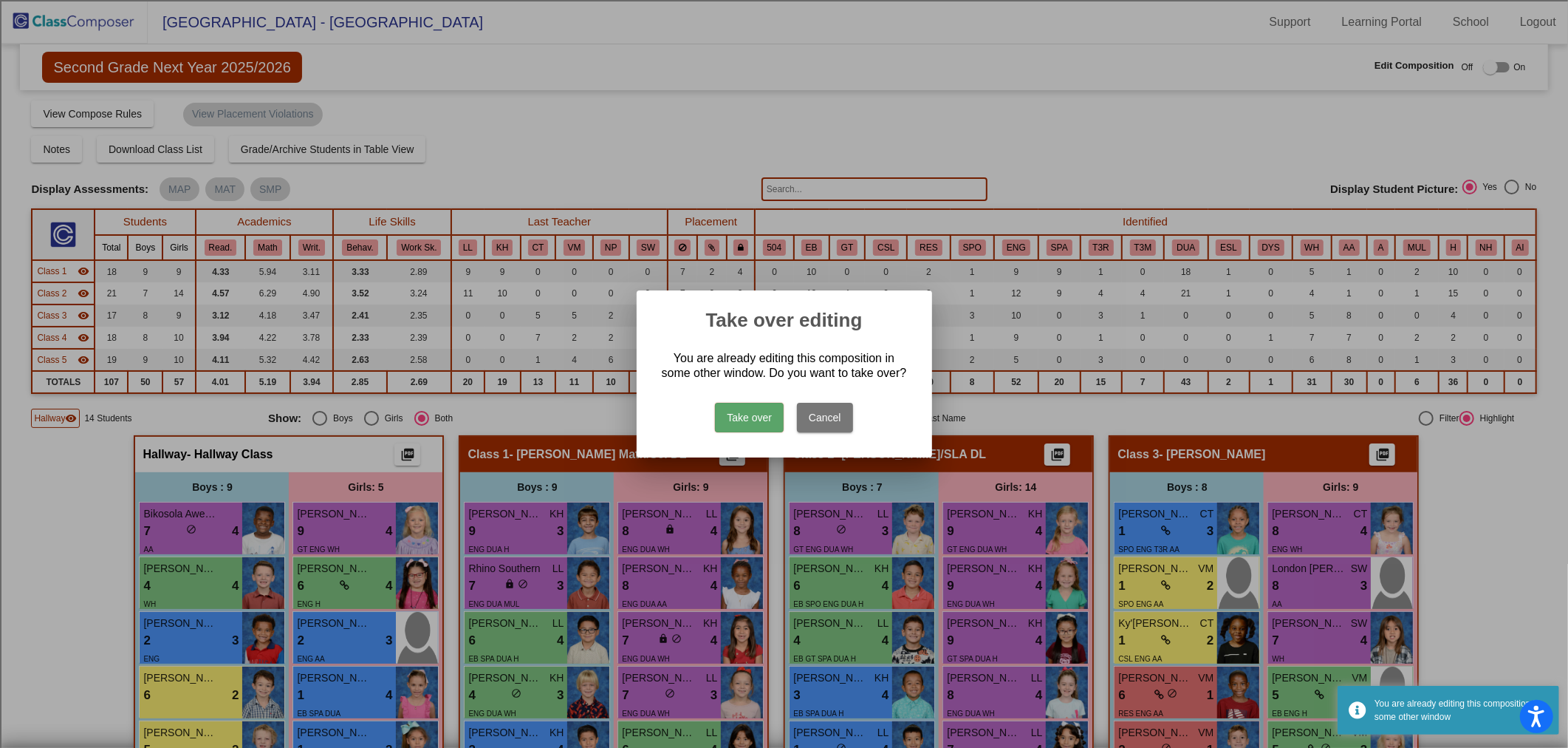
drag, startPoint x: 810, startPoint y: 410, endPoint x: 803, endPoint y: 401, distance: 11.4
click at [811, 410] on button "Cancel" at bounding box center [825, 418] width 56 height 30
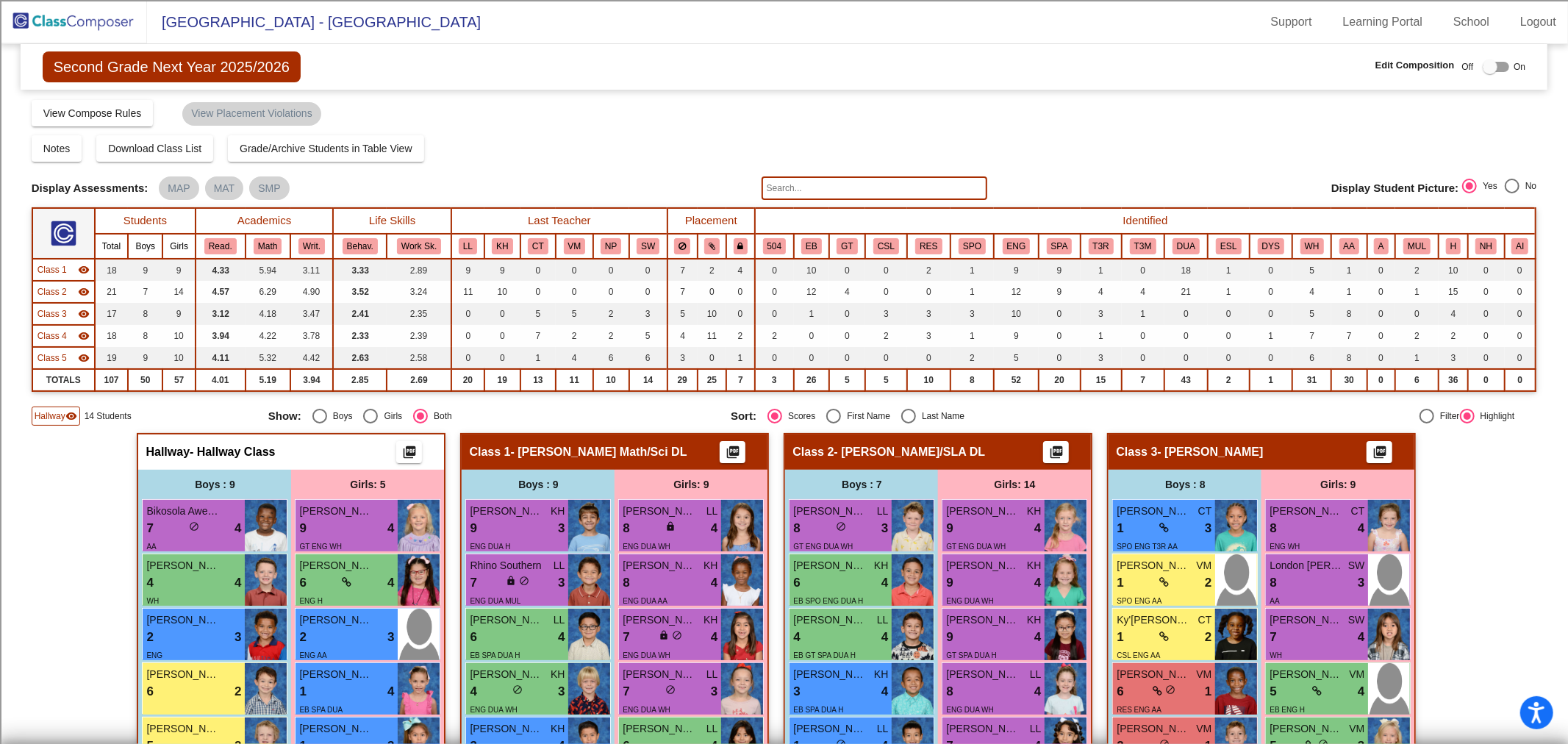
drag, startPoint x: 68, startPoint y: 17, endPoint x: 96, endPoint y: 25, distance: 29.1
click at [68, 17] on img at bounding box center [73, 22] width 147 height 44
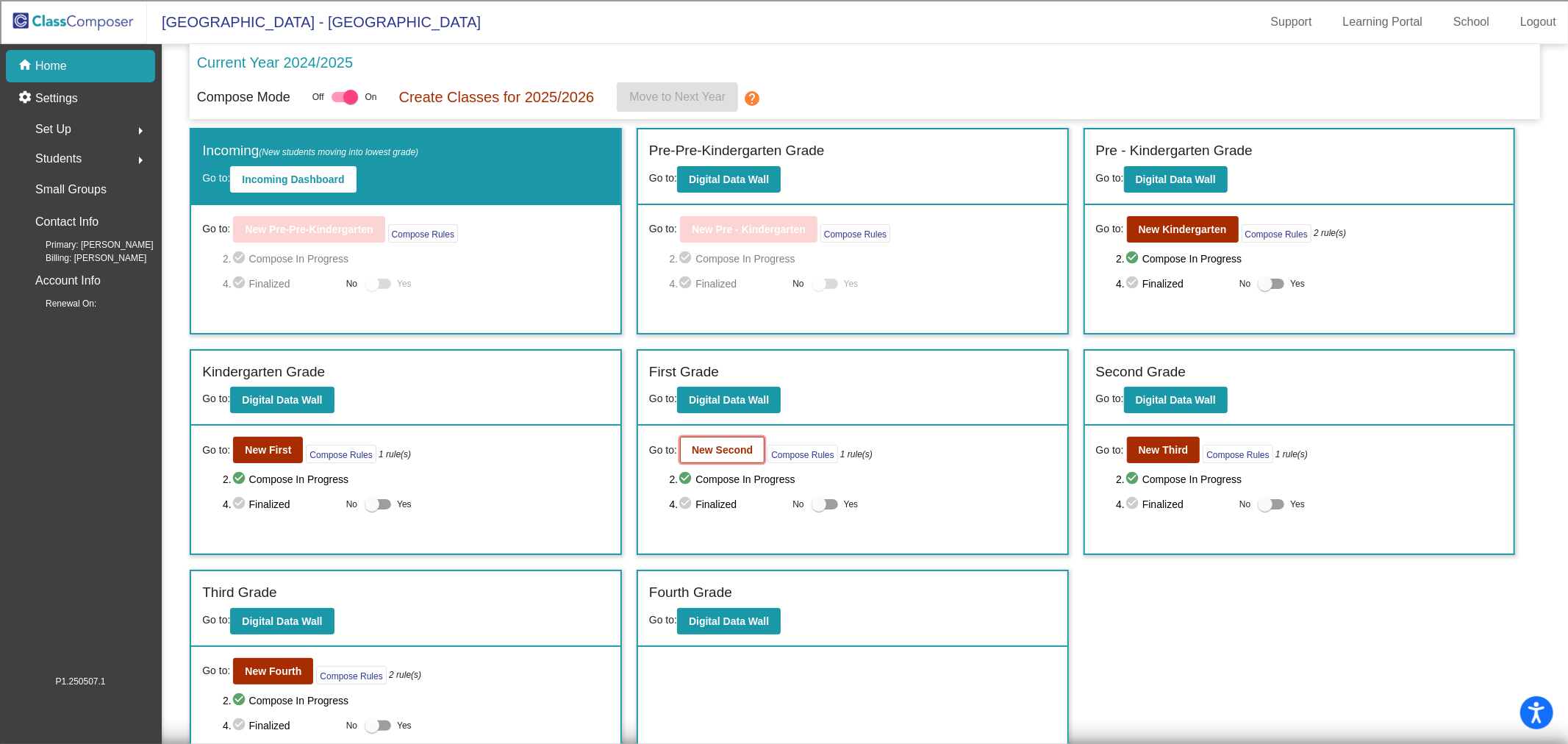
click at [734, 449] on b "New Second" at bounding box center [722, 449] width 61 height 11
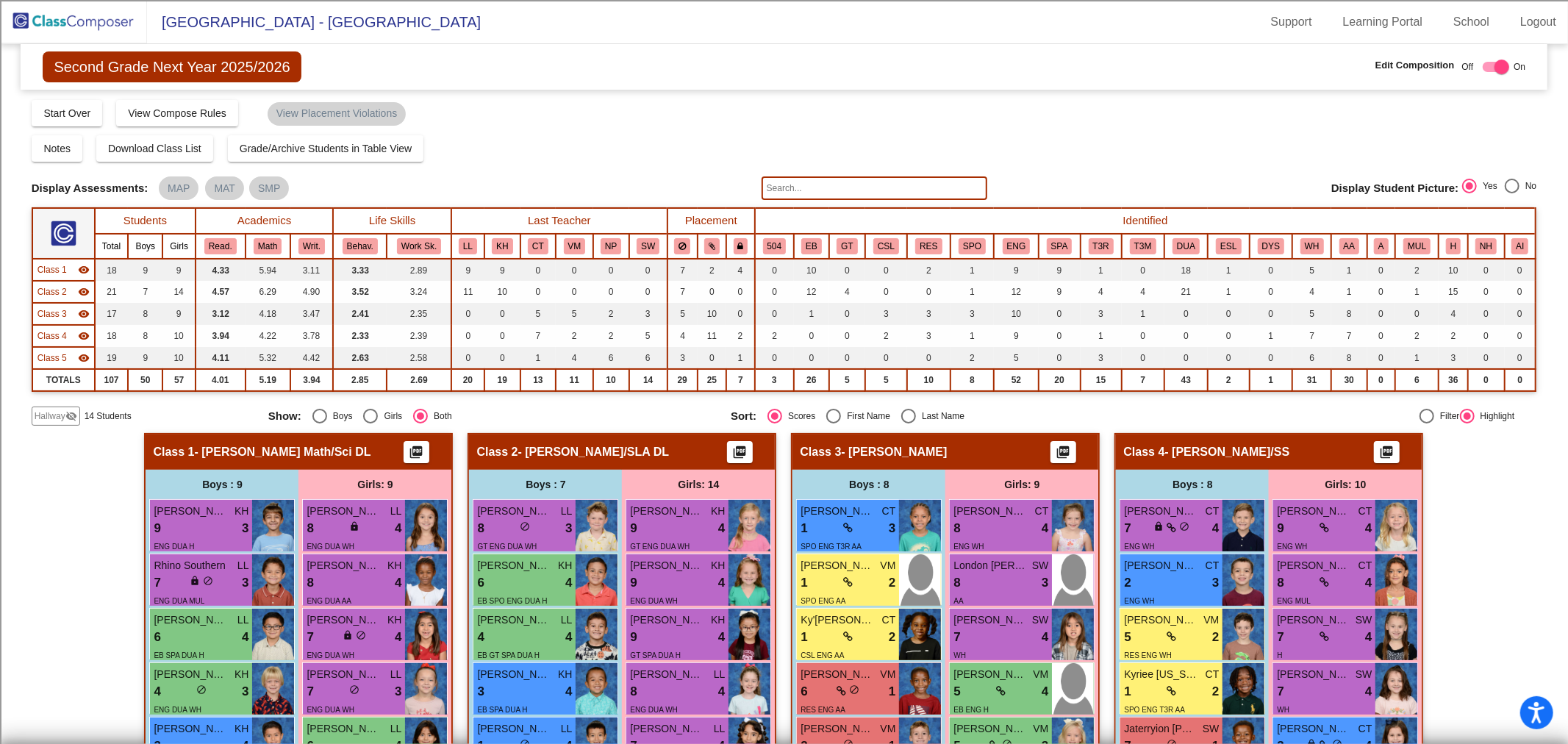
click at [901, 416] on div "Select an option" at bounding box center [908, 415] width 15 height 15
click at [908, 423] on input "Last Name" at bounding box center [908, 423] width 1 height 1
radio input "true"
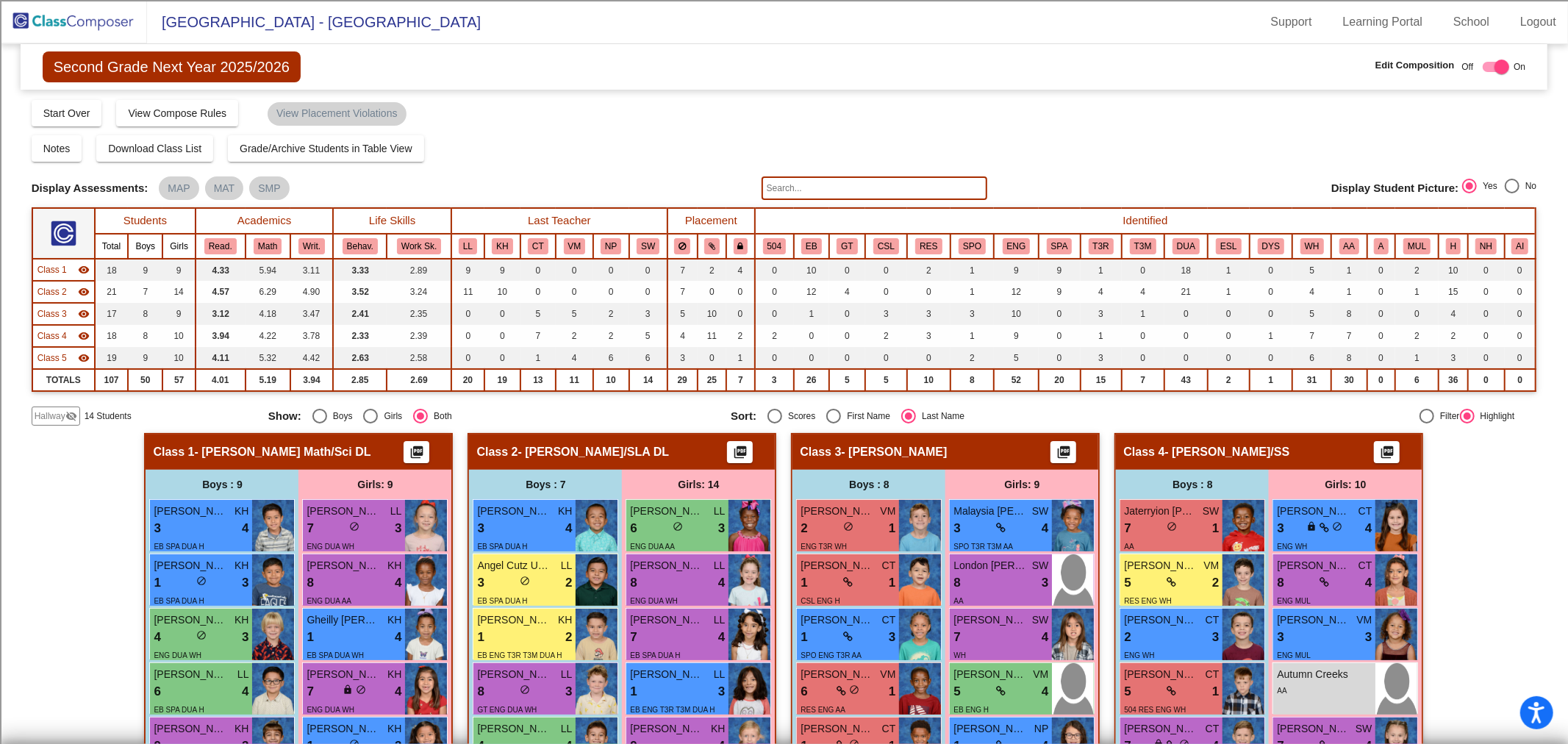
click at [73, 410] on mat-icon "visibility_off" at bounding box center [71, 415] width 11 height 11
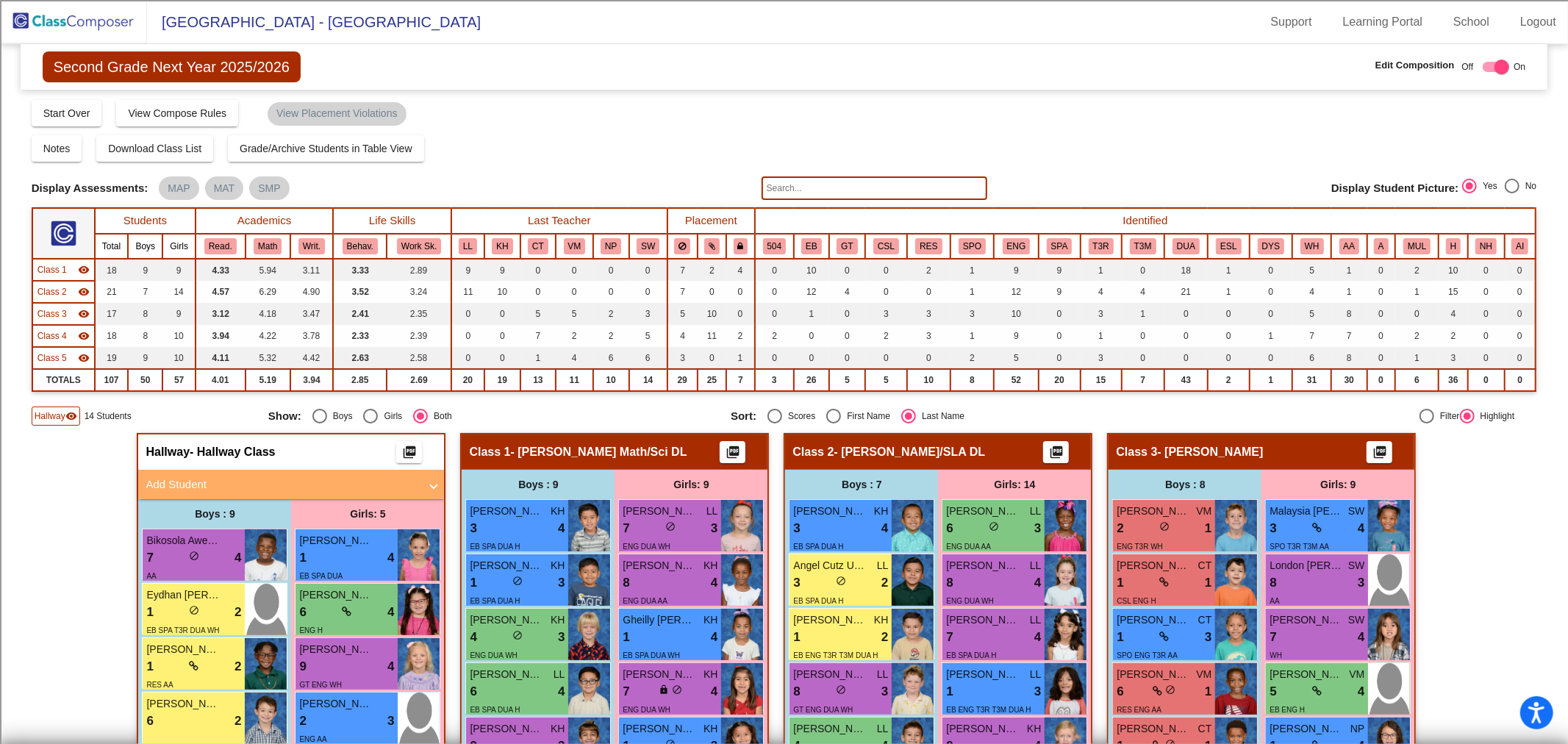
click at [401, 480] on mat-panel-title "Add Student" at bounding box center [282, 484] width 274 height 17
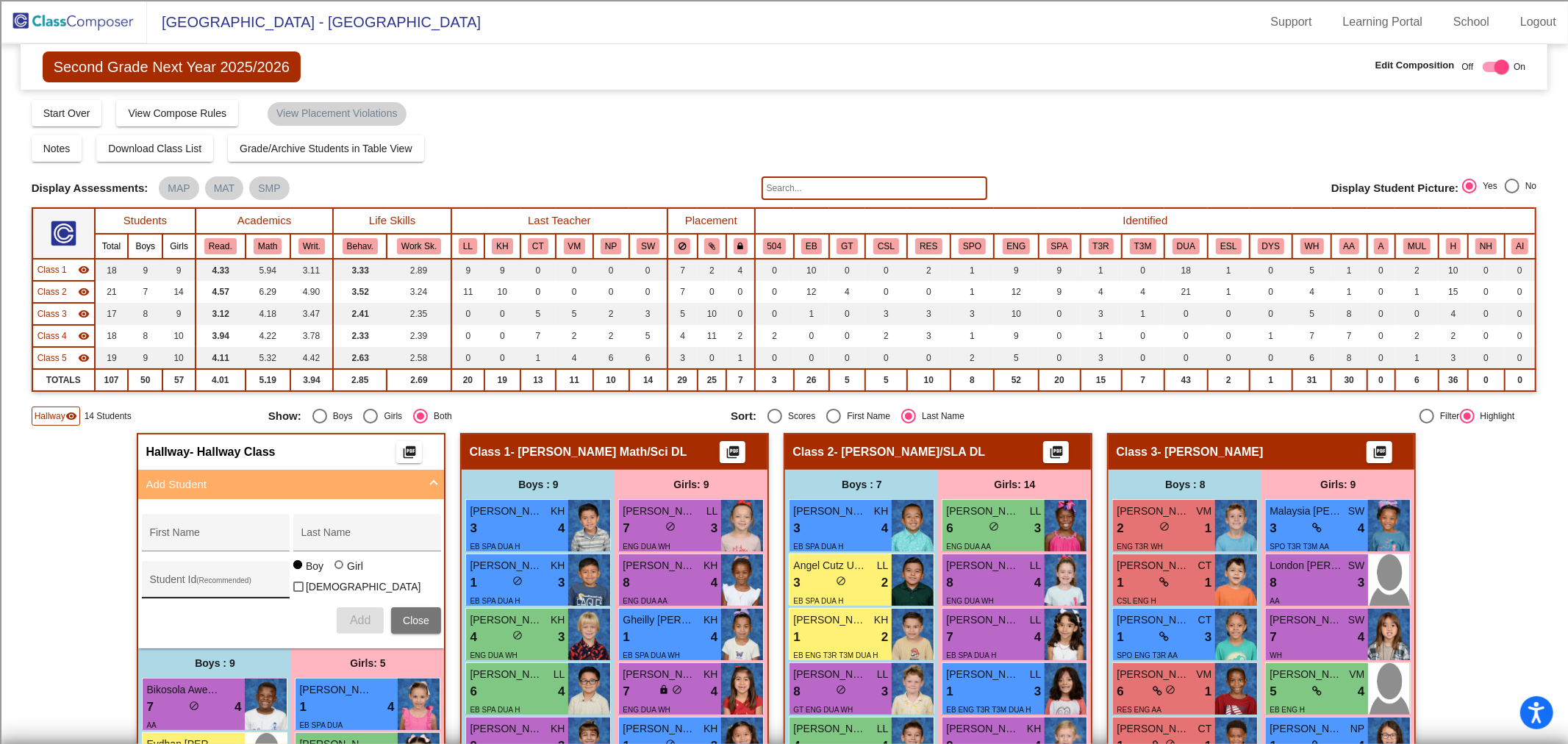
scroll to position [81, 0]
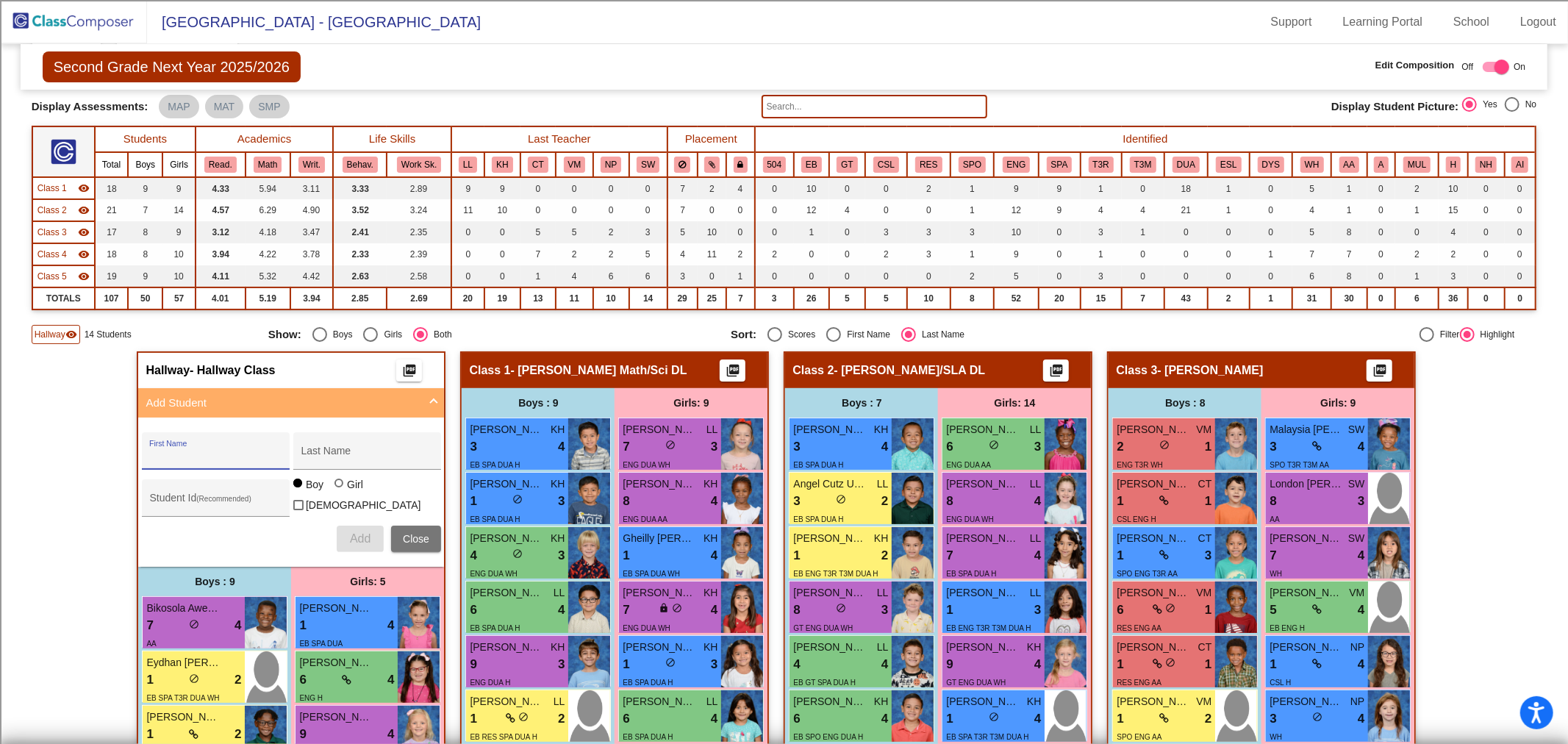
click at [189, 452] on input "First Name" at bounding box center [215, 455] width 132 height 11
type input "[PERSON_NAME]"
type input "100068286"
click at [337, 525] on button "Add" at bounding box center [360, 539] width 47 height 26
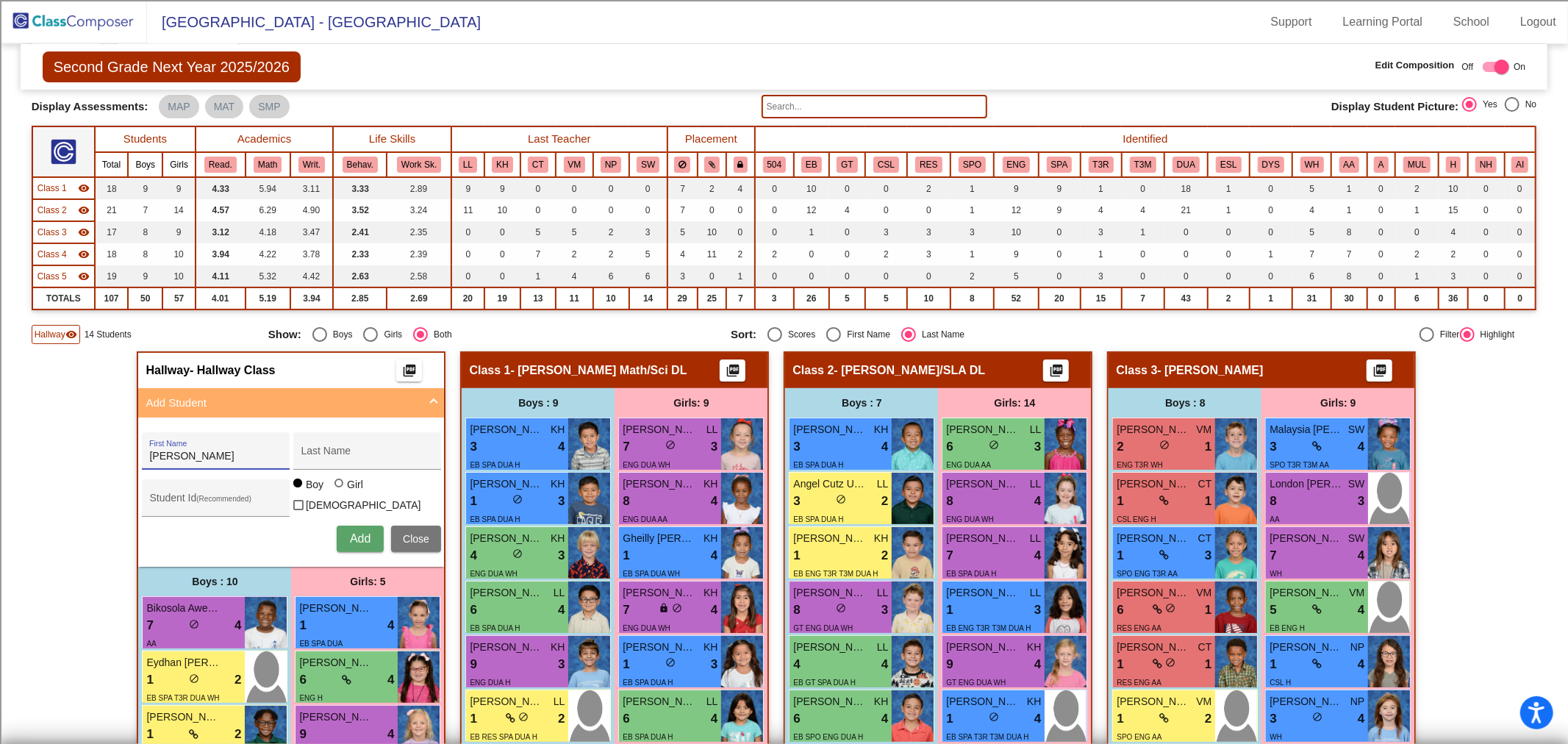
type input "[PERSON_NAME]"
type input "c"
type input "[PERSON_NAME]"
click at [67, 17] on img at bounding box center [73, 22] width 147 height 44
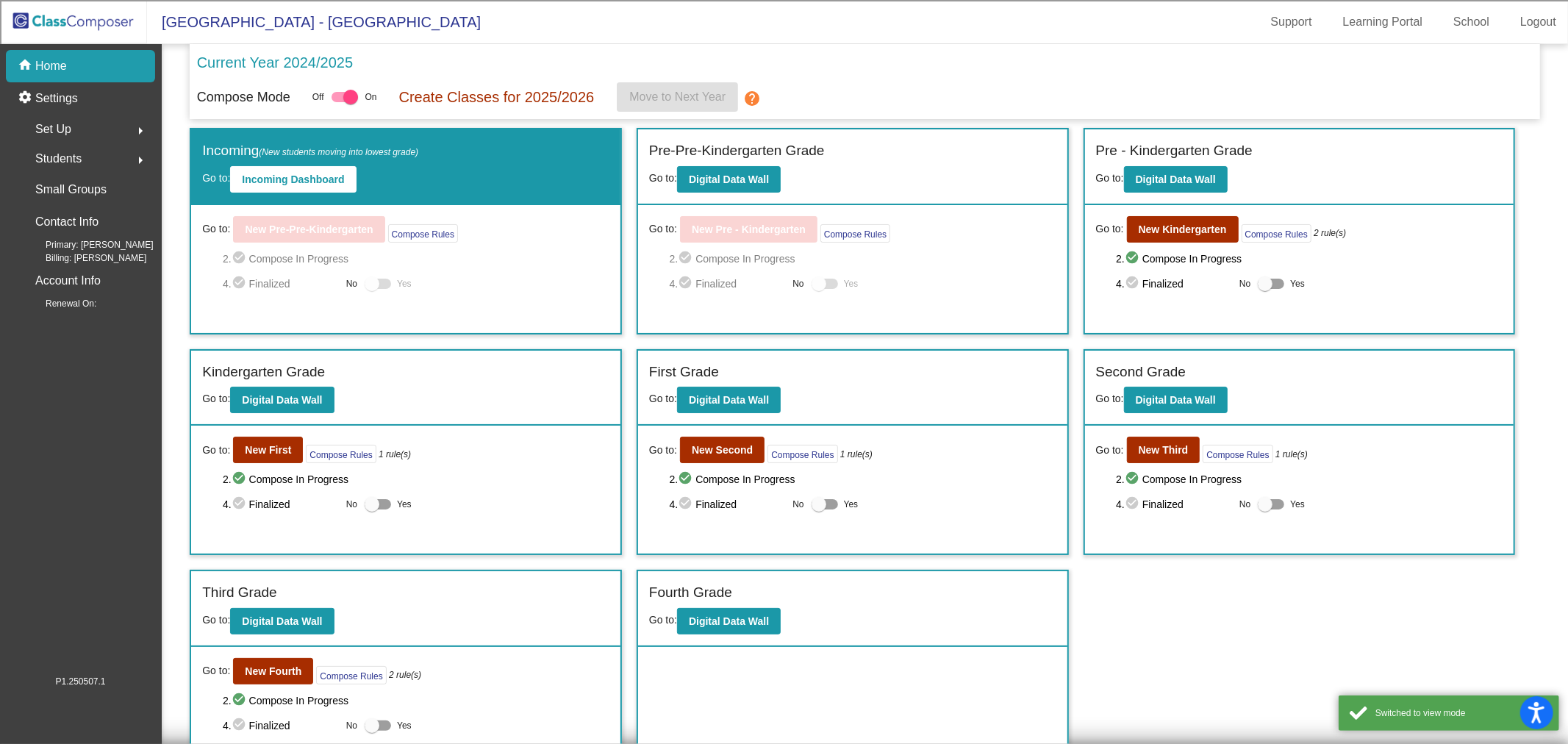
click at [62, 163] on span "Students" at bounding box center [58, 159] width 46 height 21
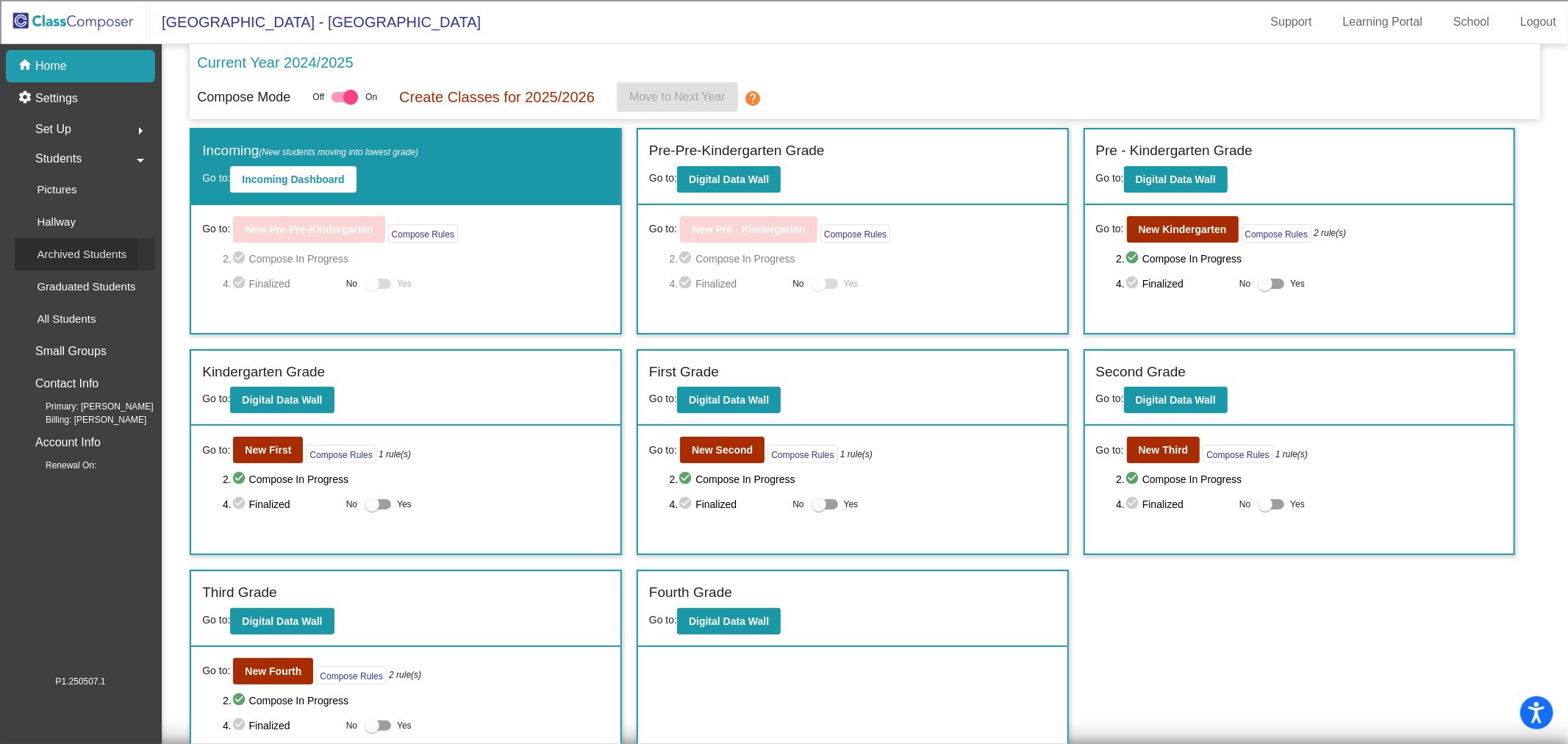
click at [85, 248] on p "Archived Students" at bounding box center [81, 254] width 90 height 17
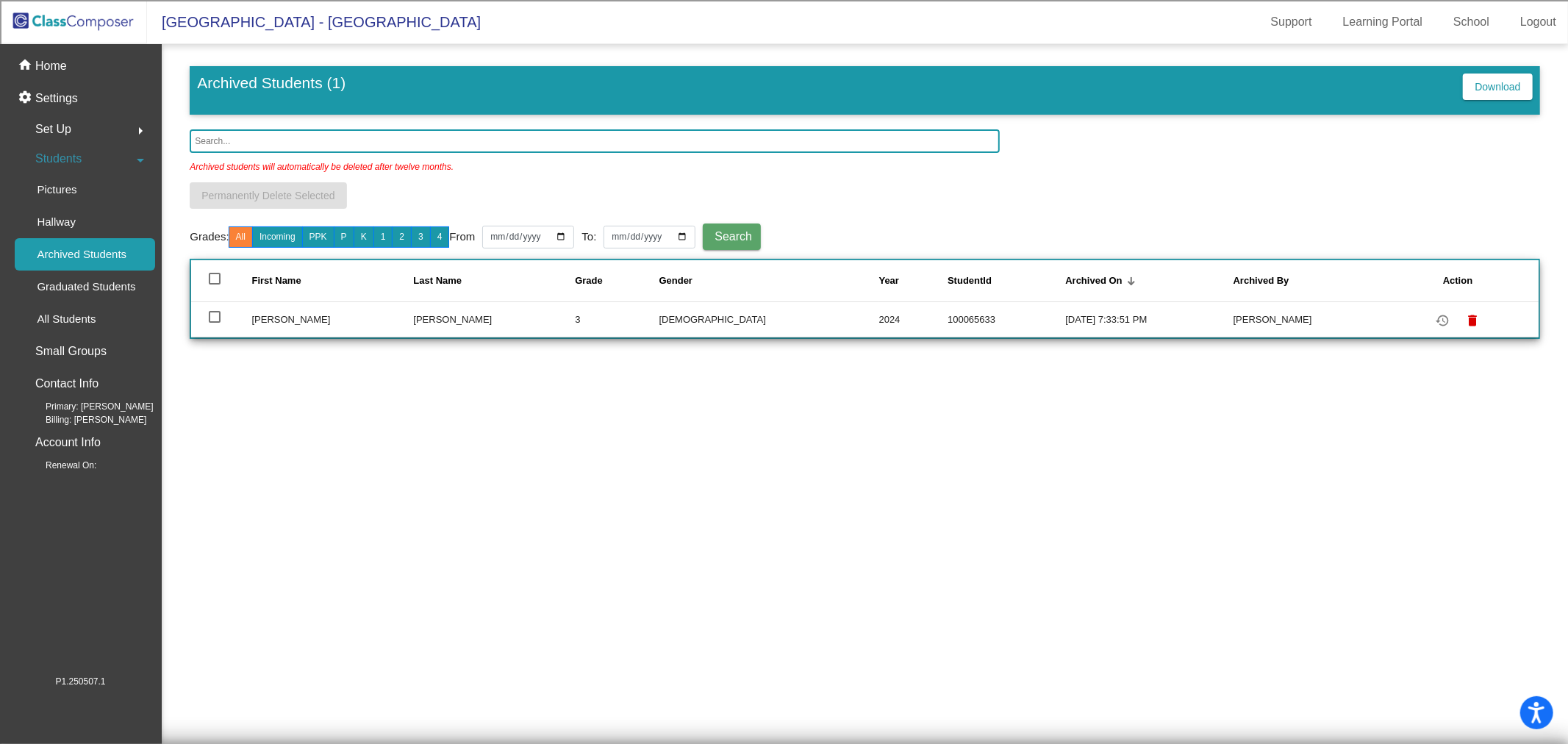
click at [207, 315] on td at bounding box center [221, 319] width 60 height 35
click at [219, 311] on div at bounding box center [214, 316] width 11 height 11
click at [214, 323] on input "select row 2" at bounding box center [214, 323] width 1 height 1
checkbox input "true"
click at [240, 192] on span "Permanently Delete Selected" at bounding box center [268, 195] width 133 height 11
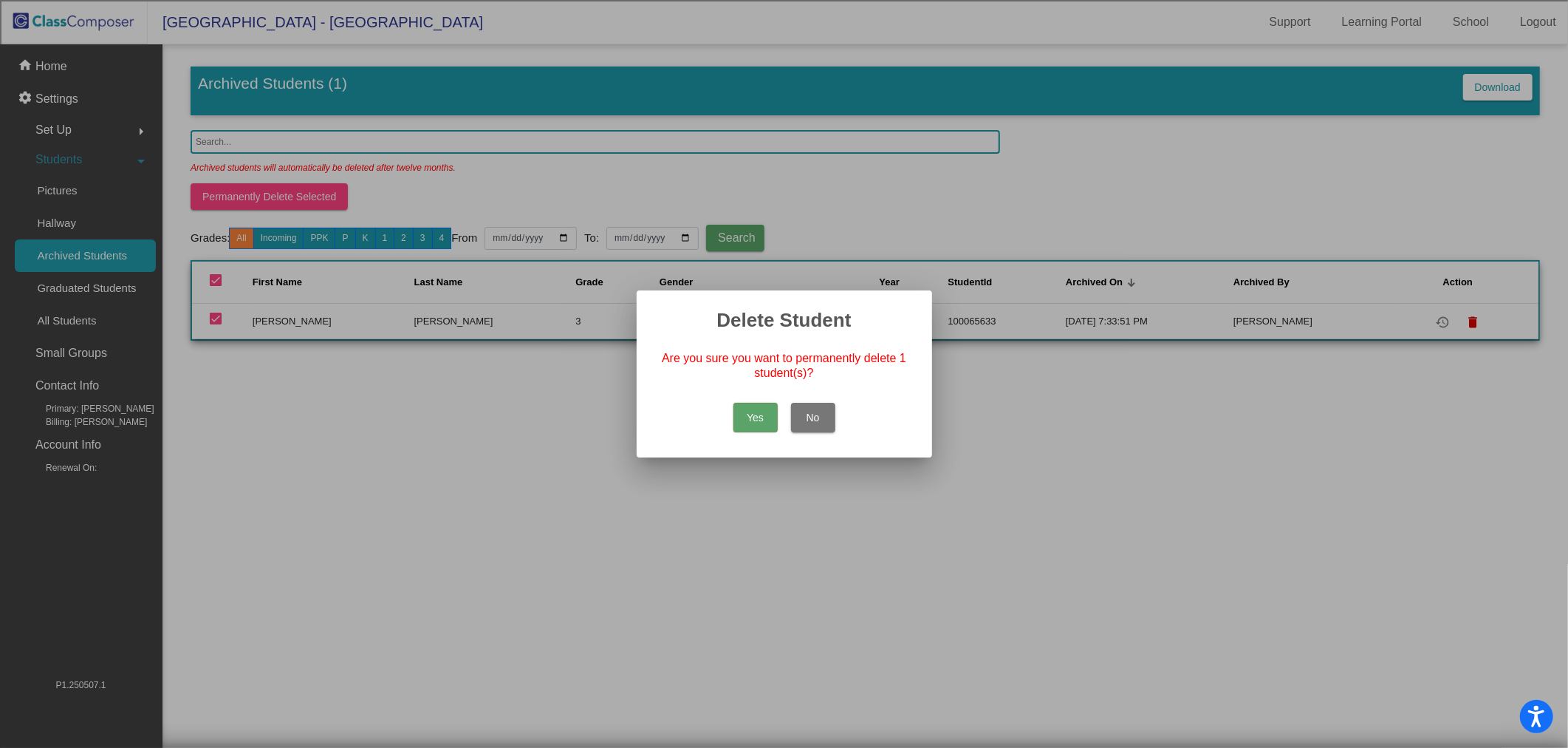
click at [759, 419] on button "Yes" at bounding box center [756, 418] width 44 height 30
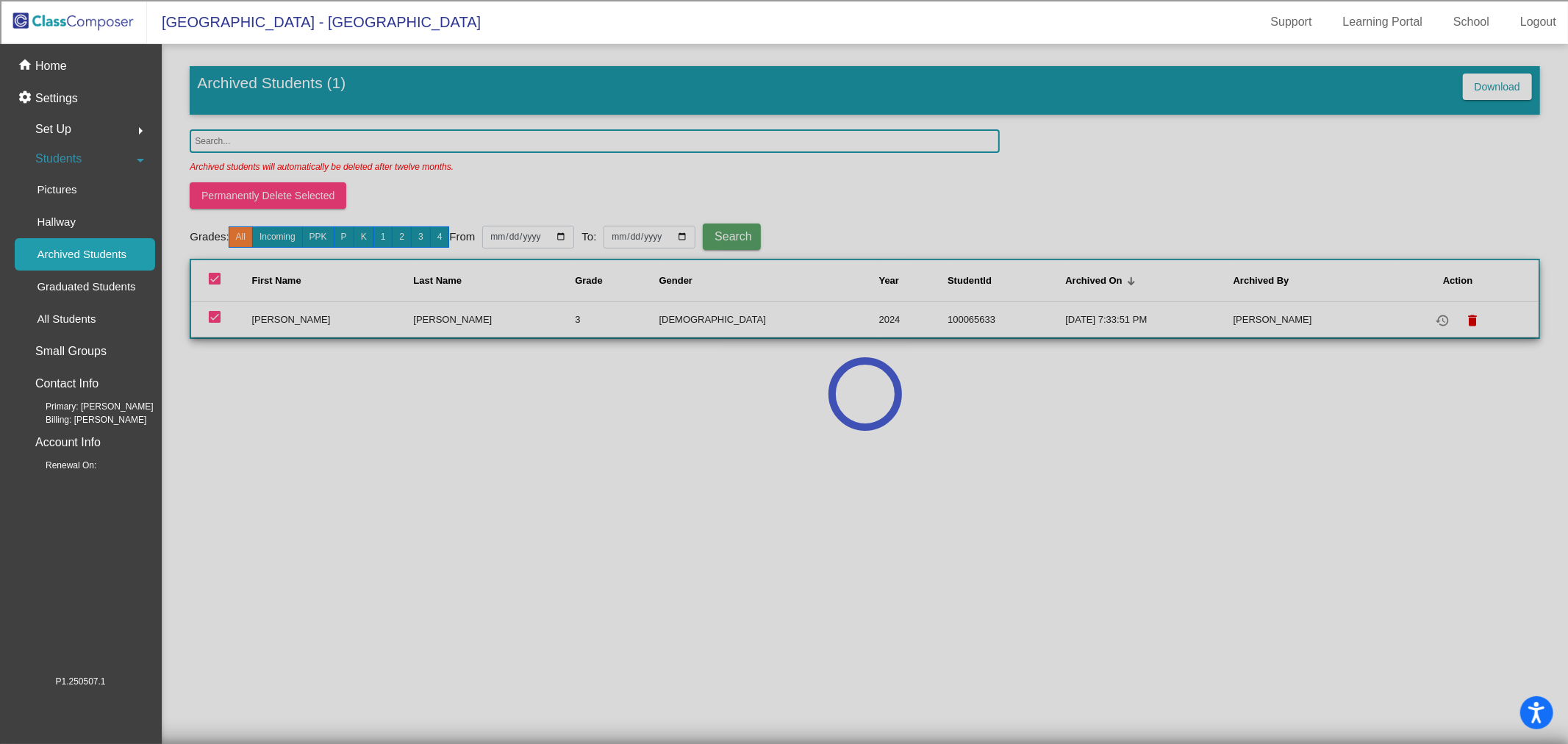
checkbox input "false"
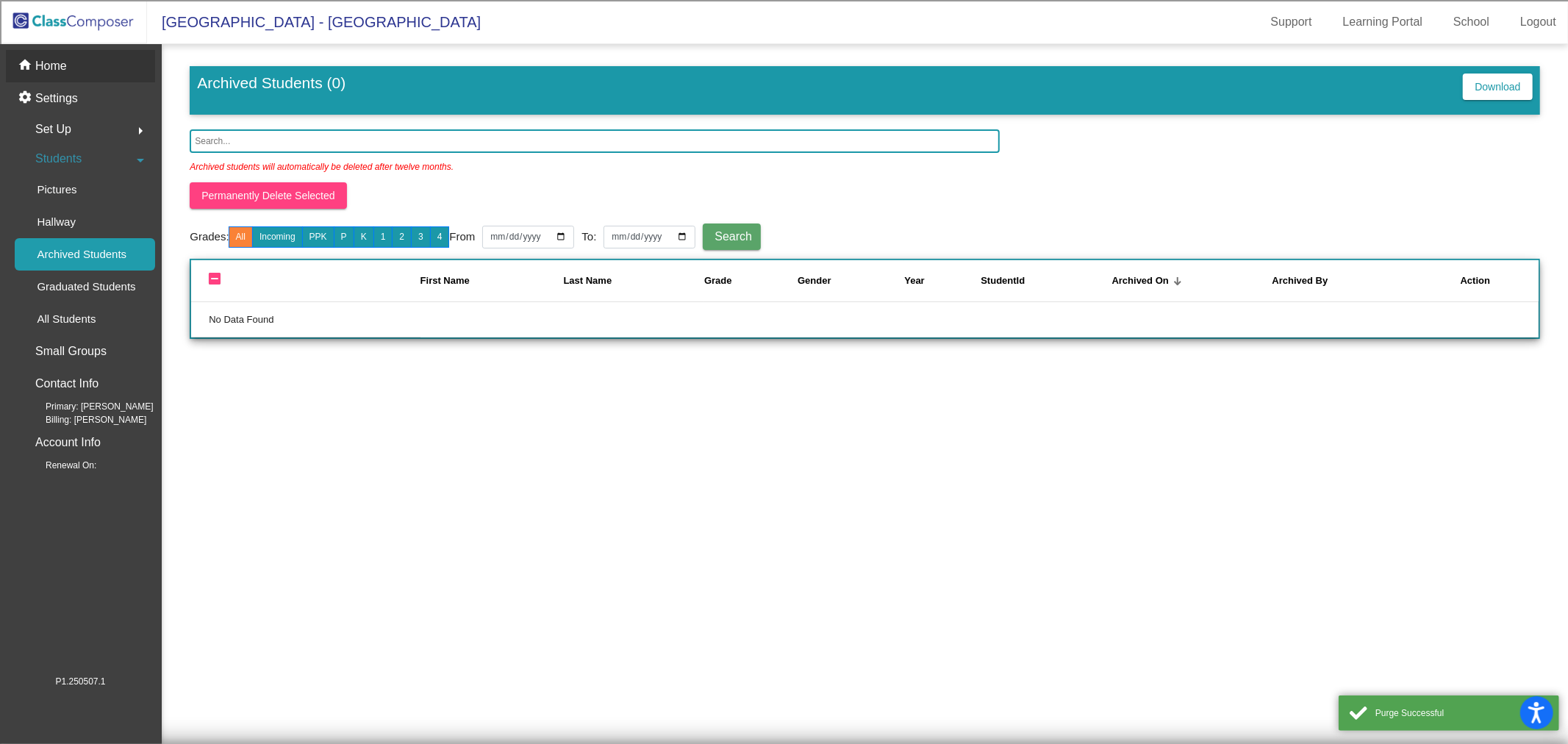
click at [52, 62] on p "Home" at bounding box center [51, 66] width 31 height 17
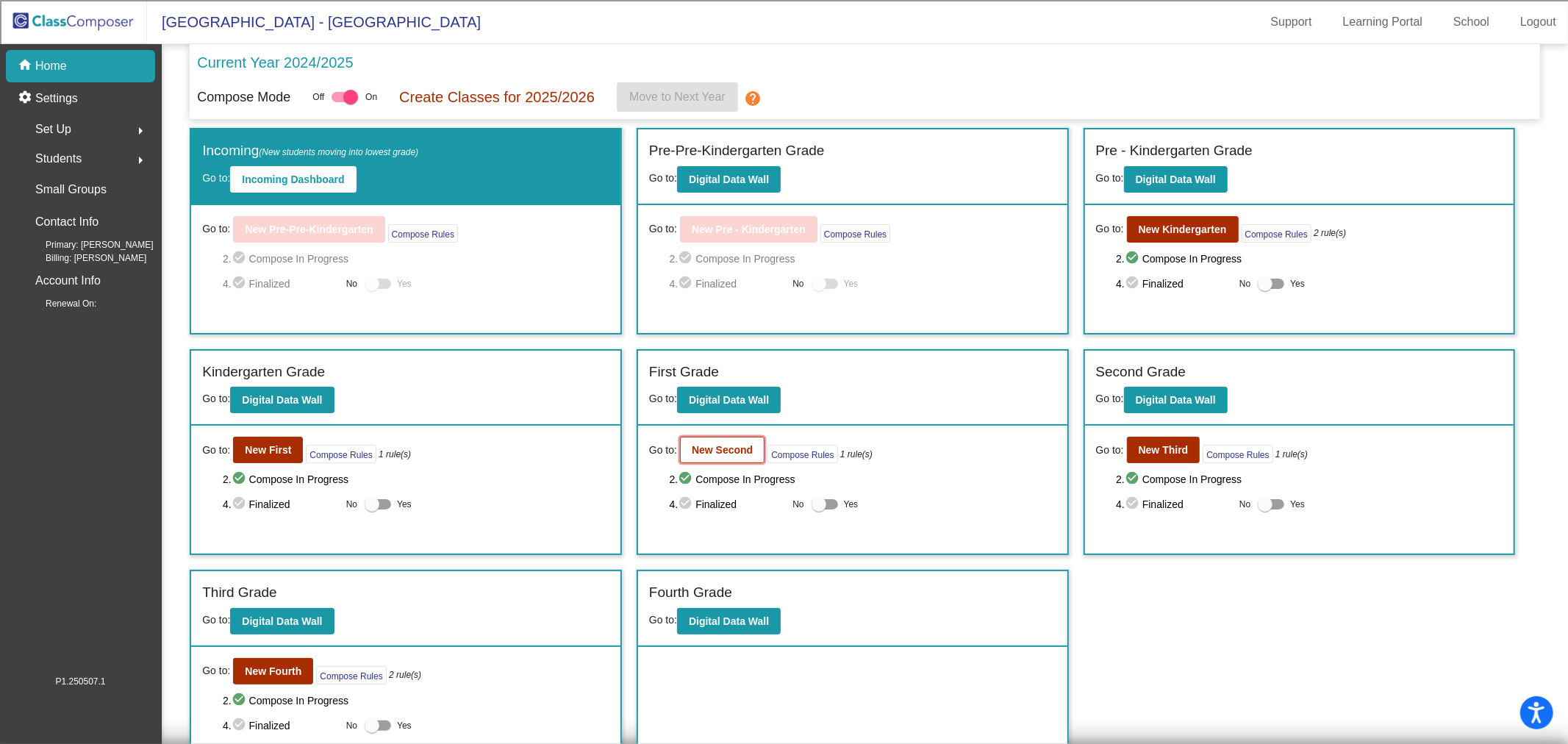
click at [734, 448] on b "New Second" at bounding box center [722, 449] width 61 height 11
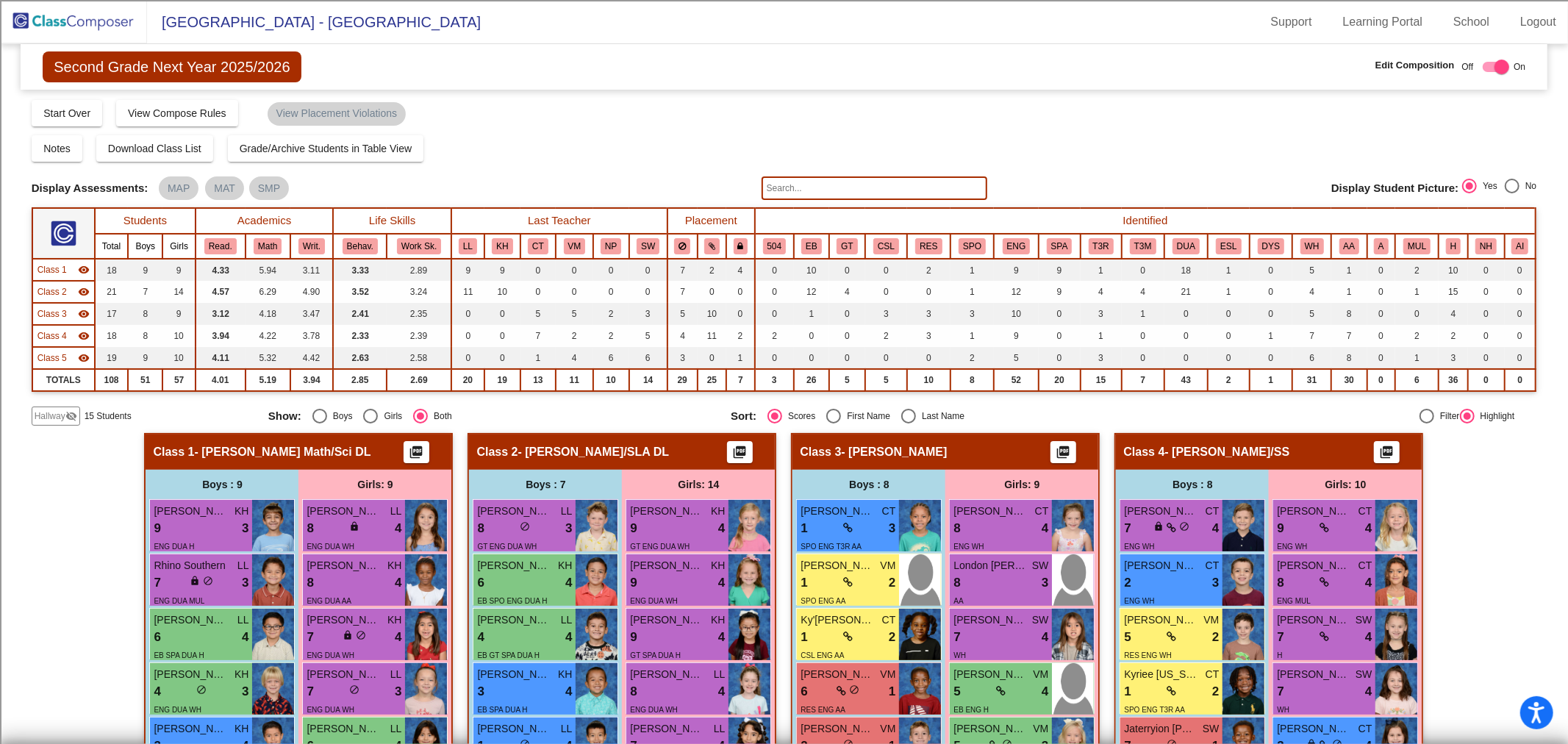
click at [59, 417] on span "Hallway" at bounding box center [50, 415] width 31 height 13
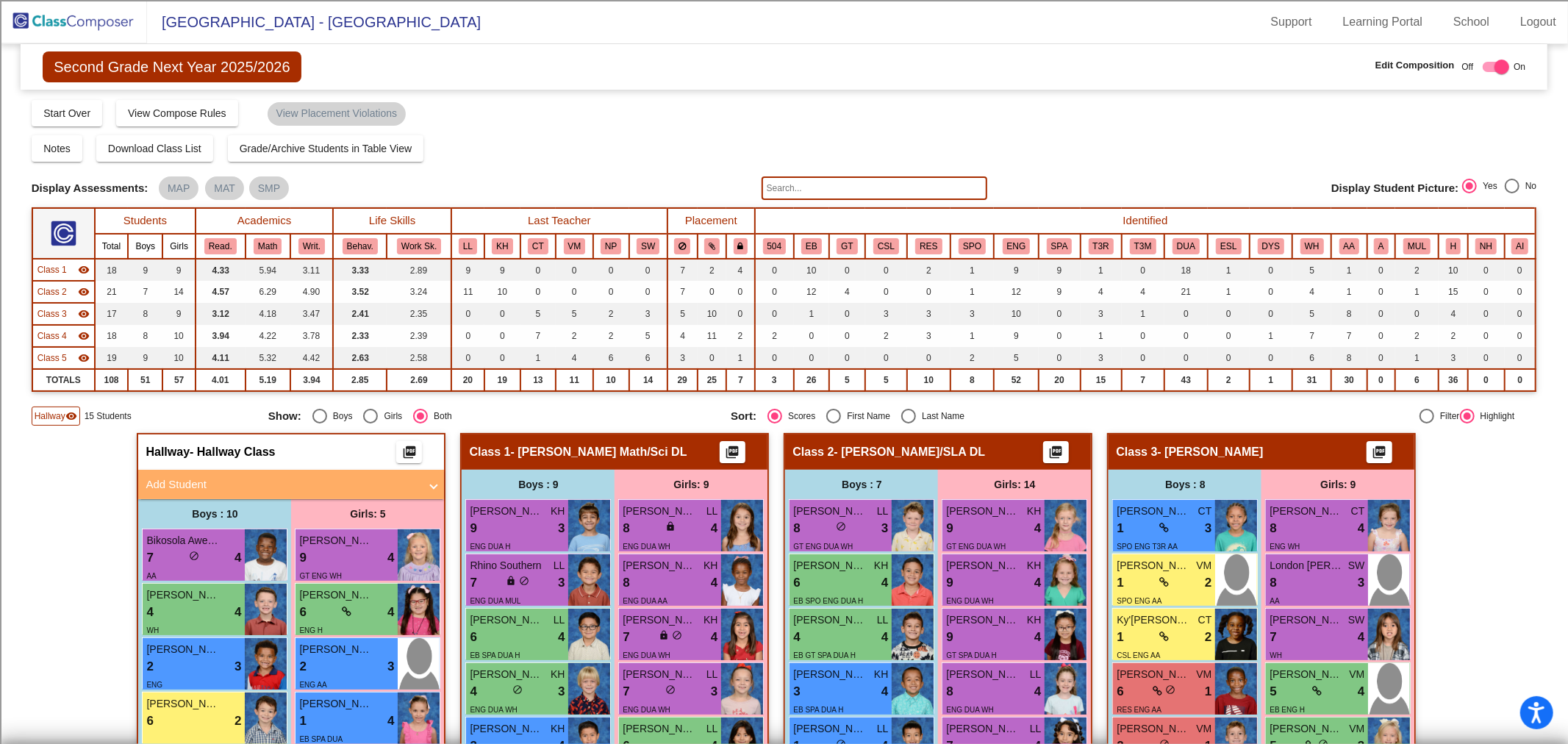
drag, startPoint x: 401, startPoint y: 486, endPoint x: 401, endPoint y: 494, distance: 8.0
click at [401, 490] on mat-expansion-panel-header "Add Student" at bounding box center [291, 484] width 306 height 30
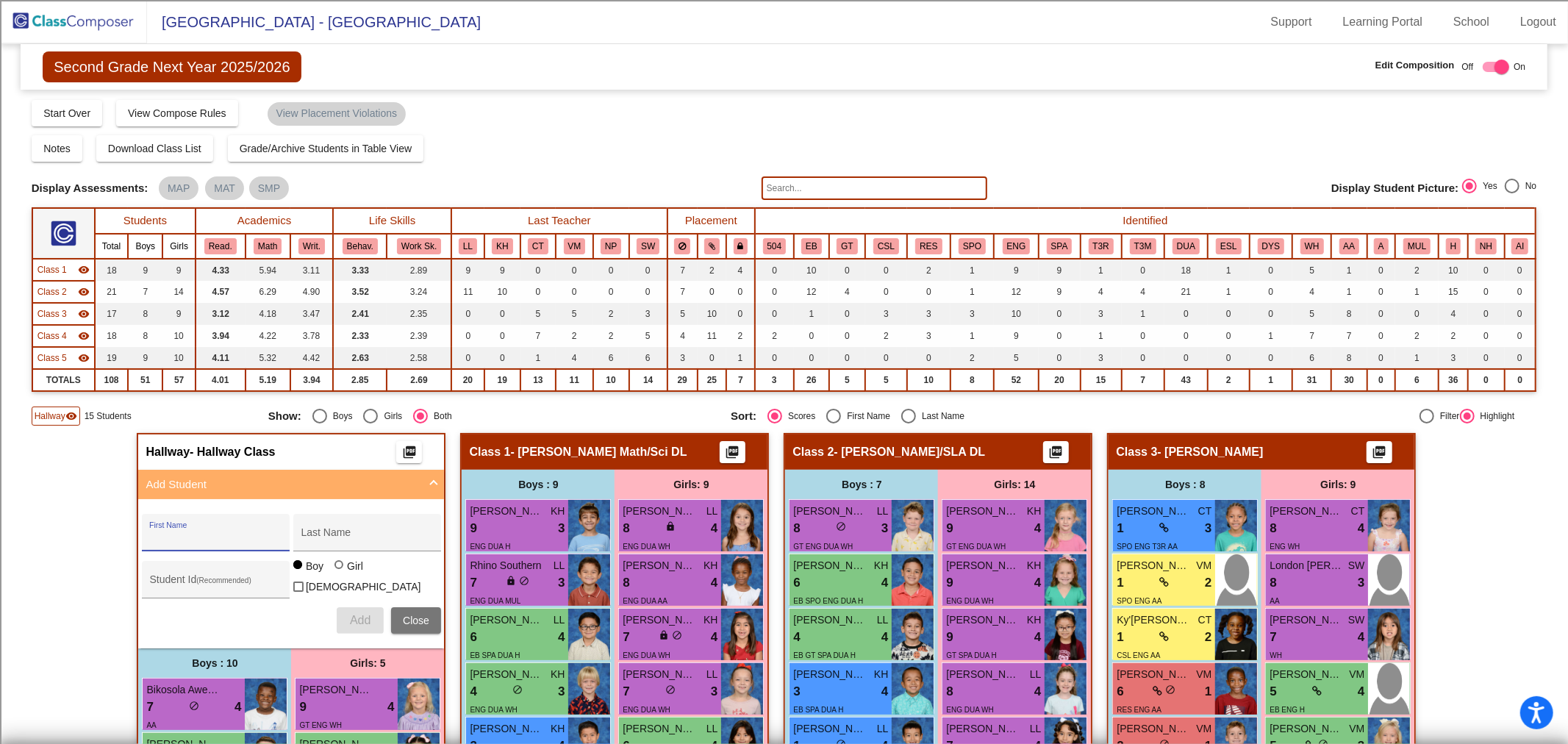
click at [192, 537] on input "First Name" at bounding box center [215, 537] width 132 height 11
type input "[PERSON_NAME]"
type input "100065633"
click at [334, 567] on div at bounding box center [338, 564] width 9 height 9
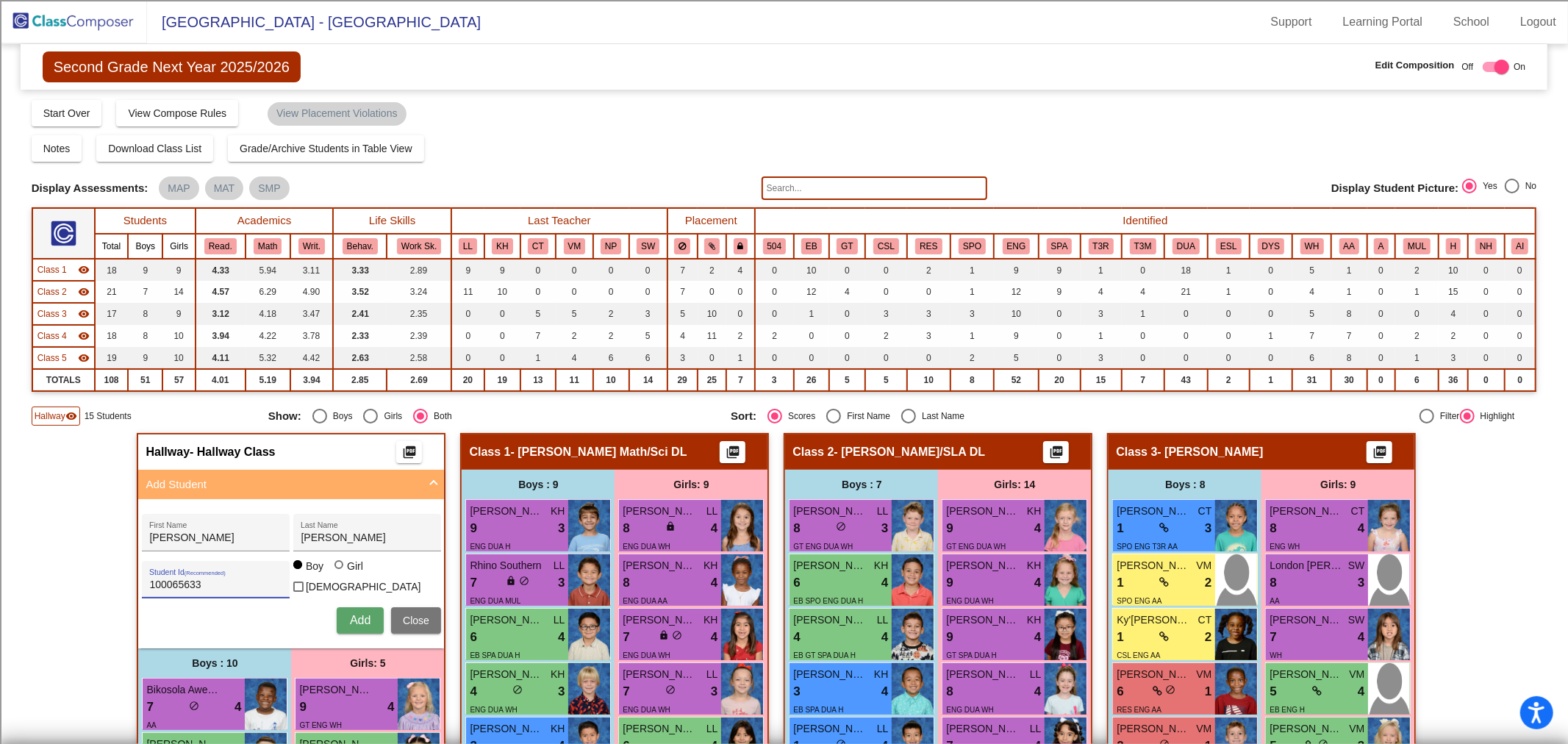
click at [339, 572] on input "Girl" at bounding box center [339, 572] width 1 height 1
radio input "true"
click at [344, 613] on button "Add" at bounding box center [360, 620] width 47 height 26
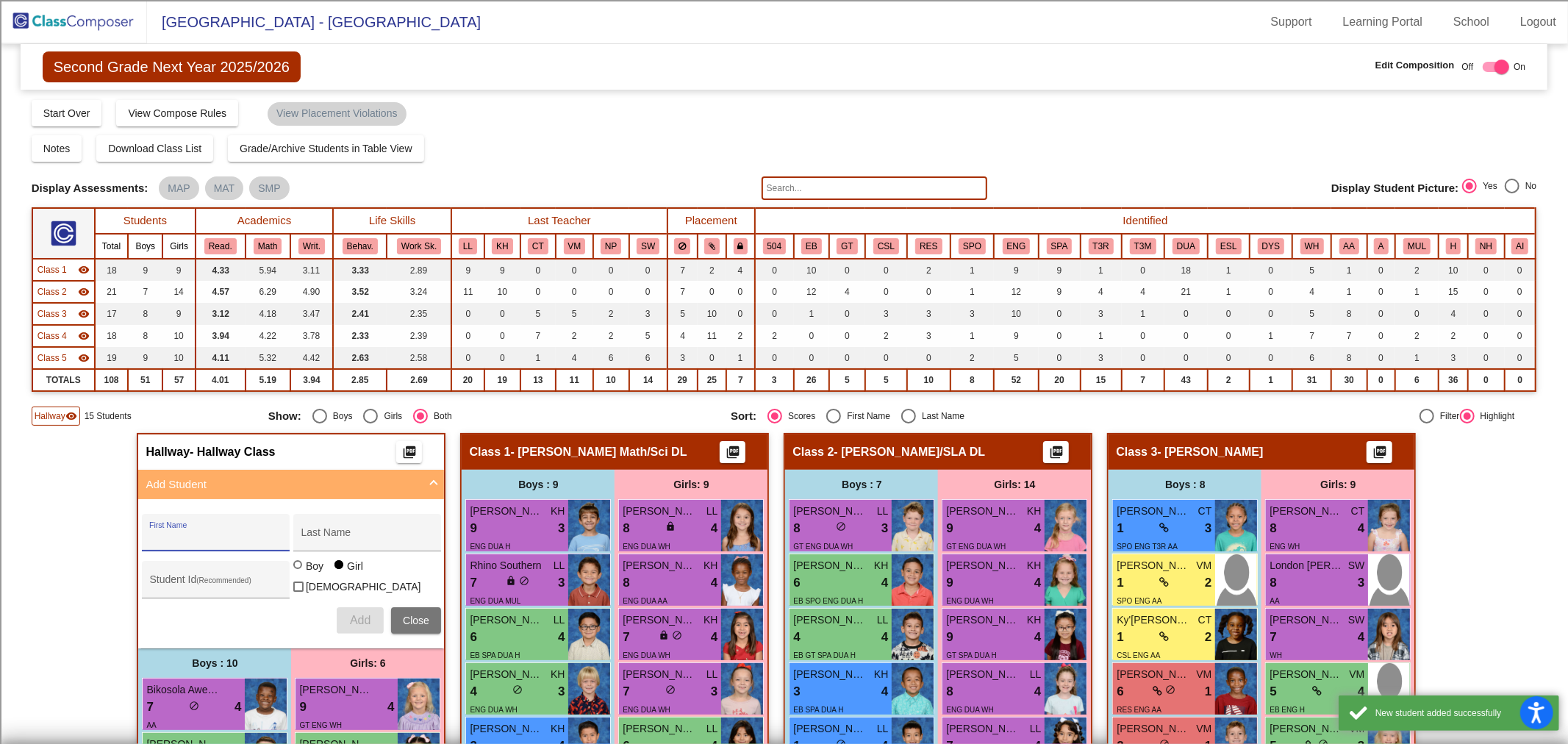
click at [423, 615] on span "Close" at bounding box center [416, 620] width 26 height 11
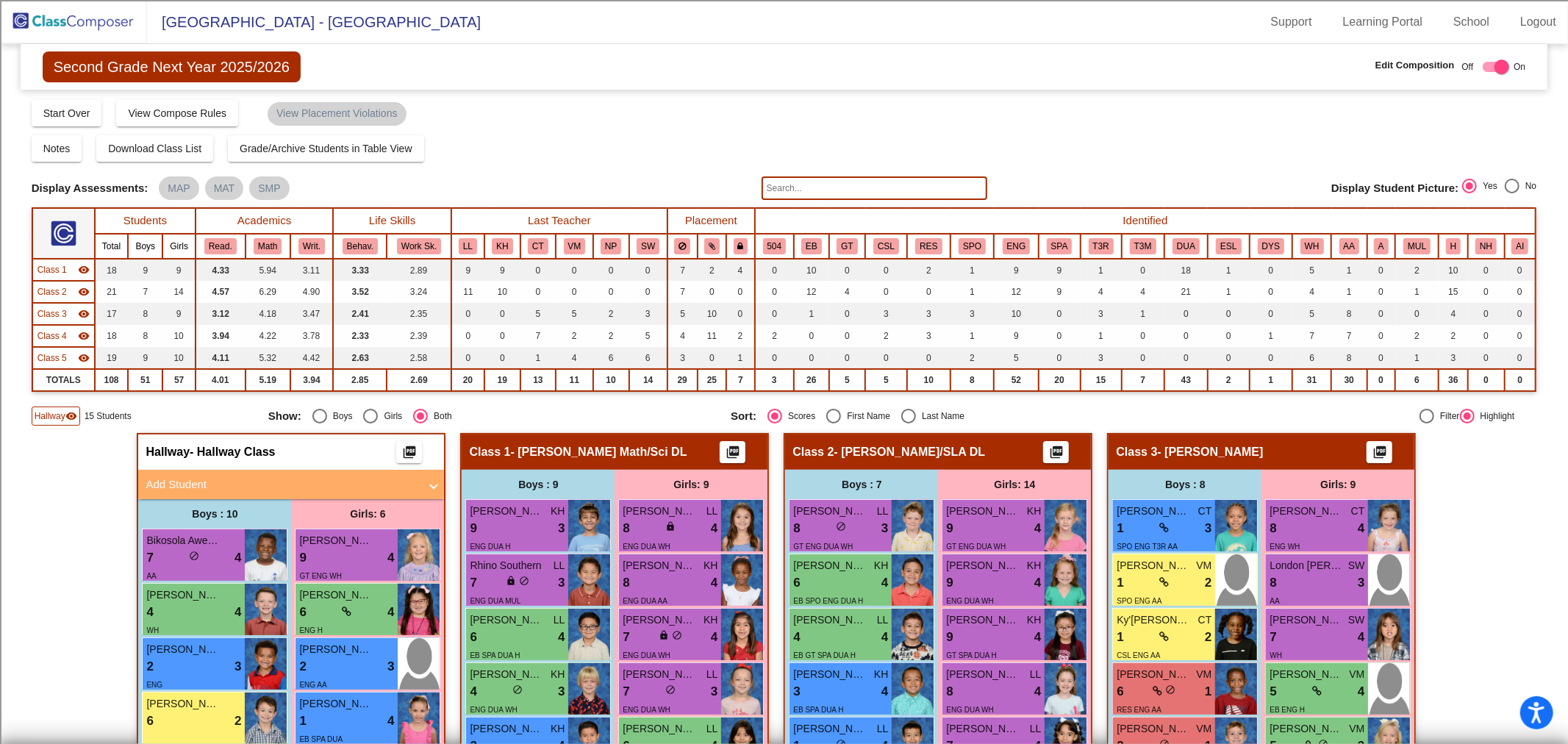
click at [75, 266] on div "Class 1 visibility" at bounding box center [64, 269] width 52 height 13
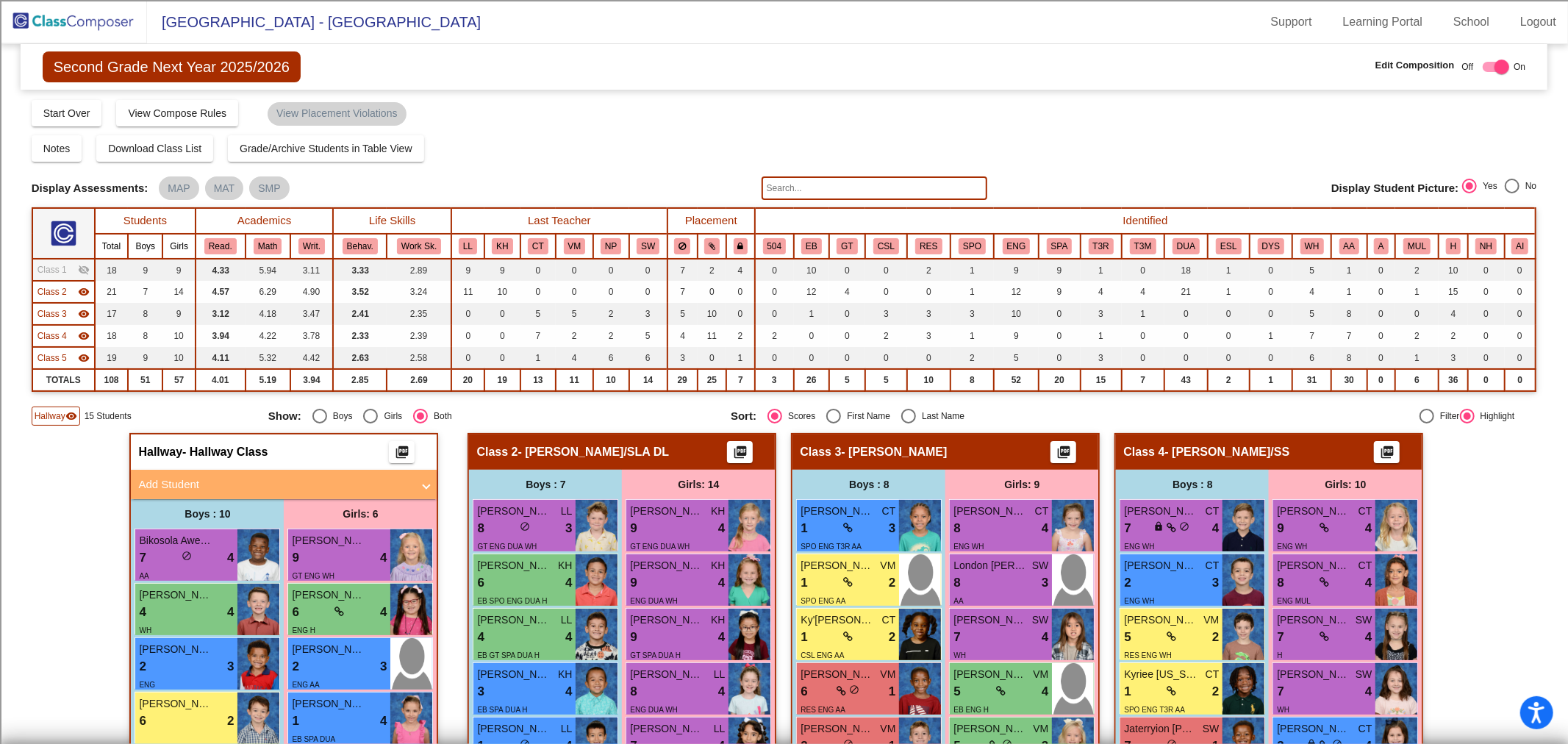
click at [70, 281] on td "Class 2 visibility" at bounding box center [63, 291] width 62 height 22
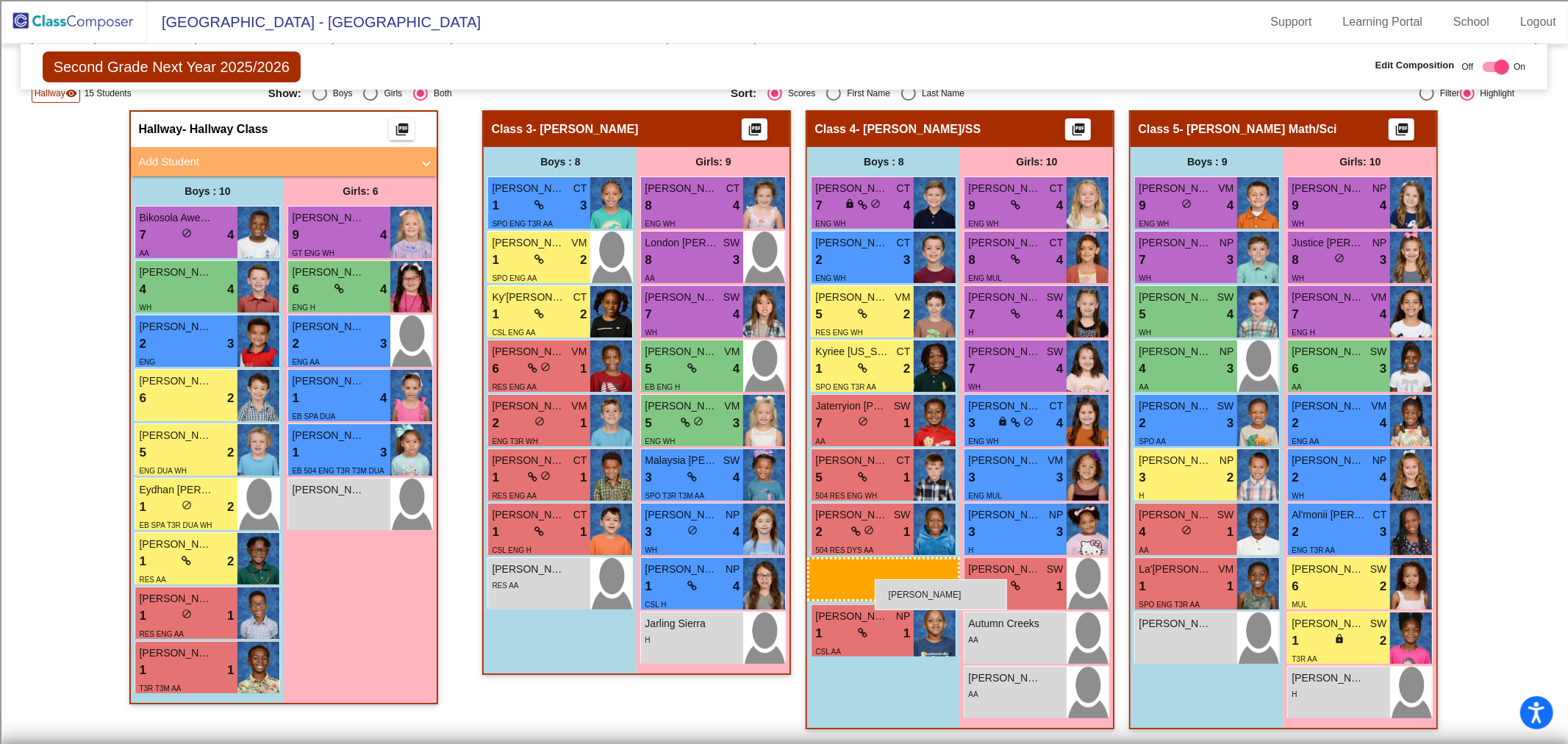
scroll to position [319, 0]
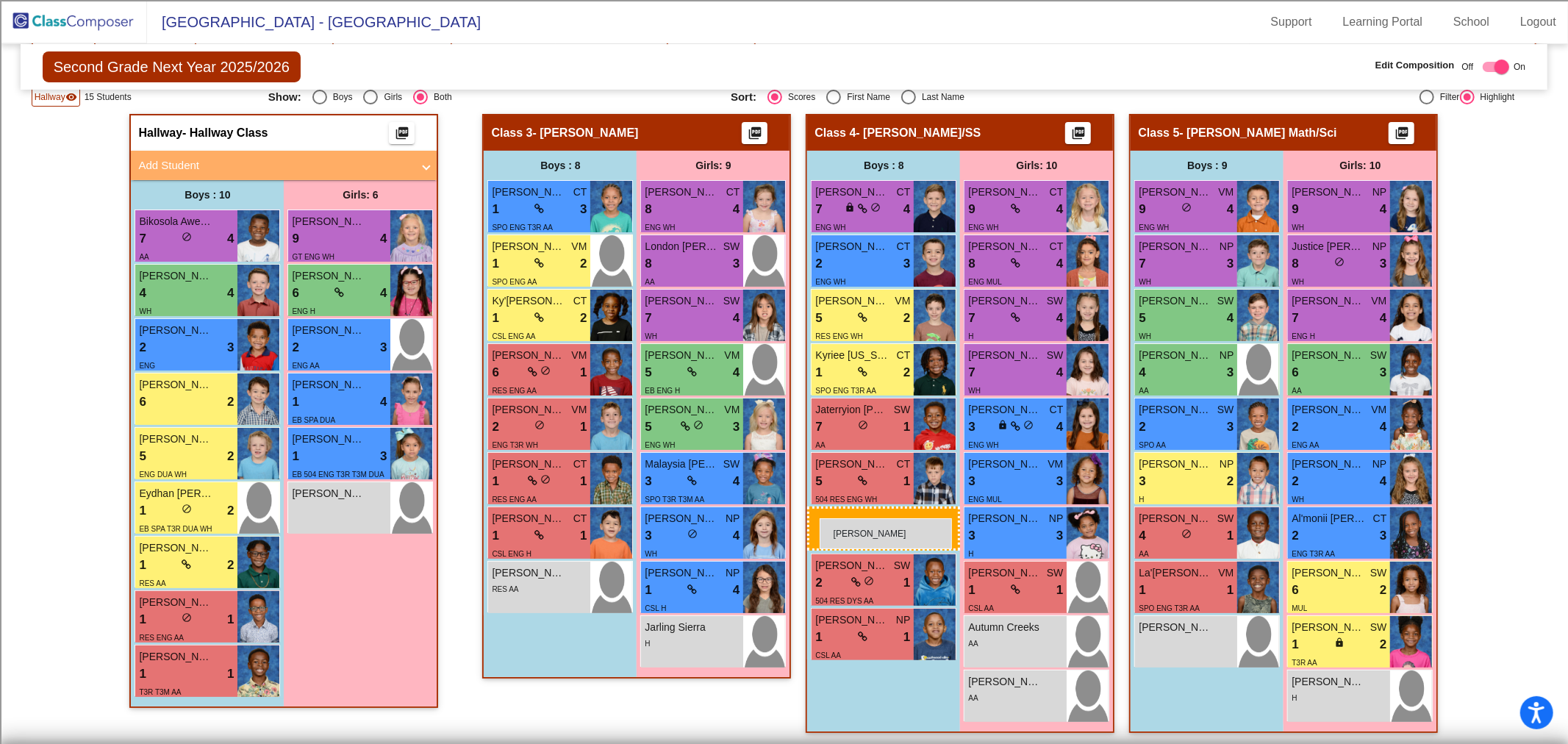
drag, startPoint x: 192, startPoint y: 707, endPoint x: 819, endPoint y: 518, distance: 654.9
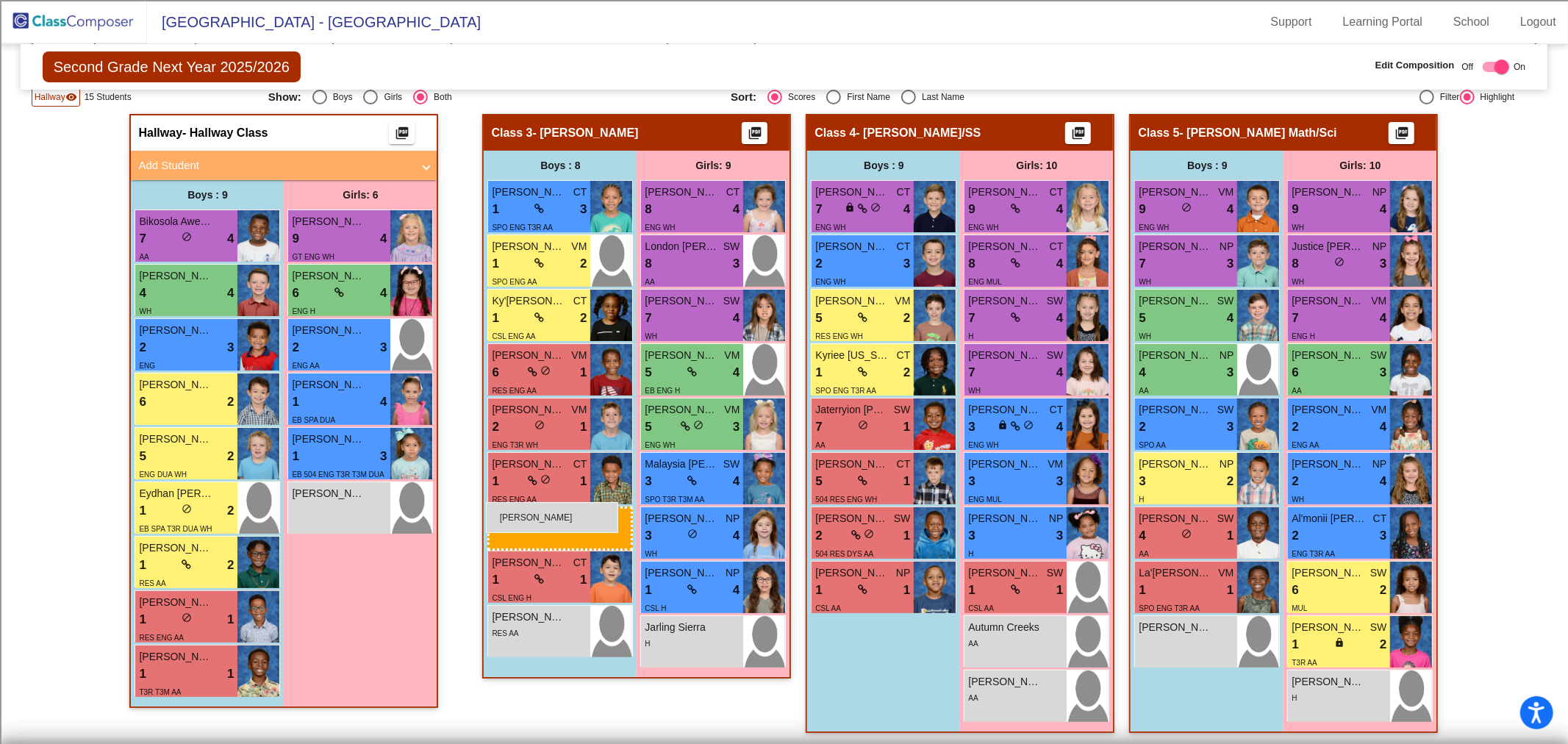
drag, startPoint x: 843, startPoint y: 629, endPoint x: 486, endPoint y: 502, distance: 378.9
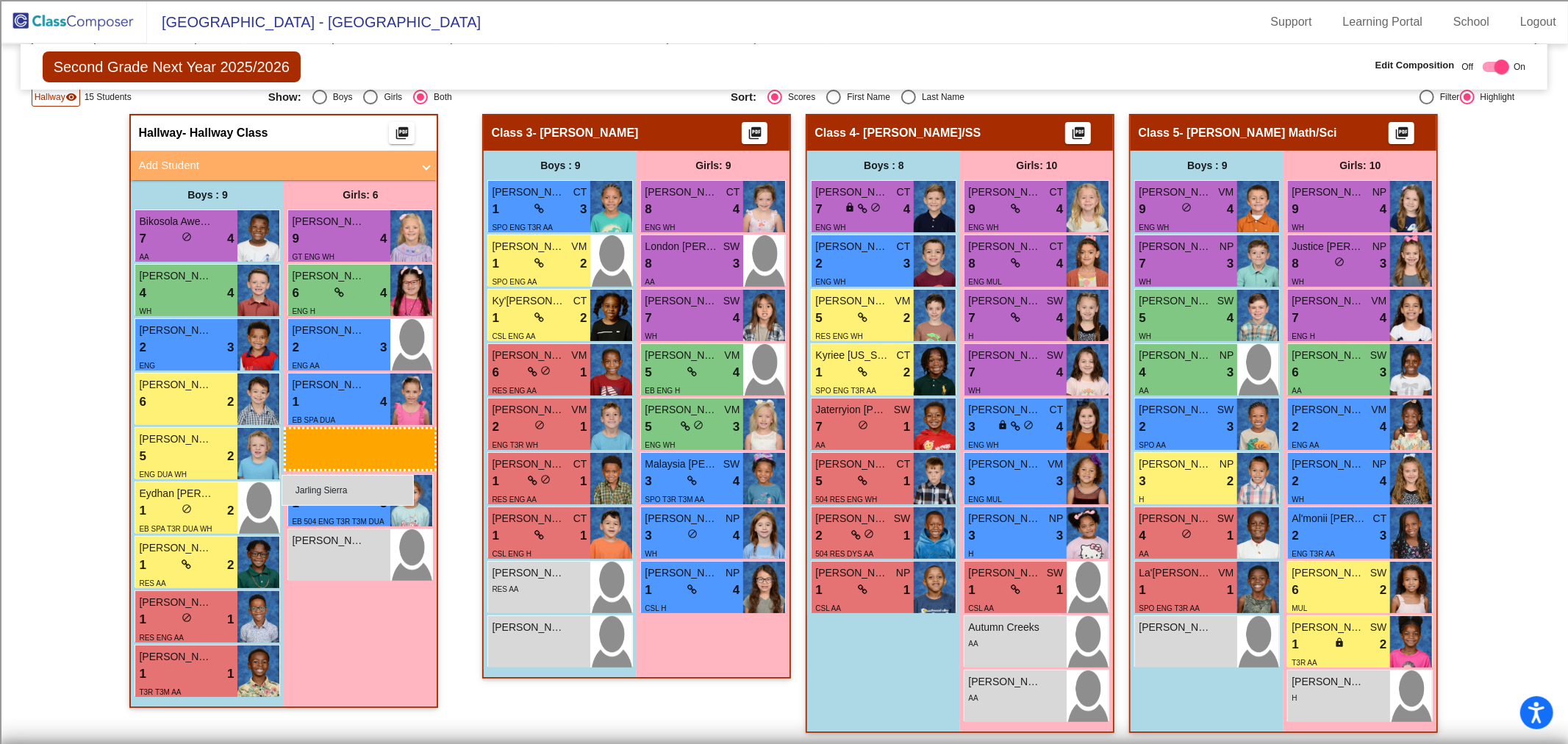
drag, startPoint x: 703, startPoint y: 629, endPoint x: 282, endPoint y: 475, distance: 448.3
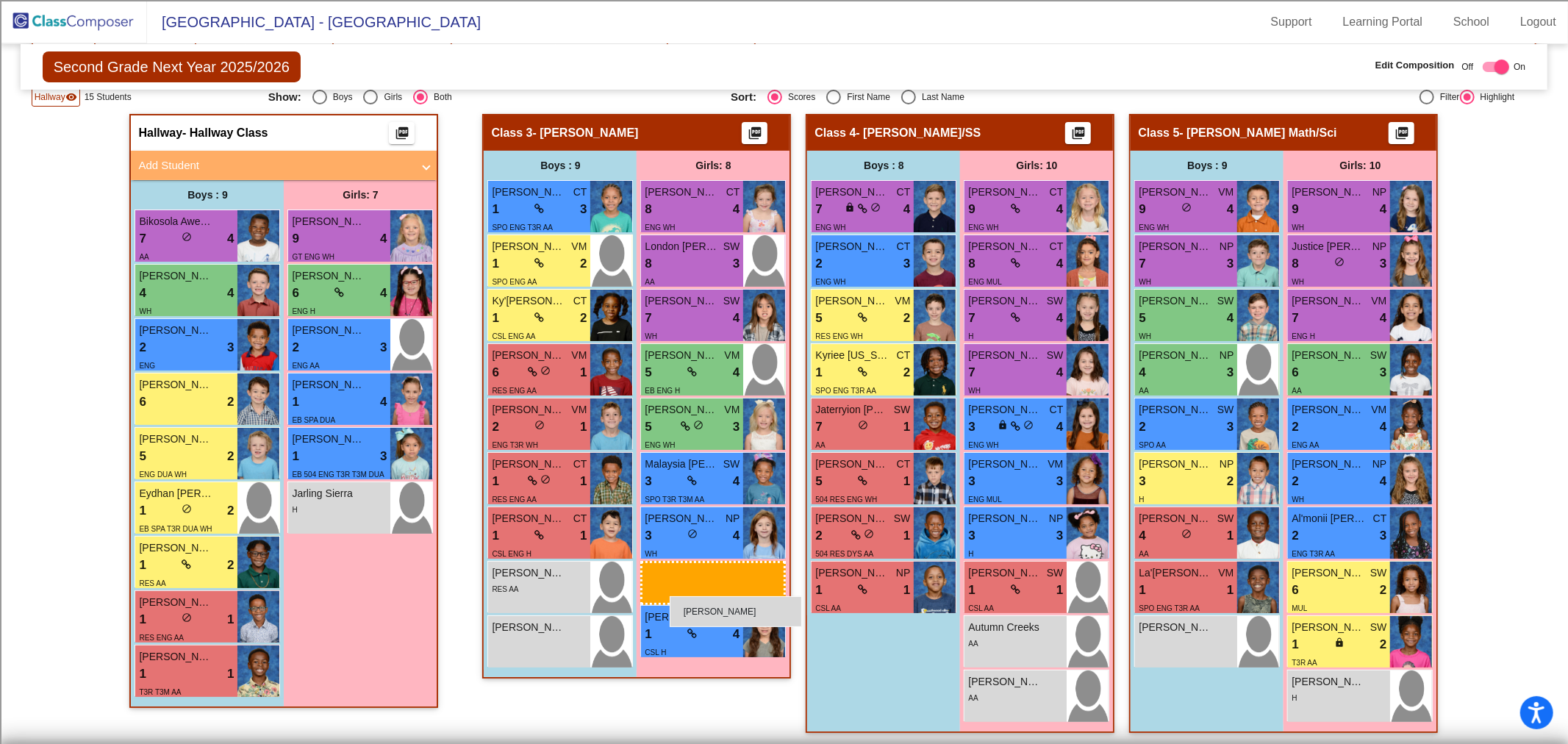
drag, startPoint x: 327, startPoint y: 570, endPoint x: 670, endPoint y: 596, distance: 344.0
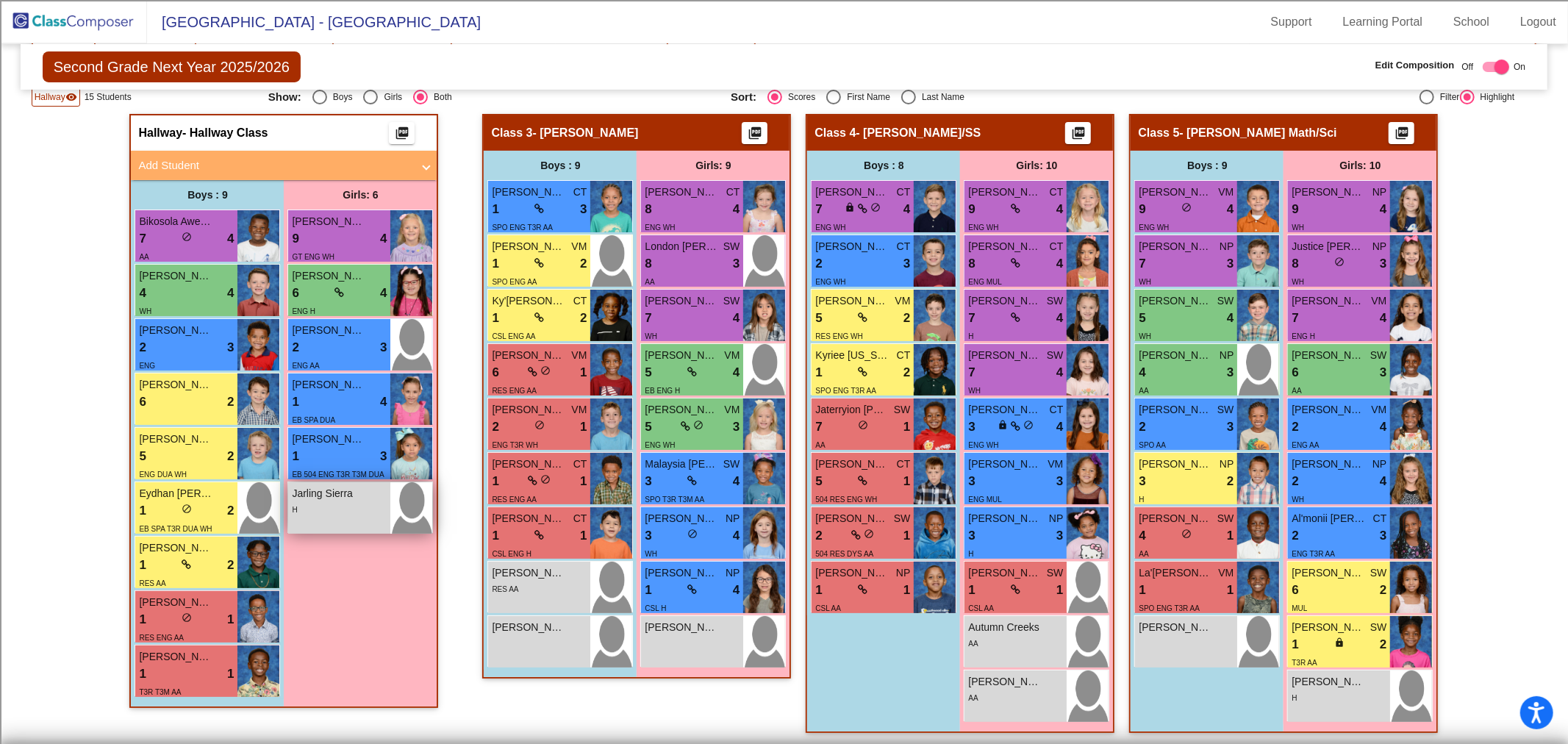
click at [341, 511] on div "H" at bounding box center [339, 509] width 94 height 16
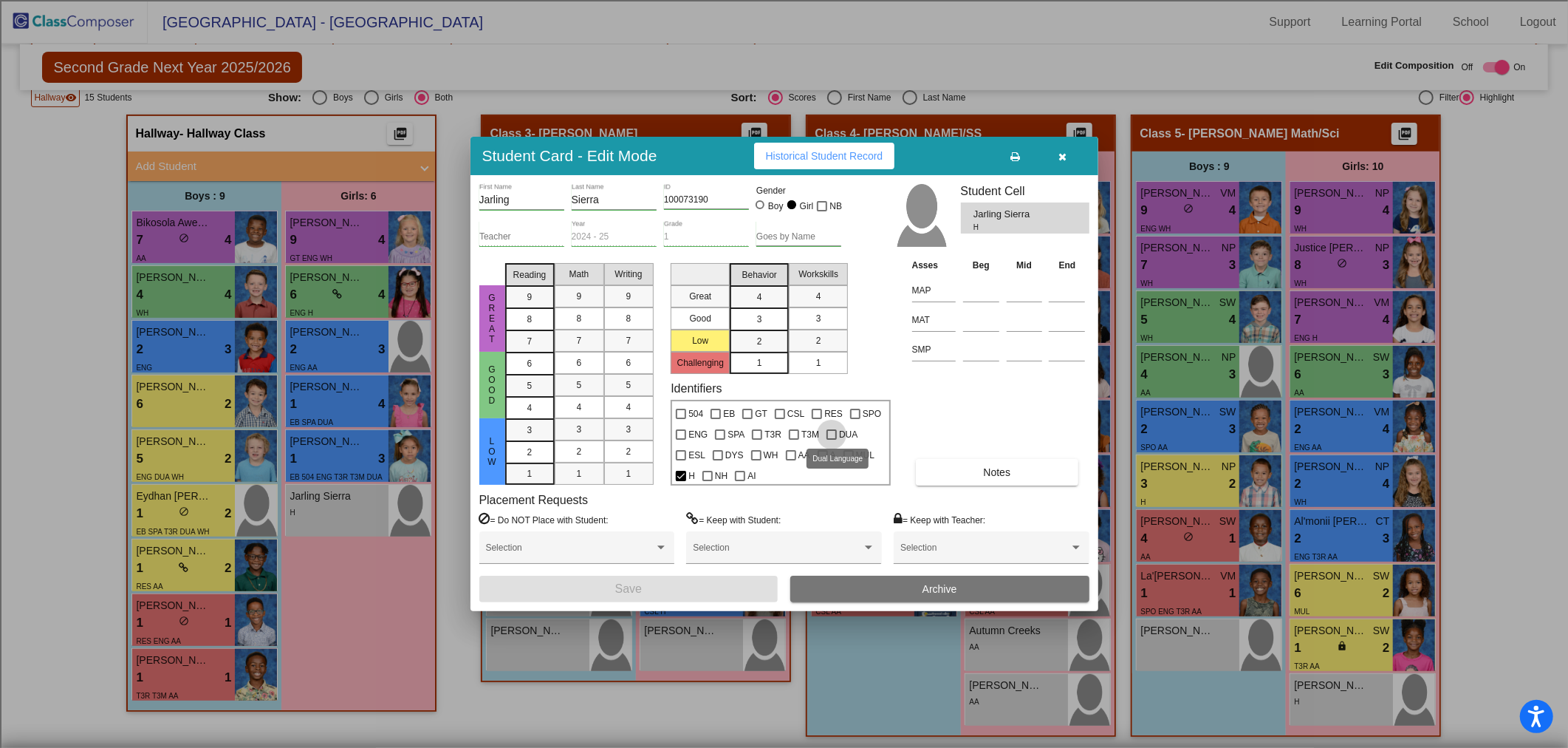
click at [830, 436] on div at bounding box center [831, 434] width 11 height 11
click at [831, 439] on input "DUA" at bounding box center [831, 439] width 1 height 1
checkbox input "true"
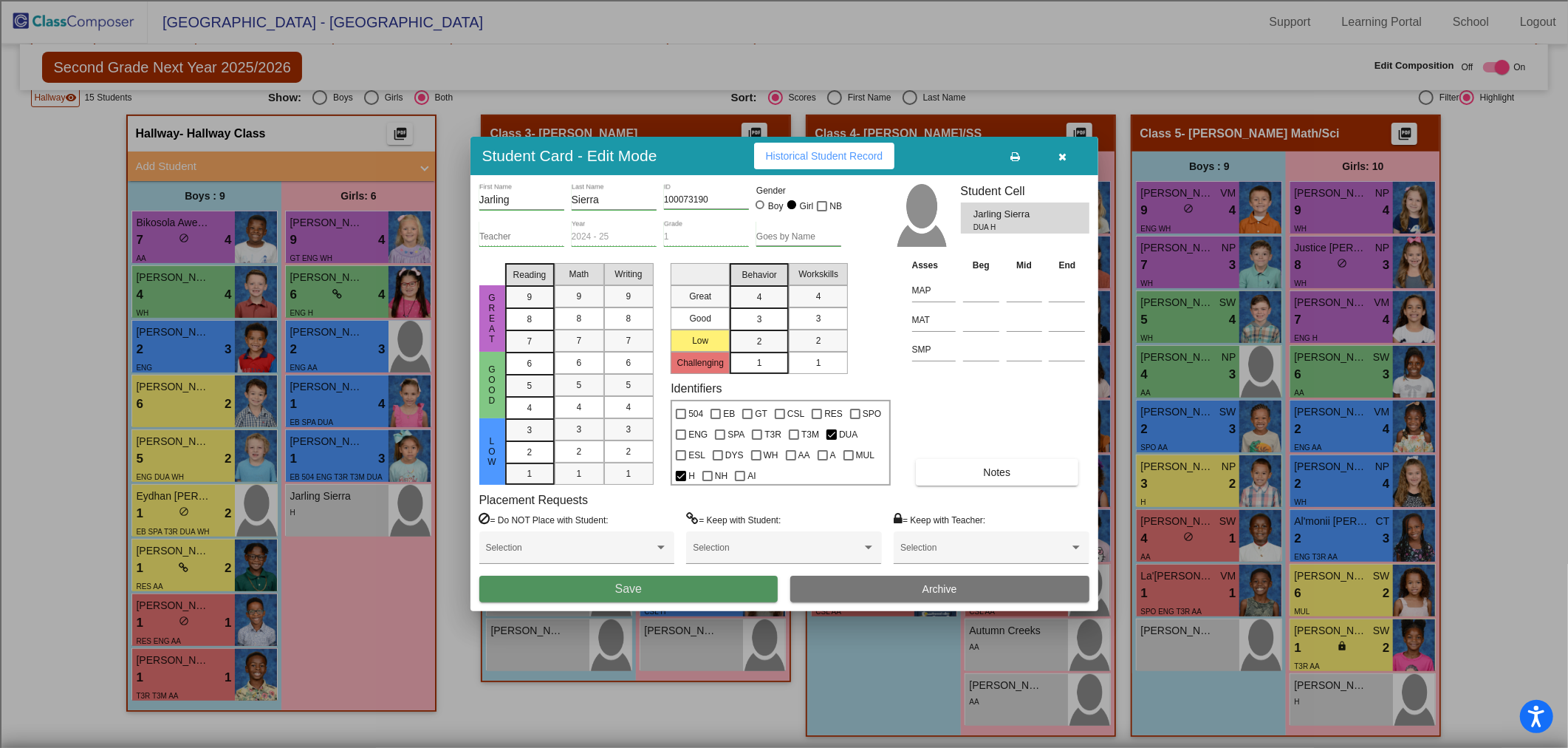
click at [720, 580] on button "Save" at bounding box center [628, 589] width 299 height 26
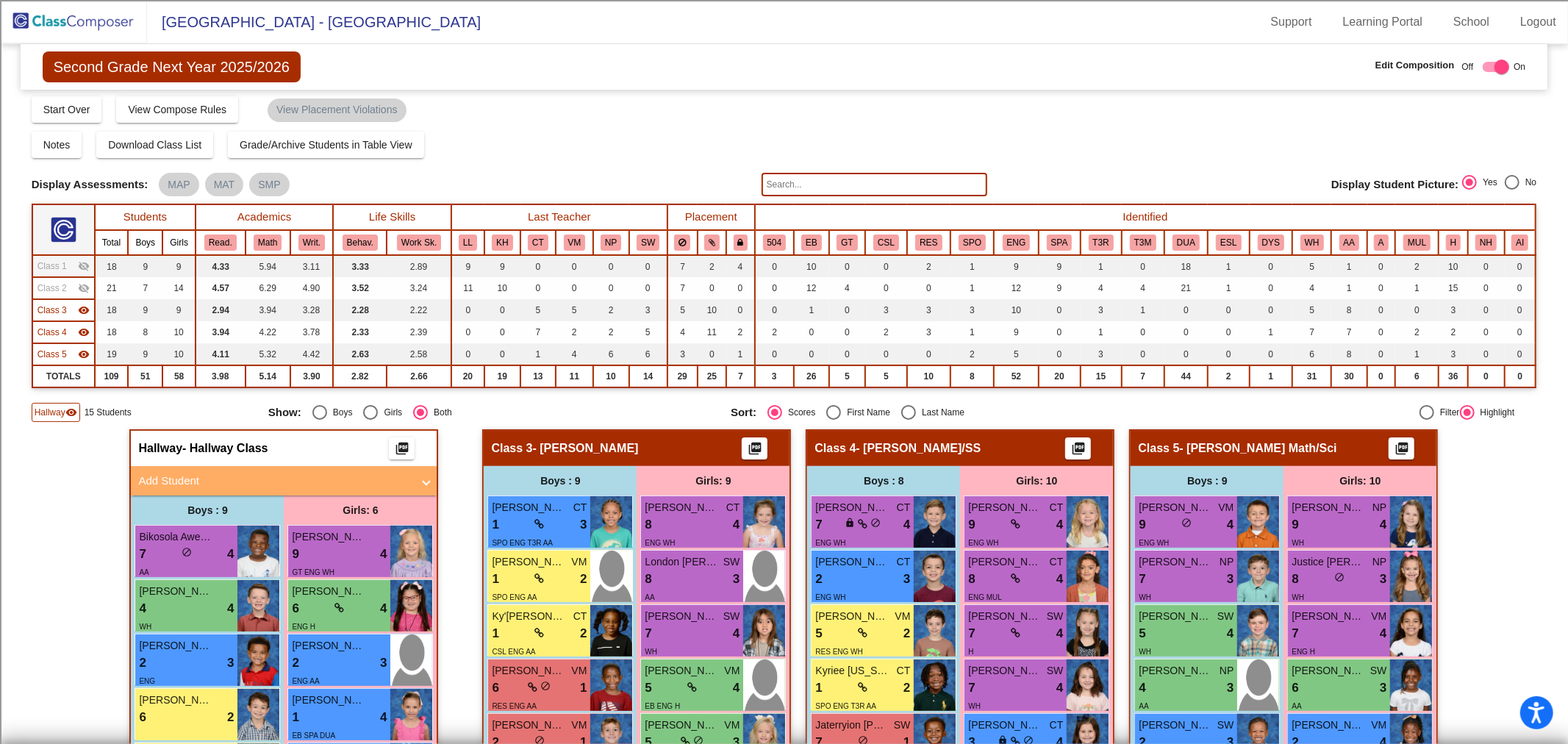
scroll to position [0, 0]
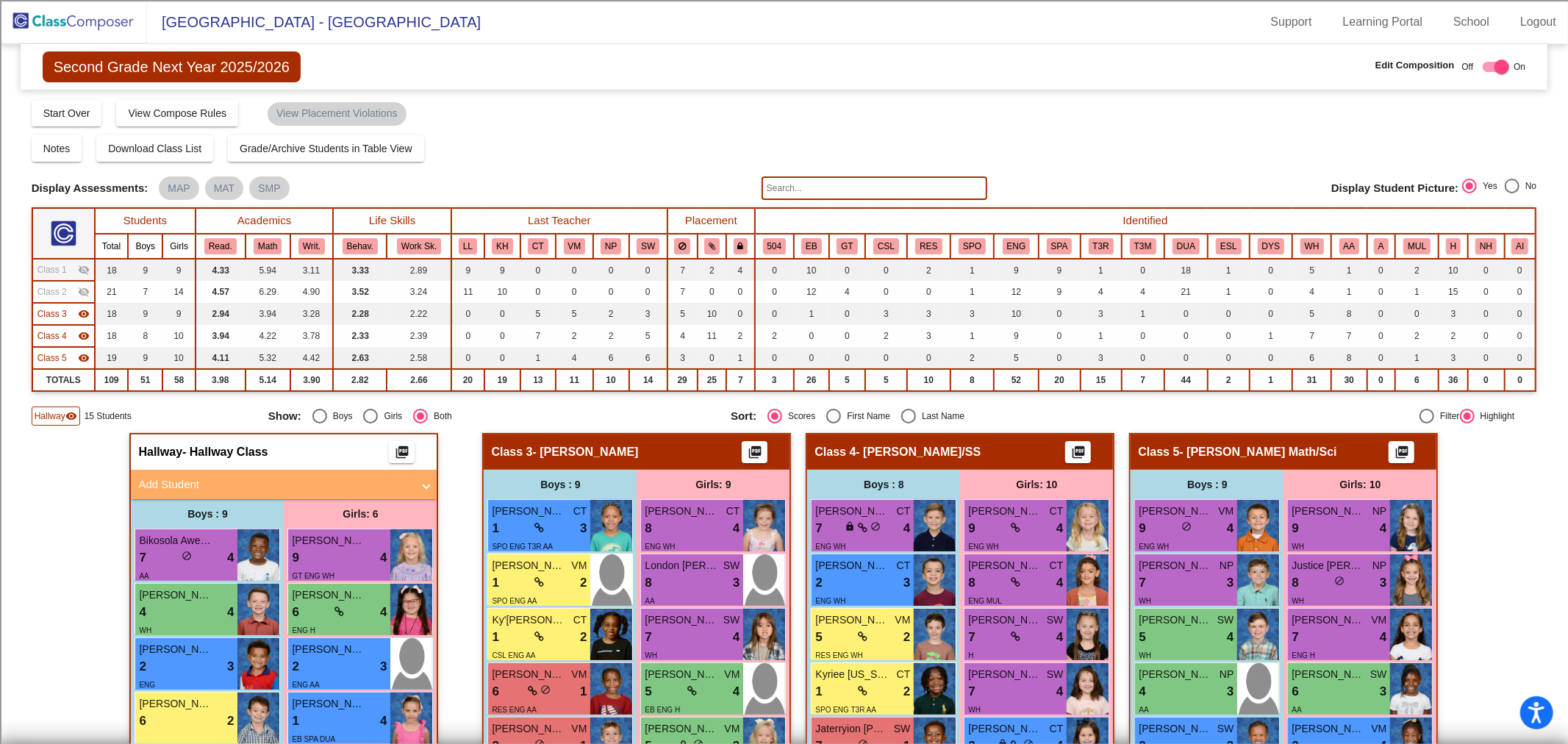
click at [65, 348] on td "Class 5 visibility" at bounding box center [63, 358] width 62 height 22
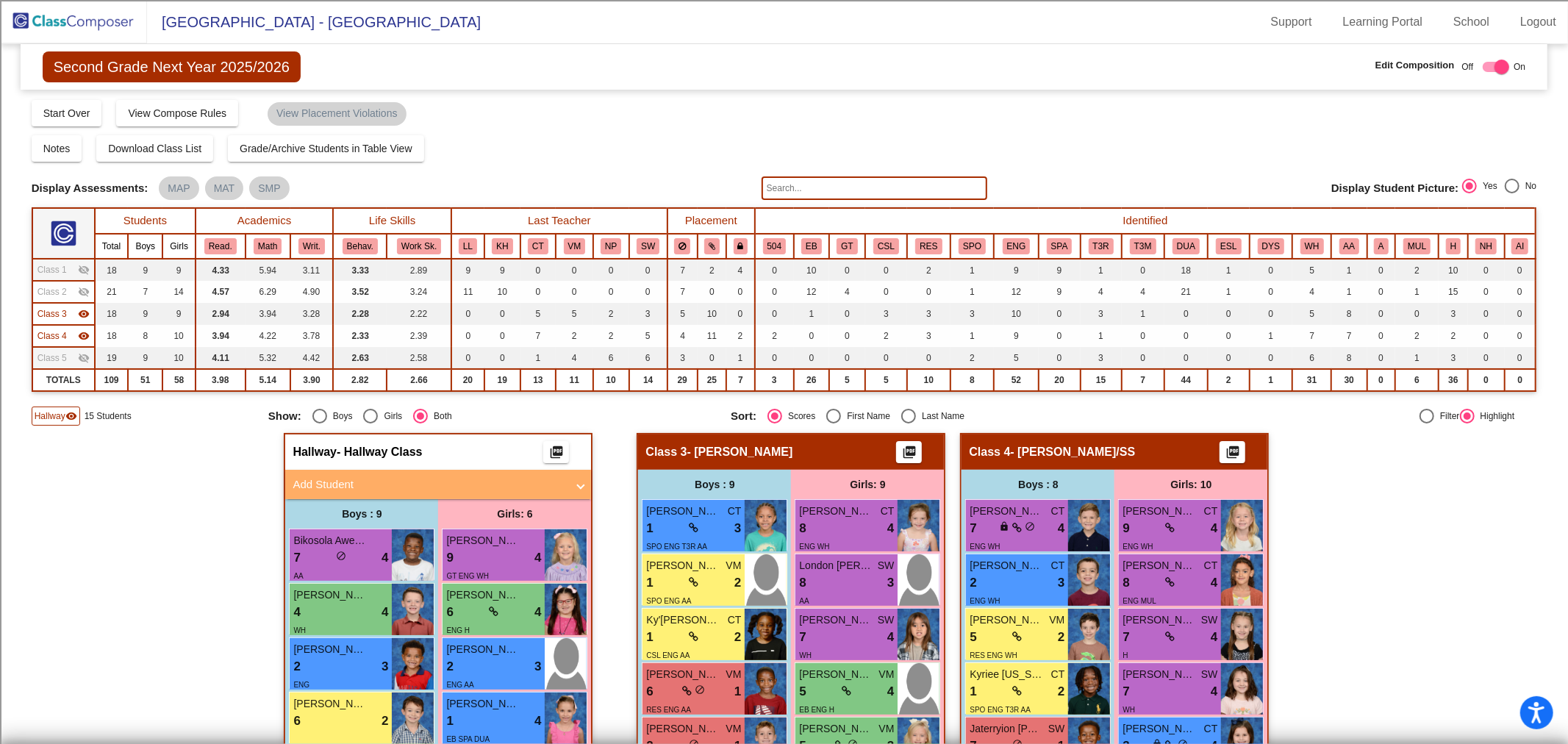
click at [62, 334] on span "Class 4" at bounding box center [52, 336] width 30 height 13
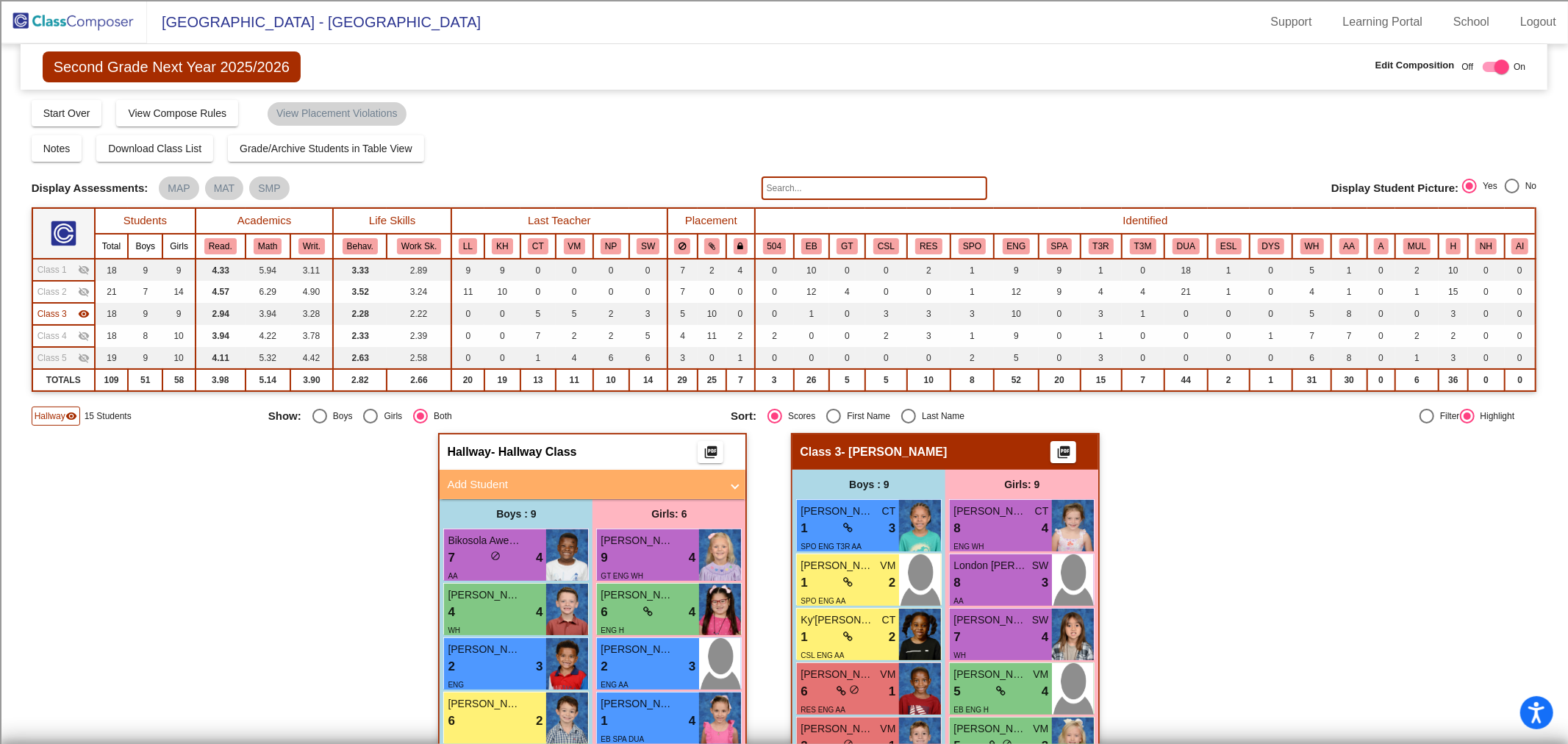
click at [66, 314] on div "Class 3 visibility" at bounding box center [64, 313] width 52 height 13
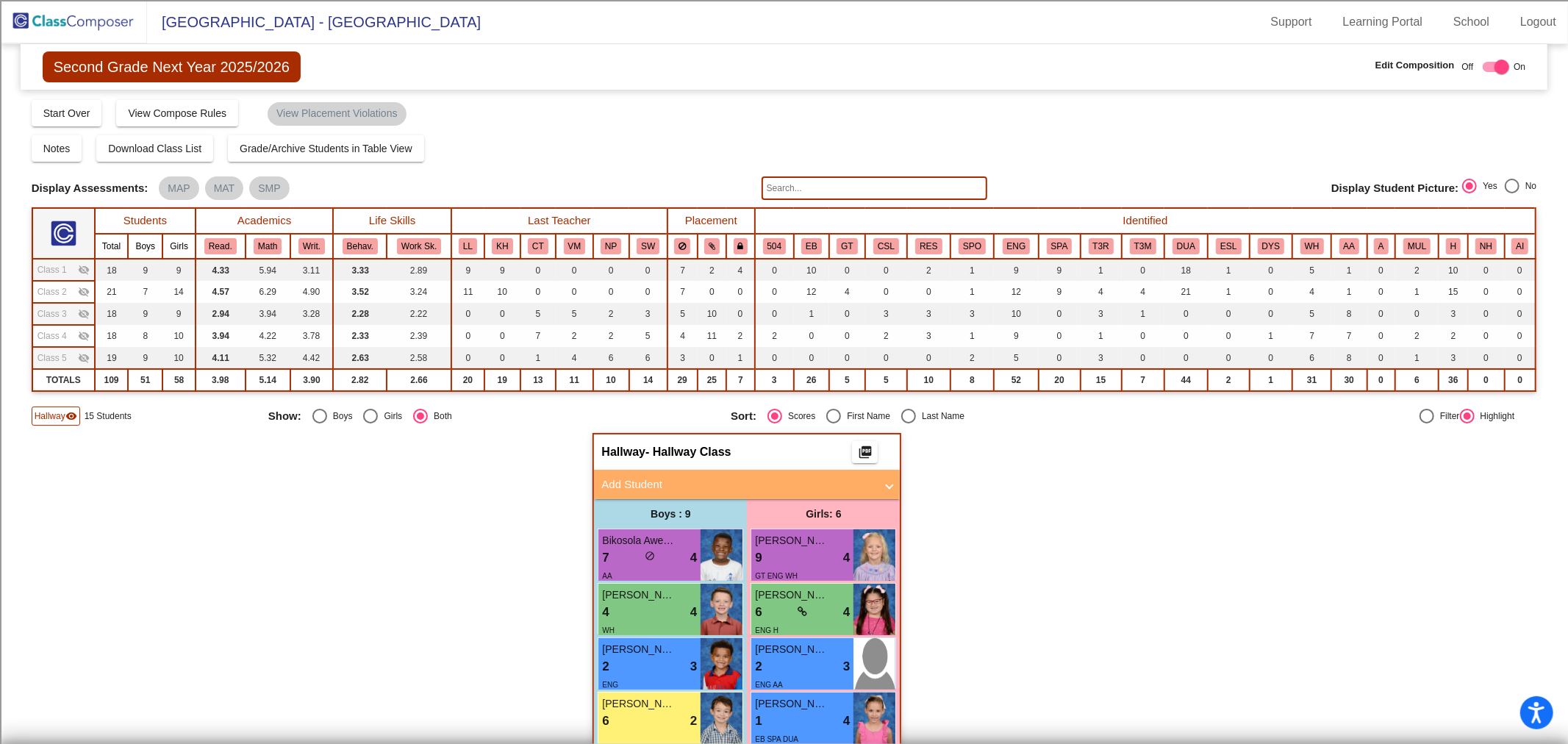
click at [61, 285] on span "Class 2" at bounding box center [52, 291] width 30 height 13
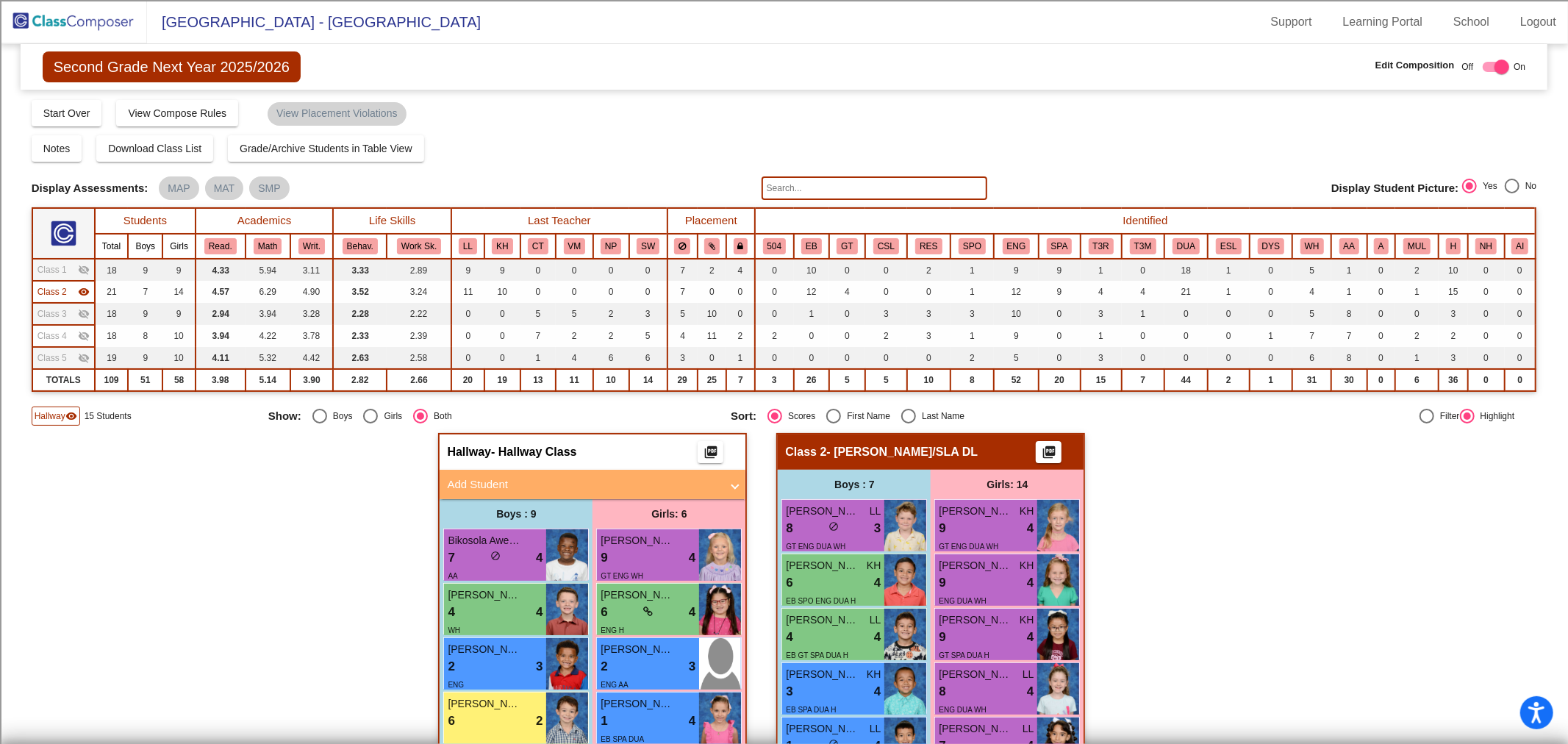
click at [61, 269] on span "Class 1" at bounding box center [52, 269] width 30 height 13
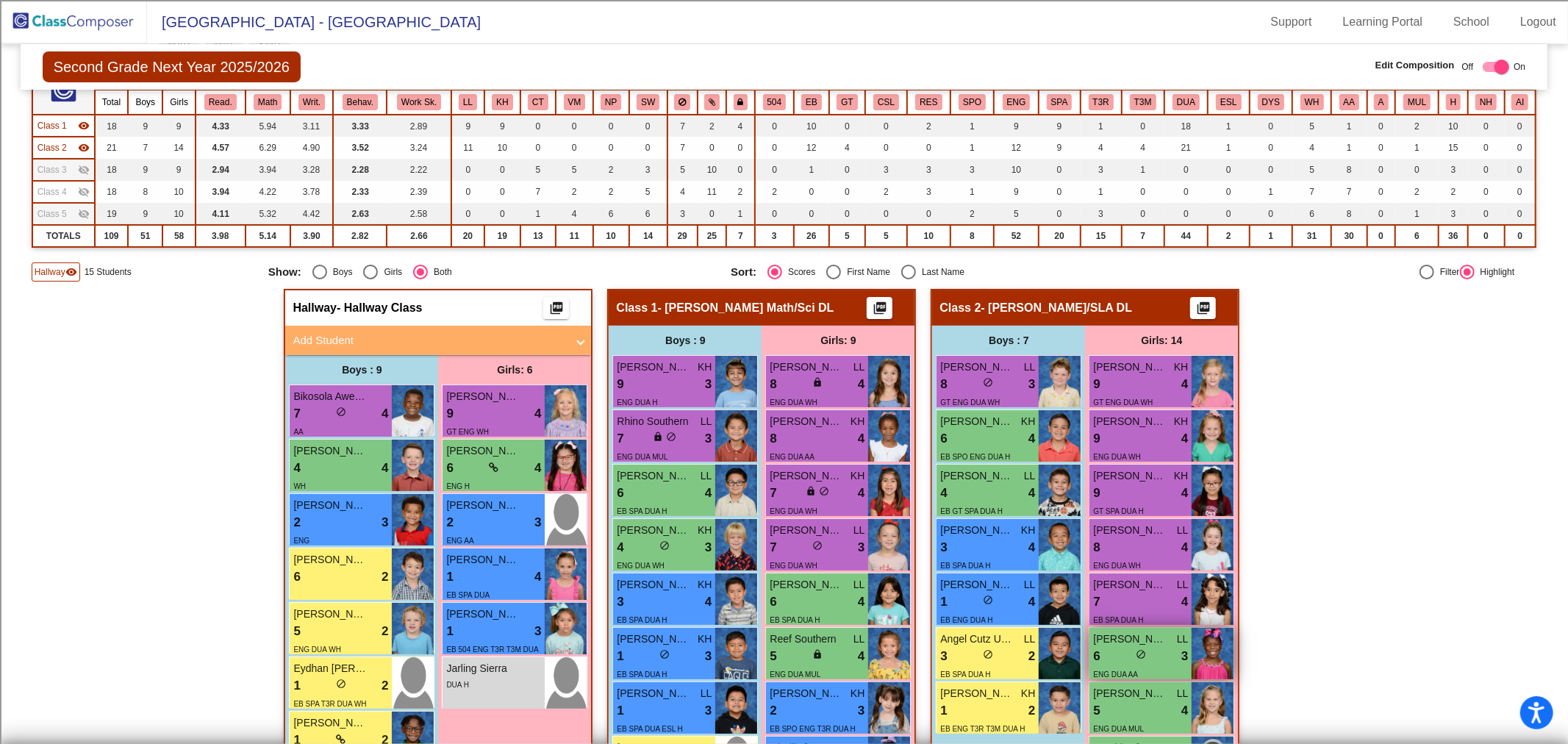
scroll to position [163, 0]
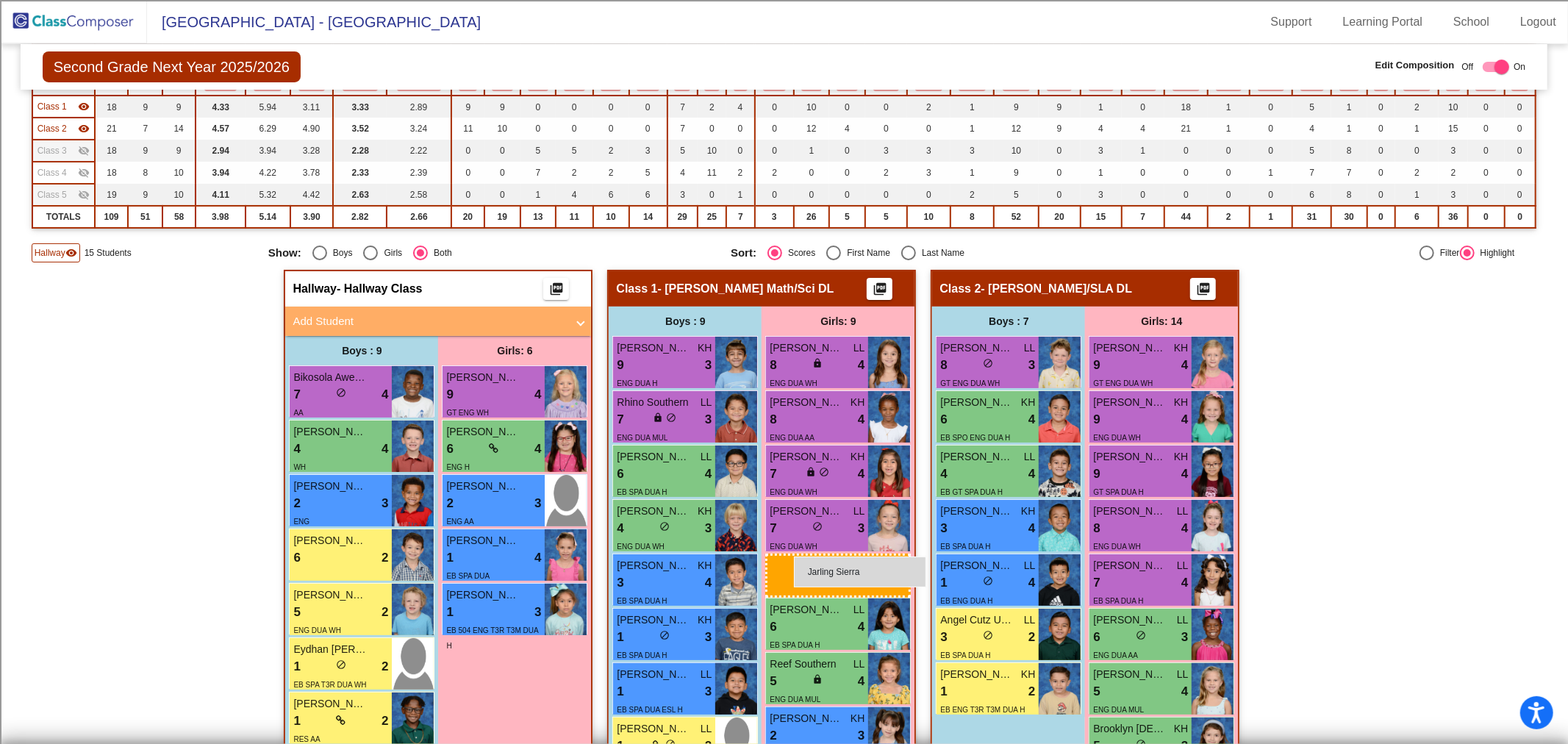
drag, startPoint x: 504, startPoint y: 650, endPoint x: 794, endPoint y: 556, distance: 304.9
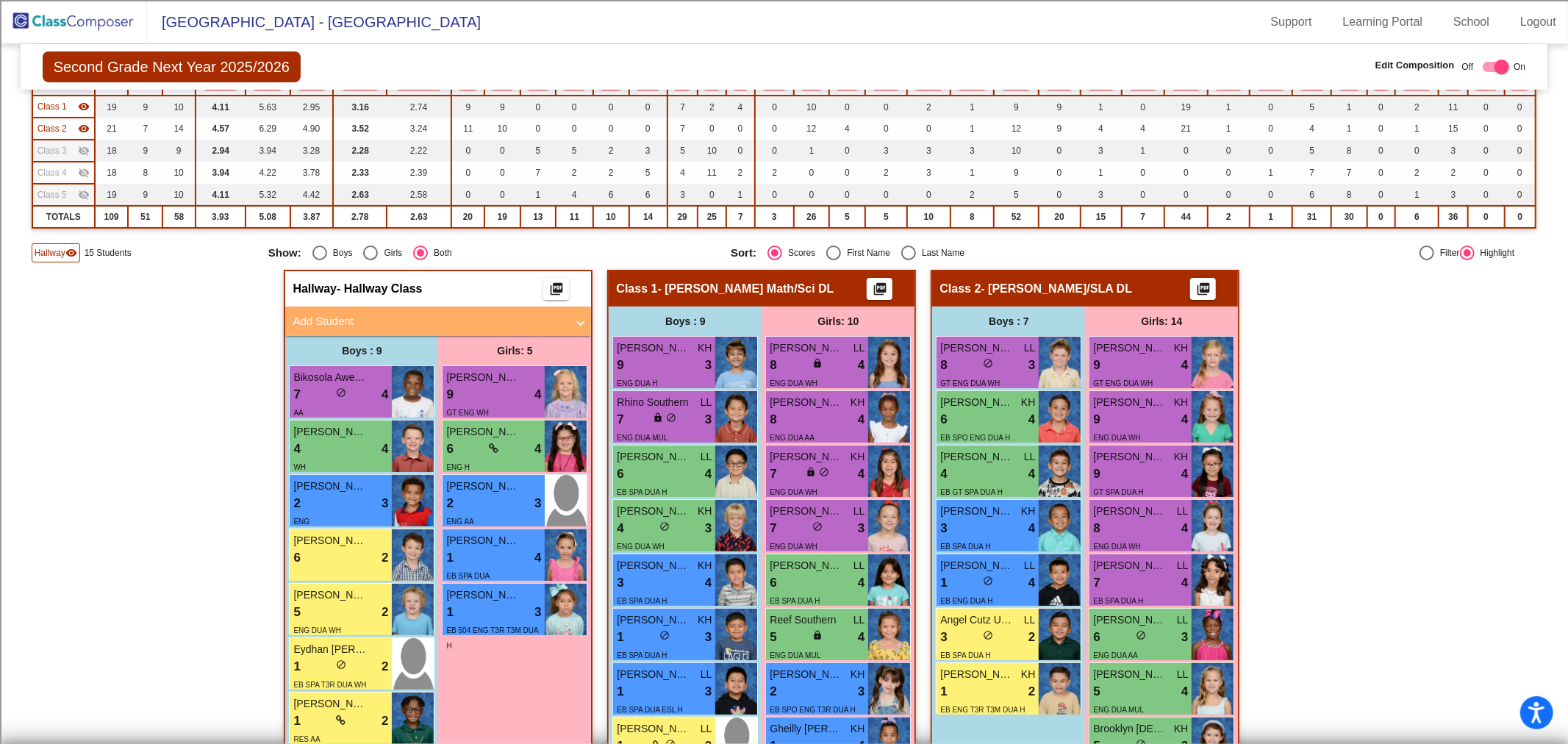
click at [61, 100] on span "Class 1" at bounding box center [52, 106] width 30 height 13
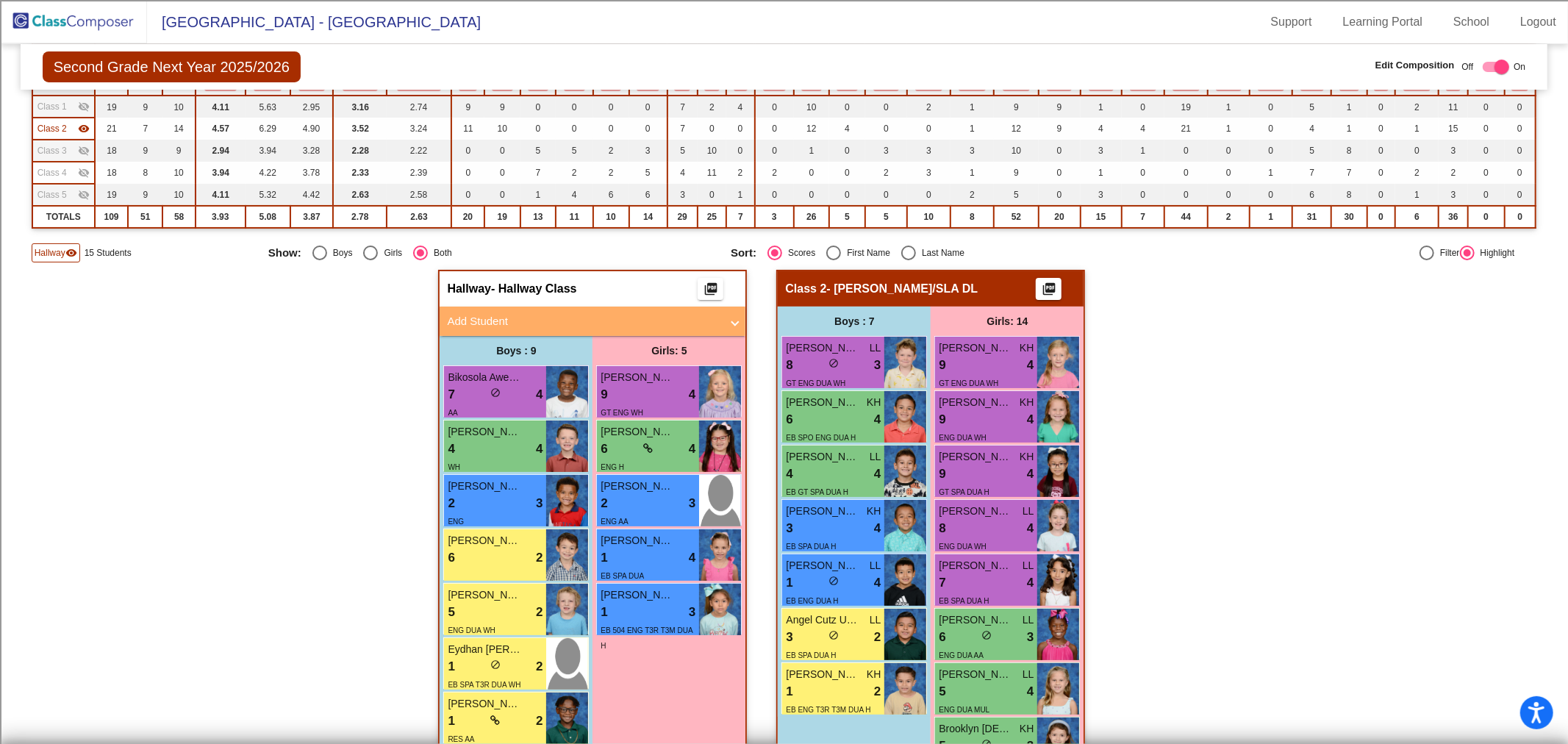
click at [53, 118] on td "Class 2 visibility" at bounding box center [63, 128] width 62 height 22
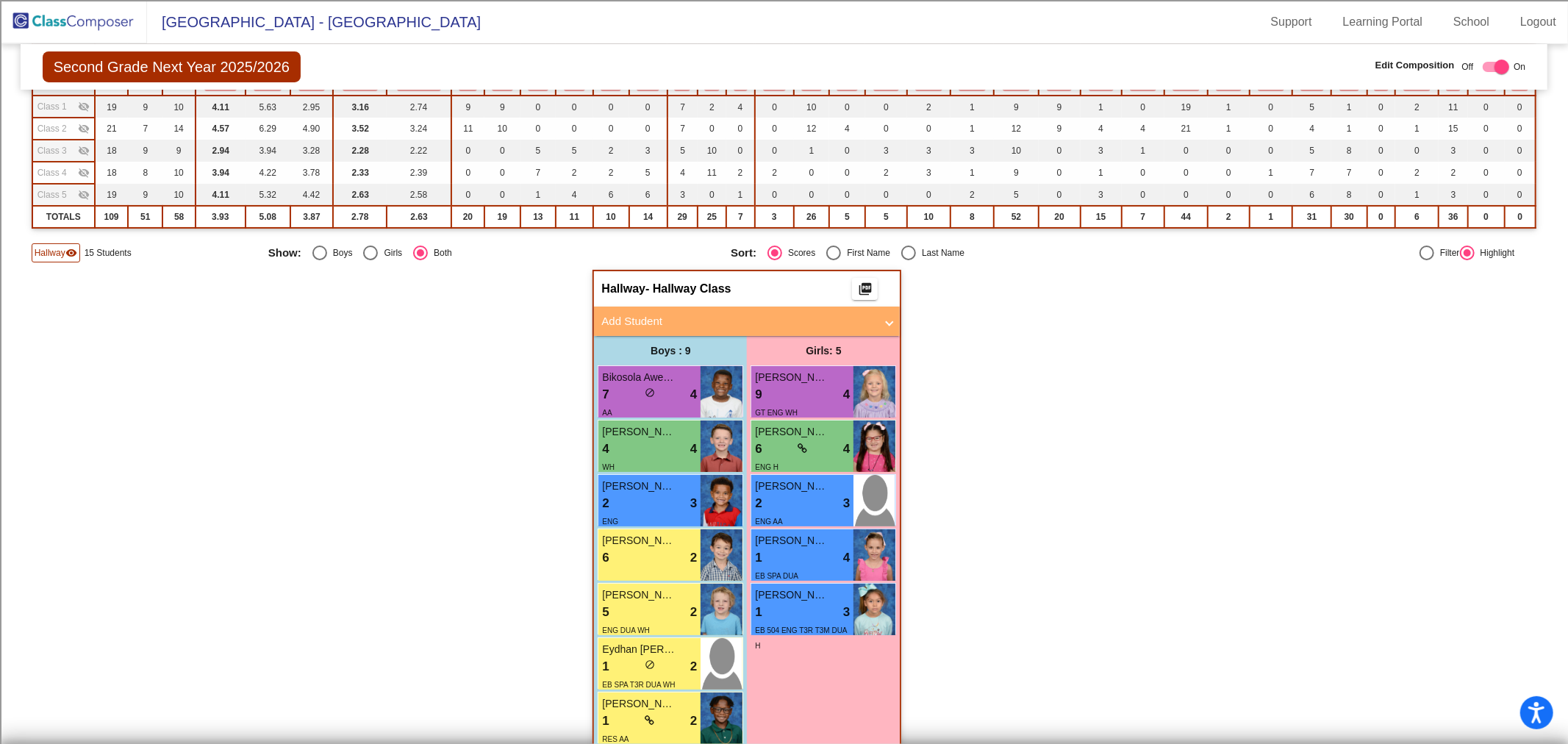
click at [66, 149] on div "Class 3 visibility_off" at bounding box center [64, 150] width 52 height 13
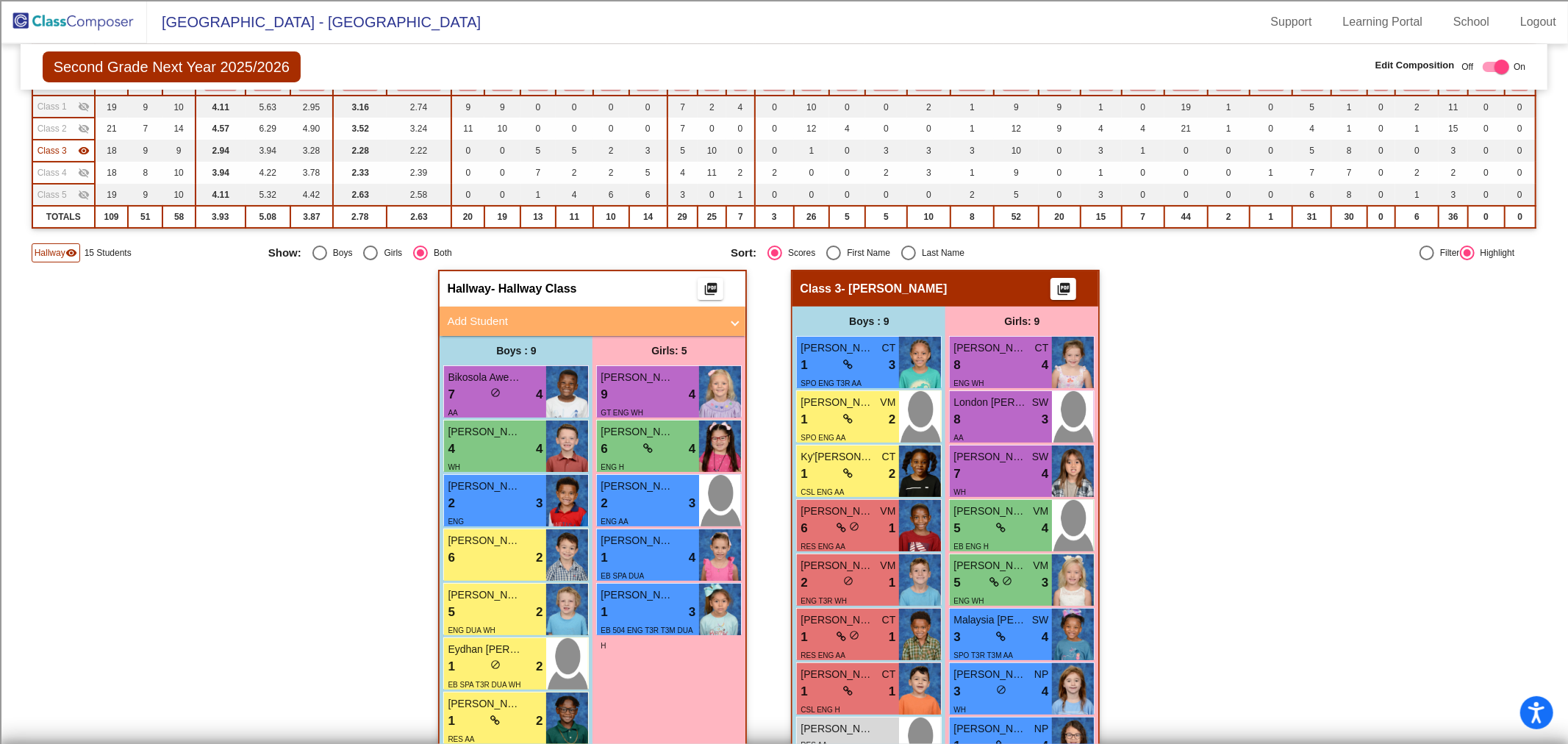
click at [67, 151] on div "Class 3 visibility" at bounding box center [64, 150] width 52 height 13
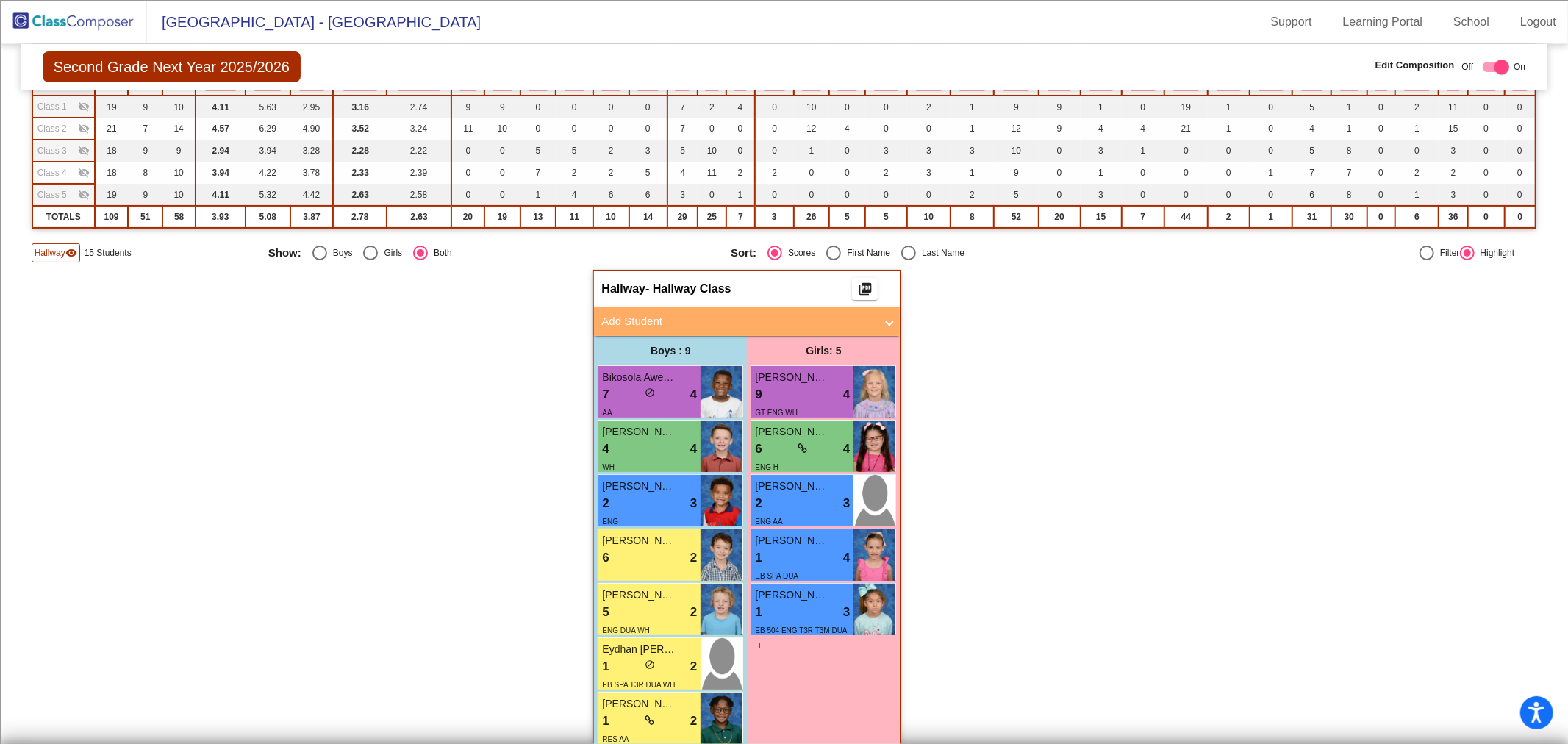
click at [67, 167] on div "Class 4 visibility_off" at bounding box center [64, 172] width 52 height 13
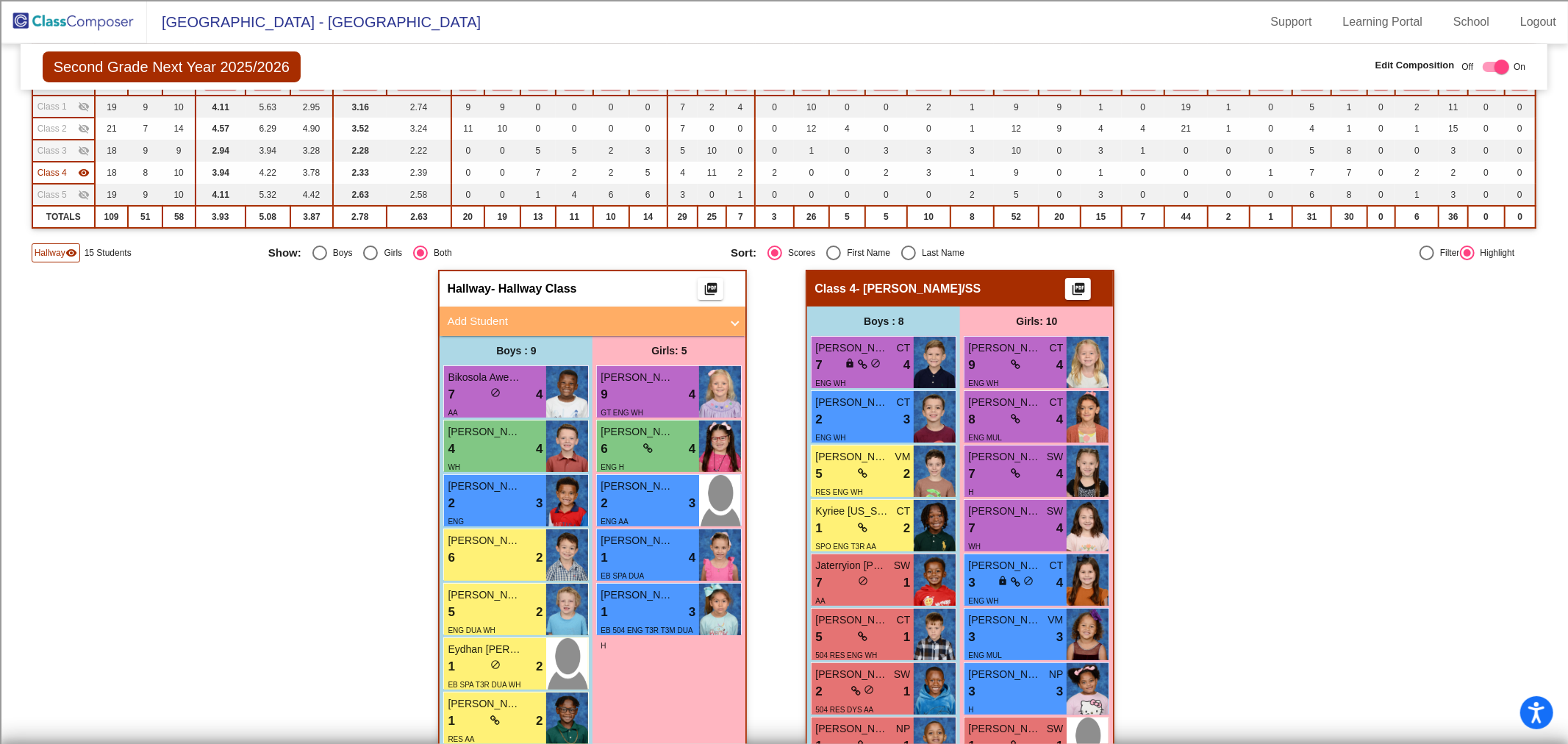
drag, startPoint x: 707, startPoint y: 316, endPoint x: 664, endPoint y: 342, distance: 50.2
click at [707, 316] on mat-panel-title "Add Student" at bounding box center [583, 321] width 274 height 17
radio input "true"
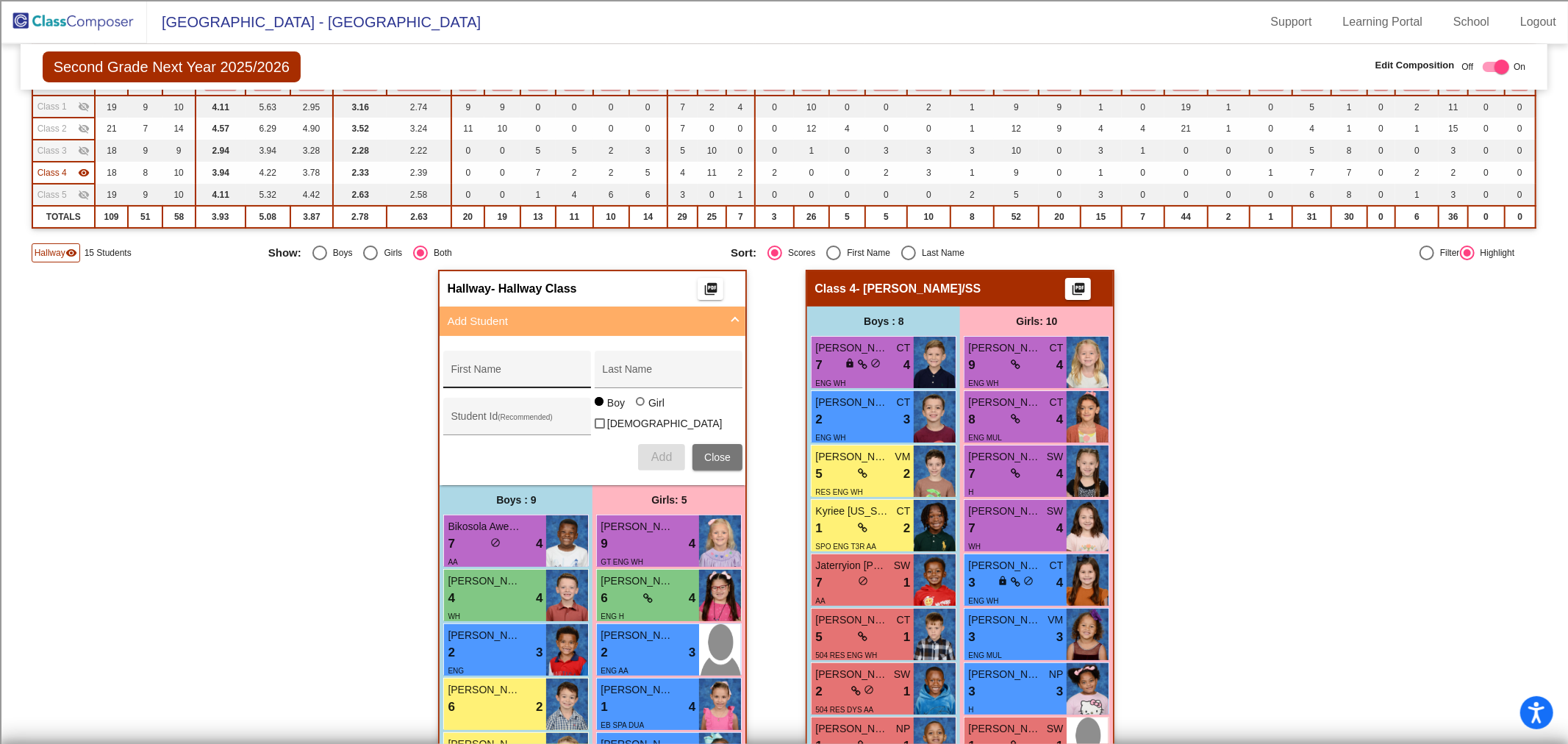
click at [481, 364] on div "First Name" at bounding box center [516, 373] width 132 height 30
type input "[PERSON_NAME]"
type input "100064446"
click at [655, 458] on button "Add" at bounding box center [662, 457] width 47 height 26
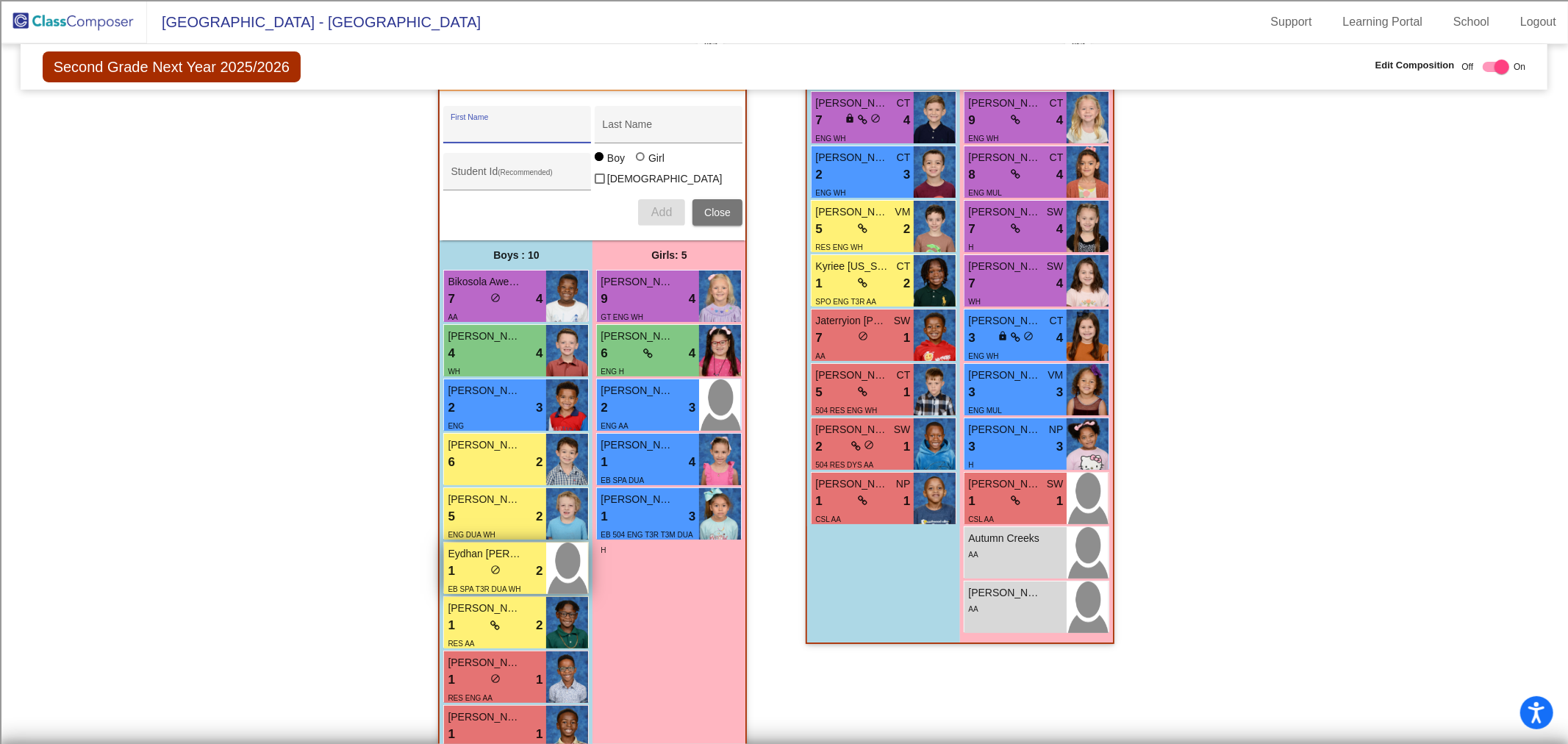
scroll to position [495, 0]
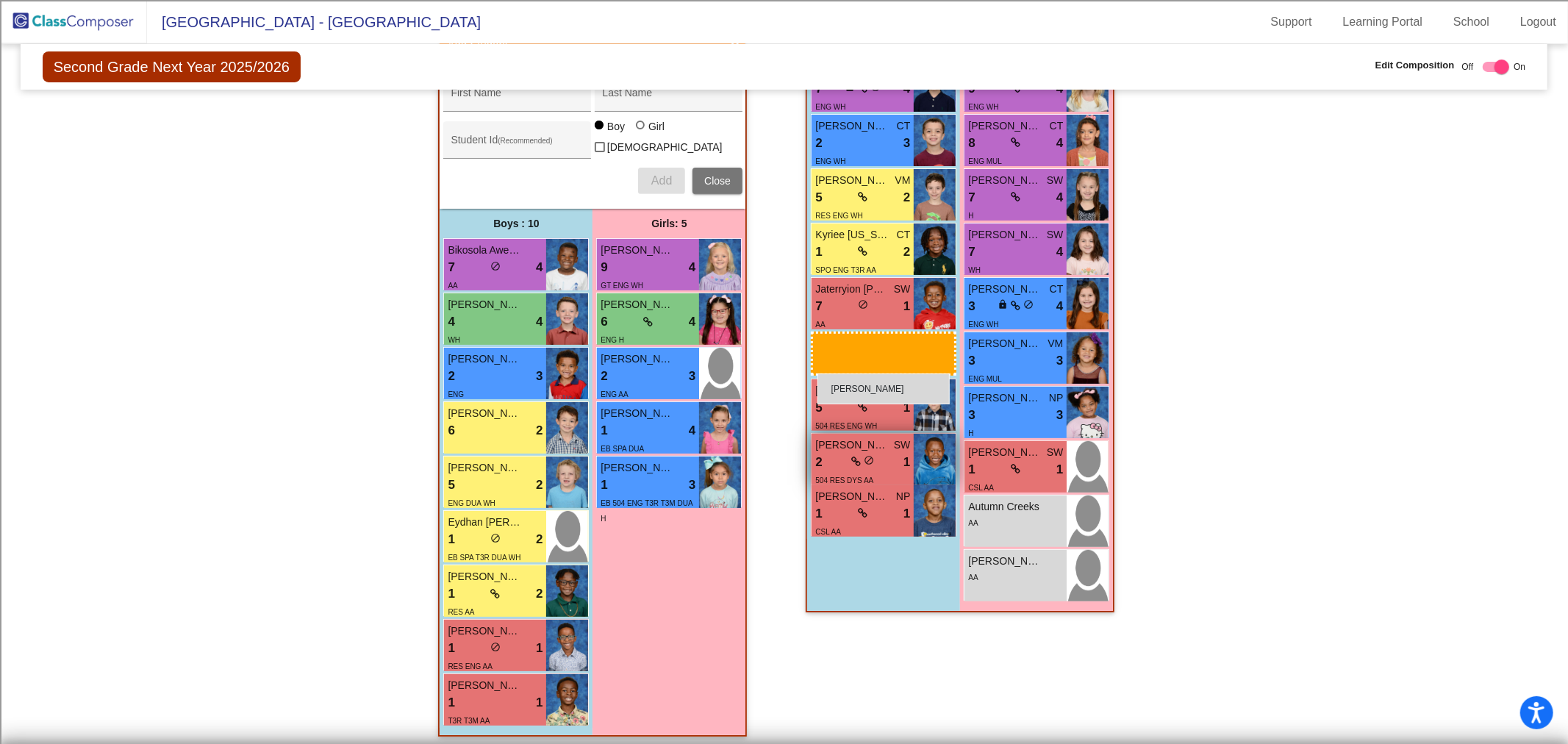
drag, startPoint x: 510, startPoint y: 703, endPoint x: 818, endPoint y: 393, distance: 437.0
checkbox input "false"
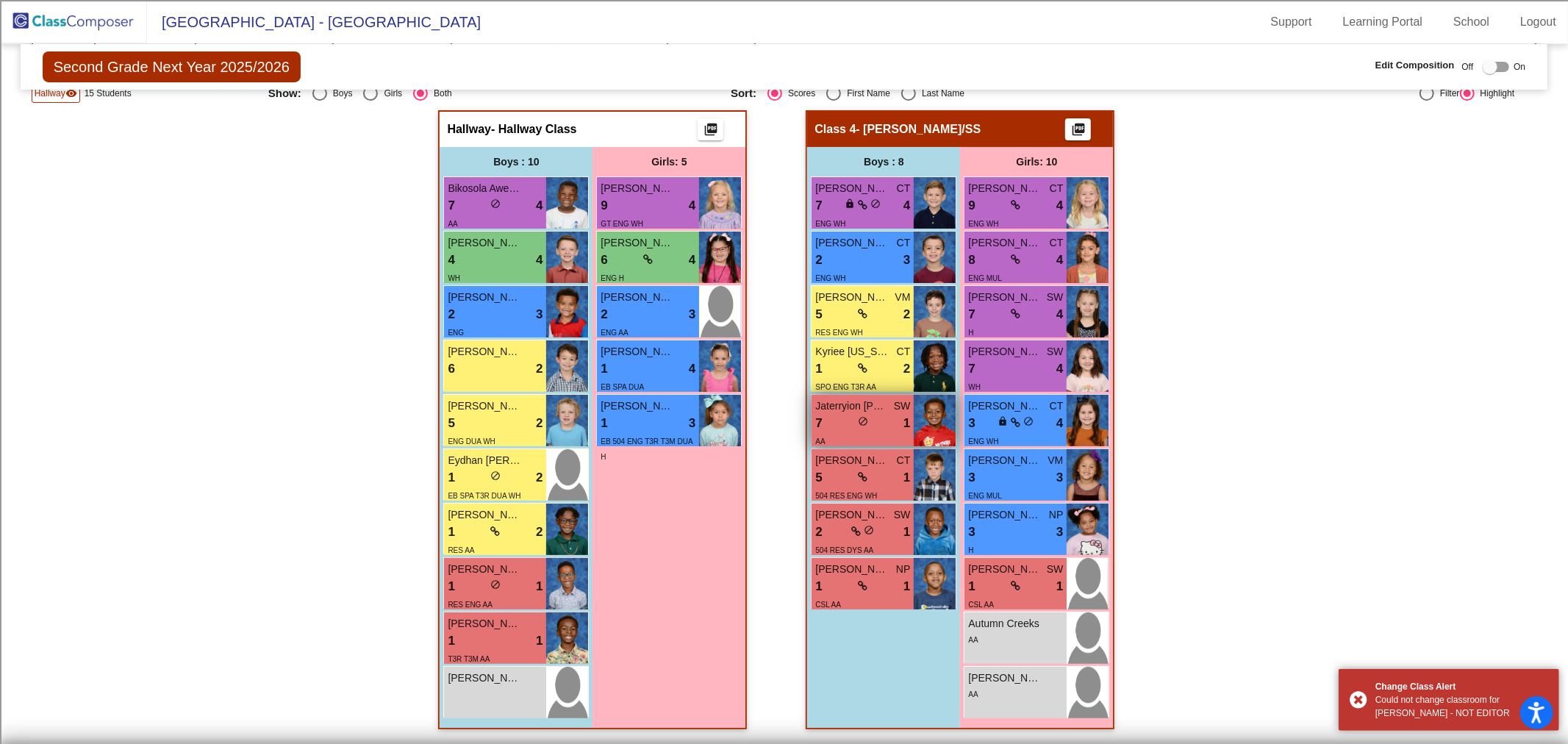
scroll to position [319, 0]
